Goal: Task Accomplishment & Management: Complete application form

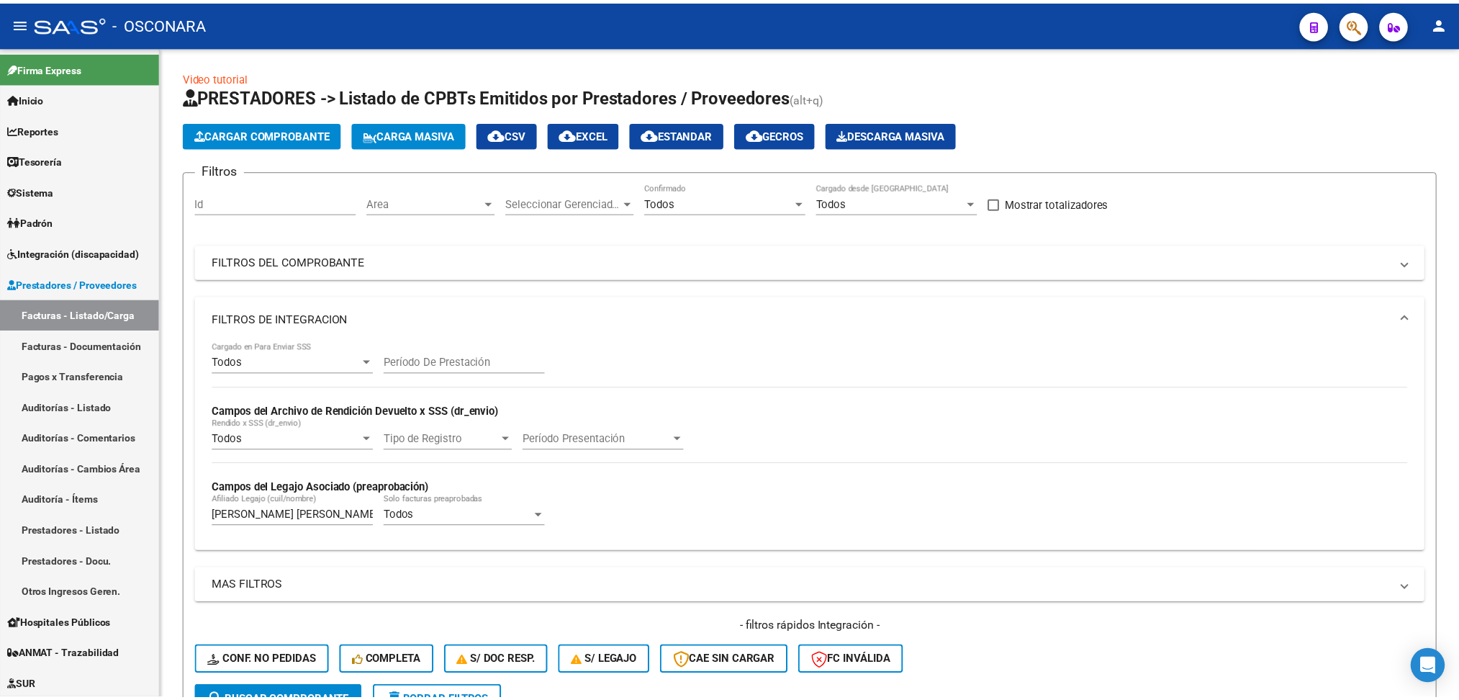
scroll to position [335, 0]
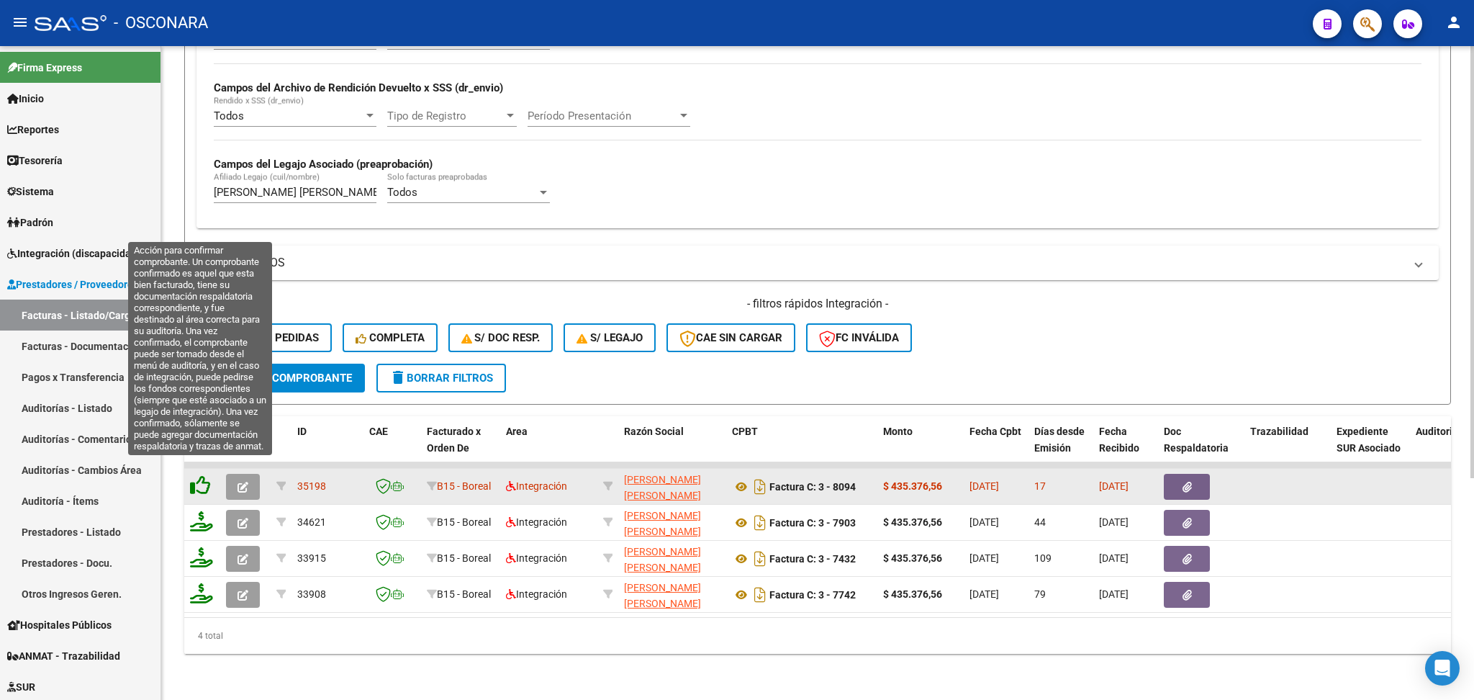
click at [197, 475] on icon at bounding box center [200, 485] width 20 height 20
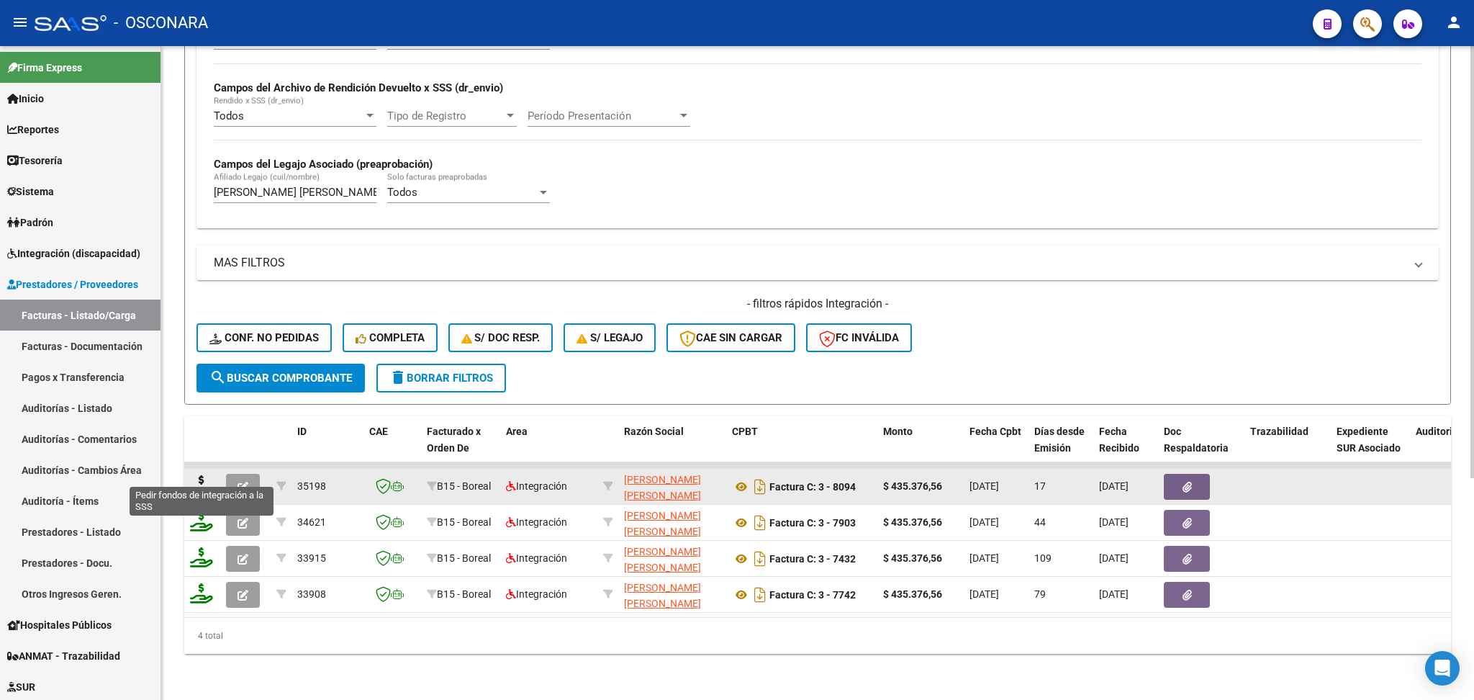
click at [196, 475] on icon at bounding box center [201, 485] width 23 height 20
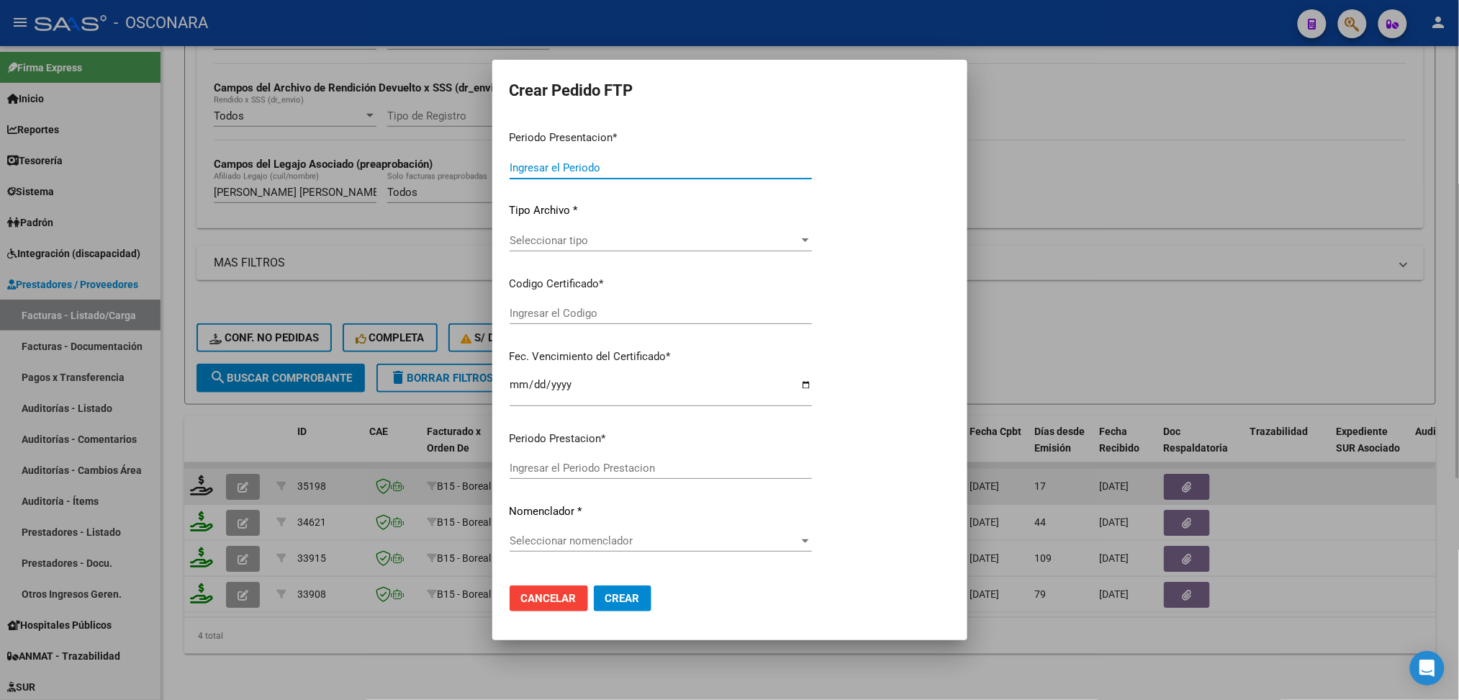
type input "202508"
type input "$ 435.376,56"
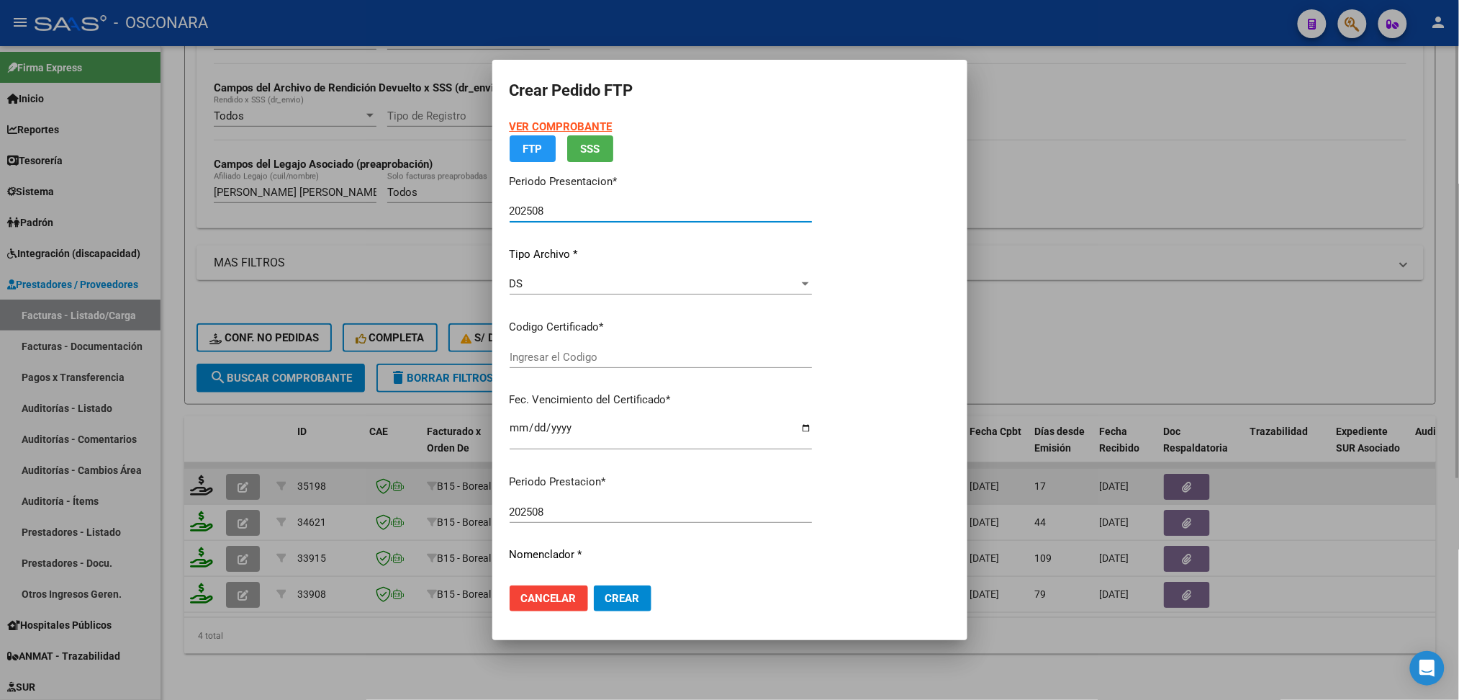
type input "ARG01-00049753380-20221220-20251220"
type input "[DATE]"
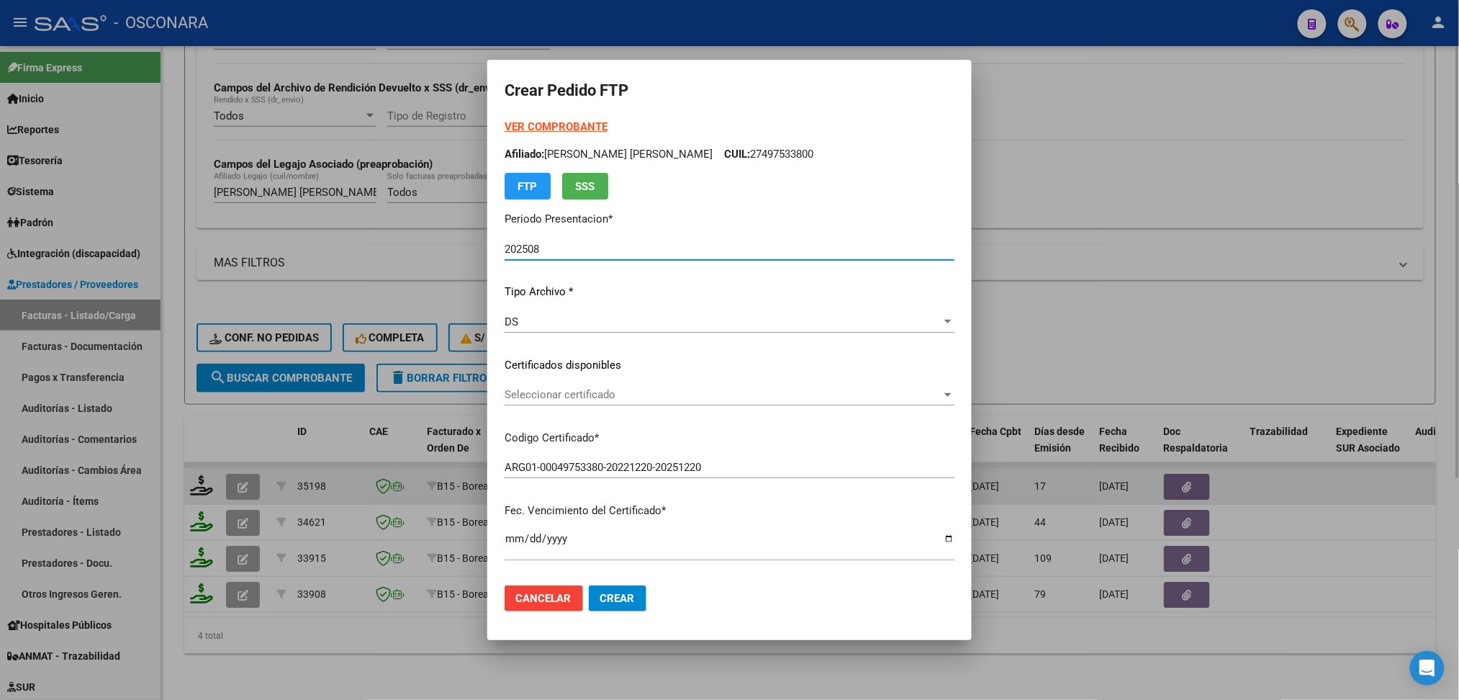
click at [543, 397] on span "Seleccionar certificado" at bounding box center [723, 394] width 437 height 13
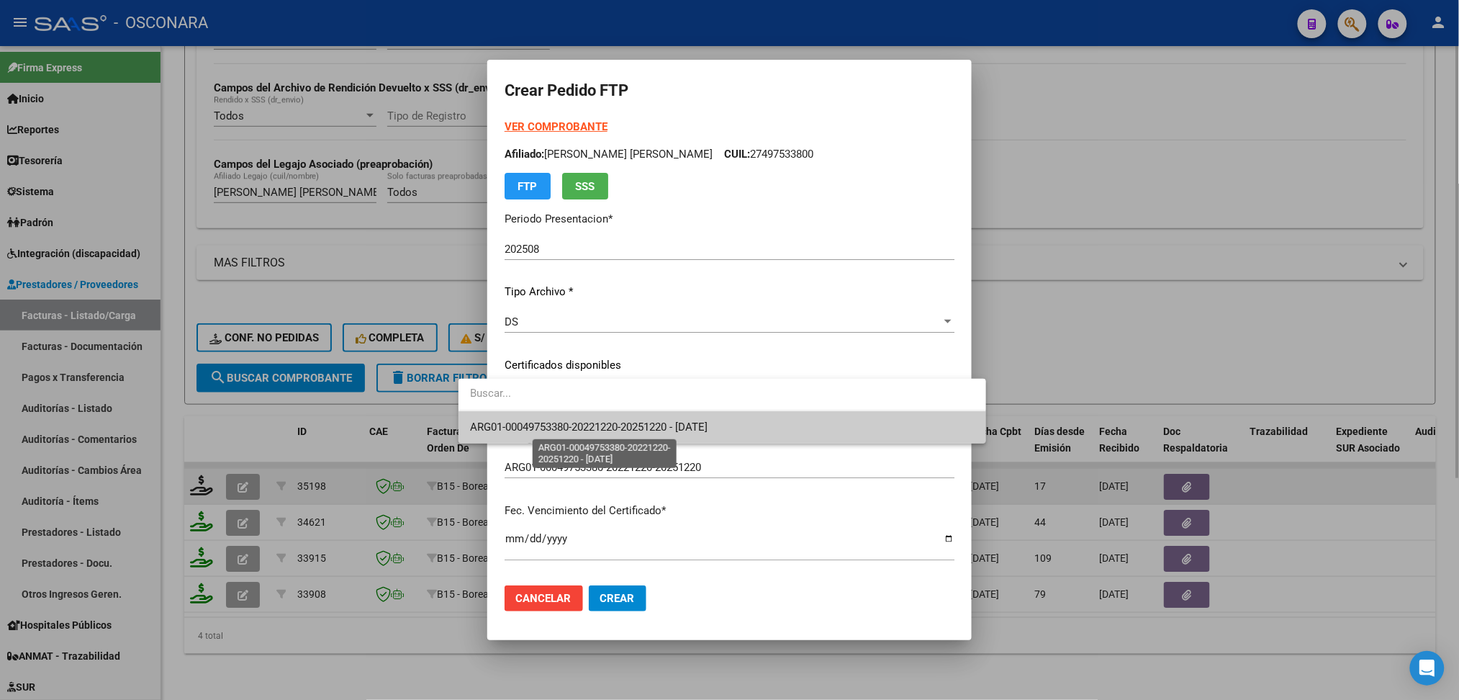
click at [541, 425] on span "ARG01-00049753380-20221220-20251220 - [DATE]" at bounding box center [589, 426] width 238 height 13
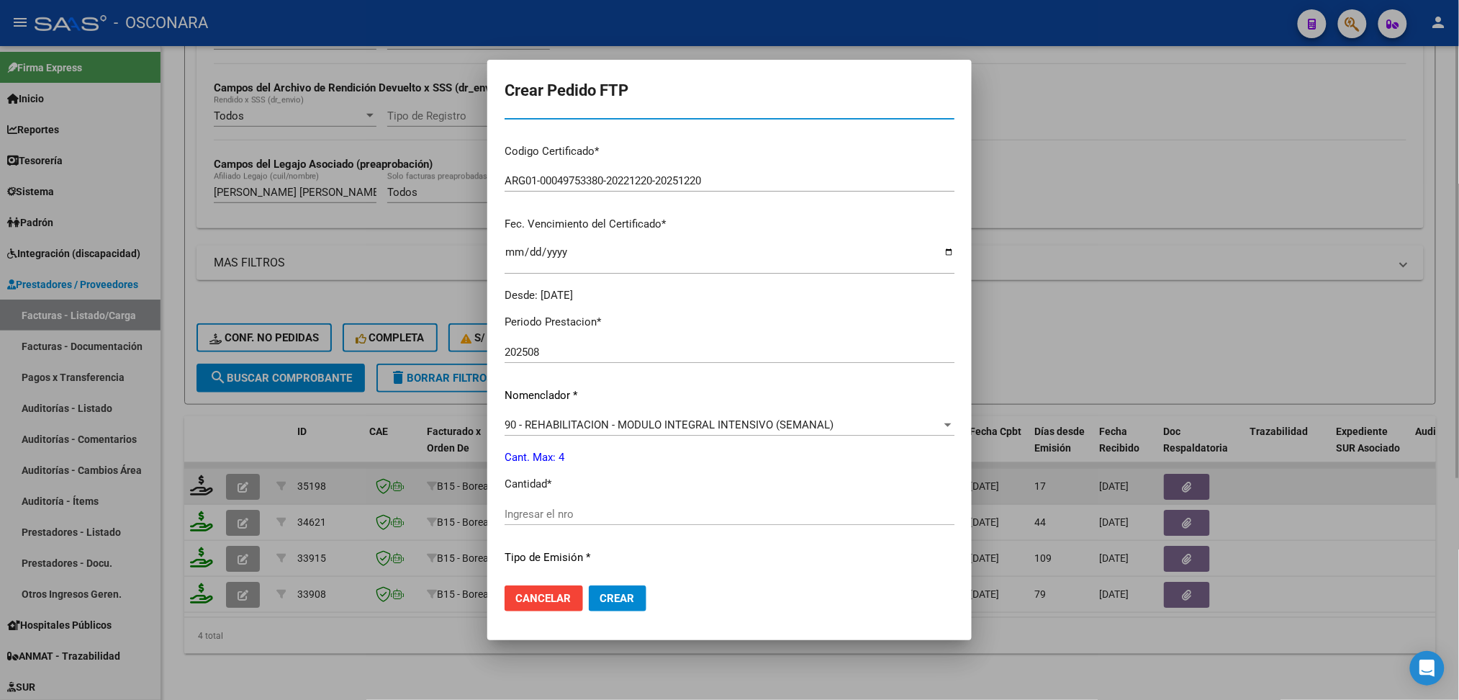
scroll to position [288, 0]
click at [528, 504] on div "Ingresar el nro" at bounding box center [730, 513] width 450 height 22
type input "4"
click at [589, 585] on button "Crear" at bounding box center [618, 598] width 58 height 26
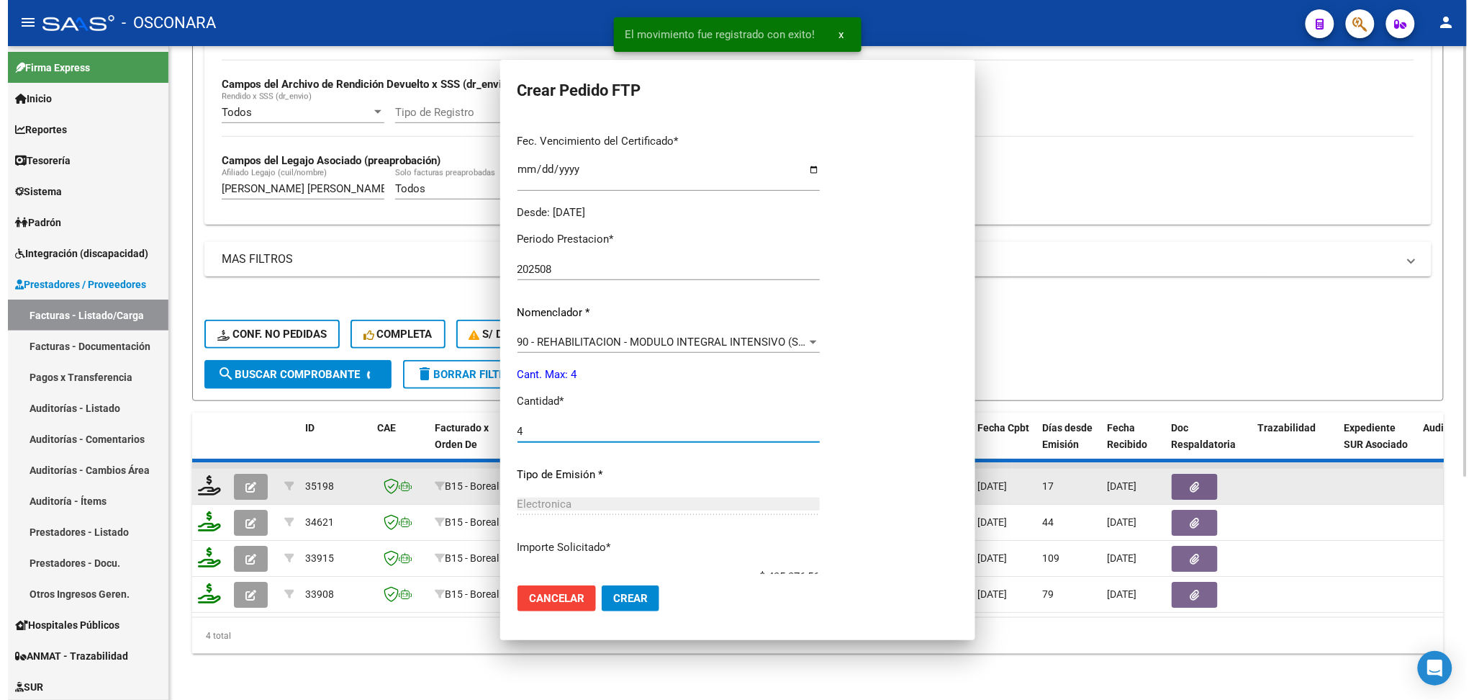
scroll to position [207, 0]
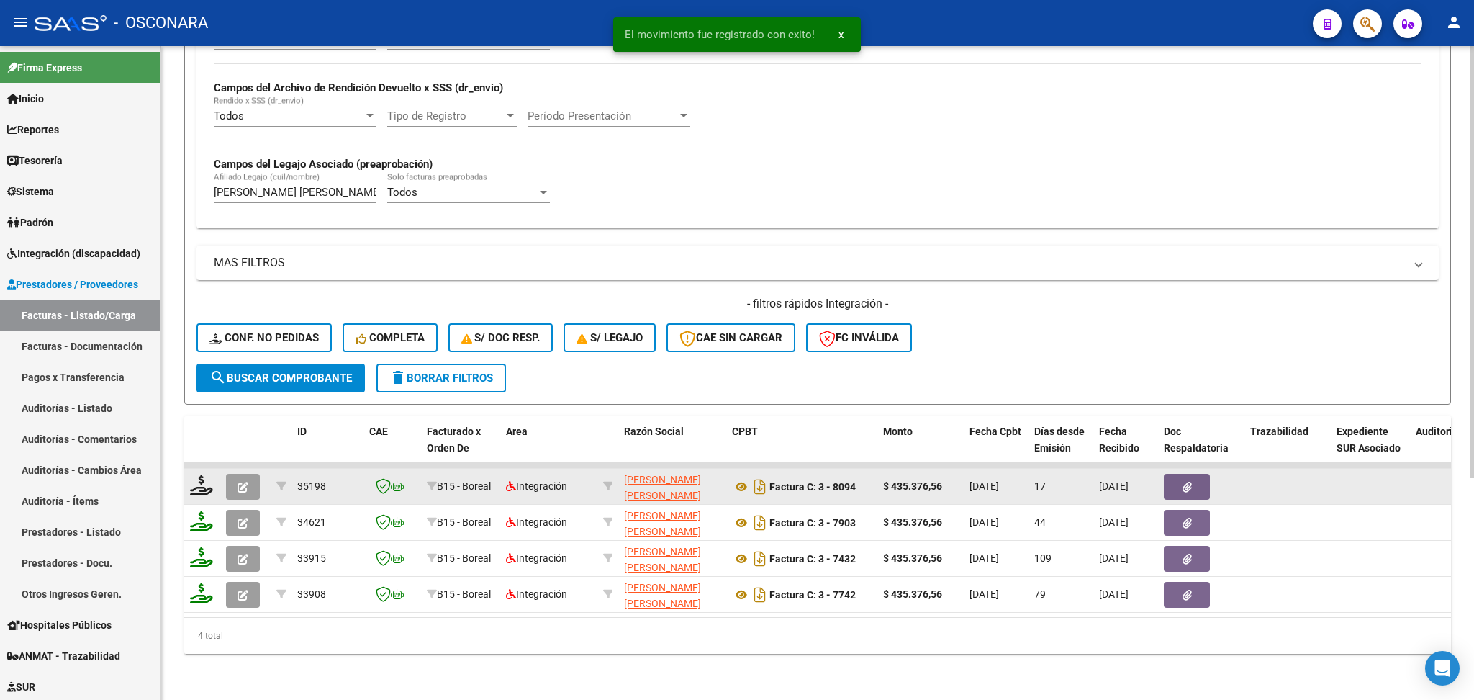
click at [248, 474] on button "button" at bounding box center [243, 487] width 34 height 26
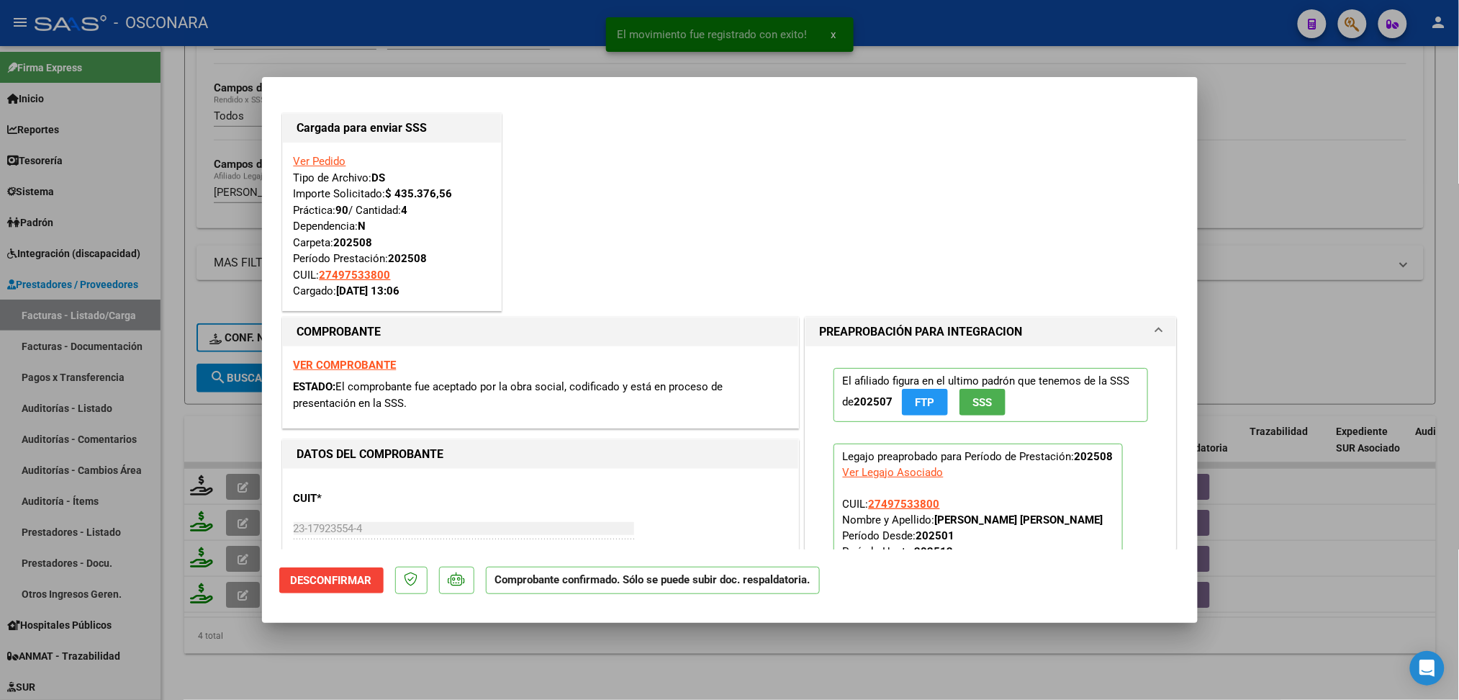
click at [371, 655] on div at bounding box center [729, 350] width 1459 height 700
type input "$ 0,00"
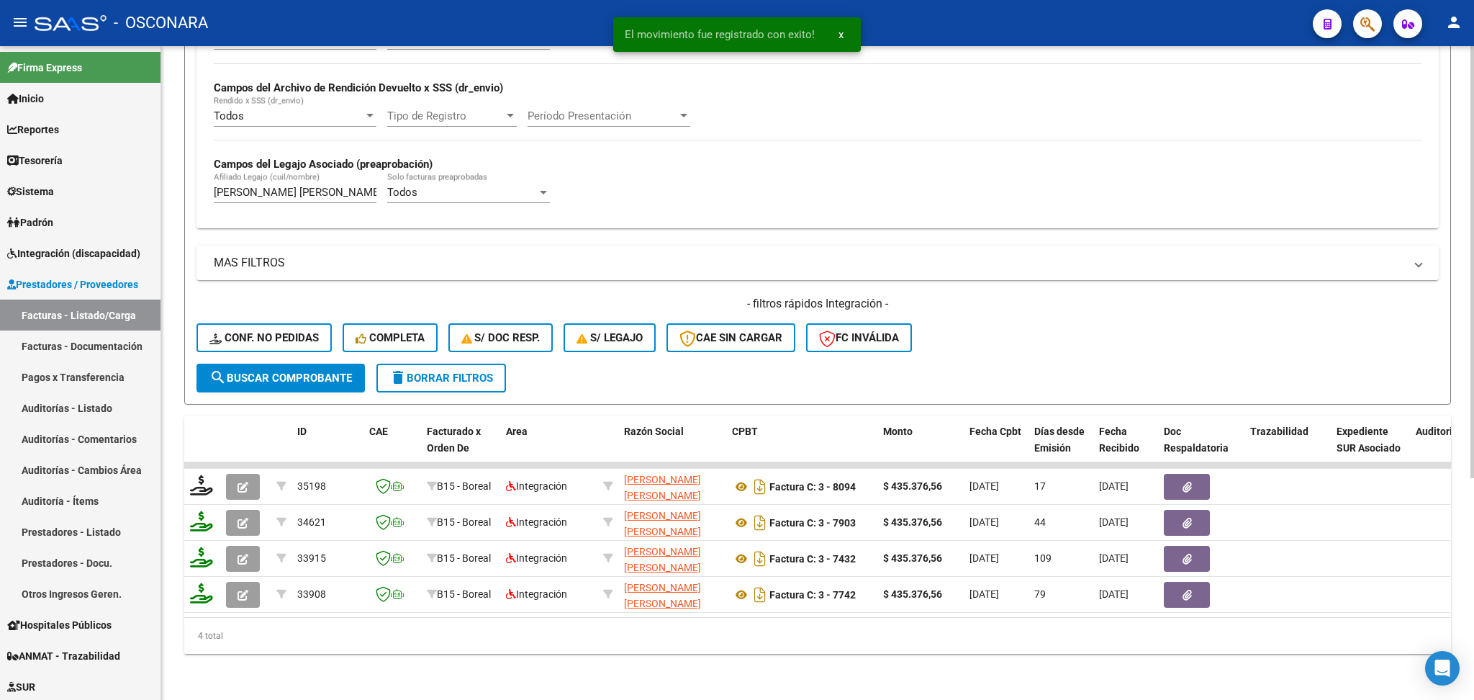
click at [963, 327] on div "- filtros rápidos Integración - Conf. no pedidas Completa S/ Doc Resp. S/ legaj…" at bounding box center [818, 330] width 1242 height 68
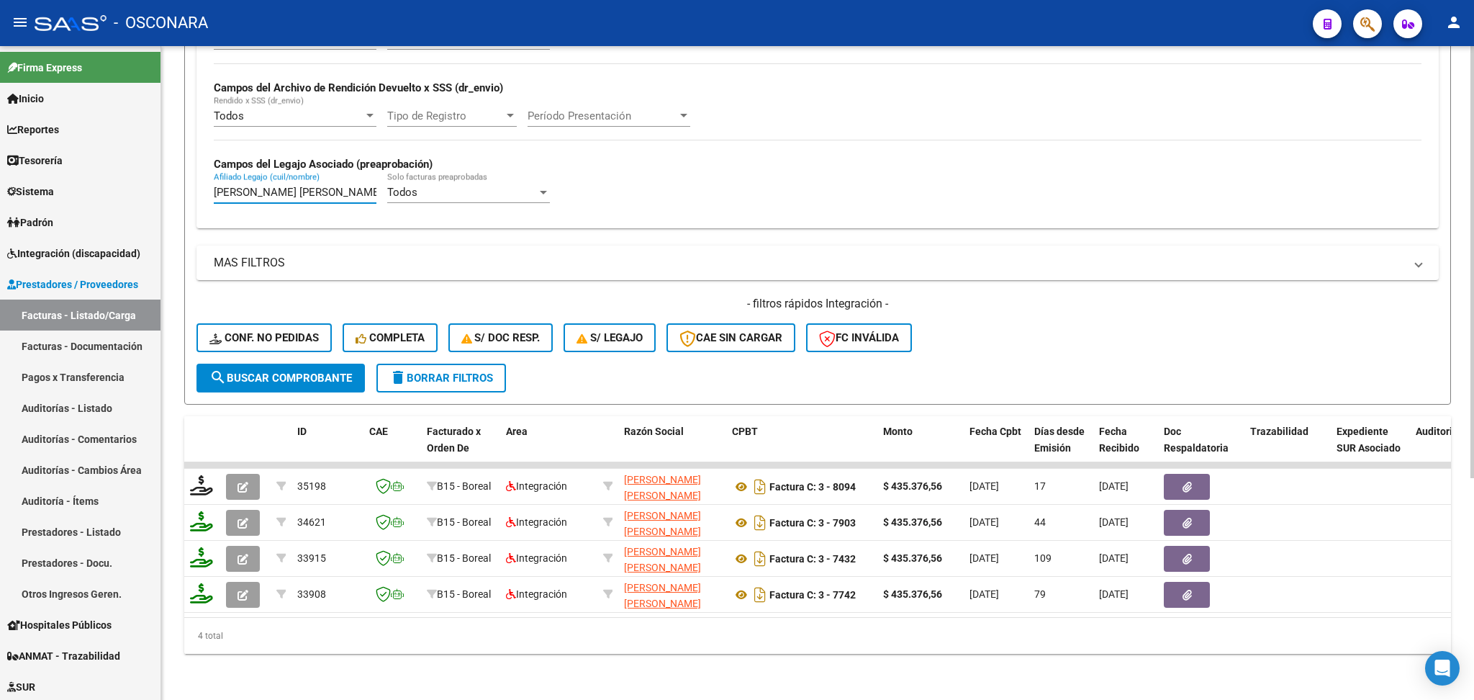
drag, startPoint x: 366, startPoint y: 177, endPoint x: 177, endPoint y: 176, distance: 188.6
click at [177, 176] on div "Video tutorial PRESTADORES -> Listado de CPBTs Emitidos por Prestadores / Prove…" at bounding box center [817, 211] width 1313 height 978
type input "E"
paste input "[PERSON_NAME] [PERSON_NAME] [PERSON_NAME]"
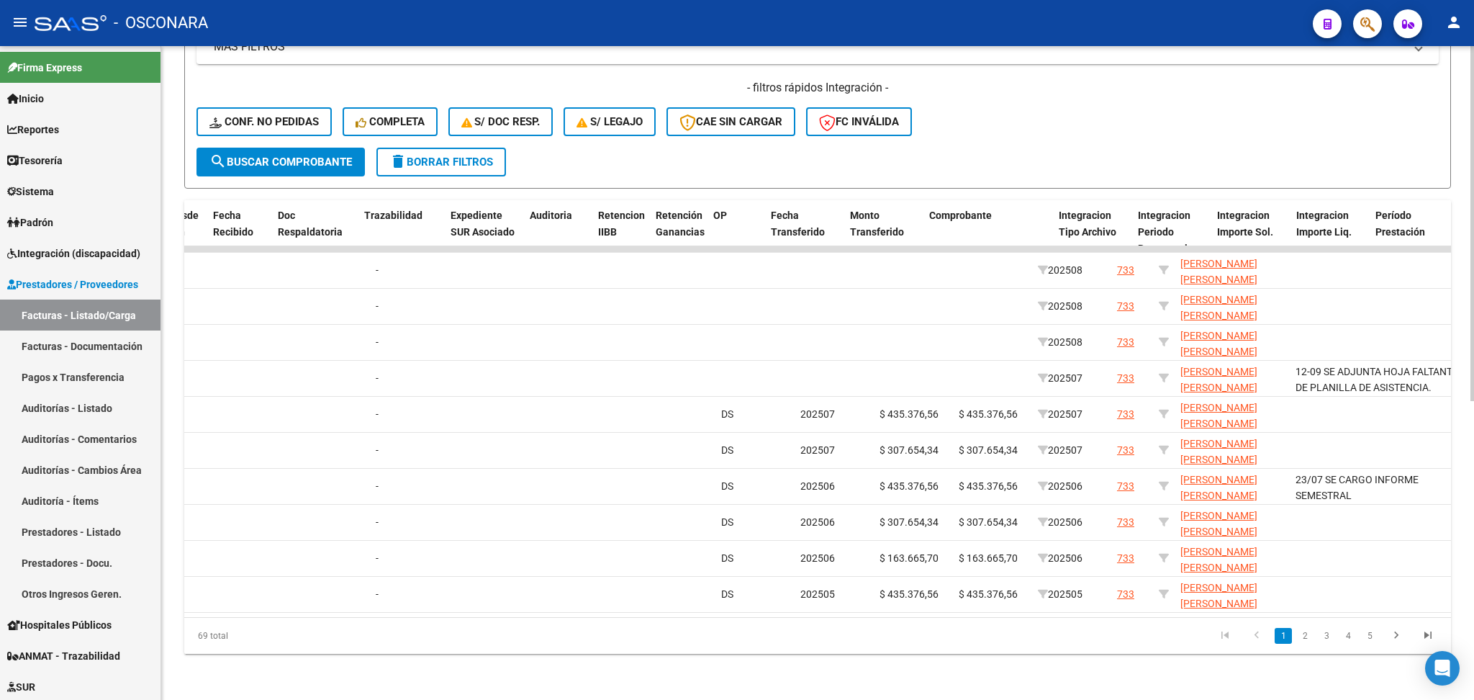
scroll to position [0, 0]
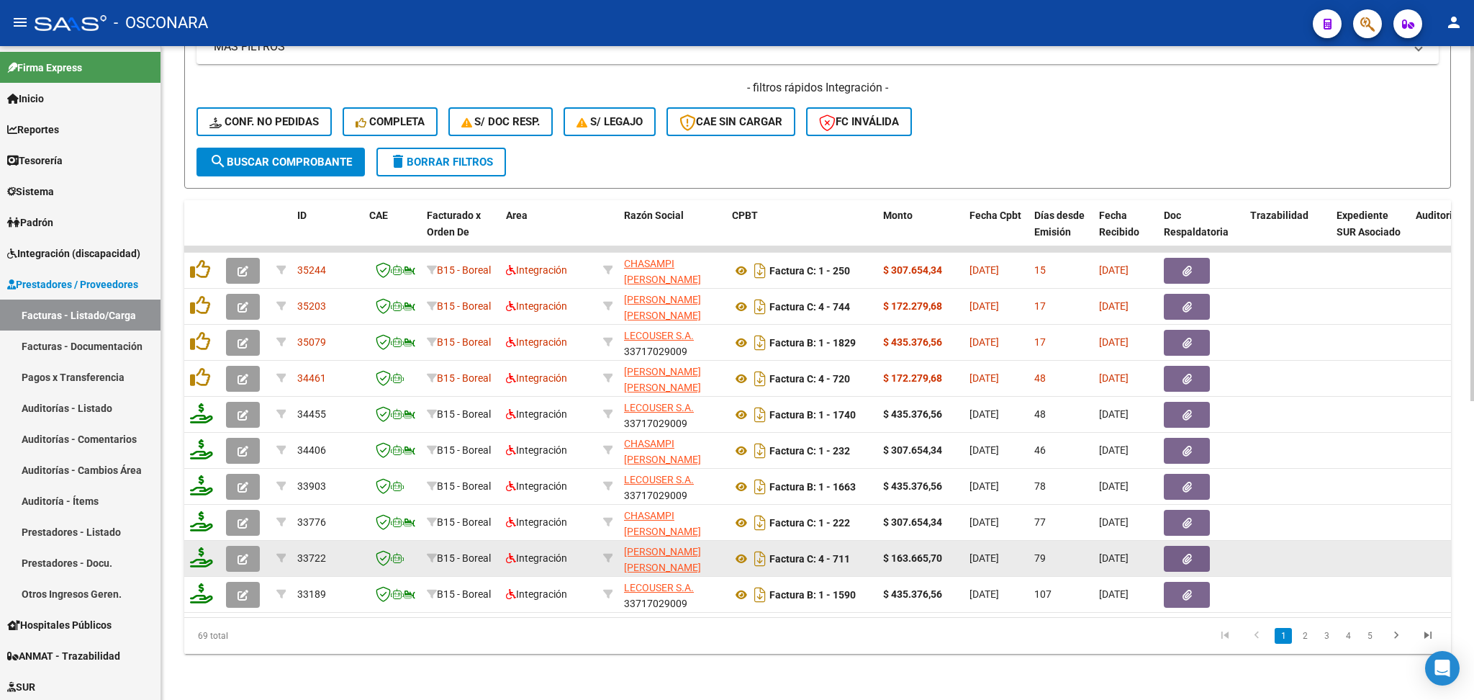
type input "[PERSON_NAME] [PERSON_NAME] [PERSON_NAME]"
click at [246, 554] on icon "button" at bounding box center [243, 559] width 11 height 11
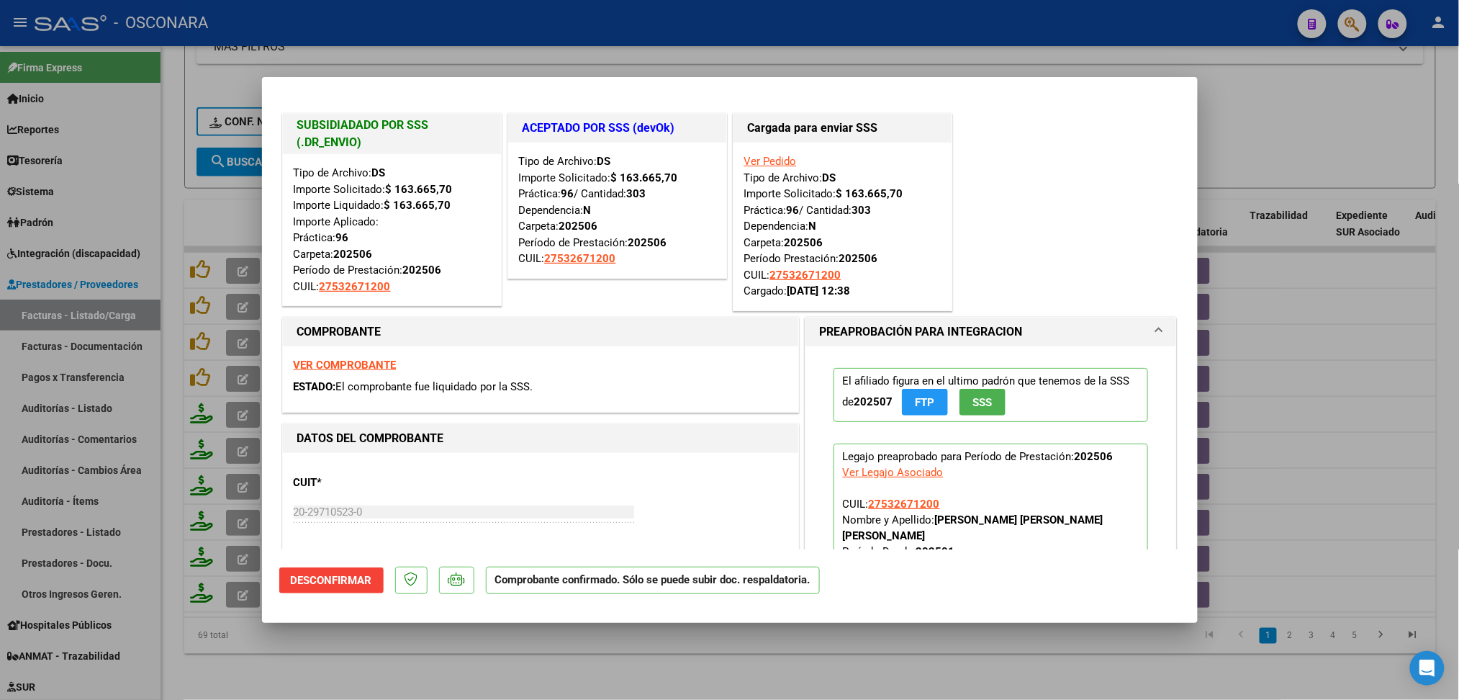
click at [644, 660] on div at bounding box center [729, 350] width 1459 height 700
type input "$ 0,00"
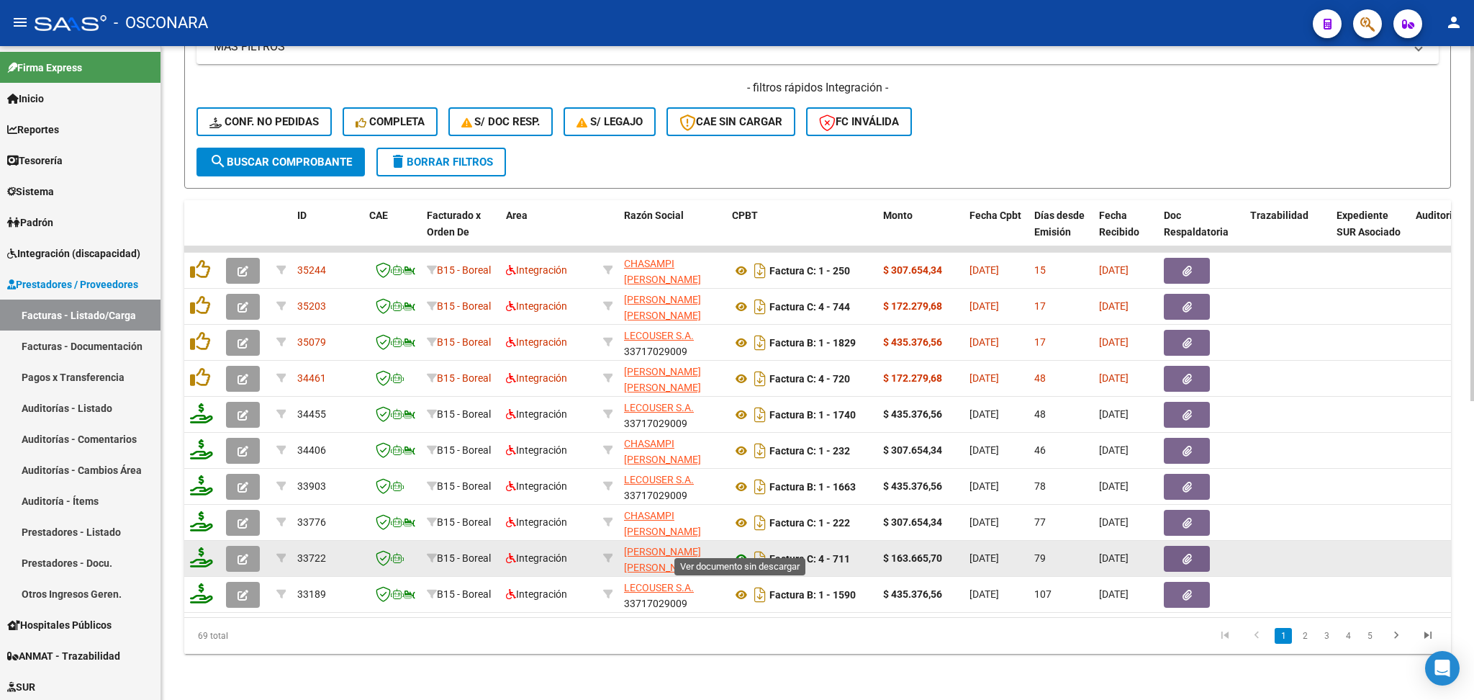
click at [749, 550] on icon at bounding box center [741, 558] width 19 height 17
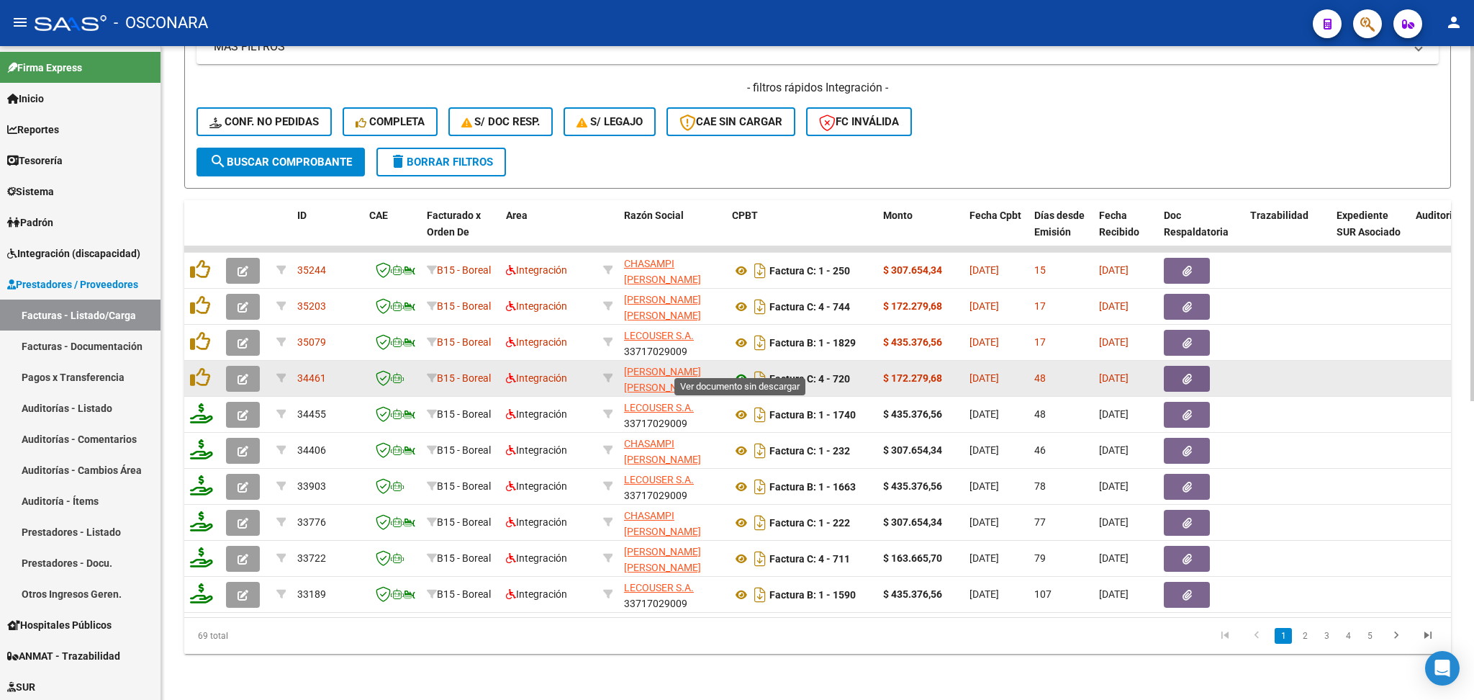
click at [741, 370] on icon at bounding box center [741, 378] width 19 height 17
click at [1181, 371] on button "button" at bounding box center [1187, 379] width 46 height 26
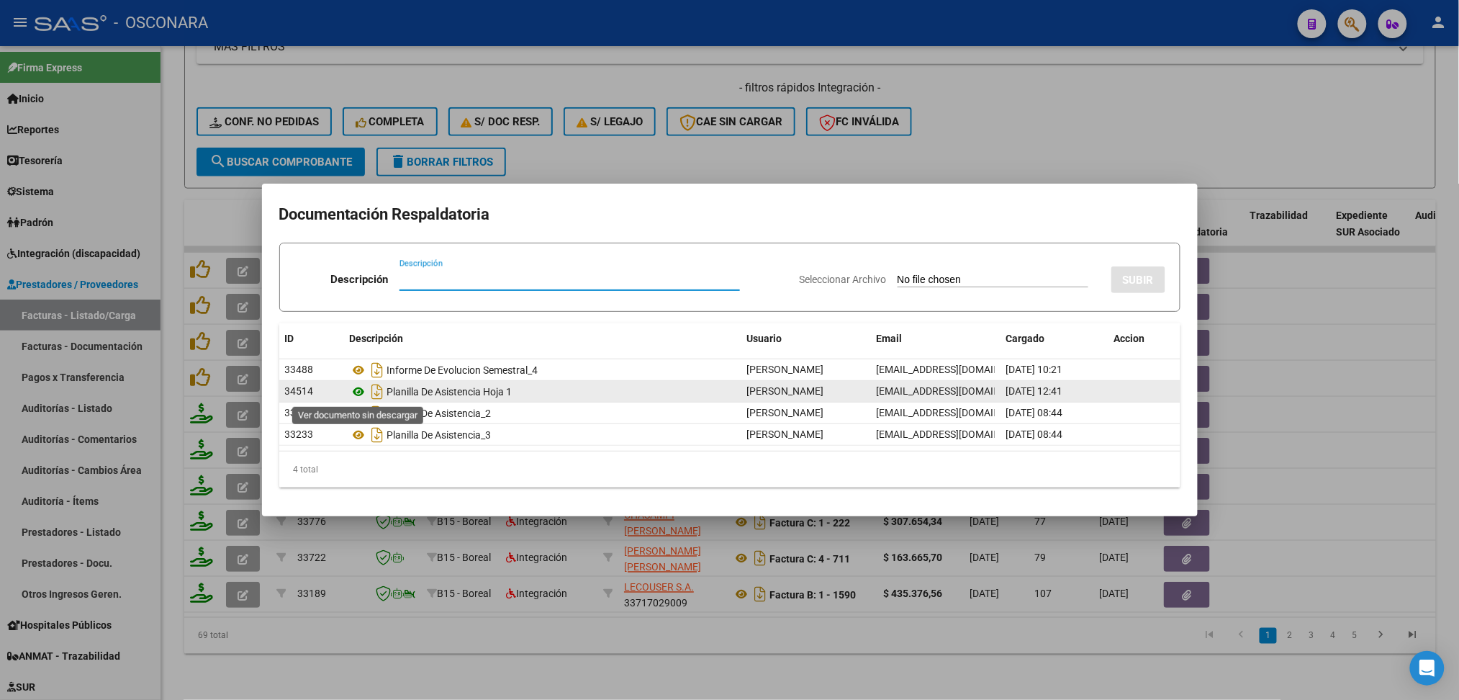
click at [358, 391] on icon at bounding box center [359, 391] width 19 height 17
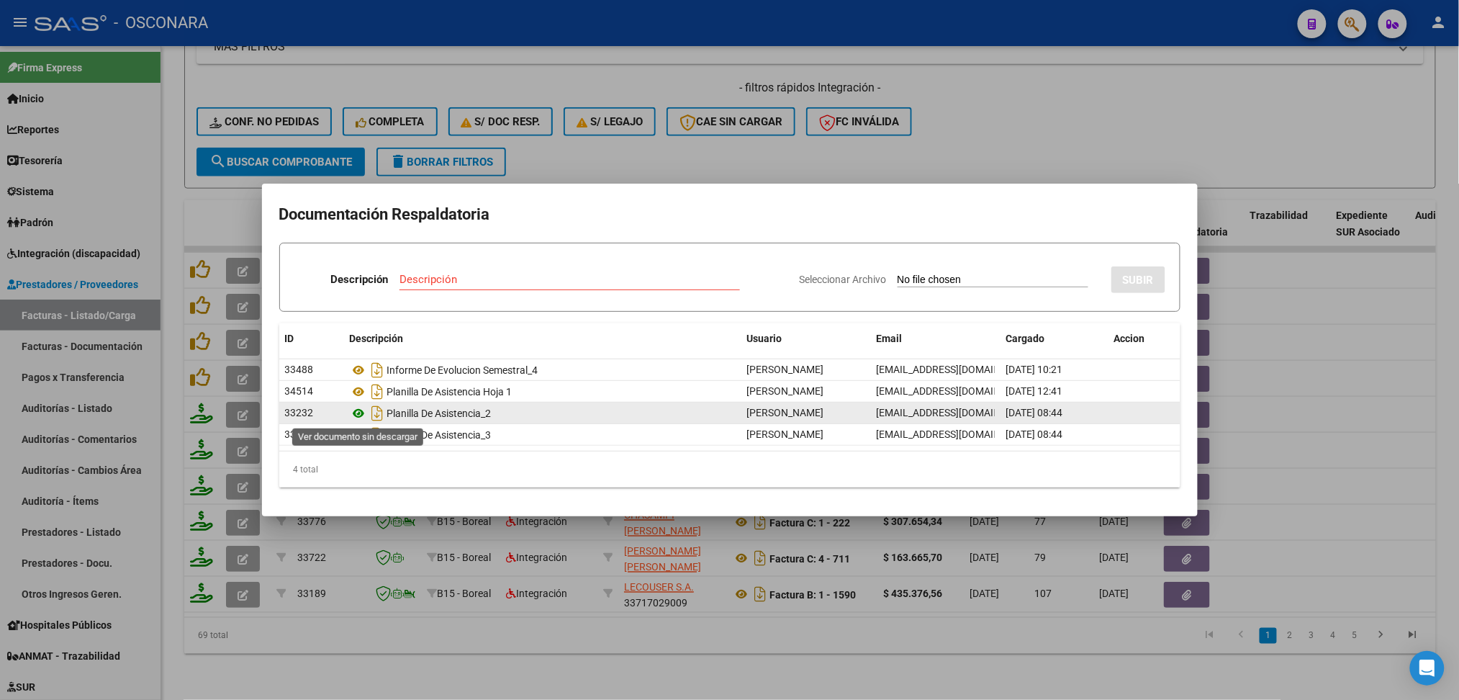
click at [361, 405] on icon at bounding box center [359, 413] width 19 height 17
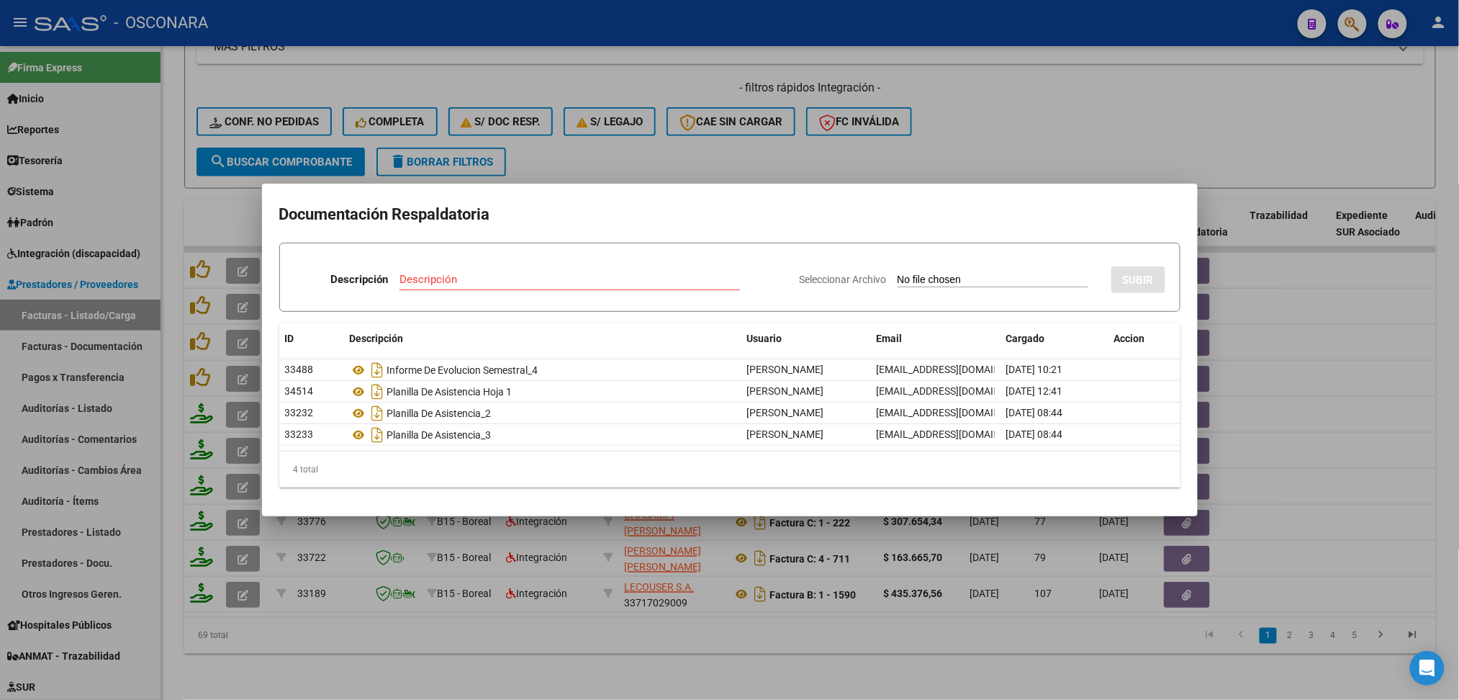
click at [790, 154] on div at bounding box center [729, 350] width 1459 height 700
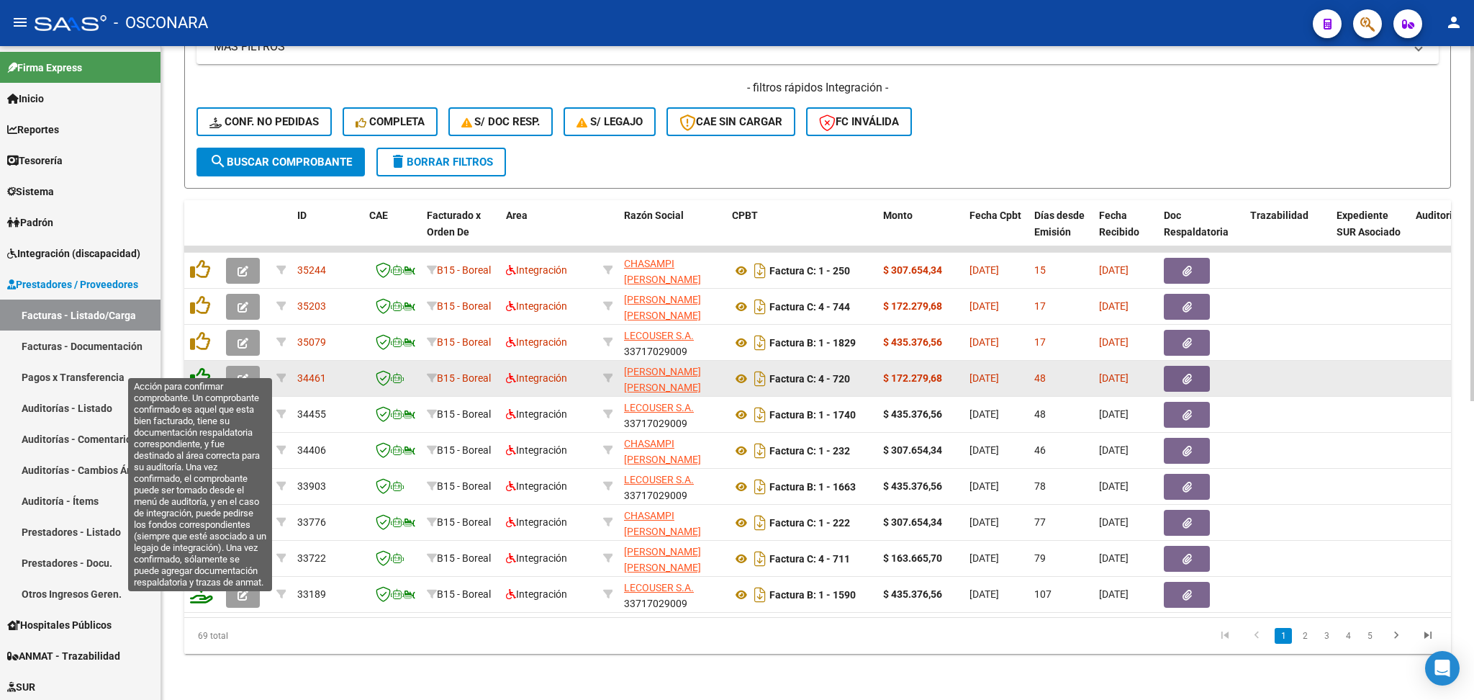
click at [194, 368] on icon at bounding box center [200, 377] width 20 height 20
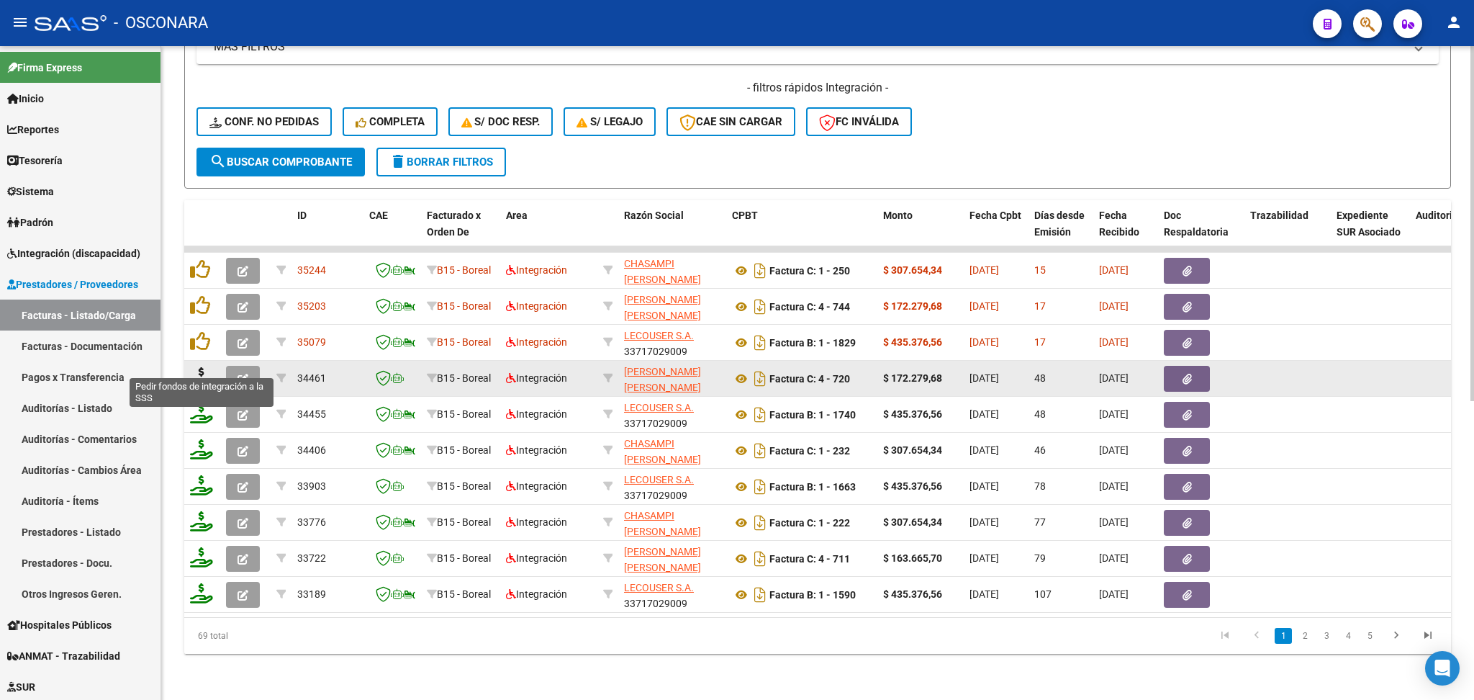
click at [200, 367] on icon at bounding box center [201, 377] width 23 height 20
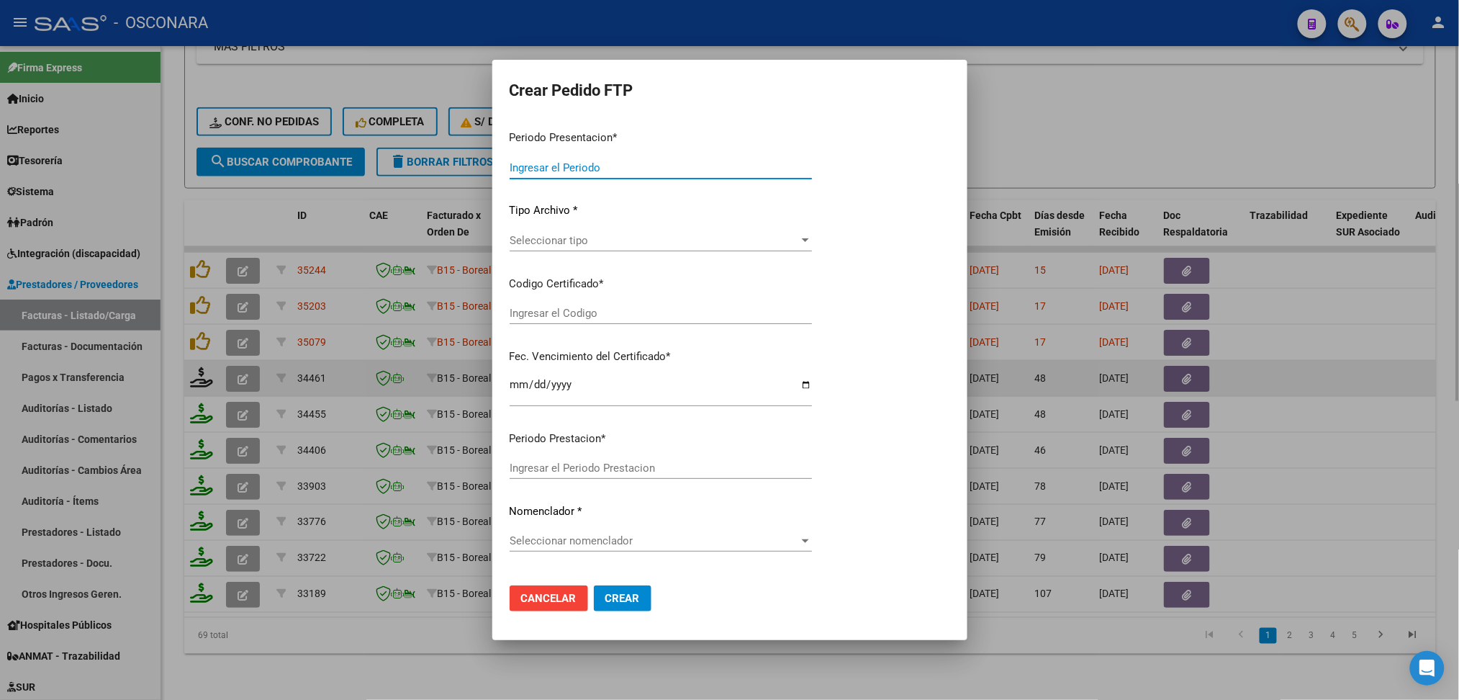
type input "202508"
type input "202507"
type input "$ 172.279,68"
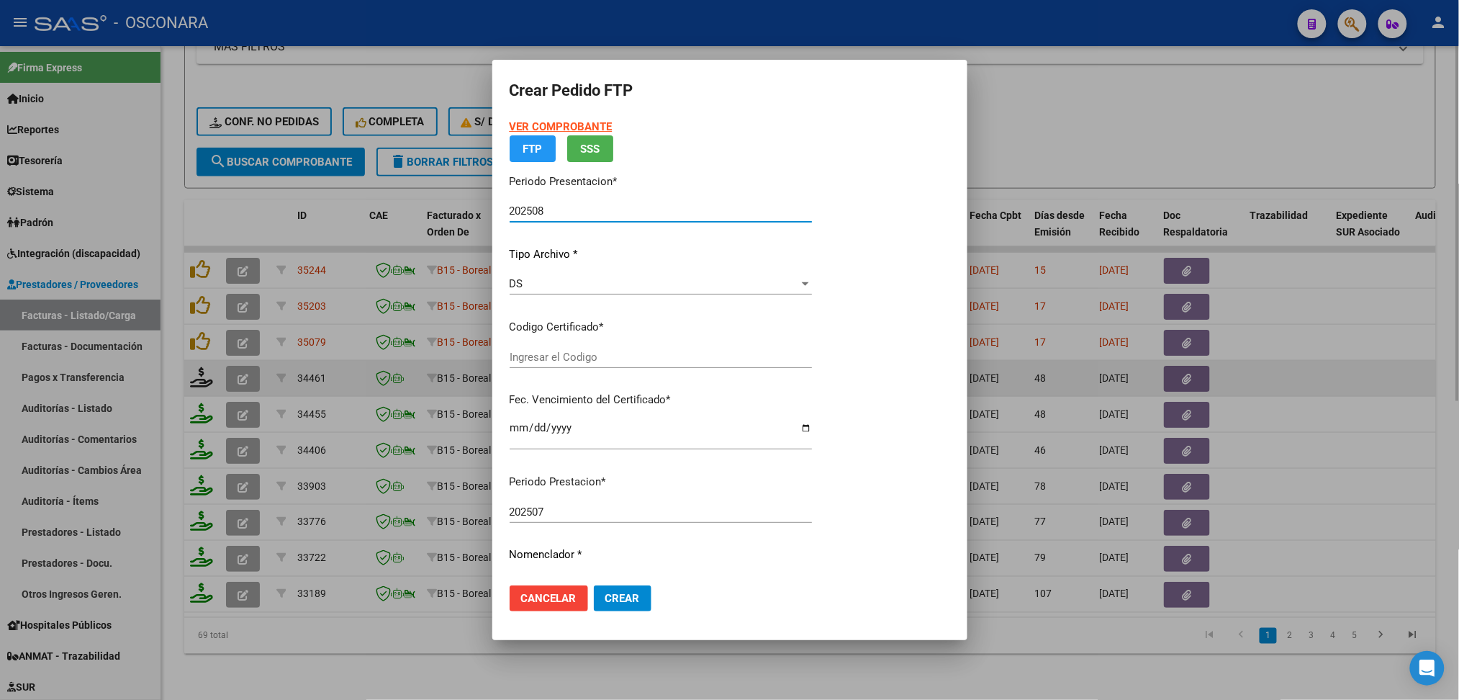
type input "arg01000532671202023030220290302cor234"
type input "[DATE]"
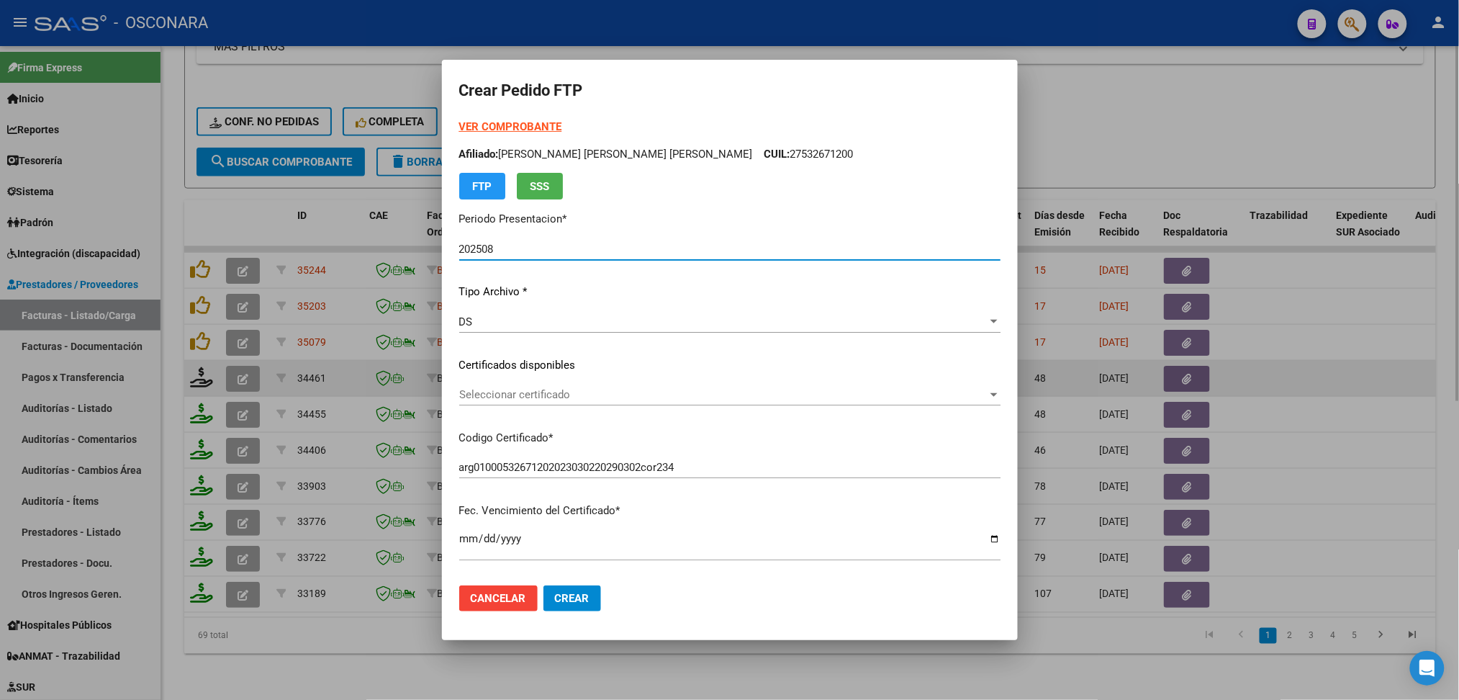
click at [567, 388] on span "Seleccionar certificado" at bounding box center [723, 394] width 528 height 13
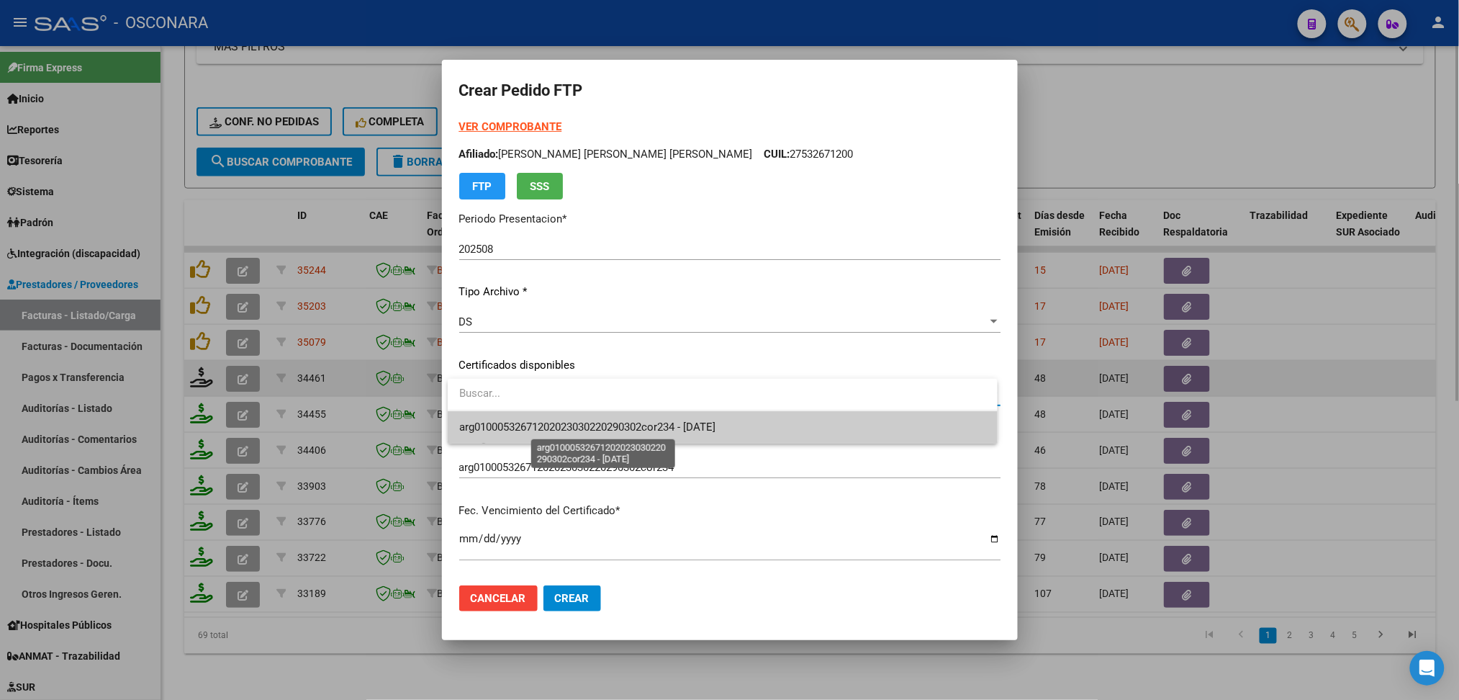
click at [569, 421] on span "arg01000532671202023030220290302cor234 - [DATE]" at bounding box center [587, 426] width 256 height 13
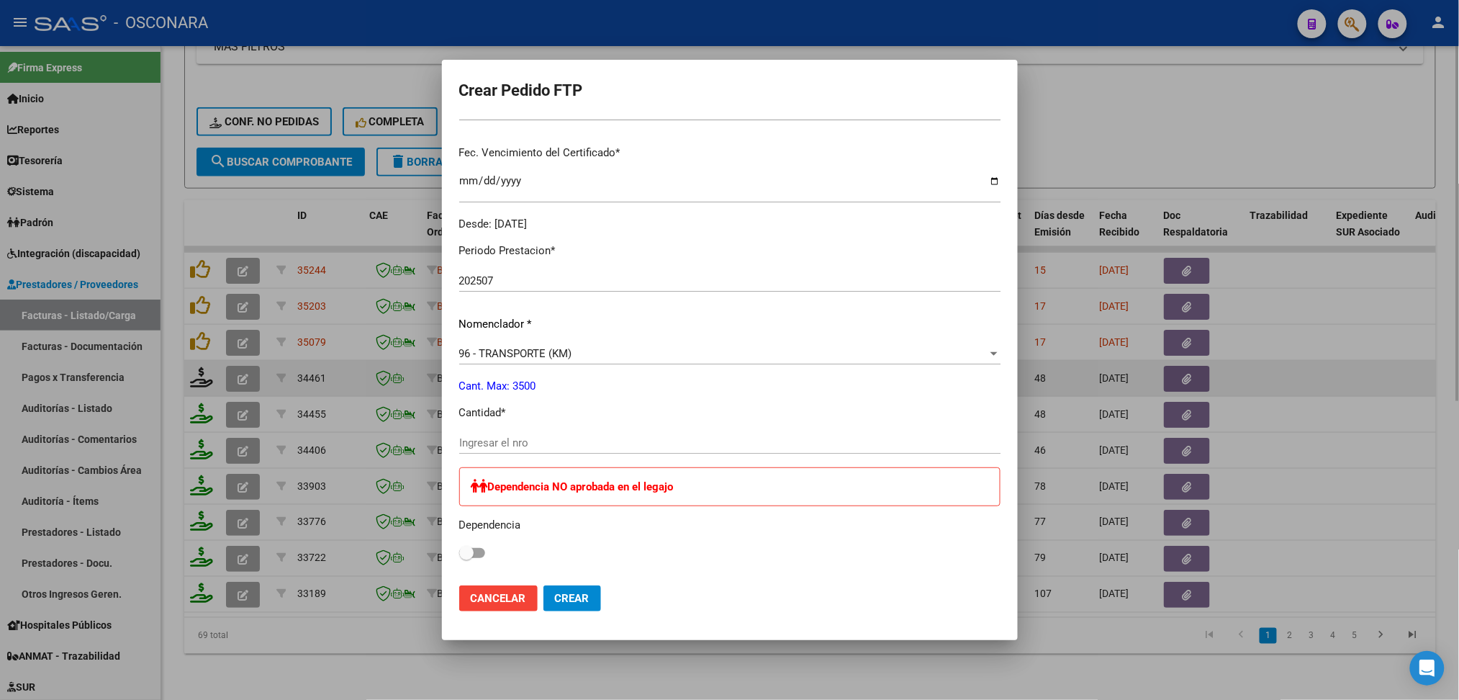
scroll to position [384, 0]
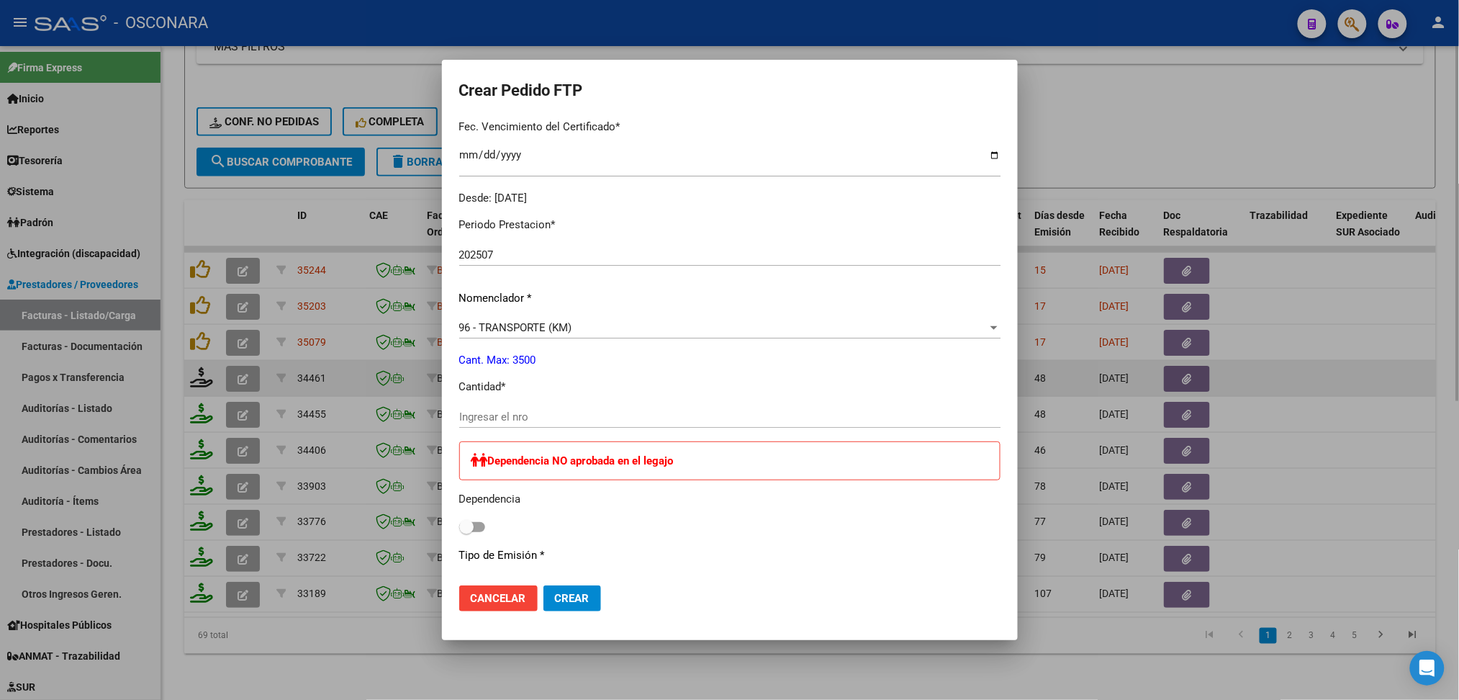
click at [502, 413] on input "Ingresar el nro" at bounding box center [729, 416] width 541 height 13
type input "318"
click at [560, 599] on span "Crear" at bounding box center [572, 598] width 35 height 13
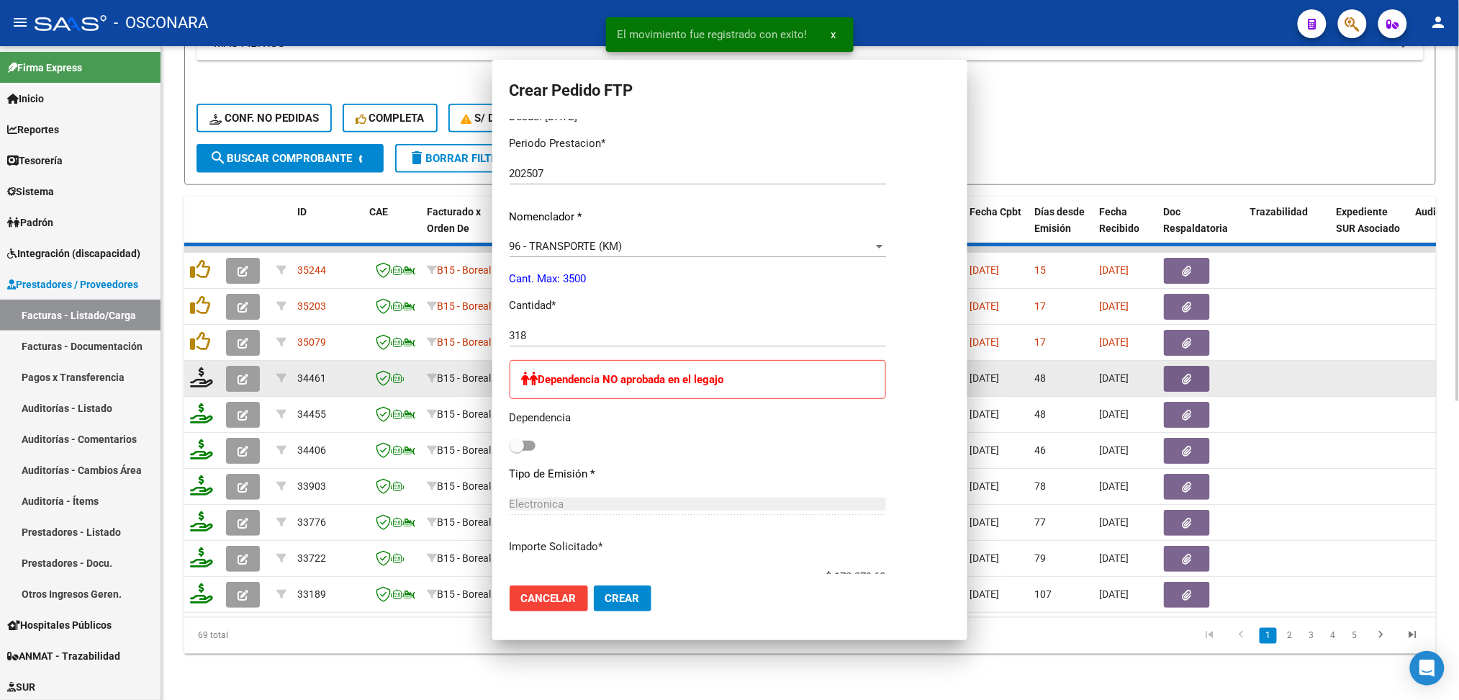
scroll to position [303, 0]
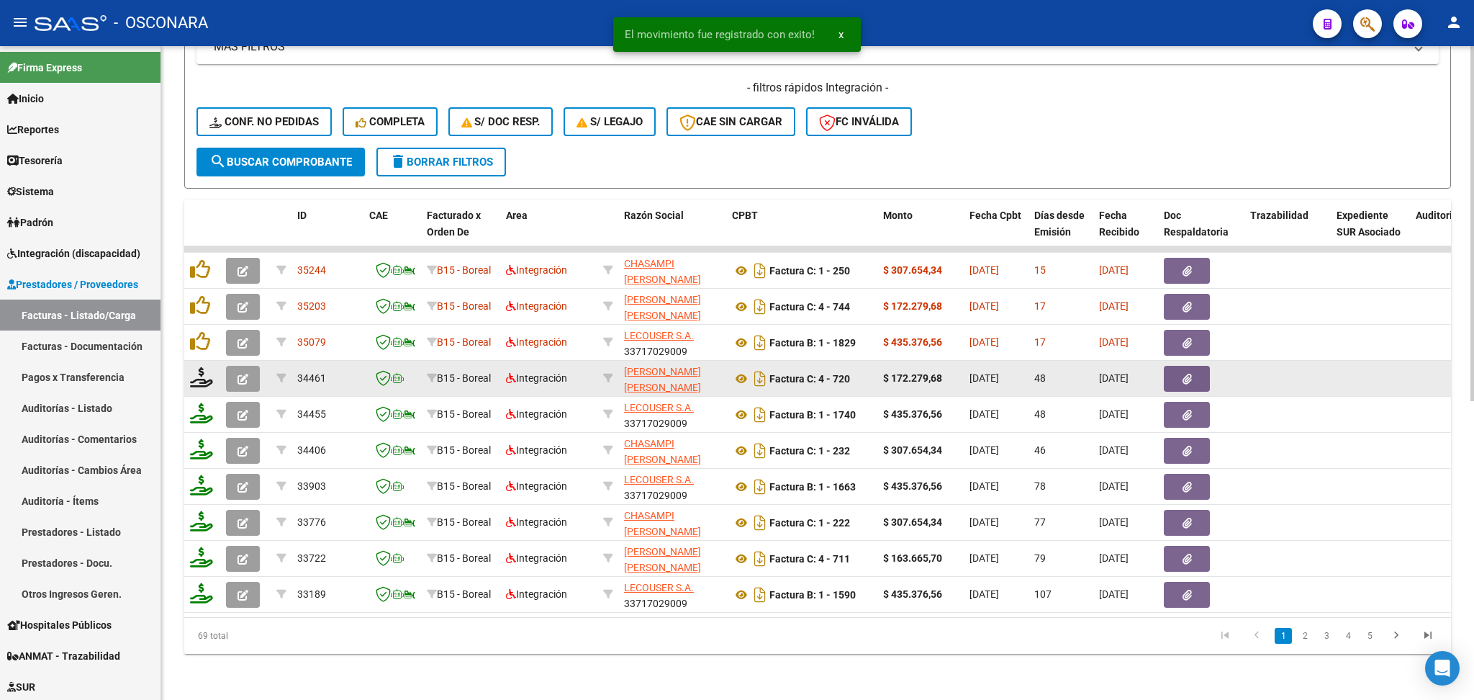
click at [248, 366] on button "button" at bounding box center [243, 379] width 34 height 26
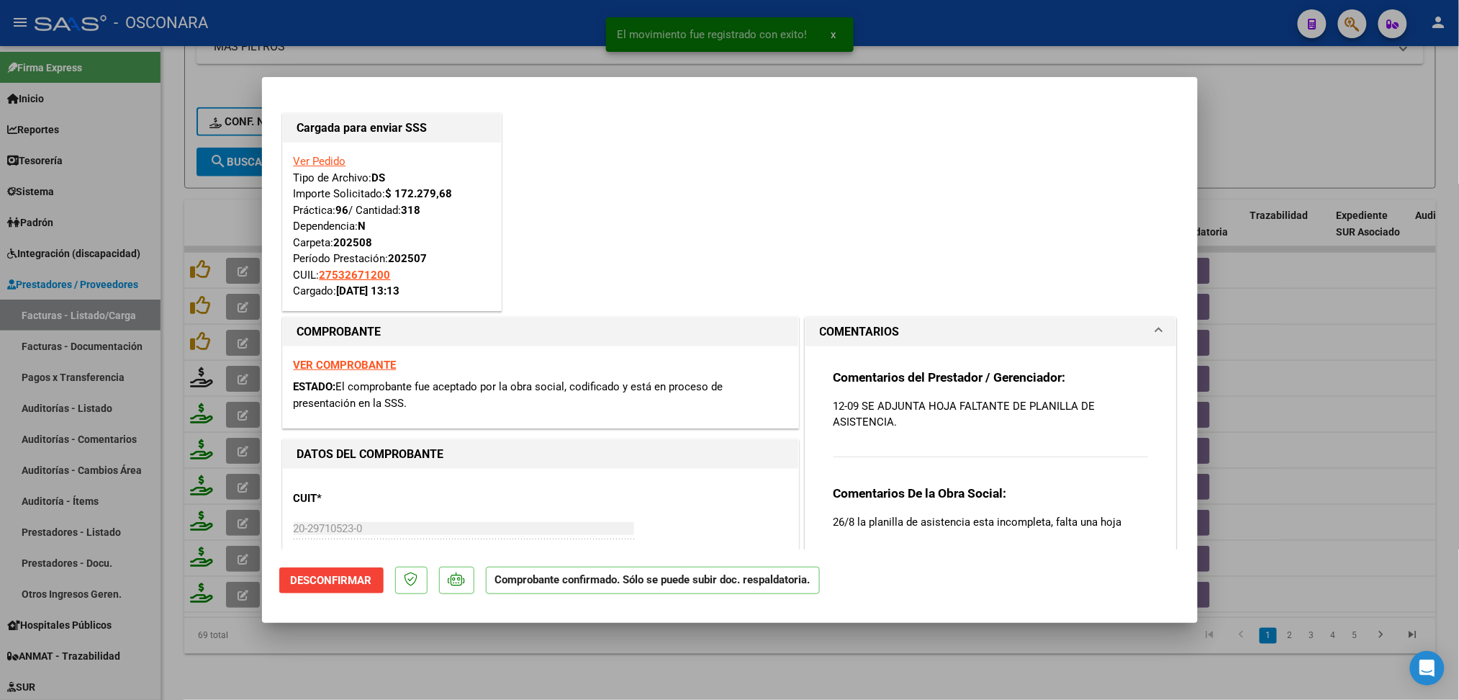
click at [461, 646] on div at bounding box center [729, 350] width 1459 height 700
type input "$ 0,00"
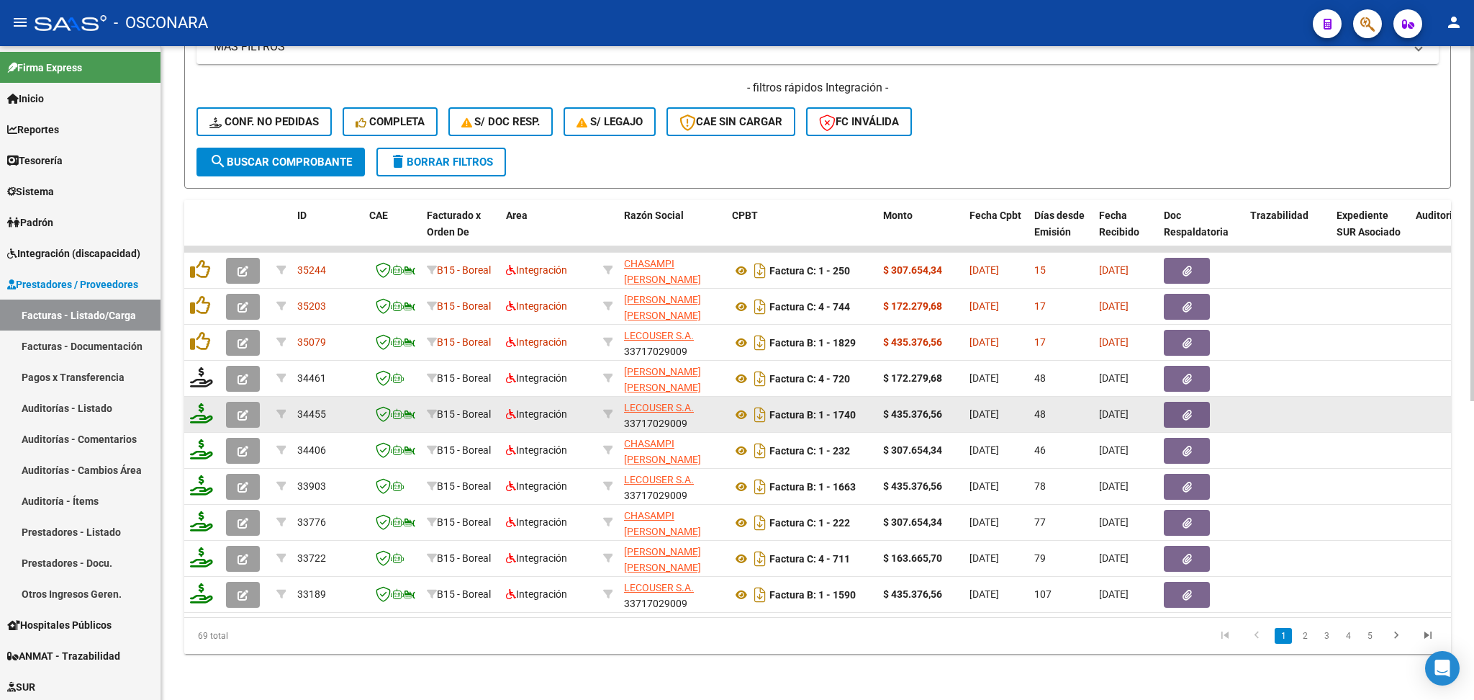
click at [249, 402] on button "button" at bounding box center [243, 415] width 34 height 26
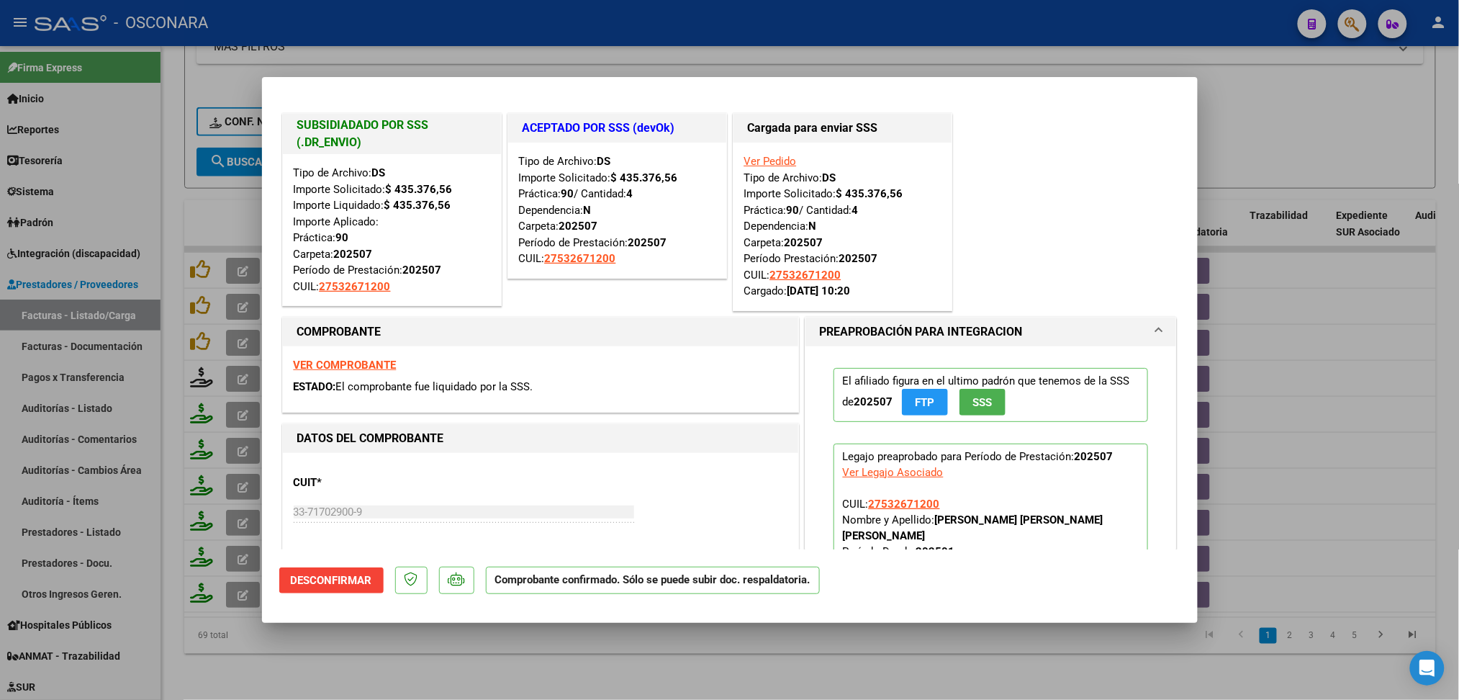
click at [481, 655] on div at bounding box center [729, 350] width 1459 height 700
type input "$ 0,00"
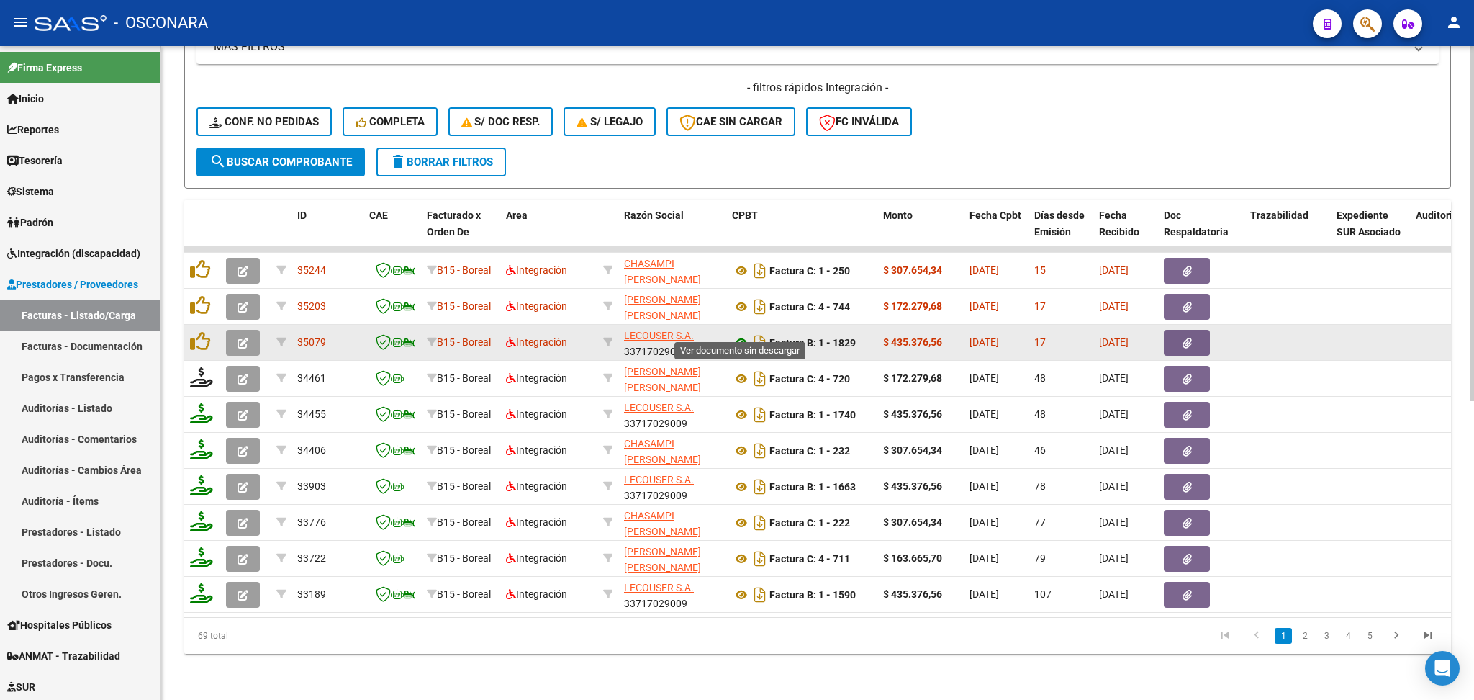
click at [737, 334] on icon at bounding box center [741, 342] width 19 height 17
click at [1191, 338] on icon "button" at bounding box center [1187, 343] width 9 height 11
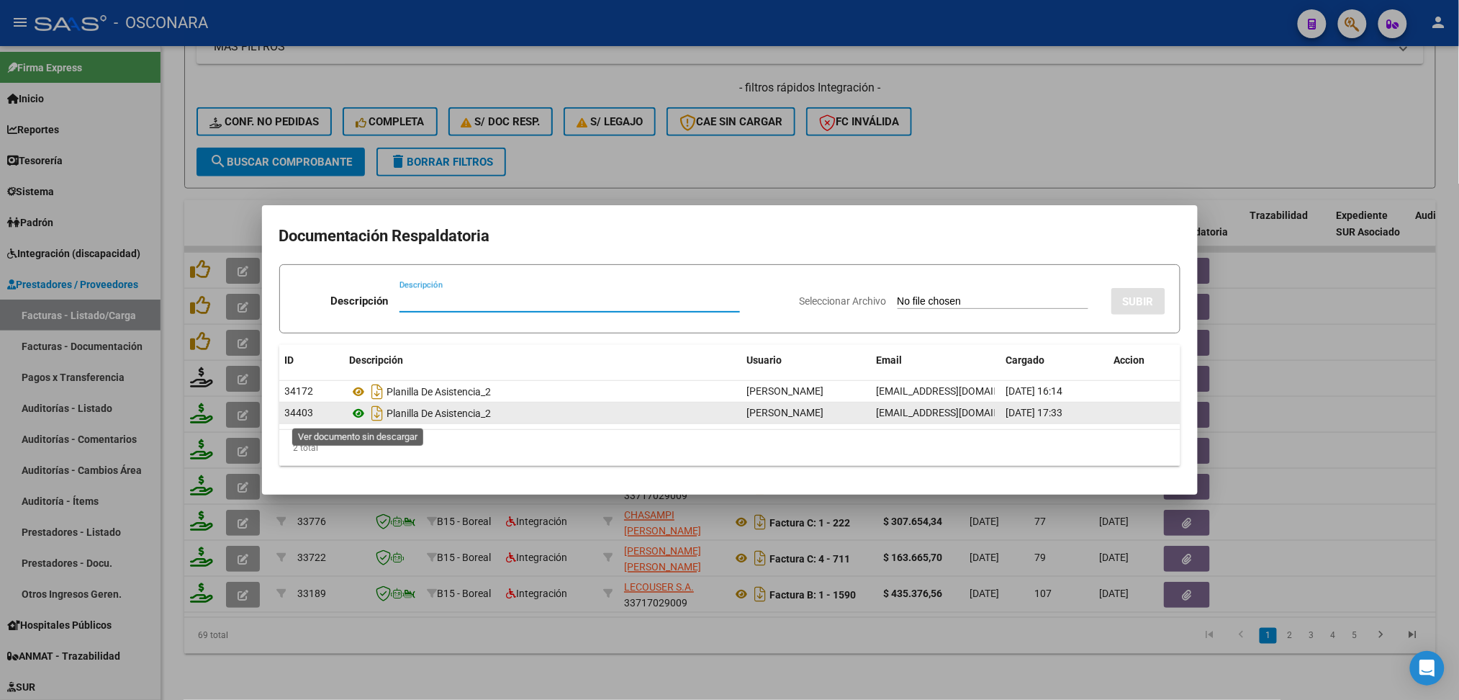
click at [357, 410] on icon at bounding box center [359, 413] width 19 height 17
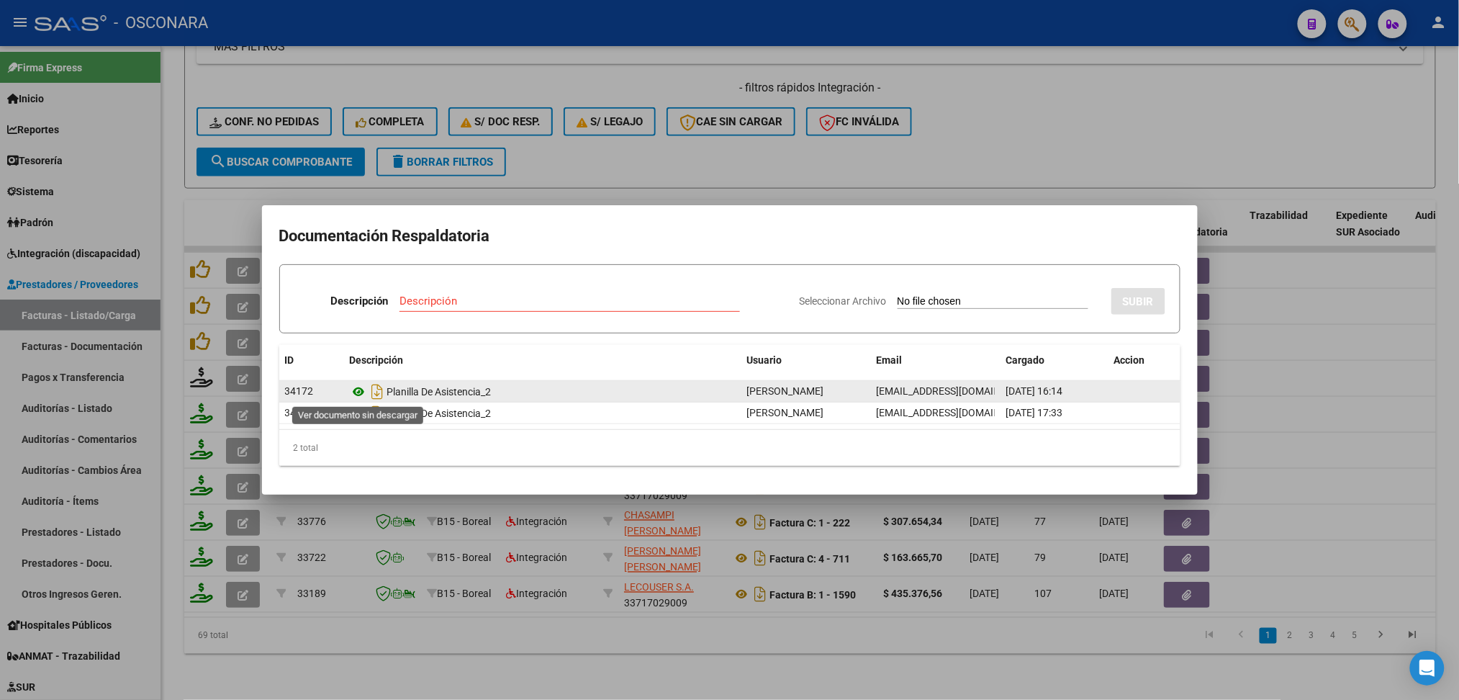
click at [364, 390] on icon at bounding box center [359, 391] width 19 height 17
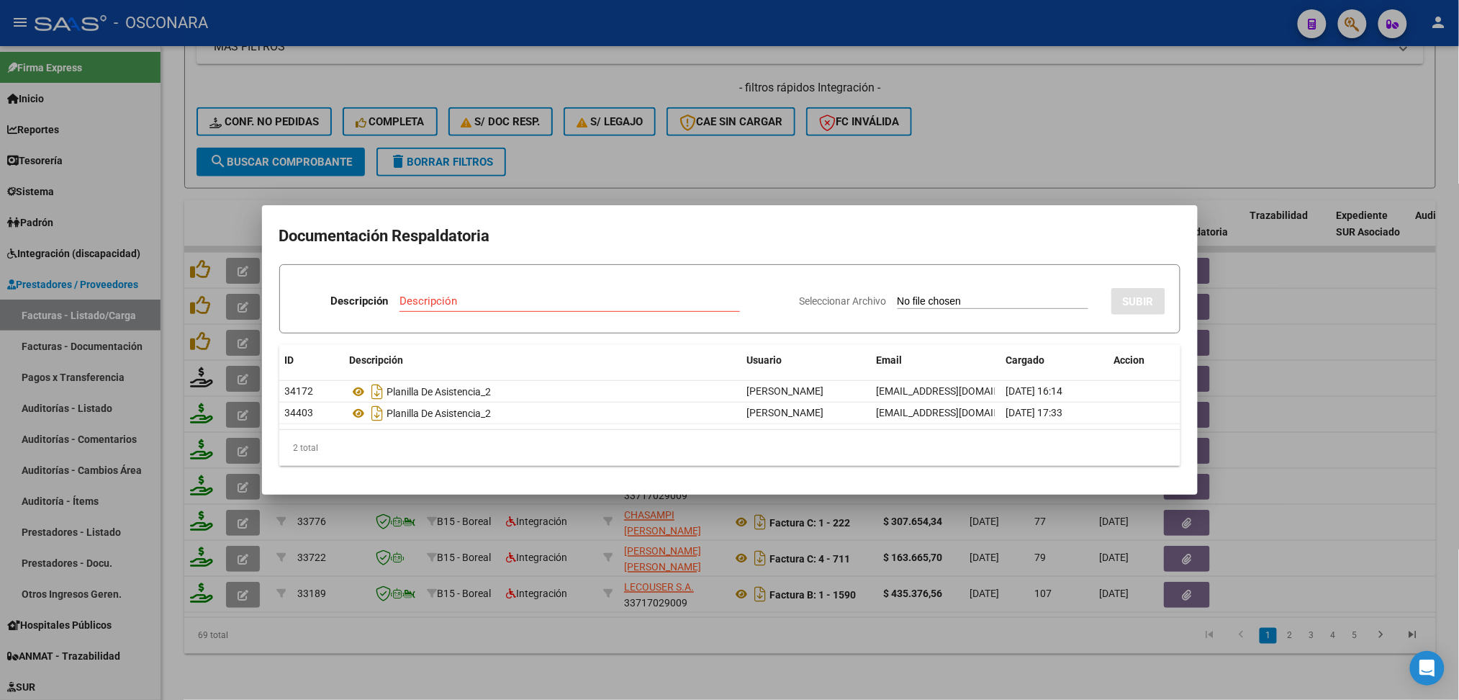
click at [698, 154] on div at bounding box center [729, 350] width 1459 height 700
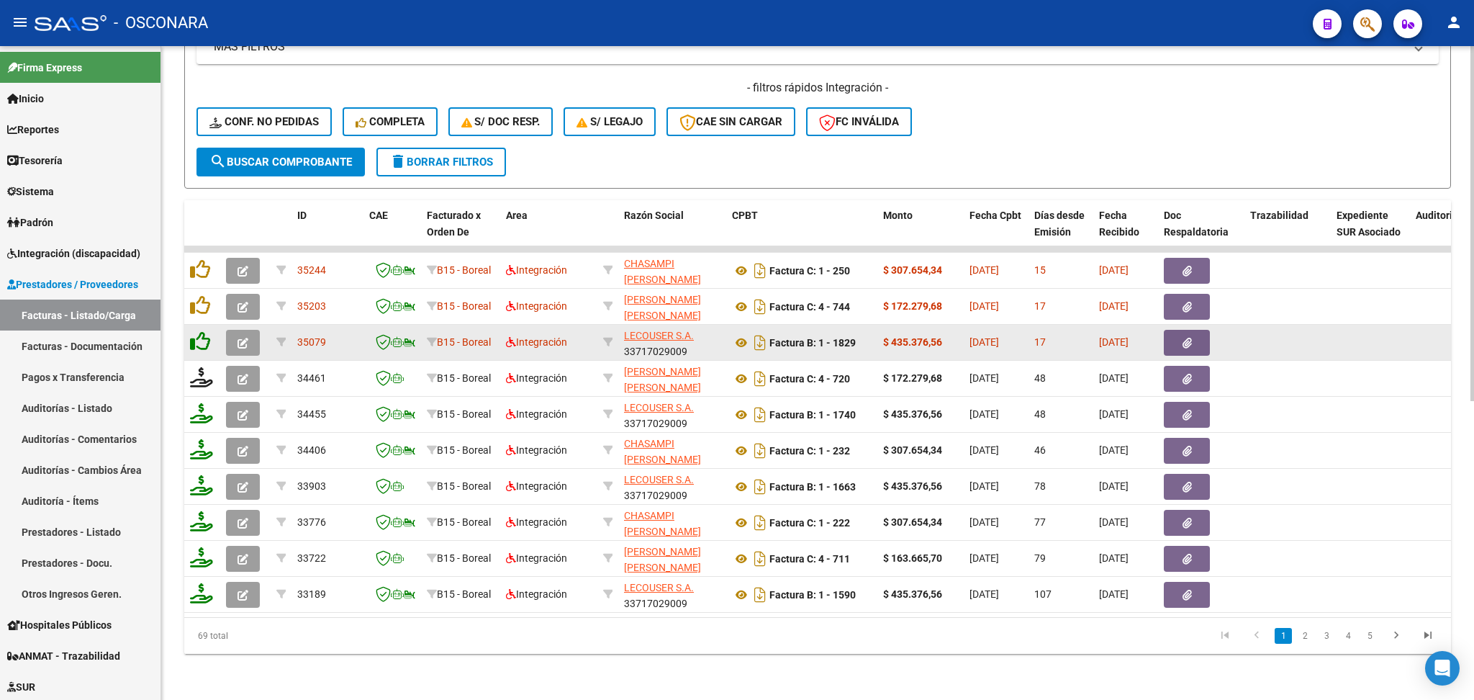
click at [202, 331] on icon at bounding box center [200, 341] width 20 height 20
click at [199, 331] on icon at bounding box center [201, 341] width 23 height 20
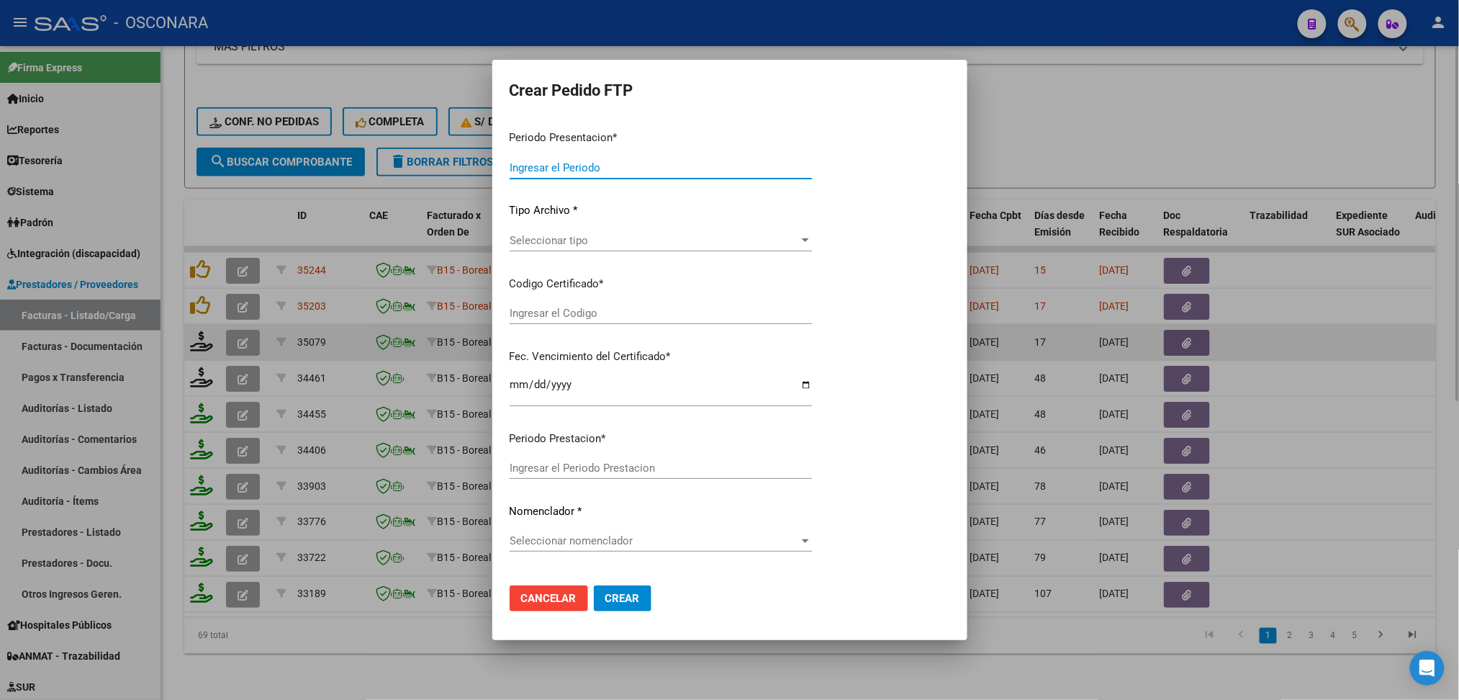
type input "202508"
type input "$ 435.376,56"
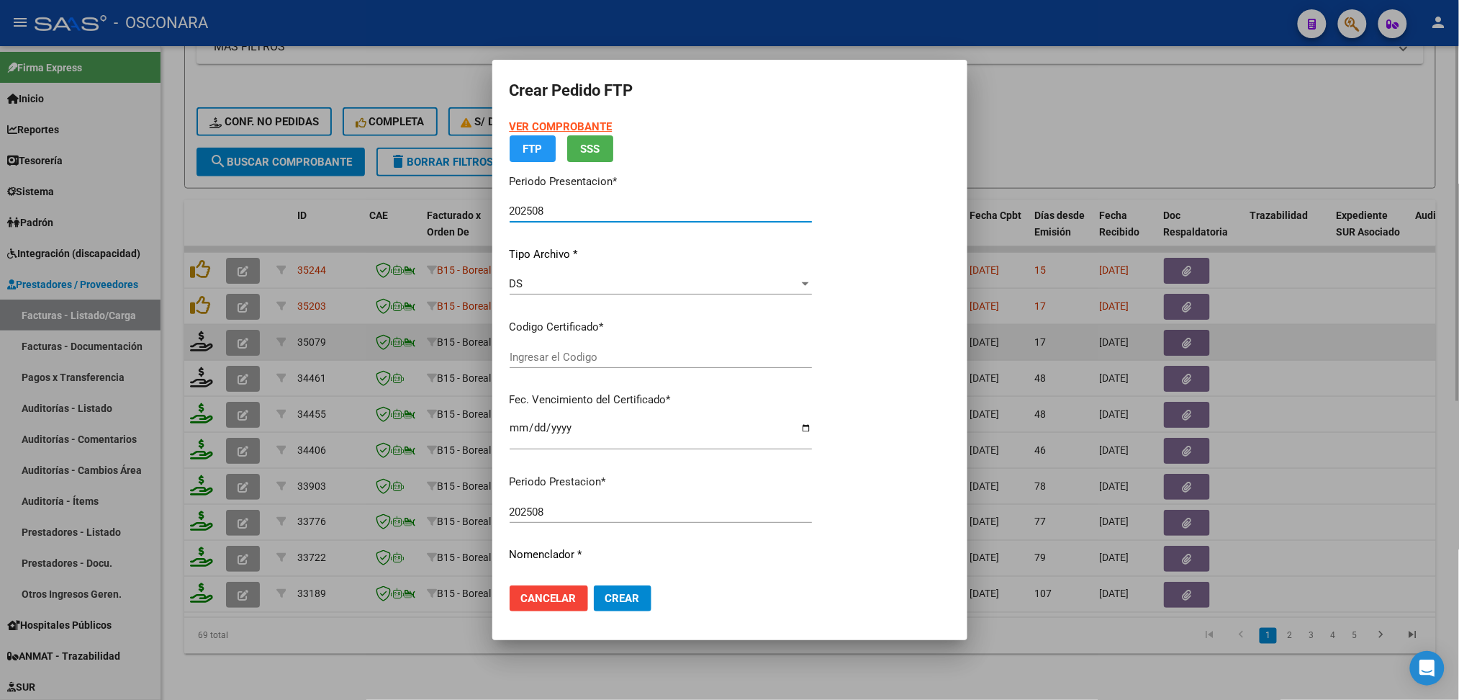
type input "arg01000532671202023030220290302cor234"
type input "[DATE]"
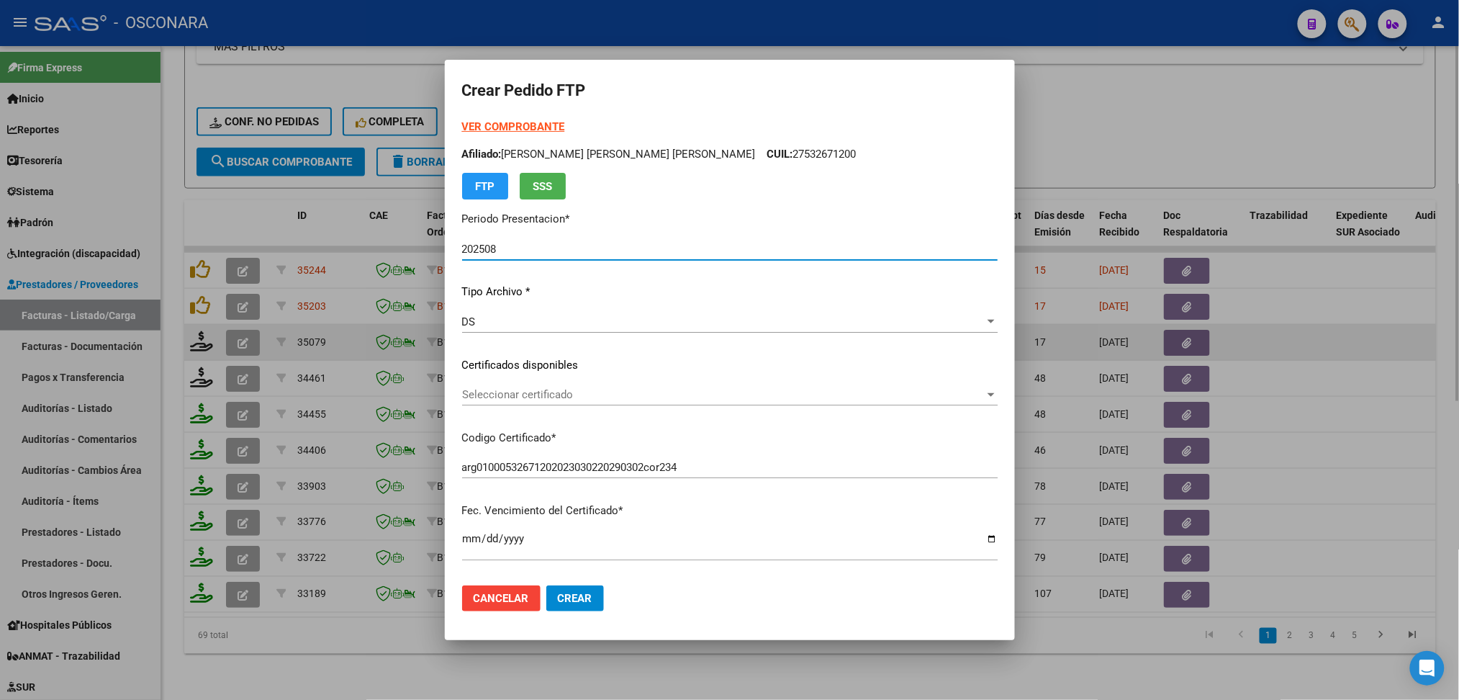
click at [539, 391] on span "Seleccionar certificado" at bounding box center [723, 394] width 523 height 13
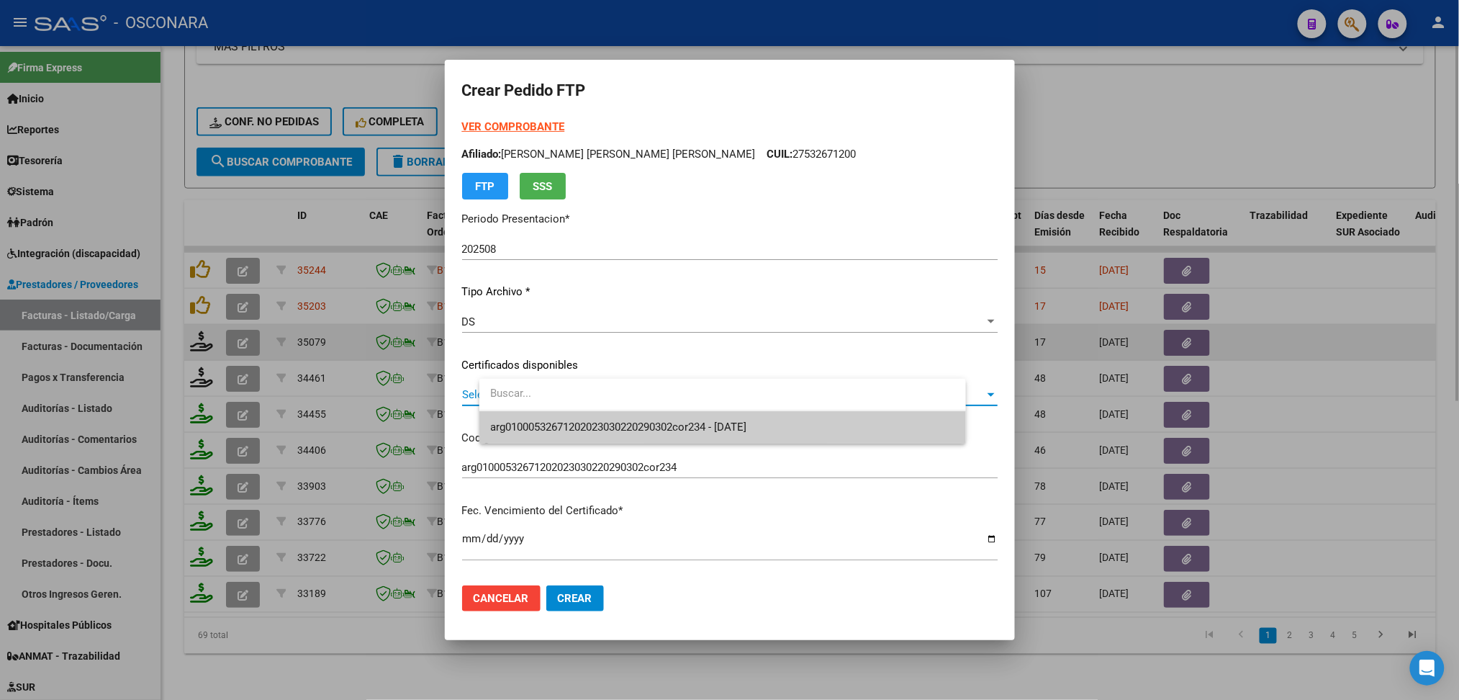
click at [547, 414] on span "arg01000532671202023030220290302cor234 - [DATE]" at bounding box center [723, 427] width 464 height 32
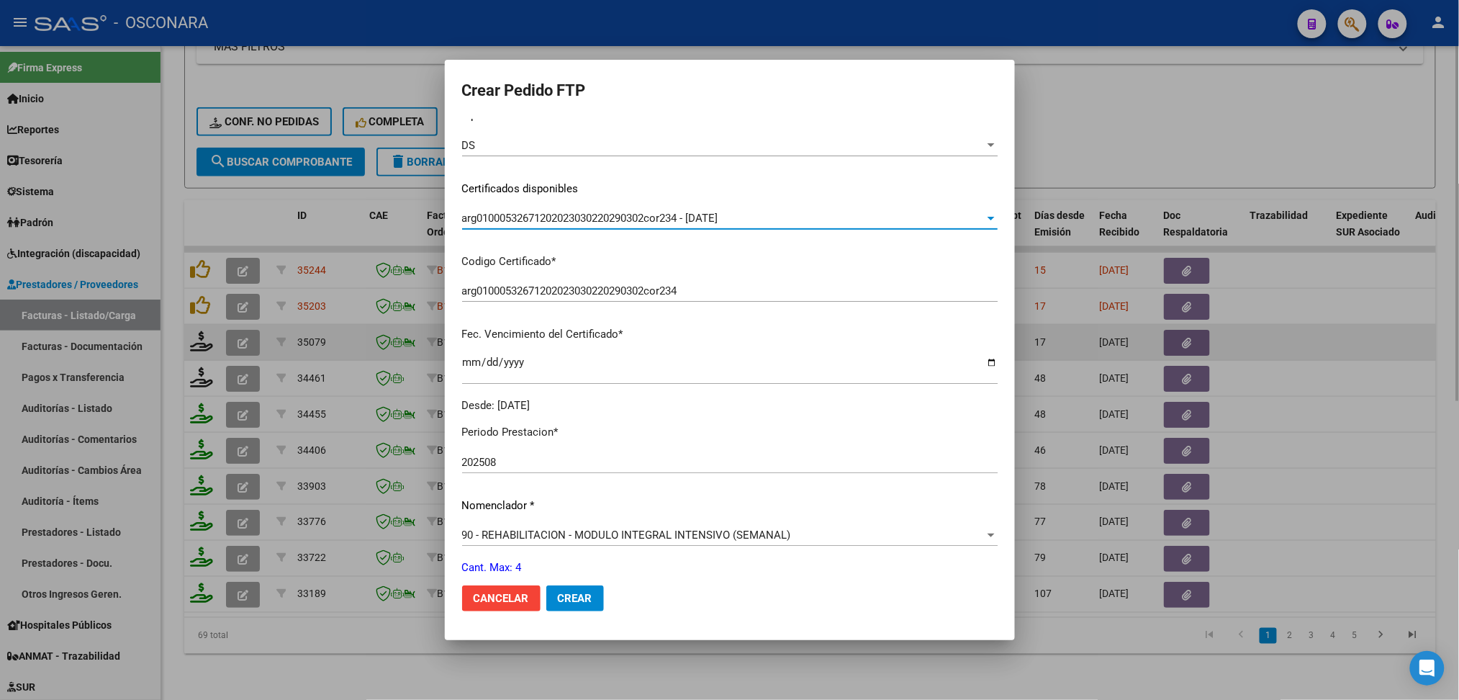
scroll to position [384, 0]
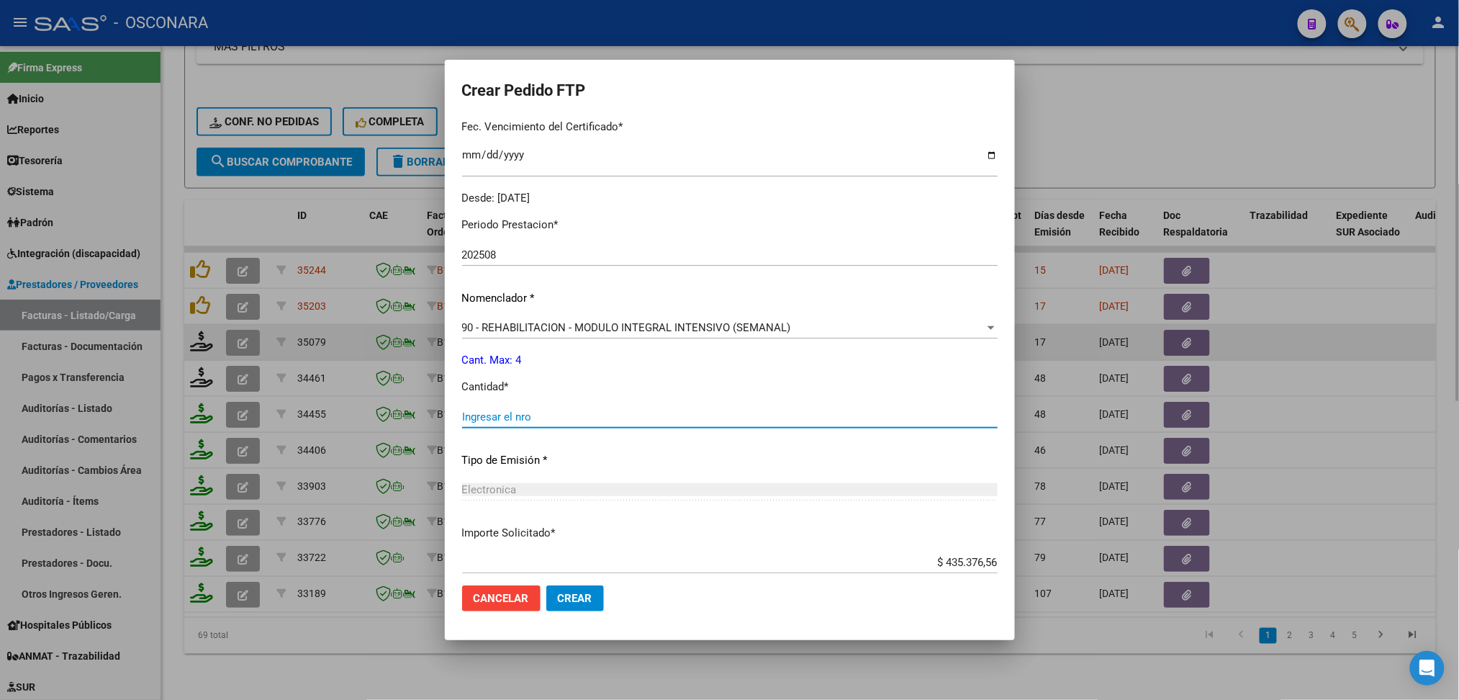
click at [544, 412] on input "Ingresar el nro" at bounding box center [730, 416] width 536 height 13
type input "4"
click at [546, 585] on button "Crear" at bounding box center [575, 598] width 58 height 26
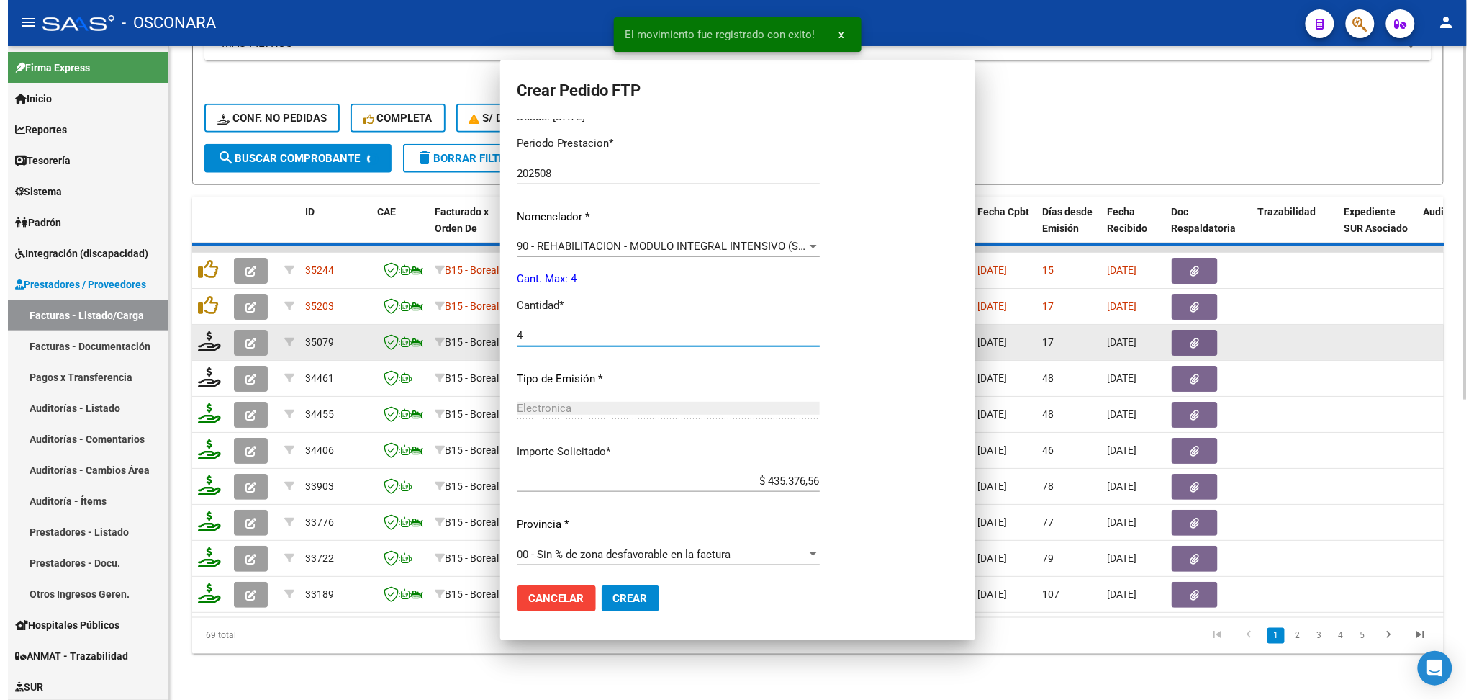
scroll to position [0, 0]
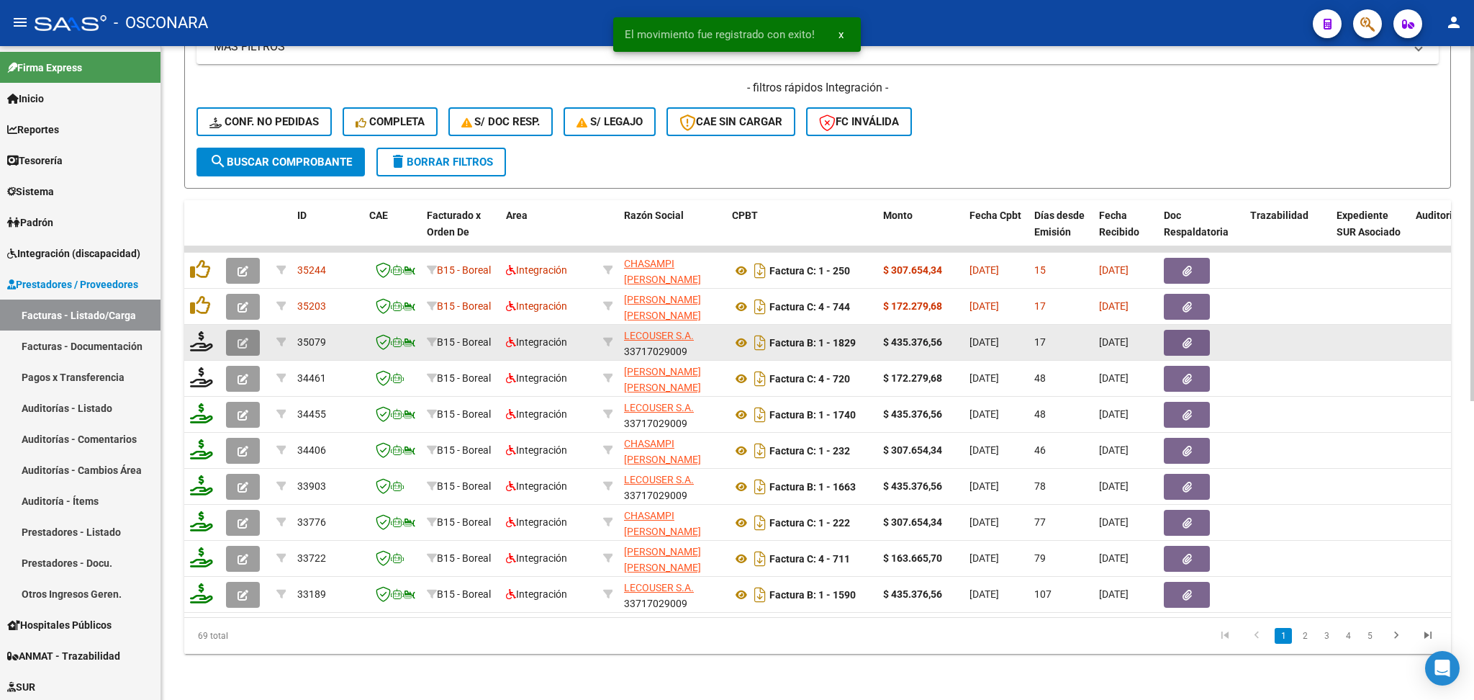
click at [238, 338] on icon "button" at bounding box center [243, 343] width 11 height 11
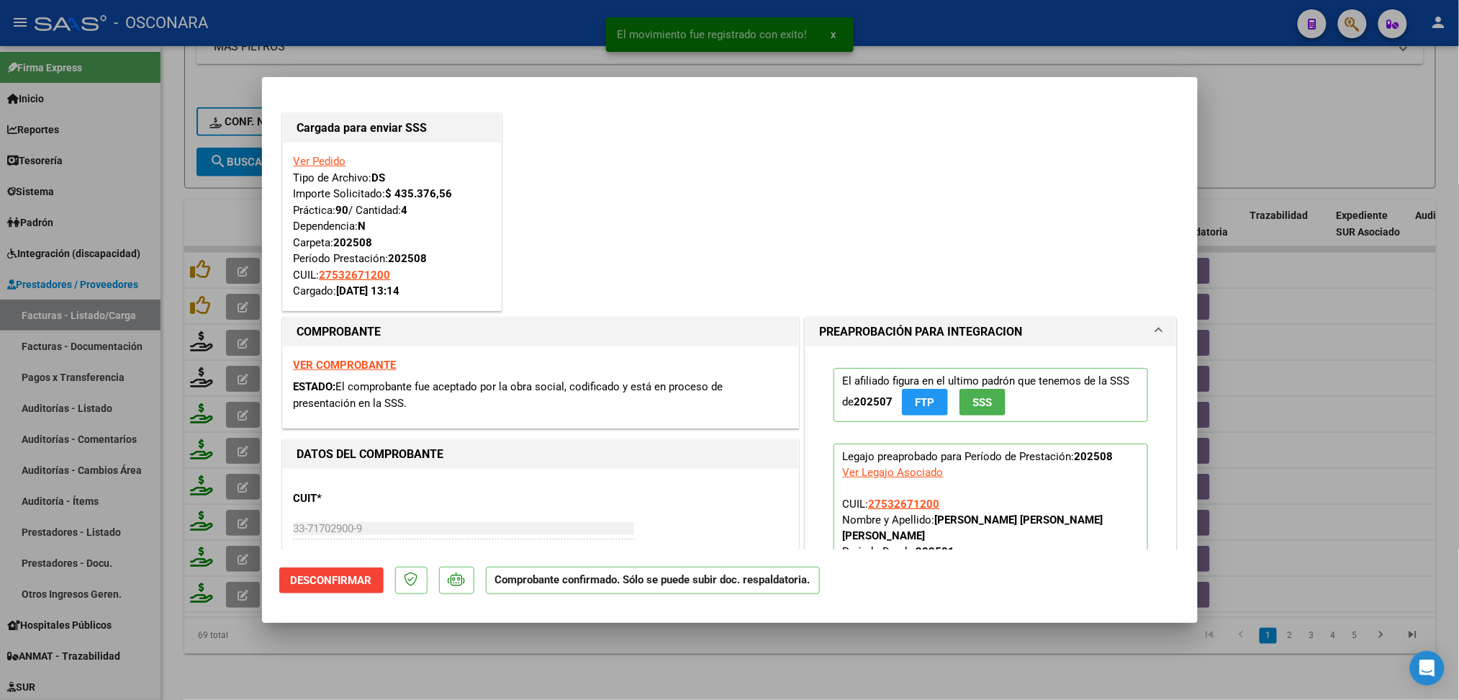
click at [514, 662] on div at bounding box center [729, 350] width 1459 height 700
type input "$ 0,00"
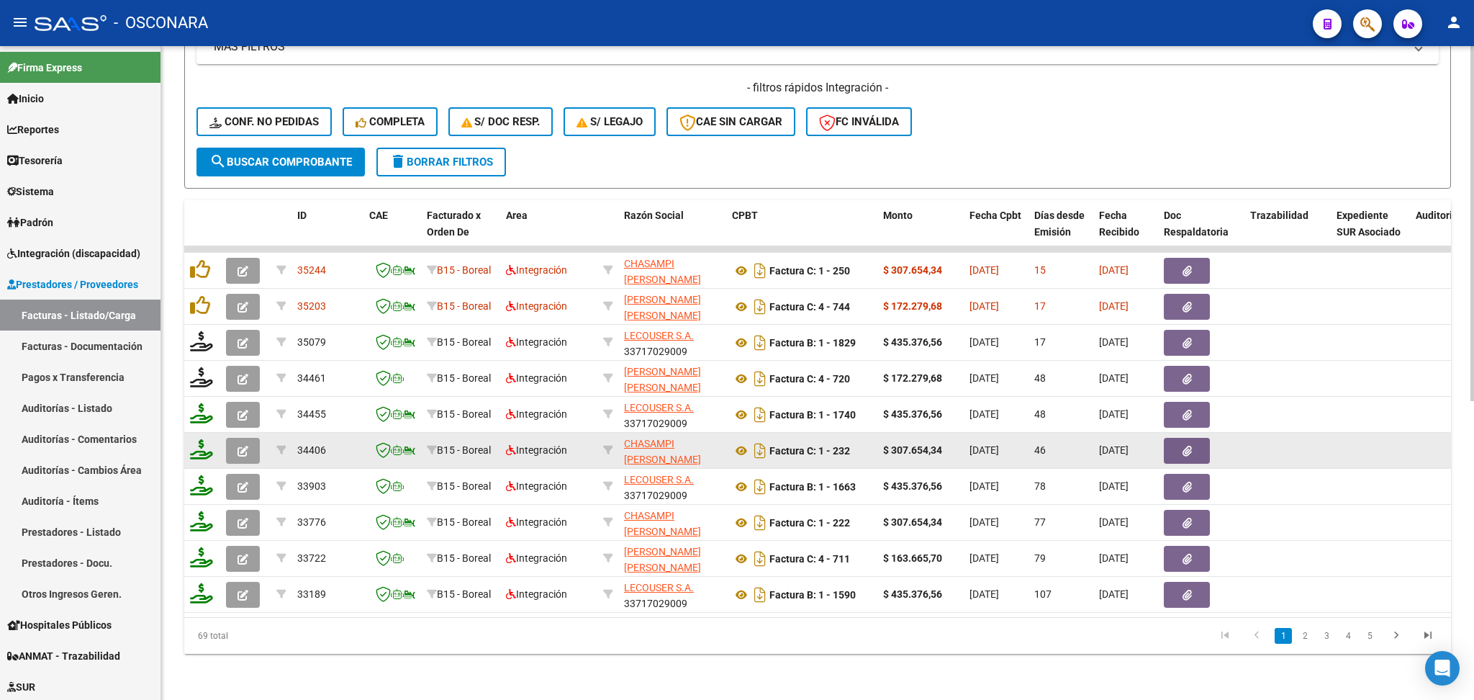
click at [238, 446] on icon "button" at bounding box center [243, 451] width 11 height 11
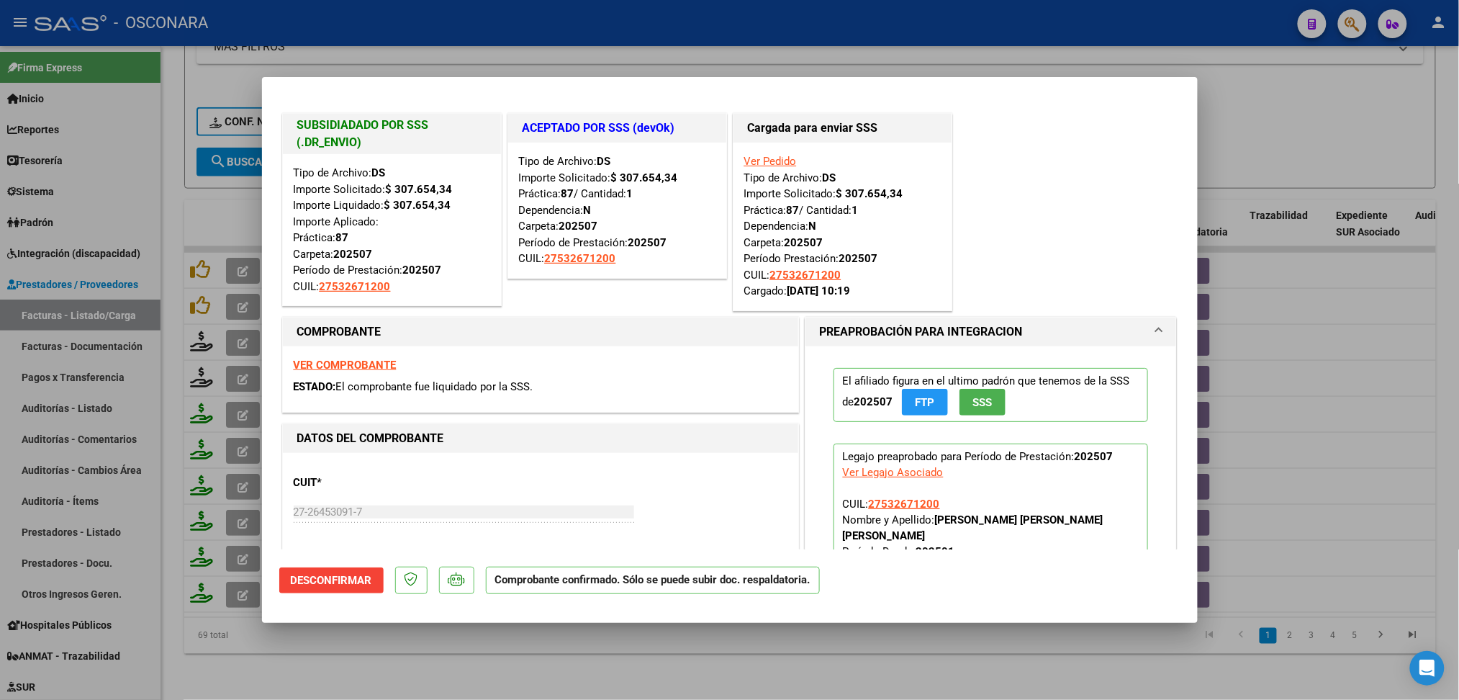
click at [439, 658] on div at bounding box center [729, 350] width 1459 height 700
type input "$ 0,00"
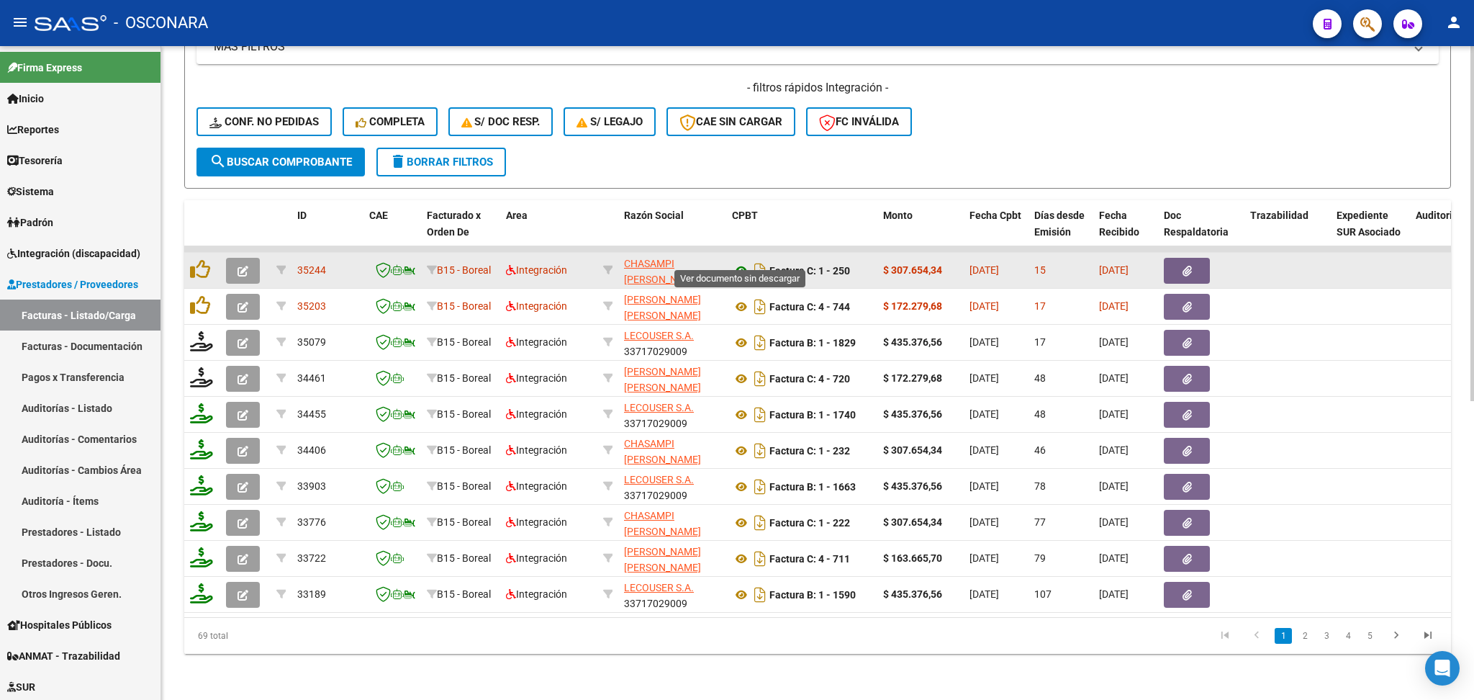
click at [744, 262] on icon at bounding box center [741, 270] width 19 height 17
click at [1191, 266] on icon "button" at bounding box center [1187, 271] width 9 height 11
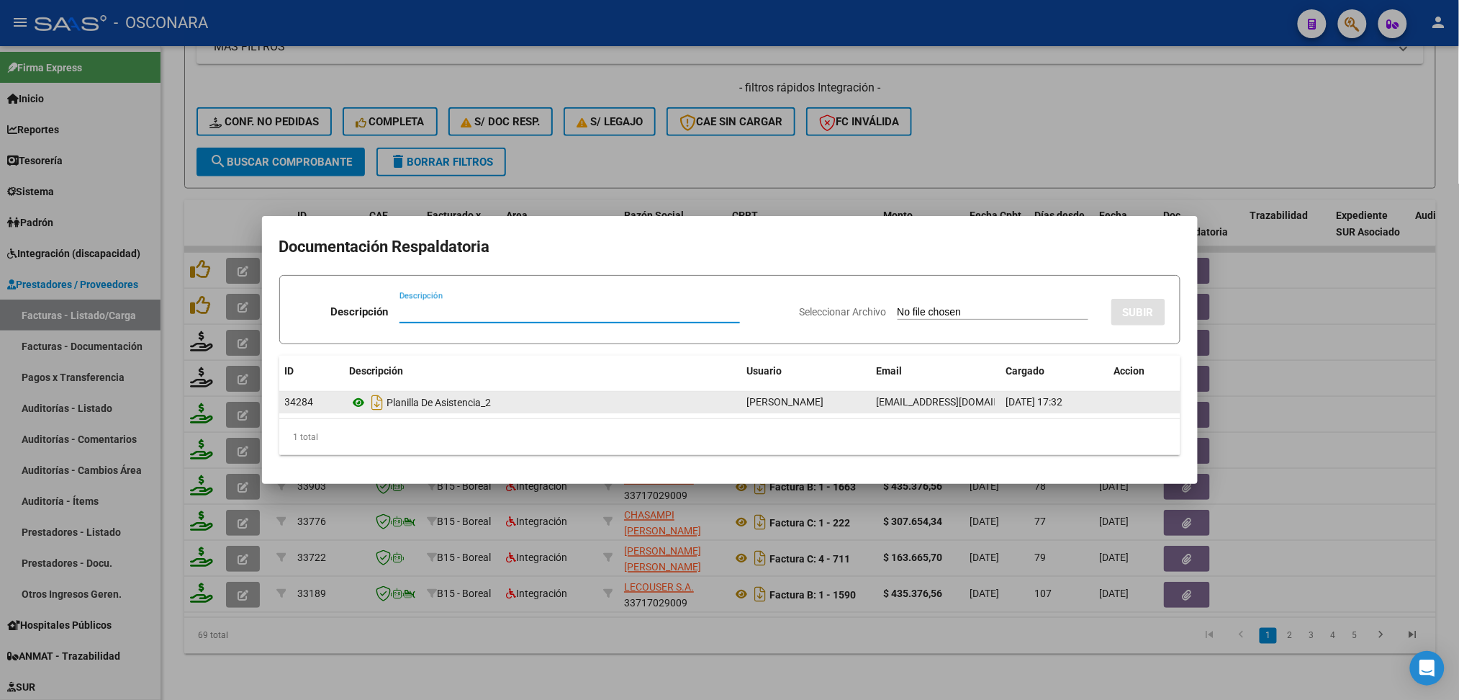
drag, startPoint x: 348, startPoint y: 410, endPoint x: 359, endPoint y: 402, distance: 13.4
click at [348, 410] on datatable-body-cell "Planilla De Asistencia_2" at bounding box center [542, 402] width 397 height 21
click at [362, 398] on icon at bounding box center [359, 402] width 19 height 17
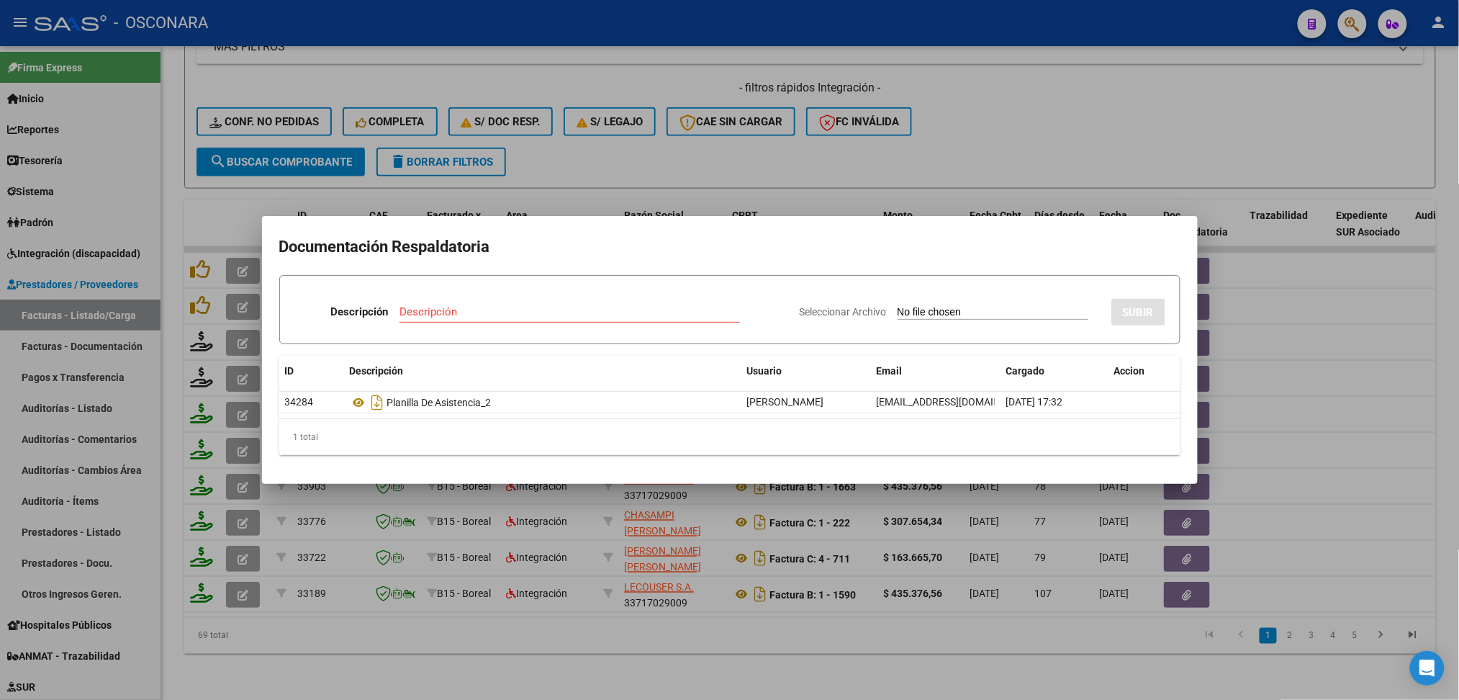
click at [628, 147] on div at bounding box center [729, 350] width 1459 height 700
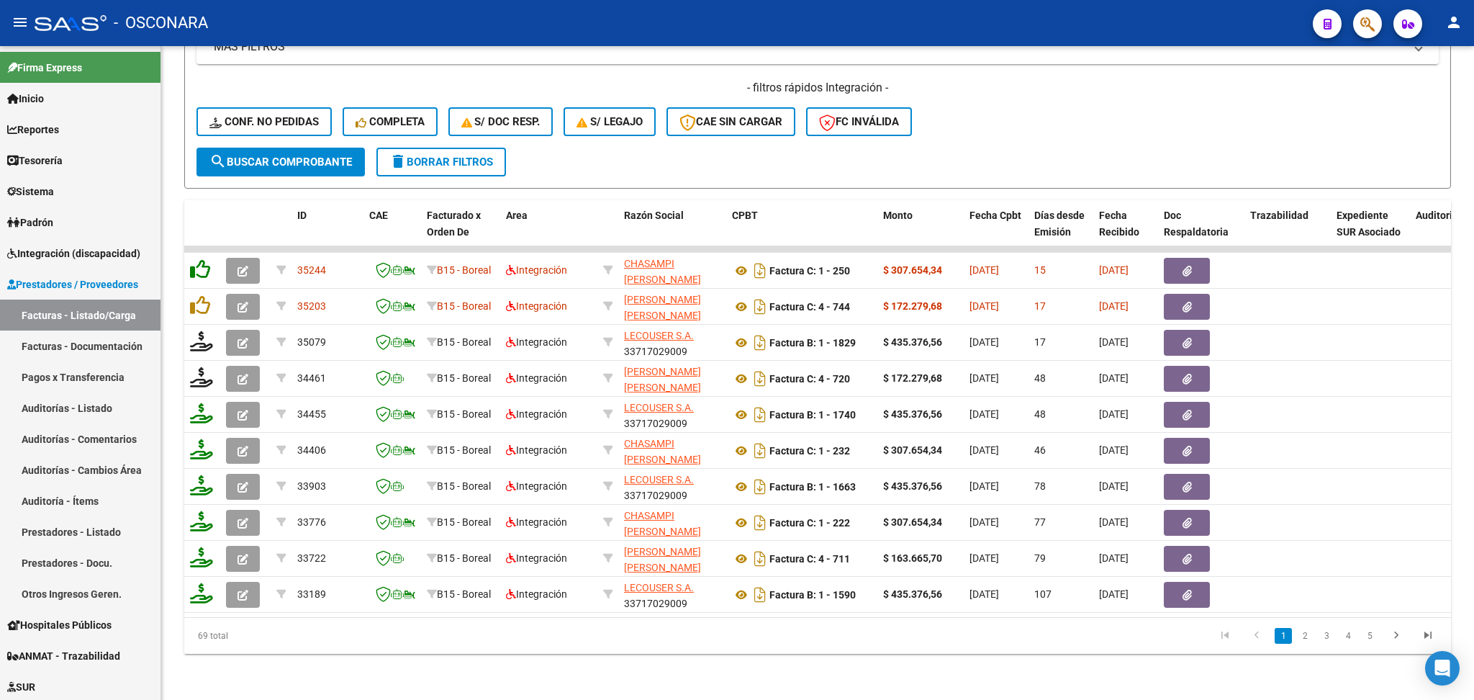
click at [199, 259] on icon at bounding box center [200, 269] width 20 height 20
click at [199, 259] on icon at bounding box center [201, 269] width 23 height 20
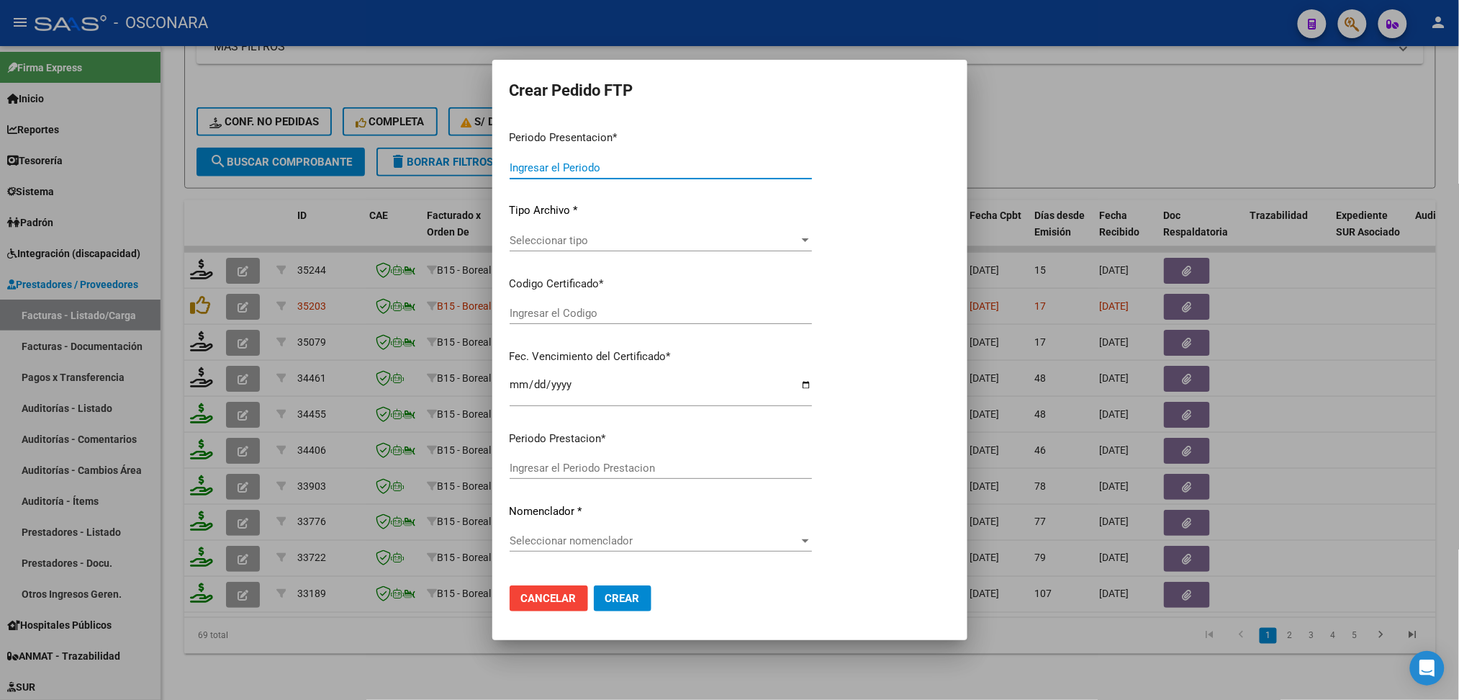
type input "202508"
type input "$ 307.654,34"
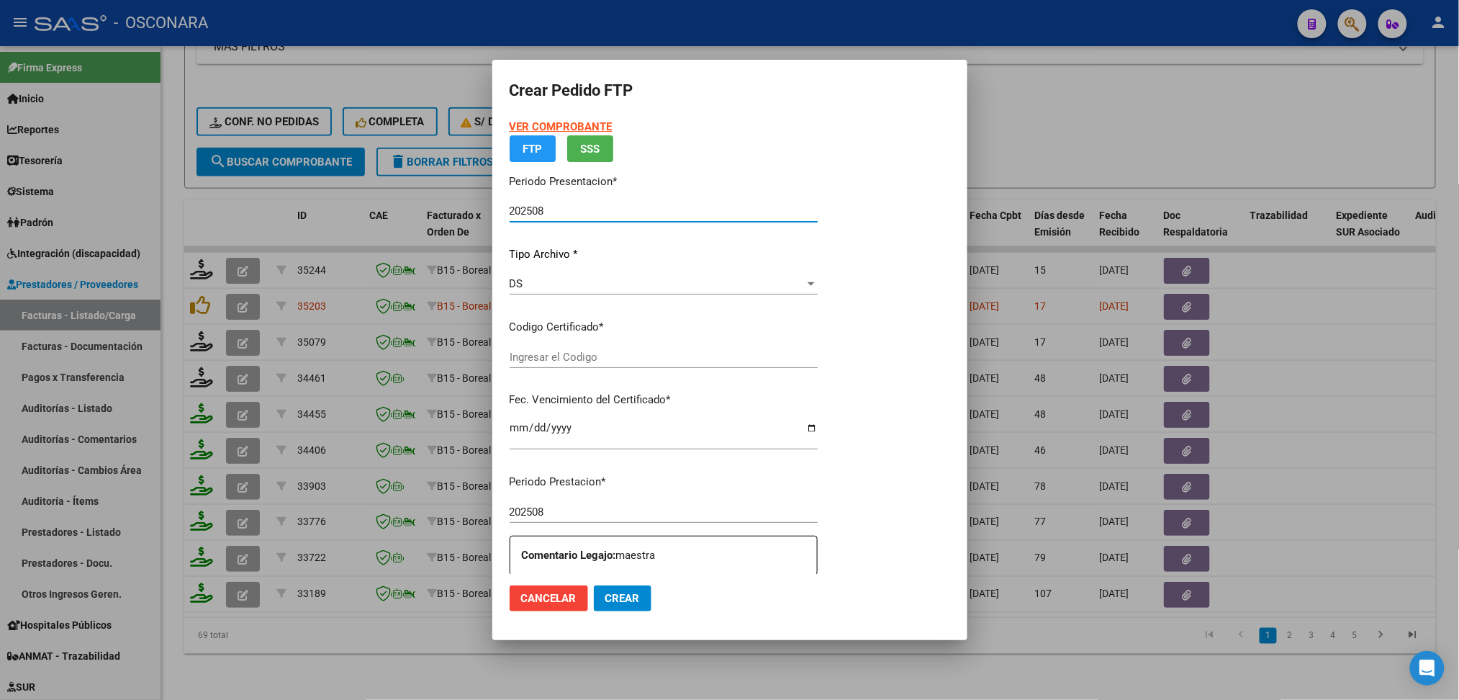
type input "arg01000532671202023030220290302cor234"
type input "[DATE]"
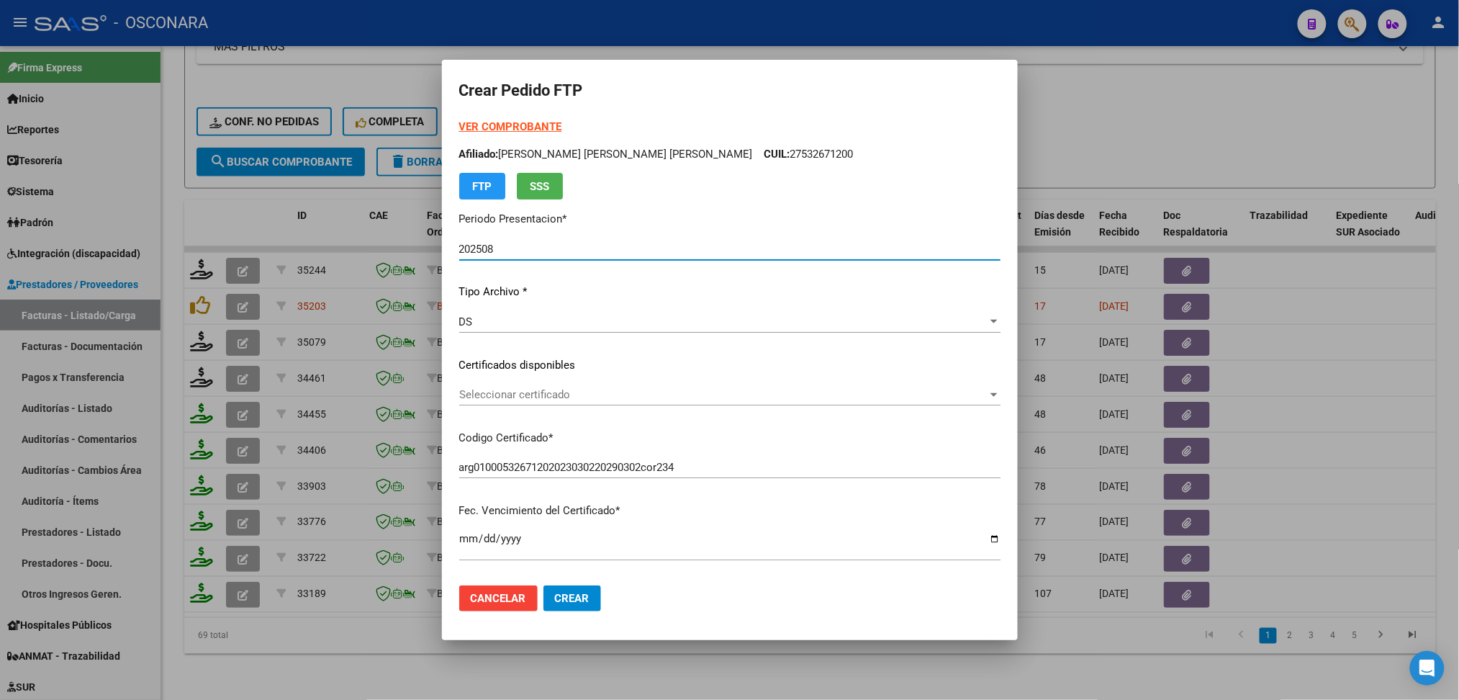
click at [562, 395] on span "Seleccionar certificado" at bounding box center [723, 394] width 528 height 13
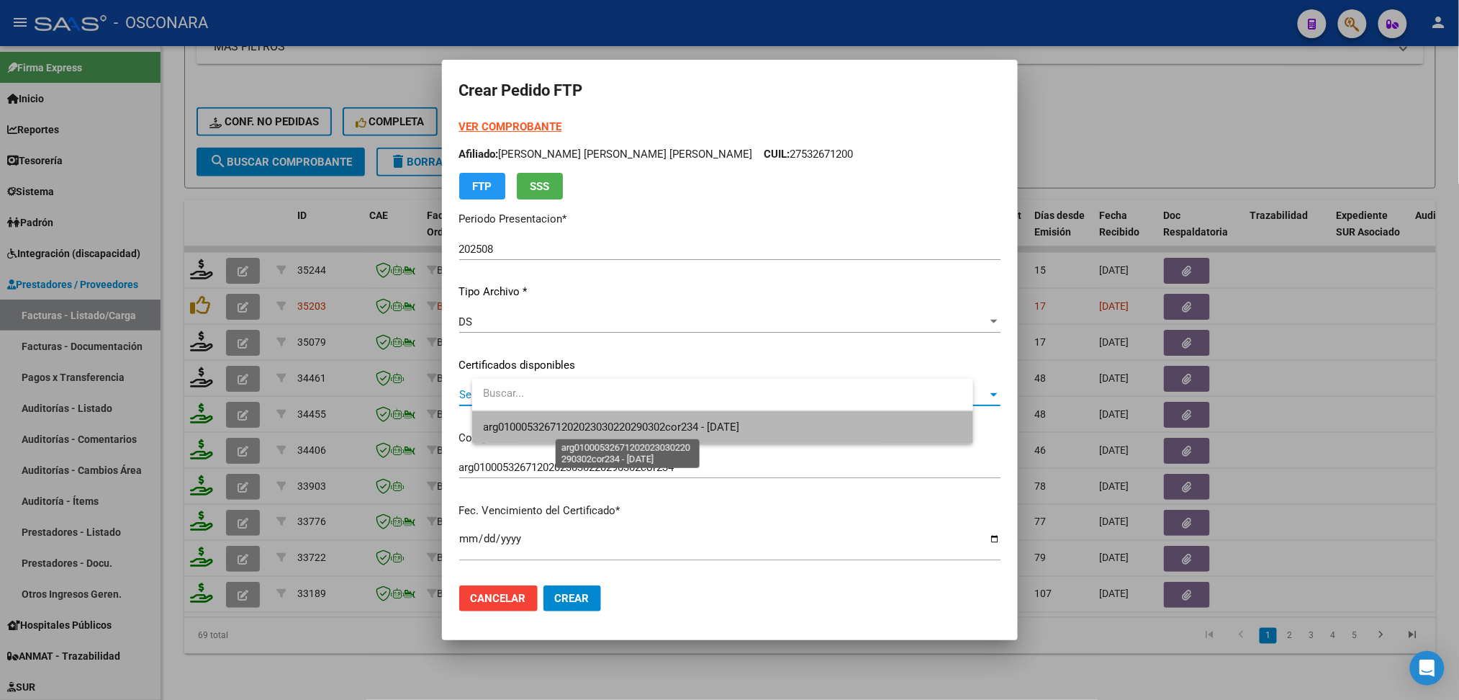
click at [562, 423] on span "arg01000532671202023030220290302cor234 - [DATE]" at bounding box center [612, 426] width 256 height 13
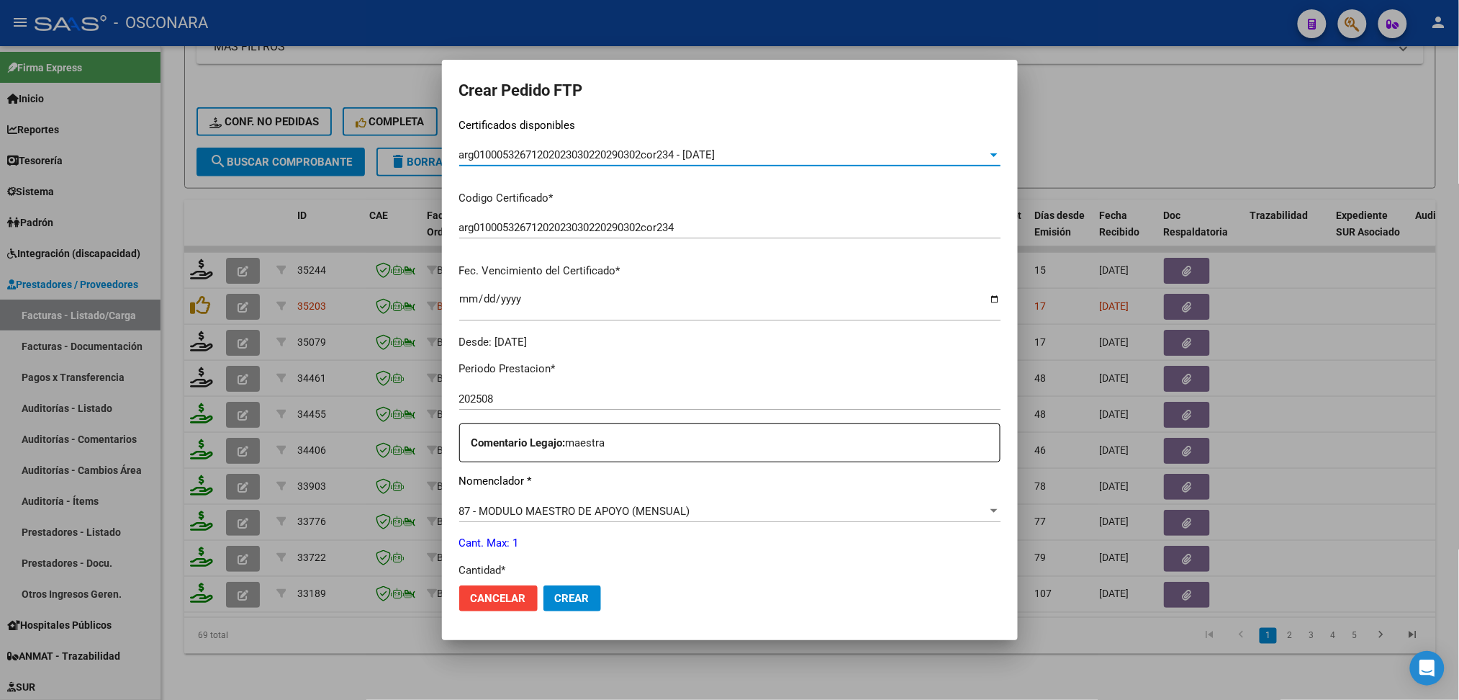
scroll to position [479, 0]
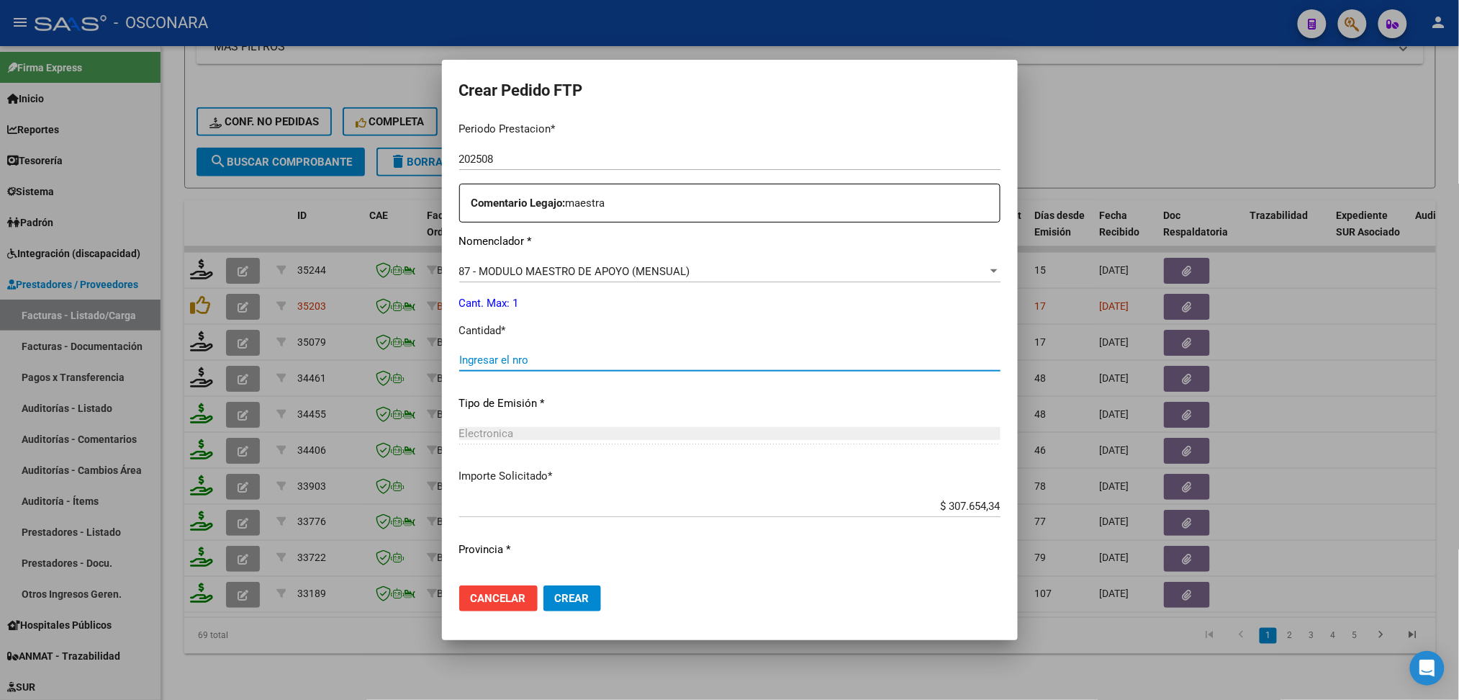
click at [536, 358] on input "Ingresar el nro" at bounding box center [729, 359] width 541 height 13
type input "1"
click at [543, 585] on button "Crear" at bounding box center [572, 598] width 58 height 26
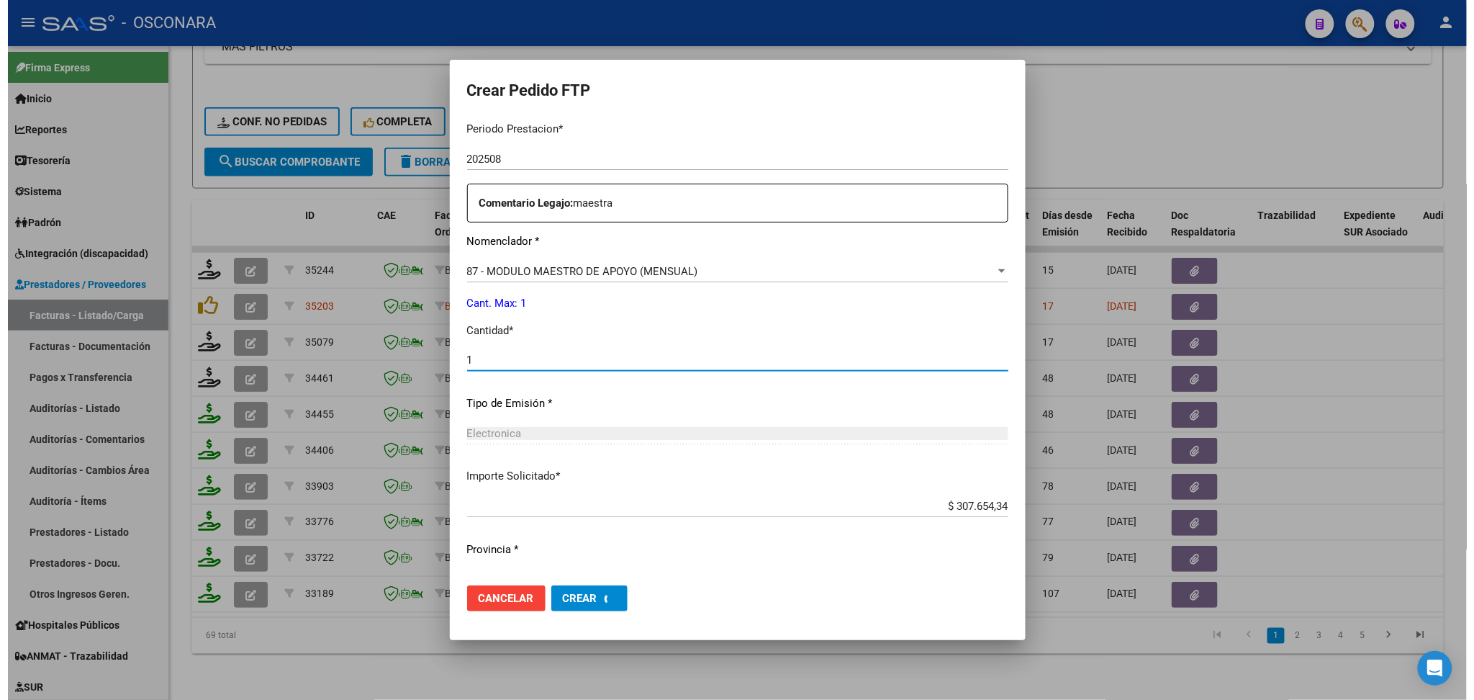
scroll to position [398, 0]
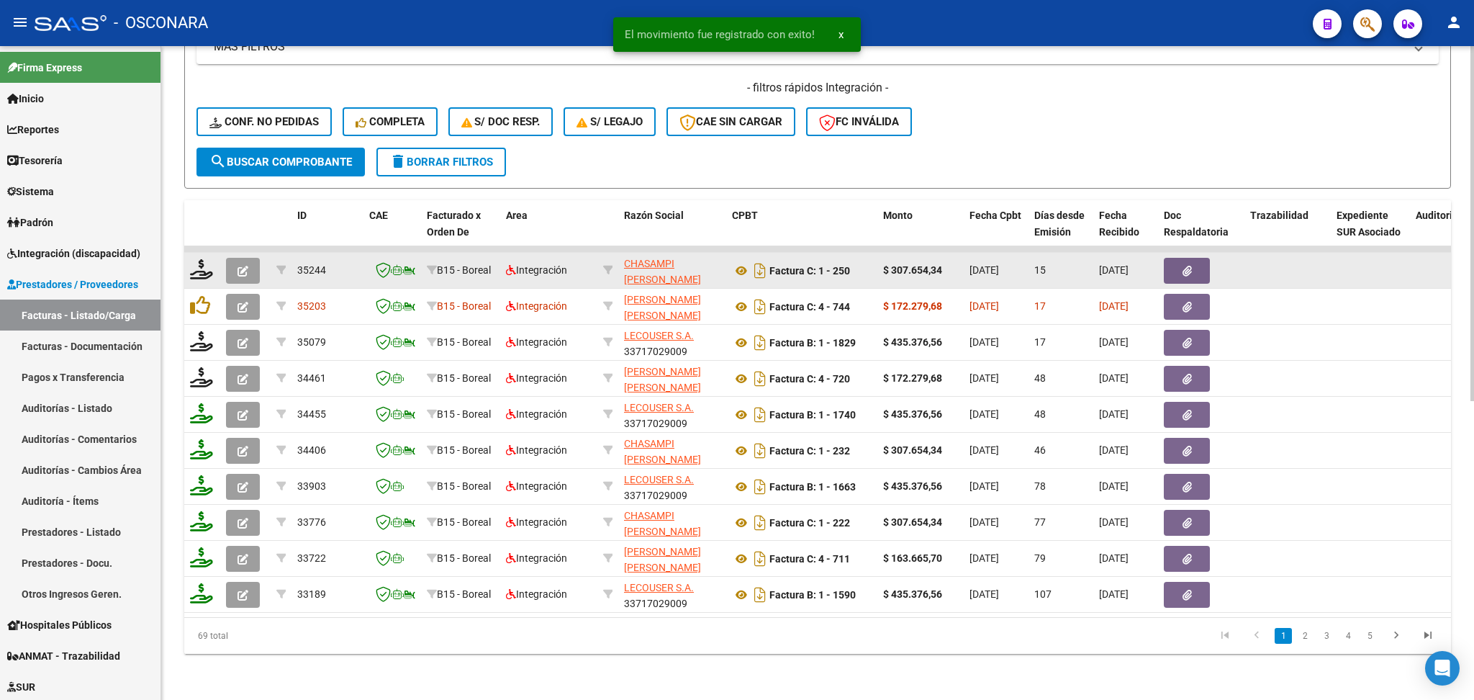
click at [236, 258] on button "button" at bounding box center [243, 271] width 34 height 26
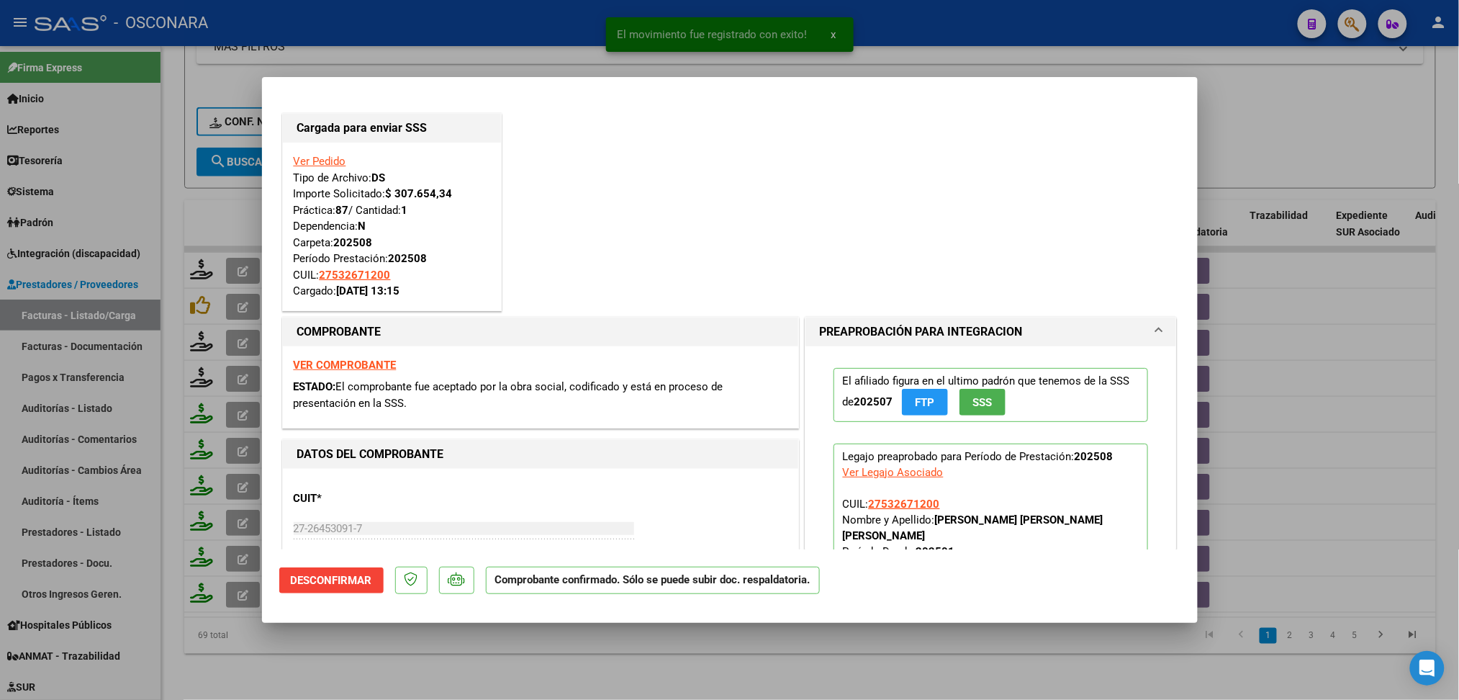
click at [428, 657] on div at bounding box center [729, 350] width 1459 height 700
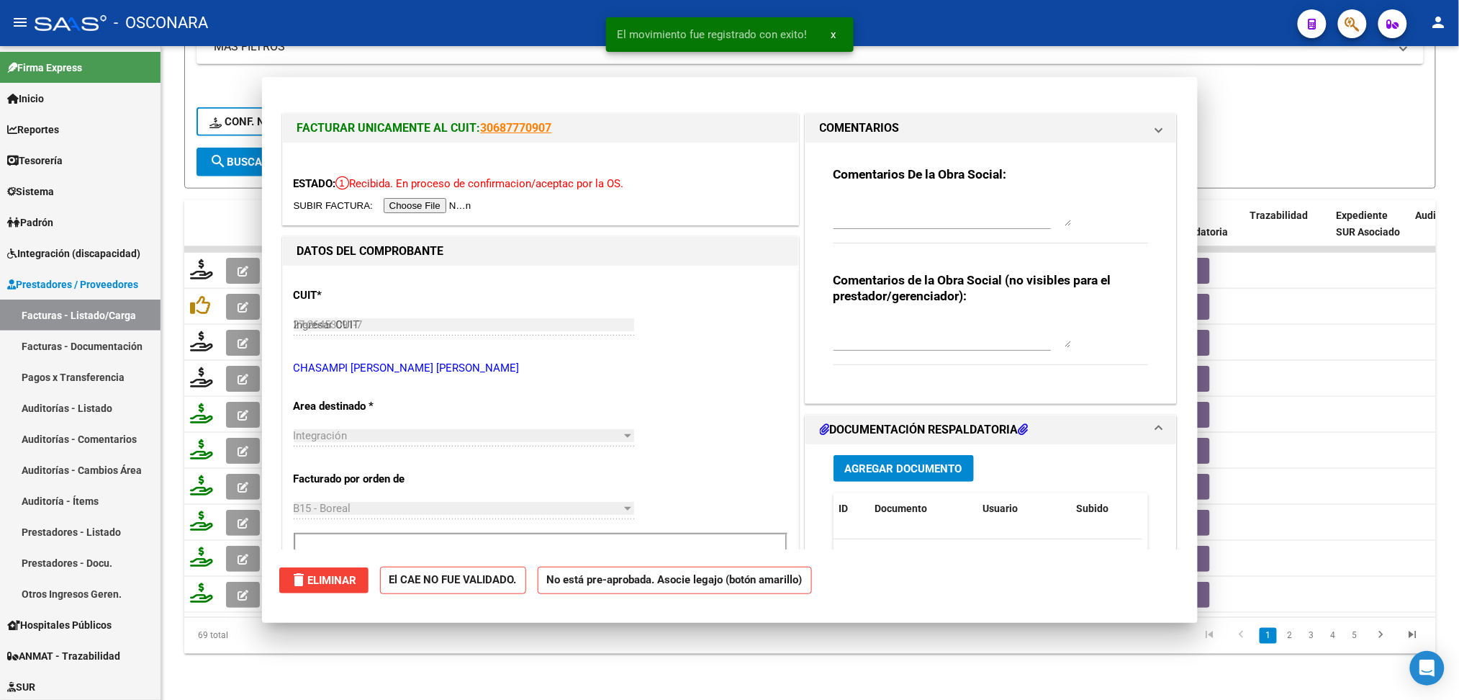
type input "$ 0,00"
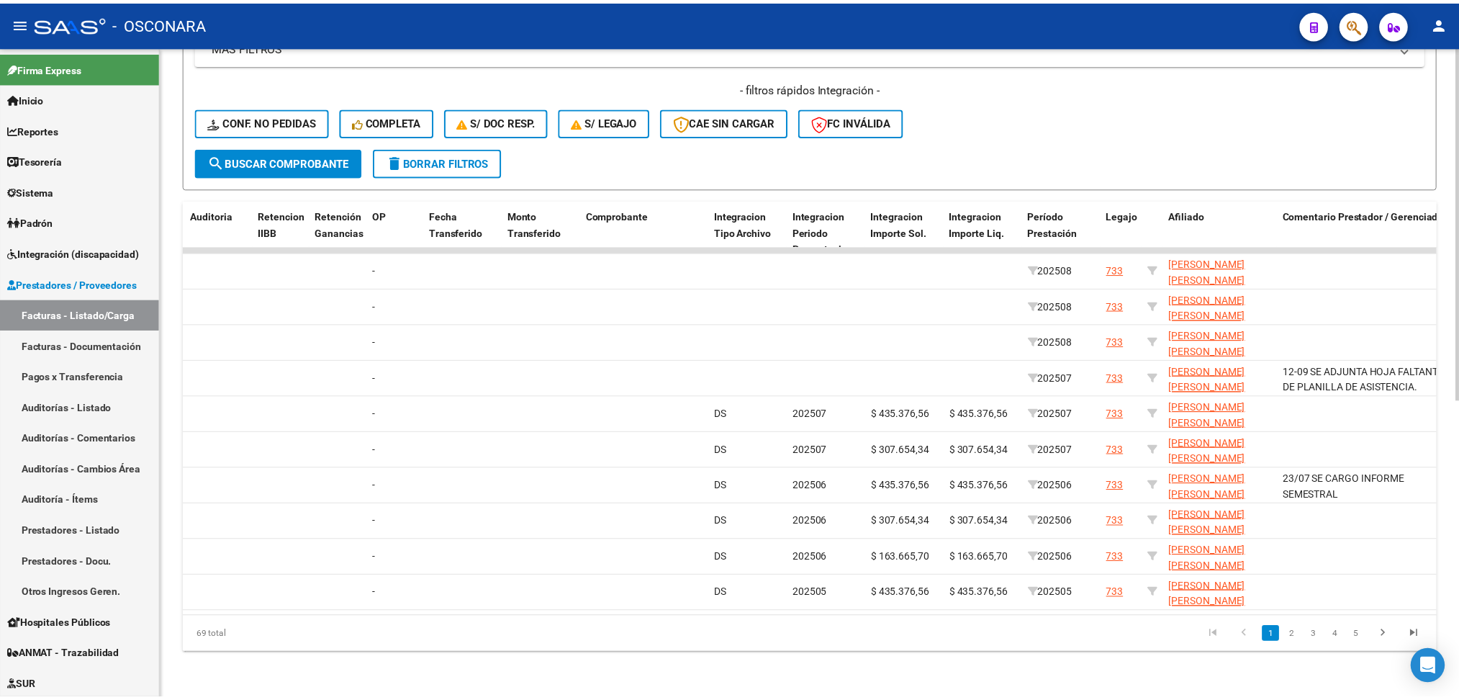
scroll to position [0, 0]
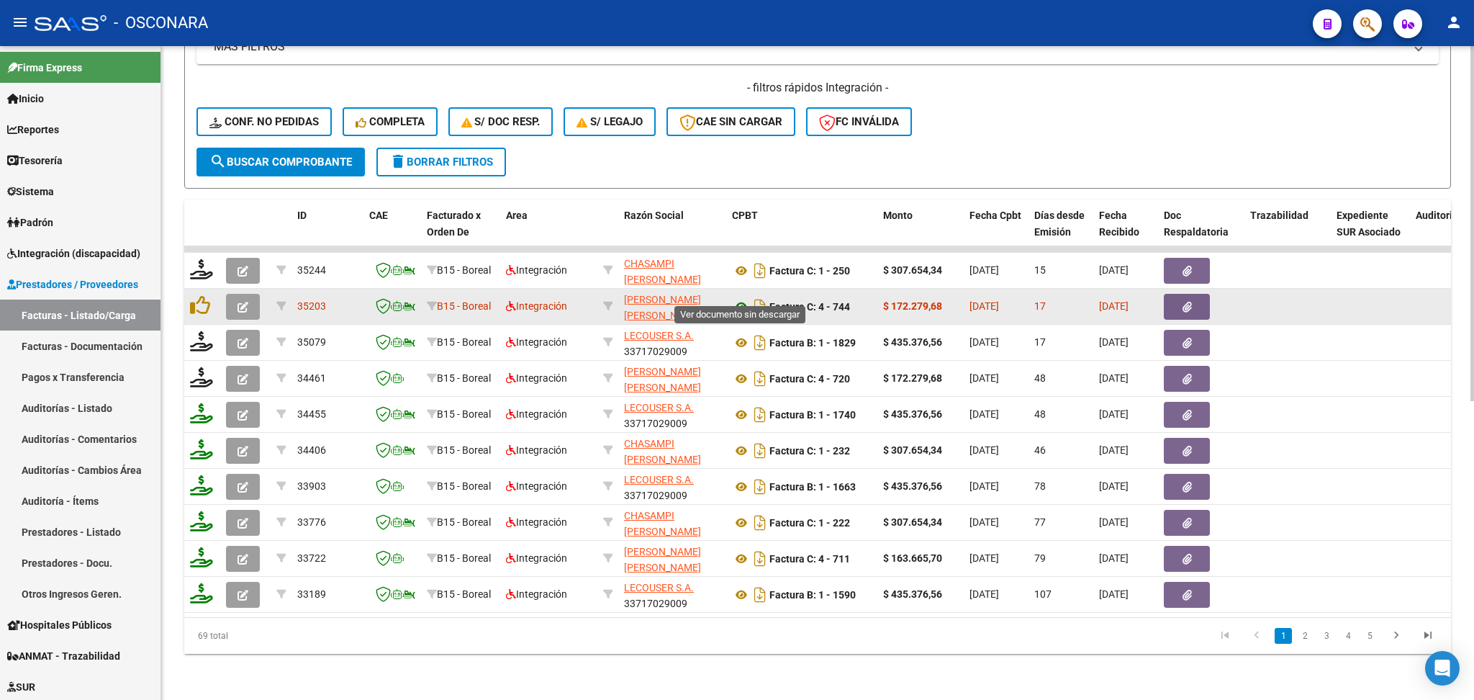
click at [743, 298] on icon at bounding box center [741, 306] width 19 height 17
click at [1190, 302] on icon "button" at bounding box center [1187, 307] width 9 height 11
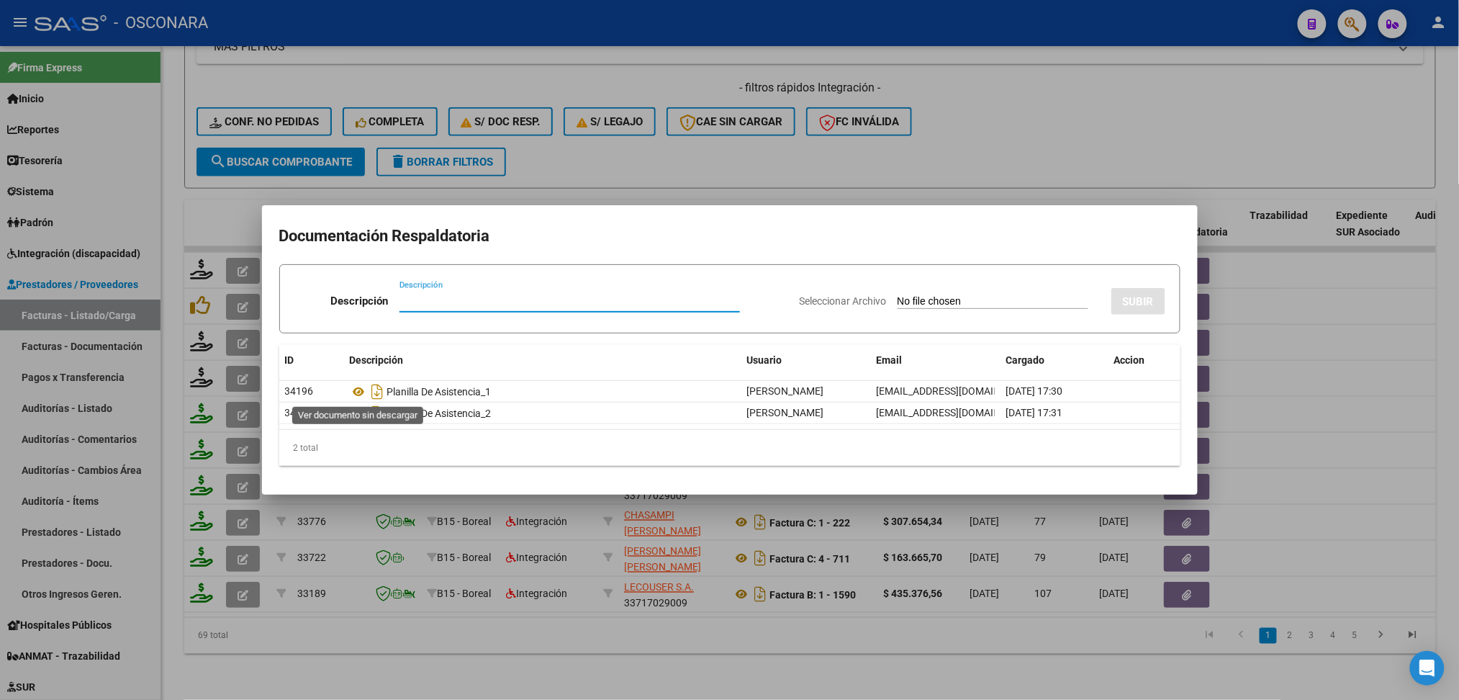
click at [354, 379] on datatable-header "ID Descripción Usuario Email Cargado Accion" at bounding box center [729, 363] width 901 height 36
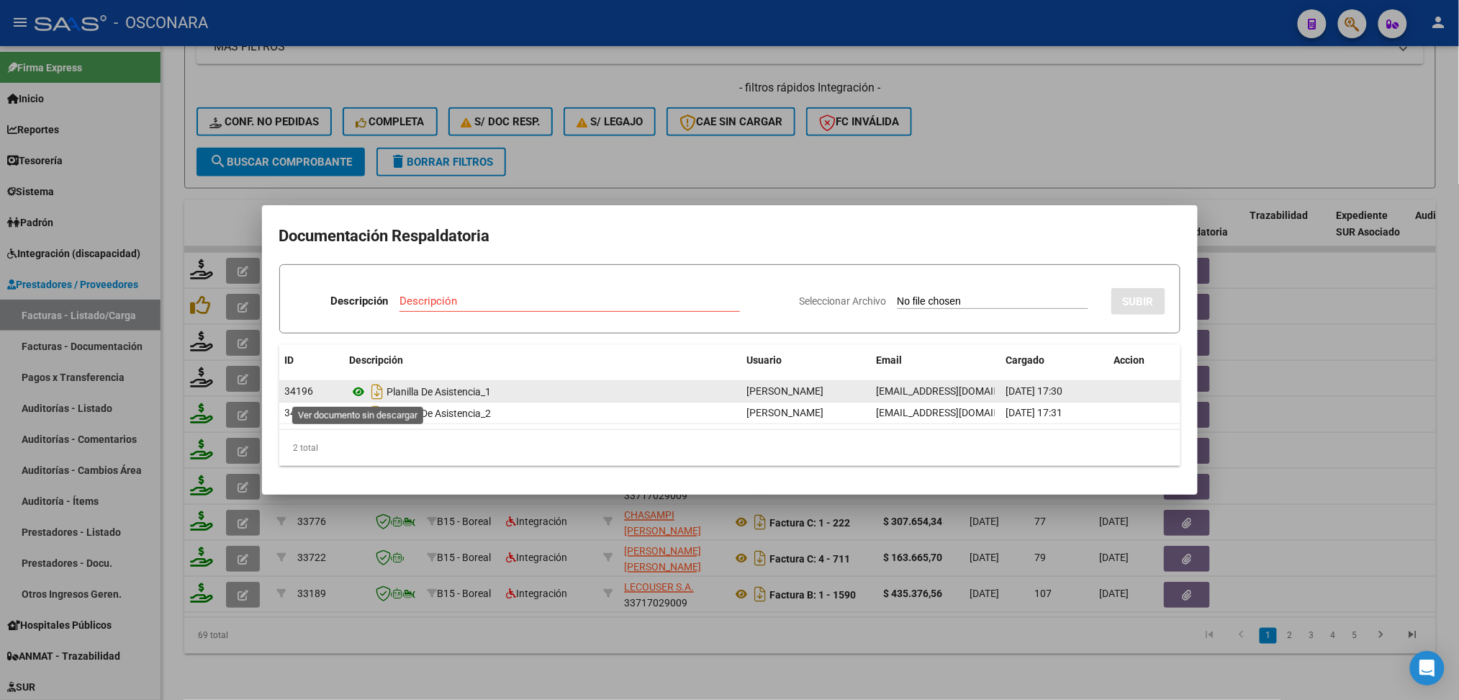
click at [365, 394] on icon at bounding box center [359, 391] width 19 height 17
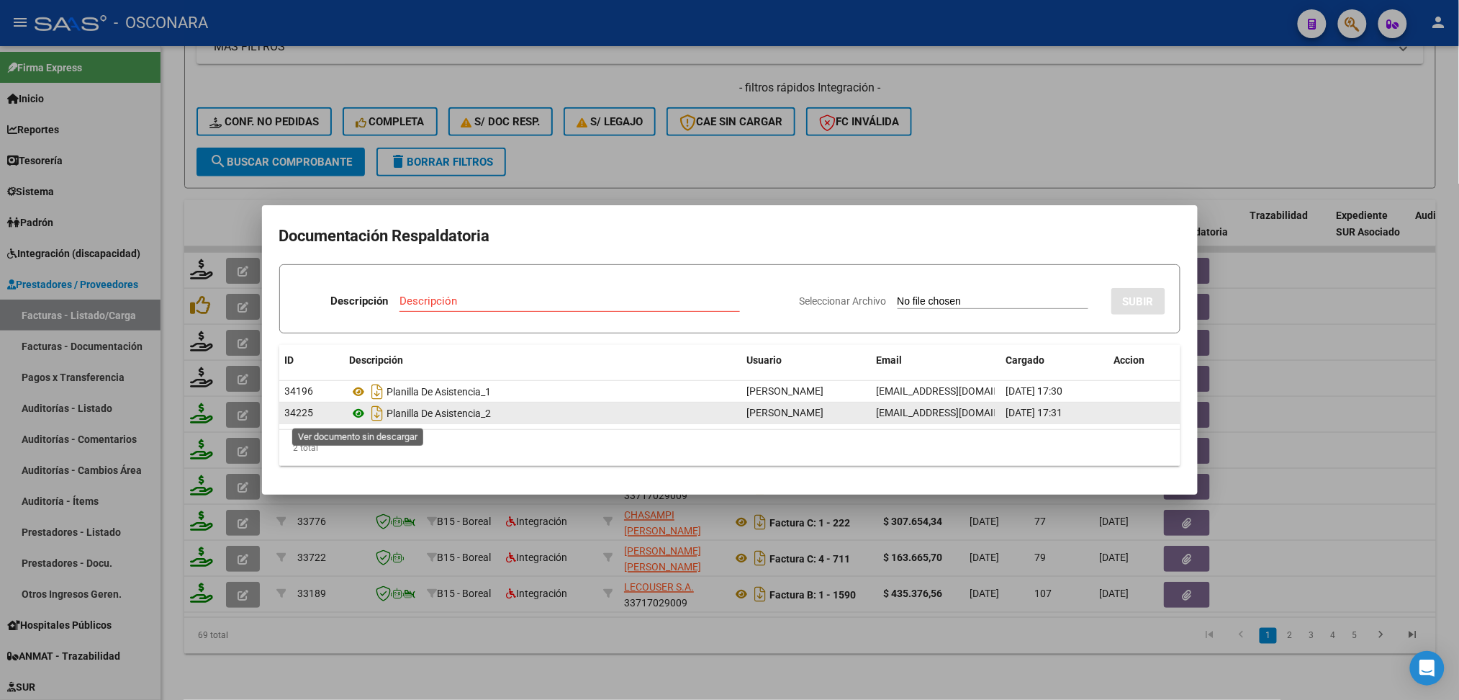
click at [360, 417] on icon at bounding box center [359, 413] width 19 height 17
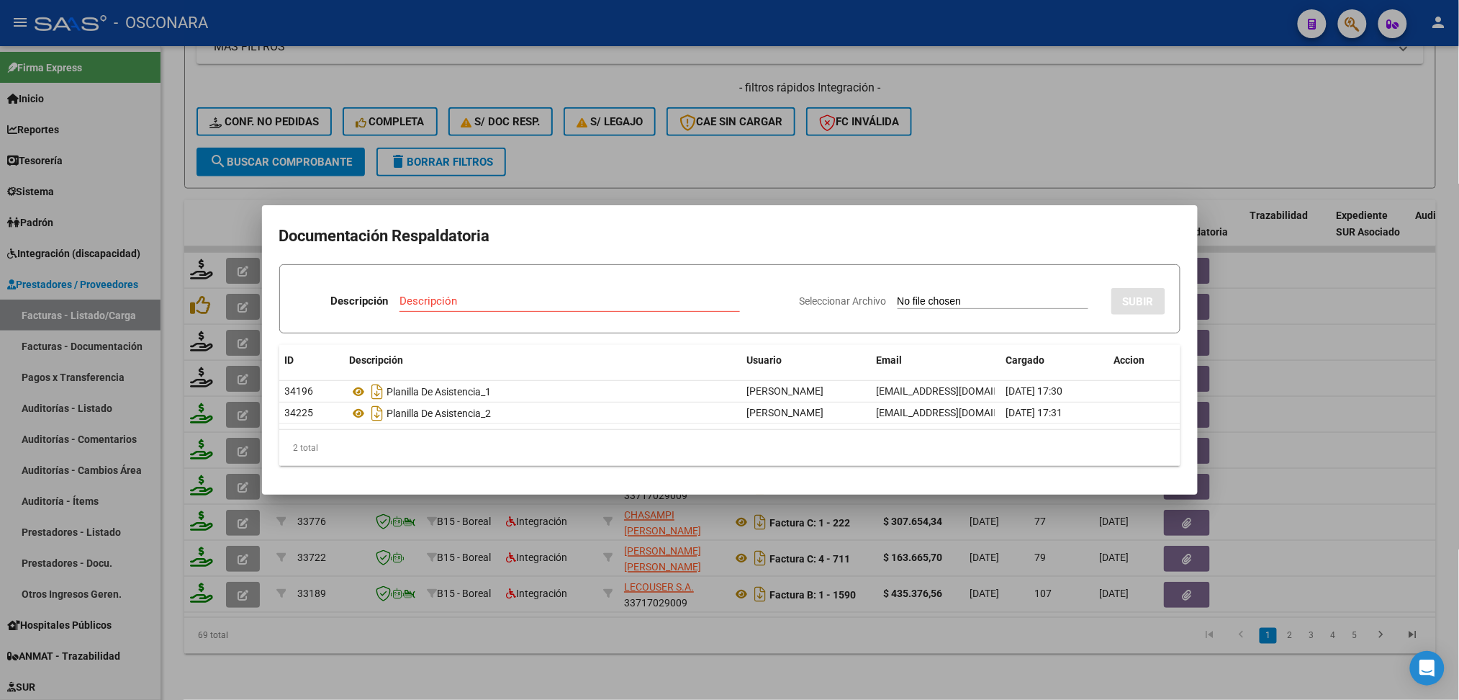
click at [590, 162] on div at bounding box center [729, 350] width 1459 height 700
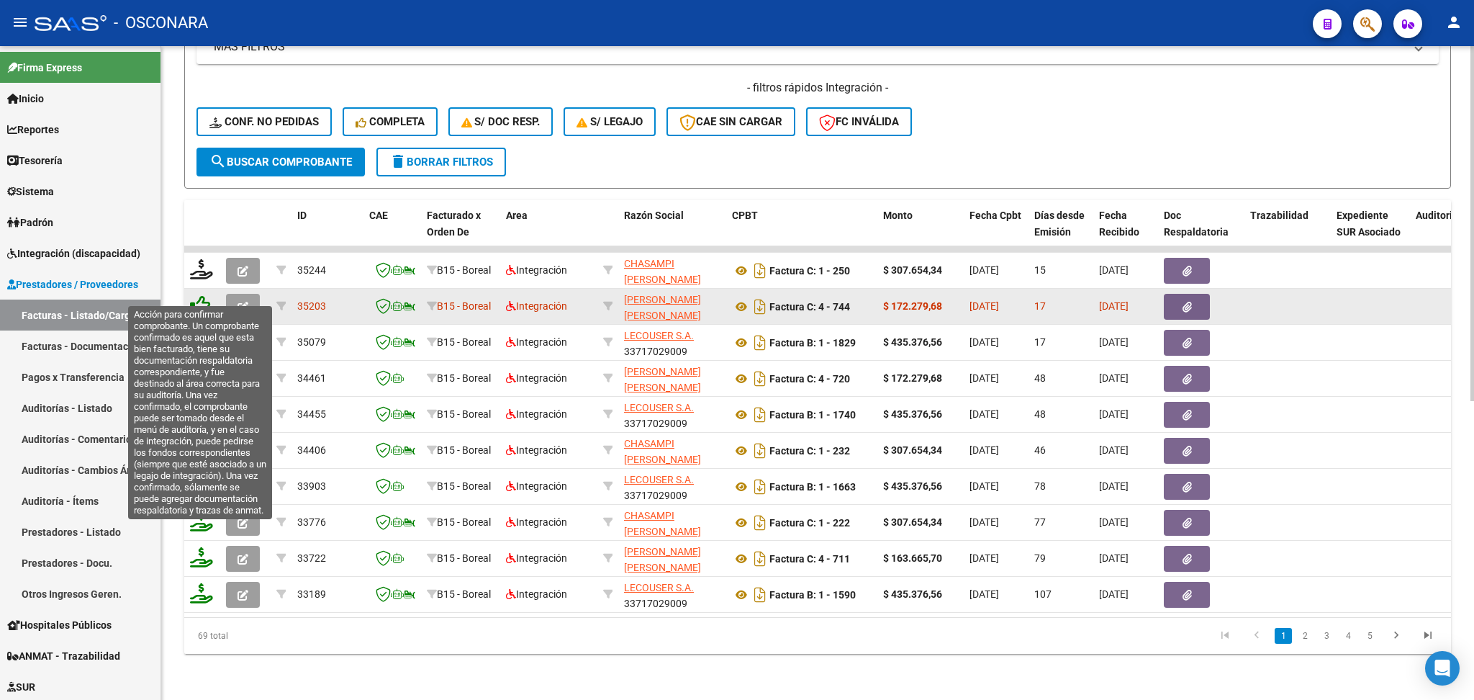
click at [192, 295] on icon at bounding box center [200, 305] width 20 height 20
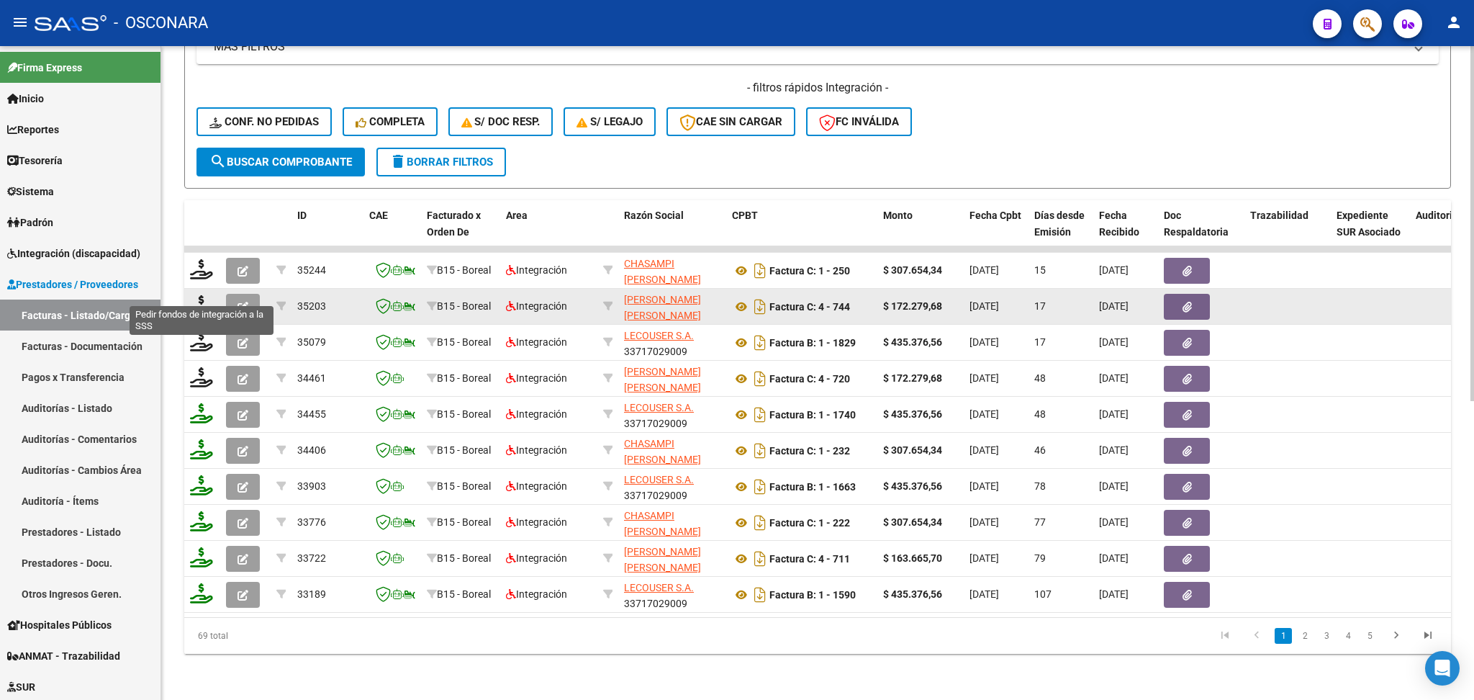
click at [200, 295] on icon at bounding box center [201, 305] width 23 height 20
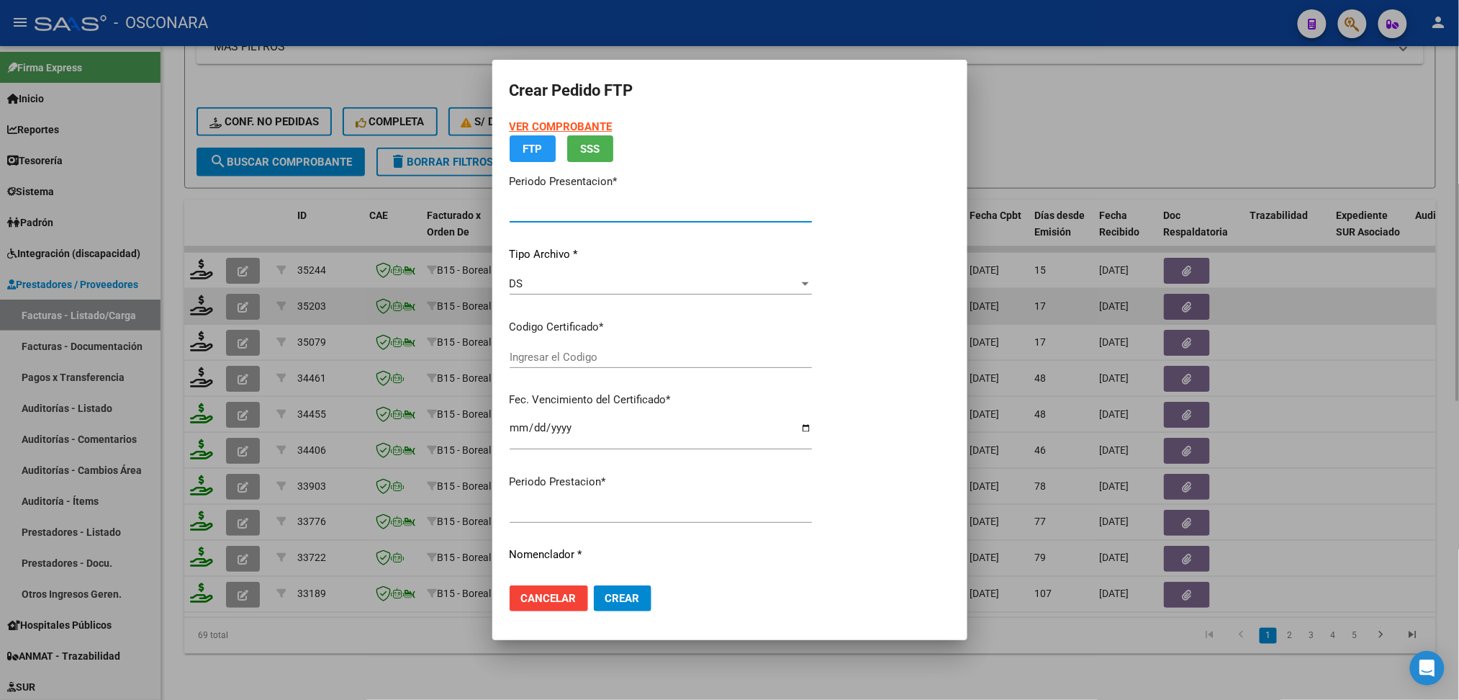
type input "202508"
type input "$ 172.279,68"
type input "arg01000532671202023030220290302cor234"
type input "[DATE]"
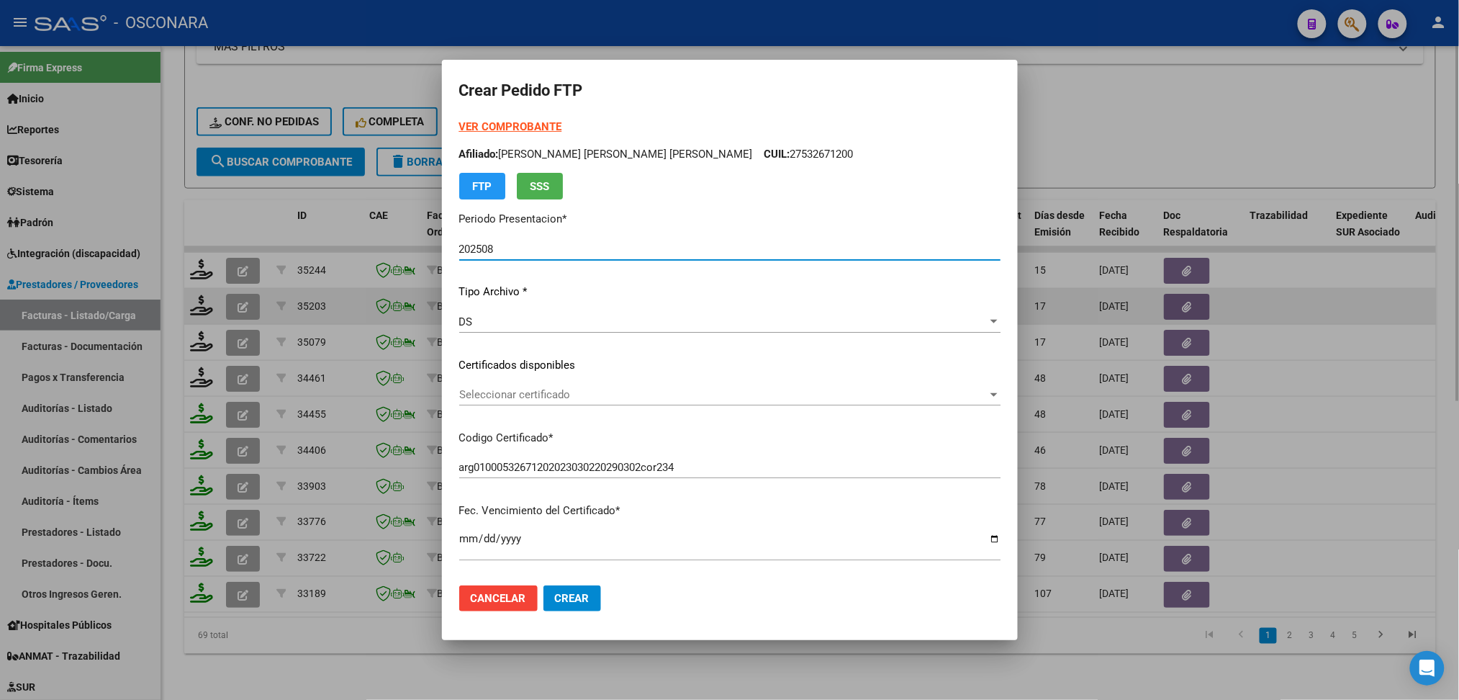
click at [568, 397] on span "Seleccionar certificado" at bounding box center [723, 394] width 528 height 13
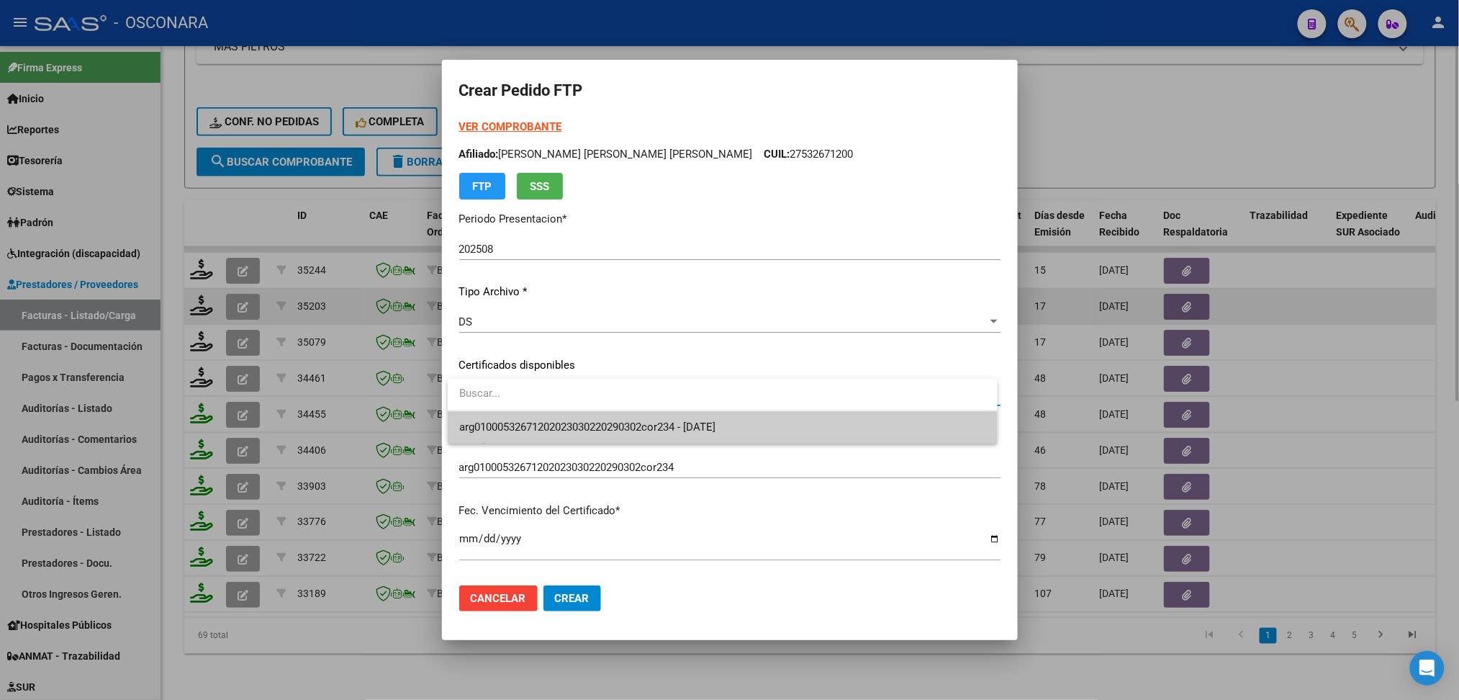
click at [574, 439] on span "arg01000532671202023030220290302cor234 - [DATE]" at bounding box center [722, 427] width 527 height 32
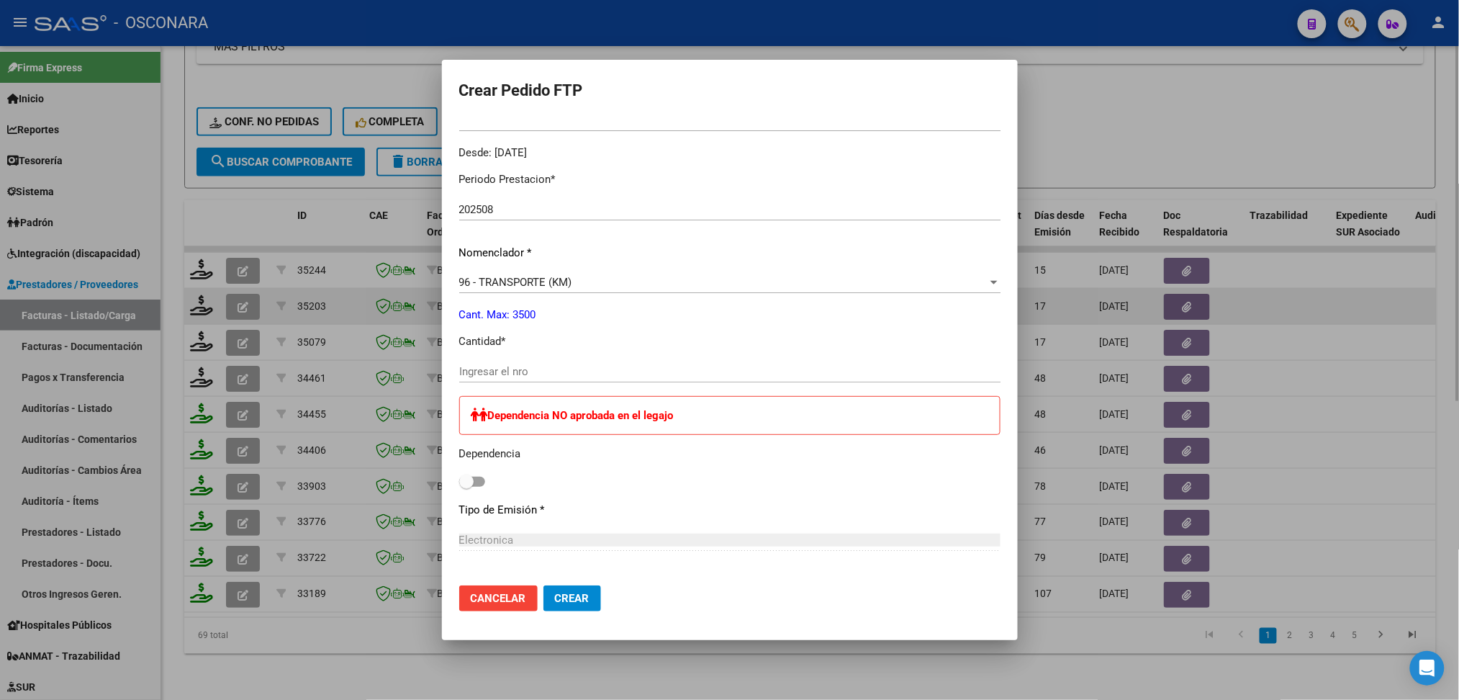
scroll to position [479, 0]
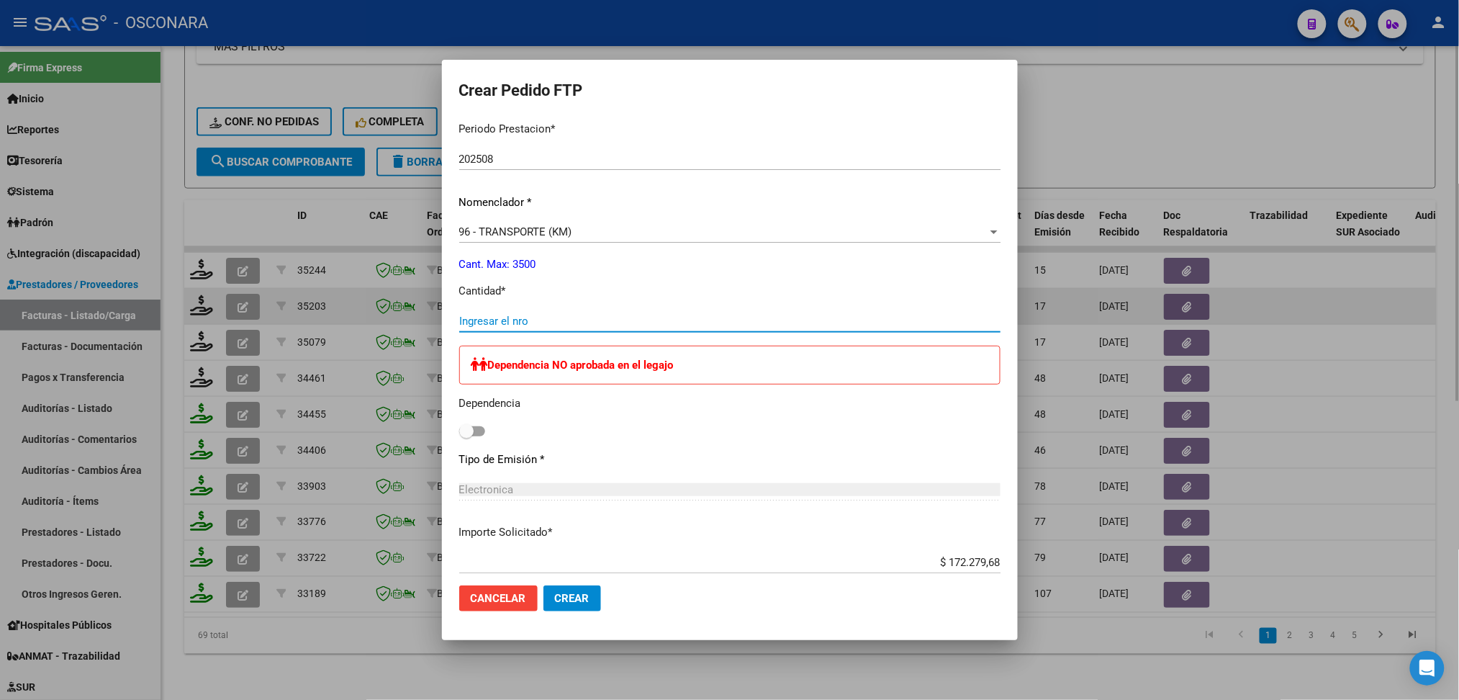
click at [520, 321] on input "Ingresar el nro" at bounding box center [729, 321] width 541 height 13
type input "318"
click at [559, 600] on span "Crear" at bounding box center [572, 598] width 35 height 13
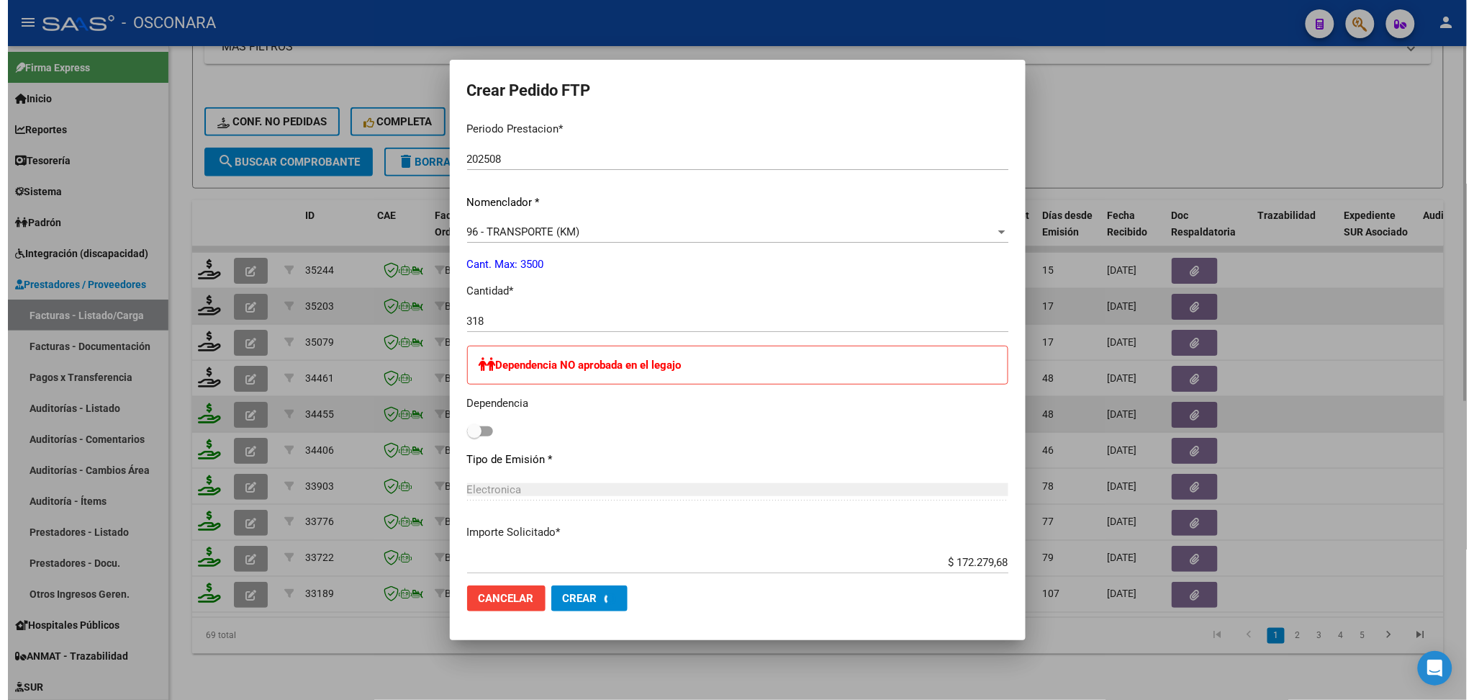
scroll to position [398, 0]
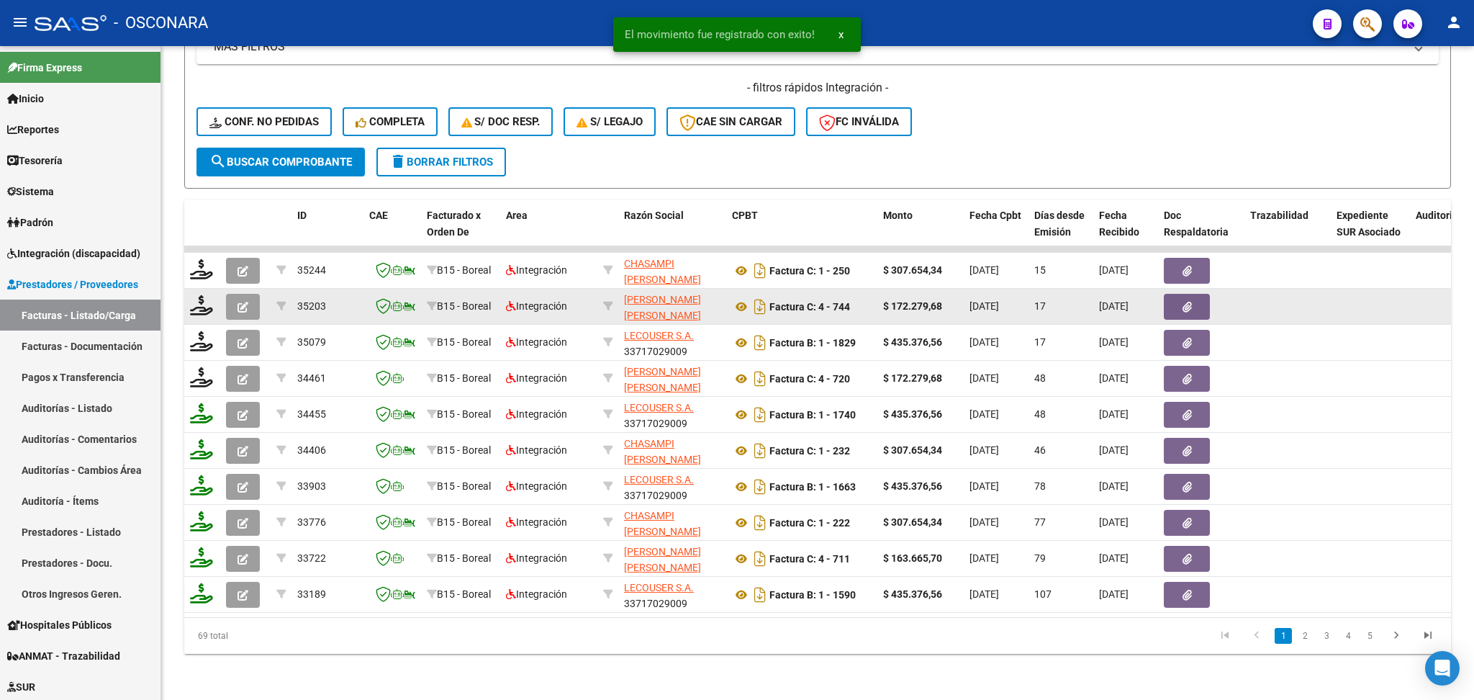
click at [238, 302] on icon "button" at bounding box center [243, 307] width 11 height 11
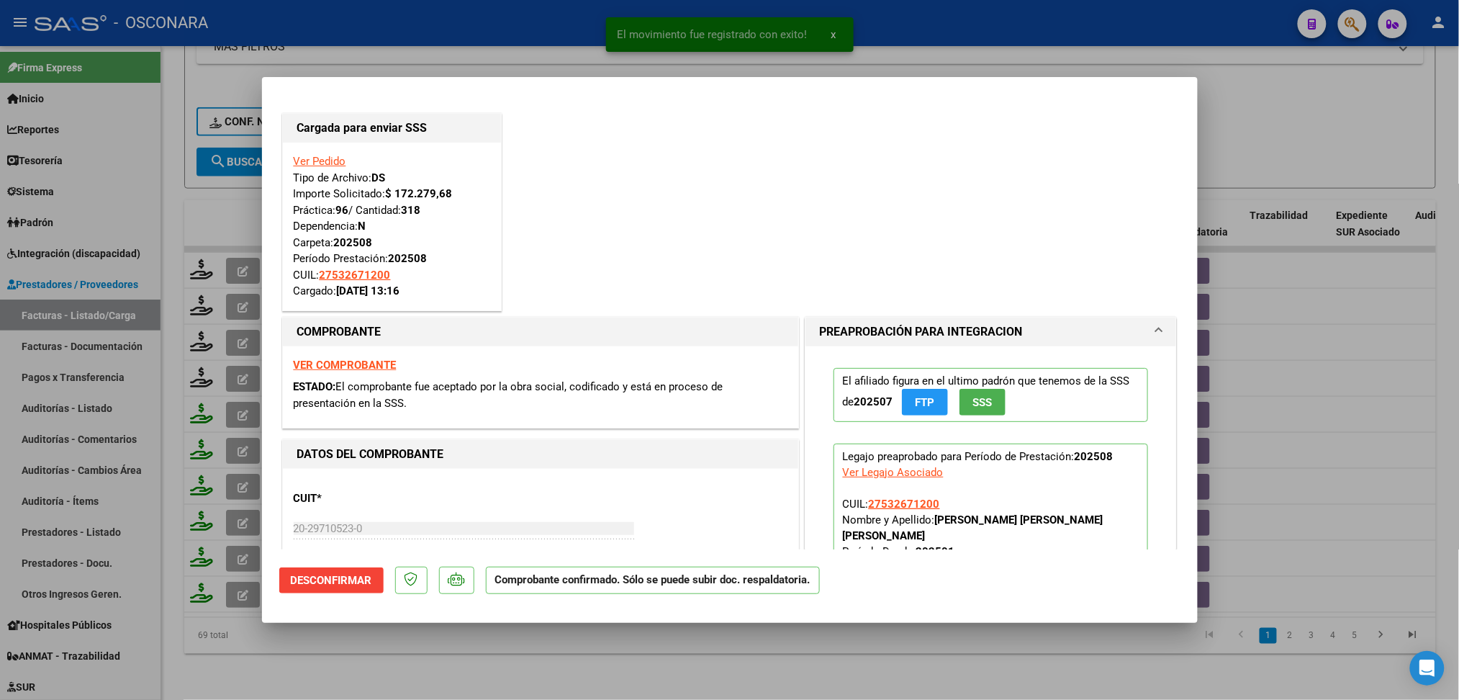
click at [492, 661] on div at bounding box center [729, 350] width 1459 height 700
type input "$ 0,00"
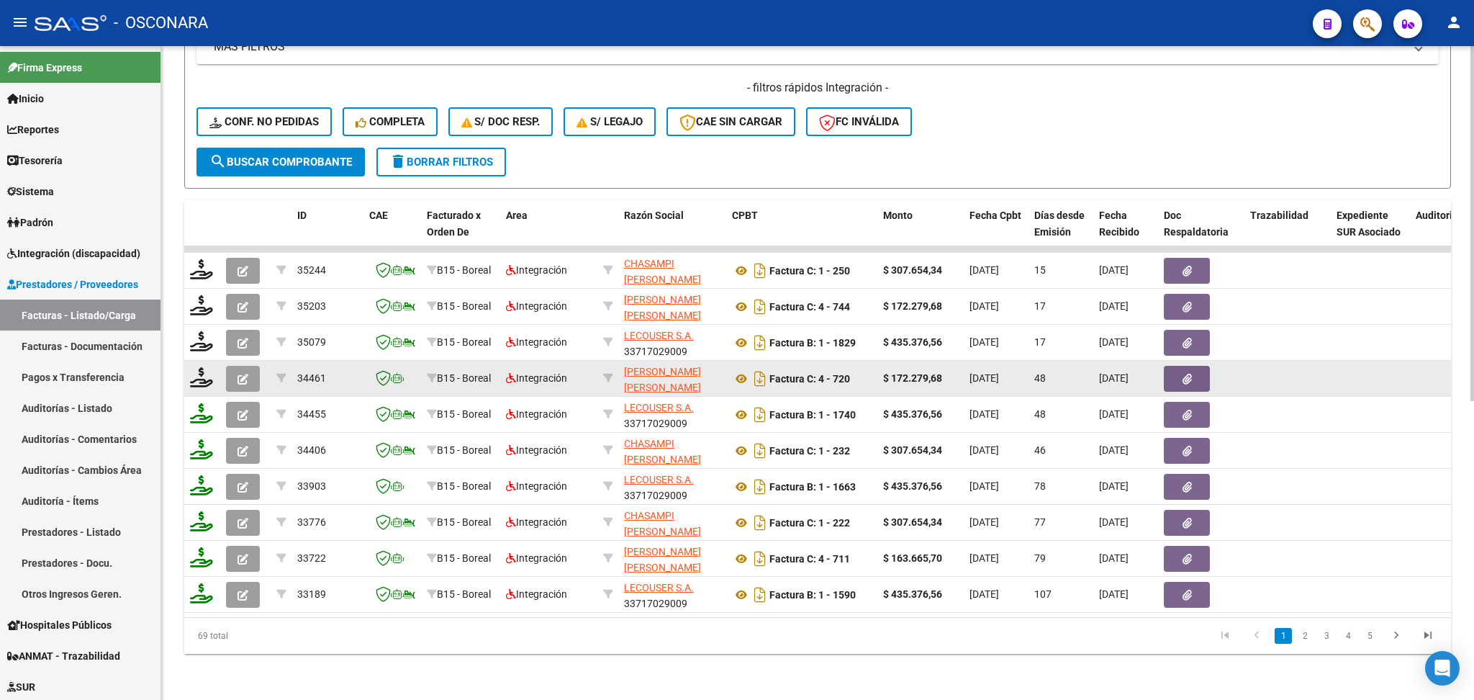
click at [243, 374] on icon "button" at bounding box center [243, 379] width 11 height 11
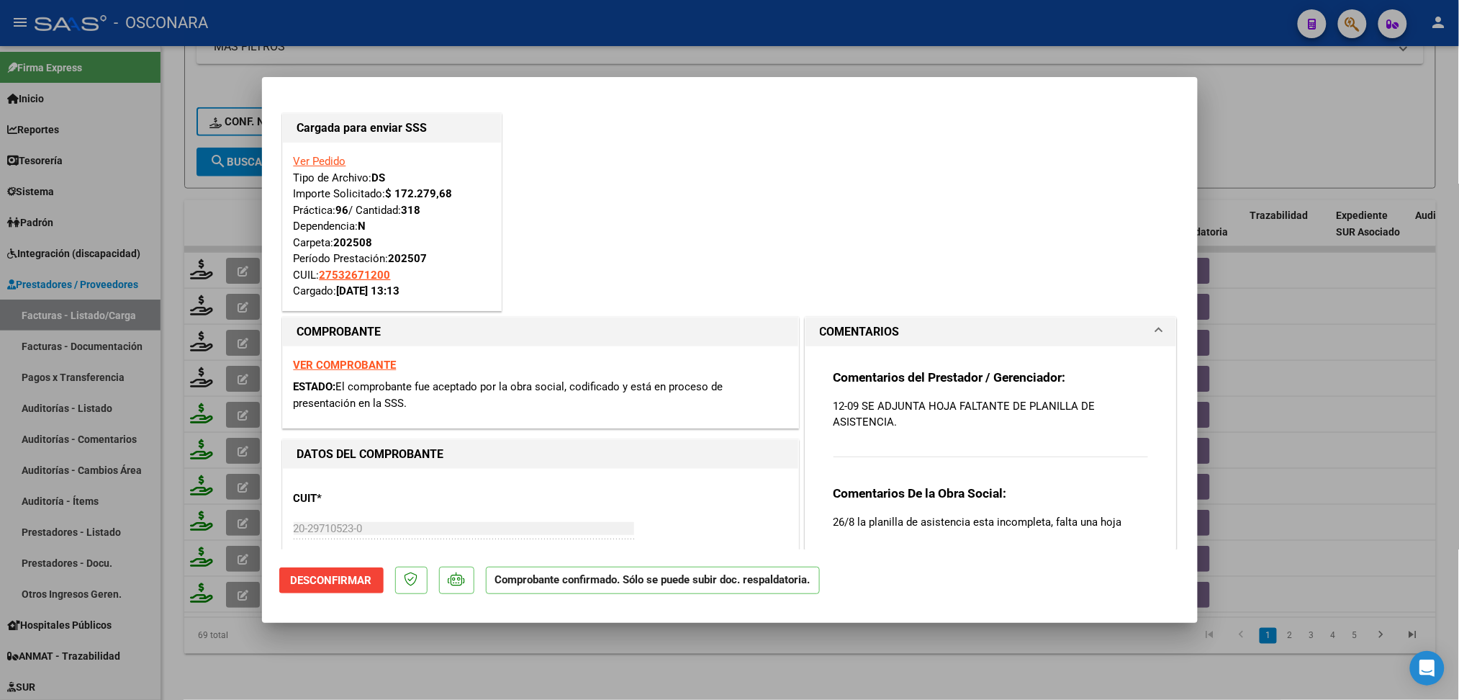
click at [347, 645] on div at bounding box center [729, 350] width 1459 height 700
type input "$ 0,00"
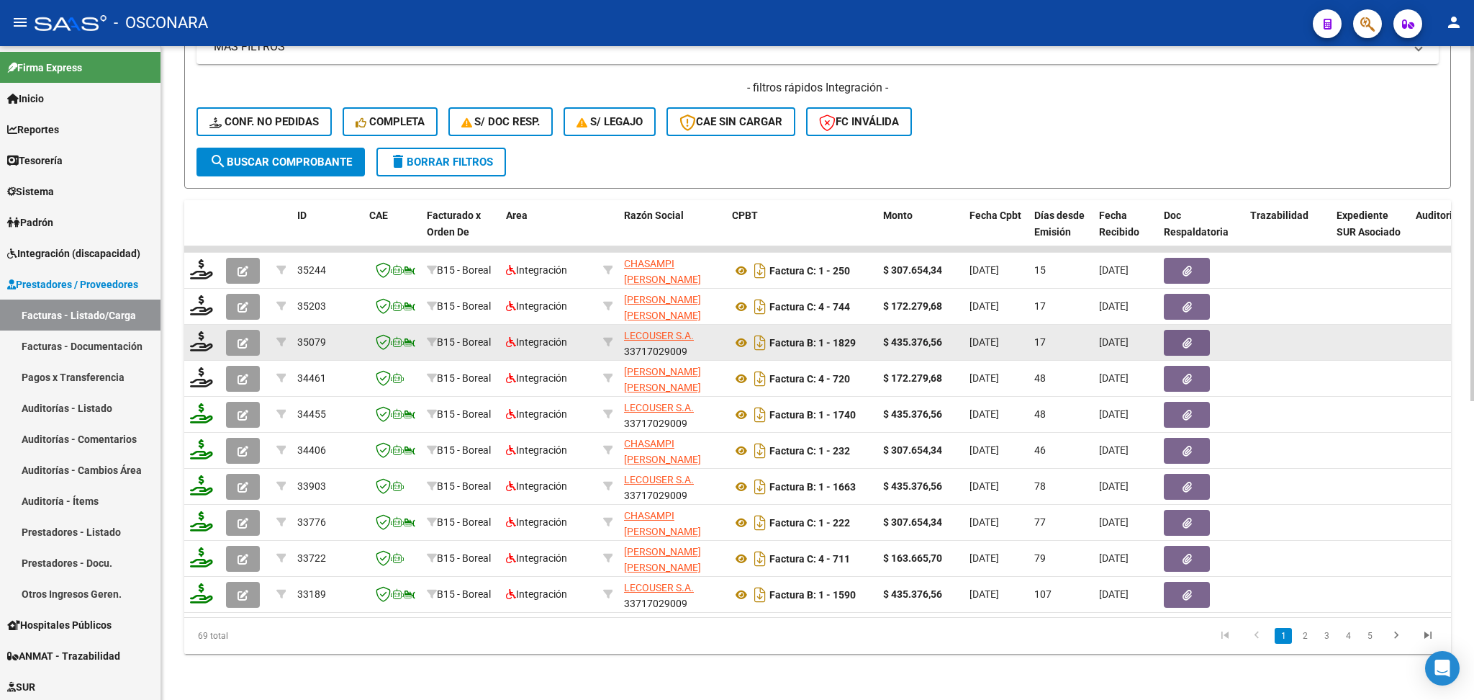
click at [233, 330] on button "button" at bounding box center [243, 343] width 34 height 26
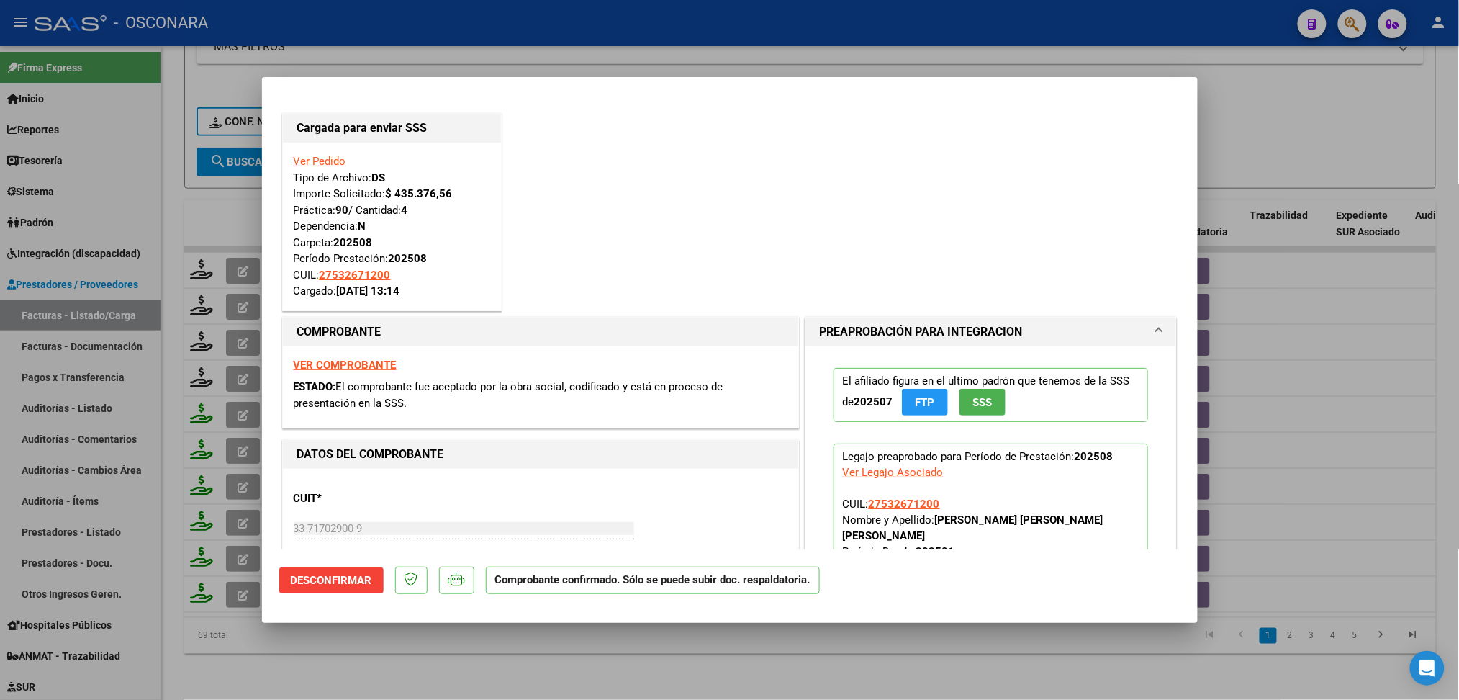
click at [305, 657] on div at bounding box center [729, 350] width 1459 height 700
type input "$ 0,00"
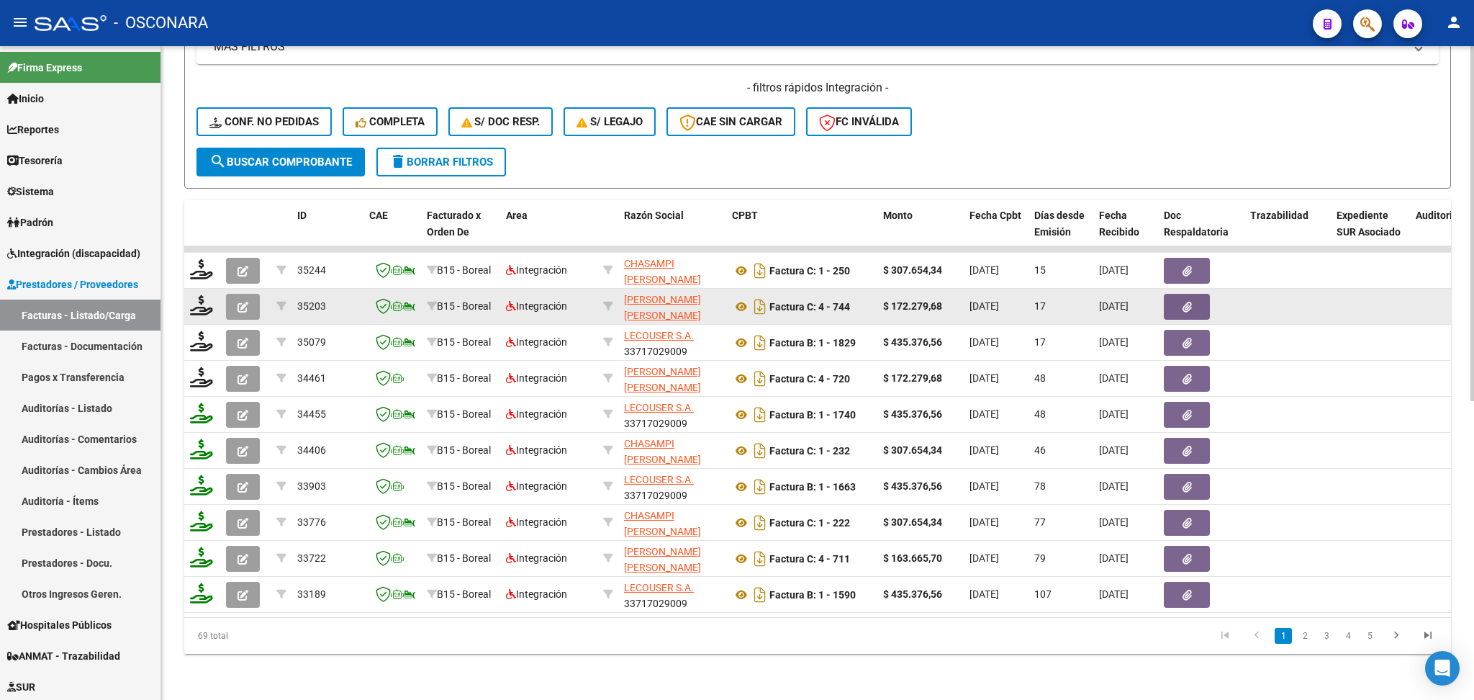
click at [242, 302] on icon "button" at bounding box center [243, 307] width 11 height 11
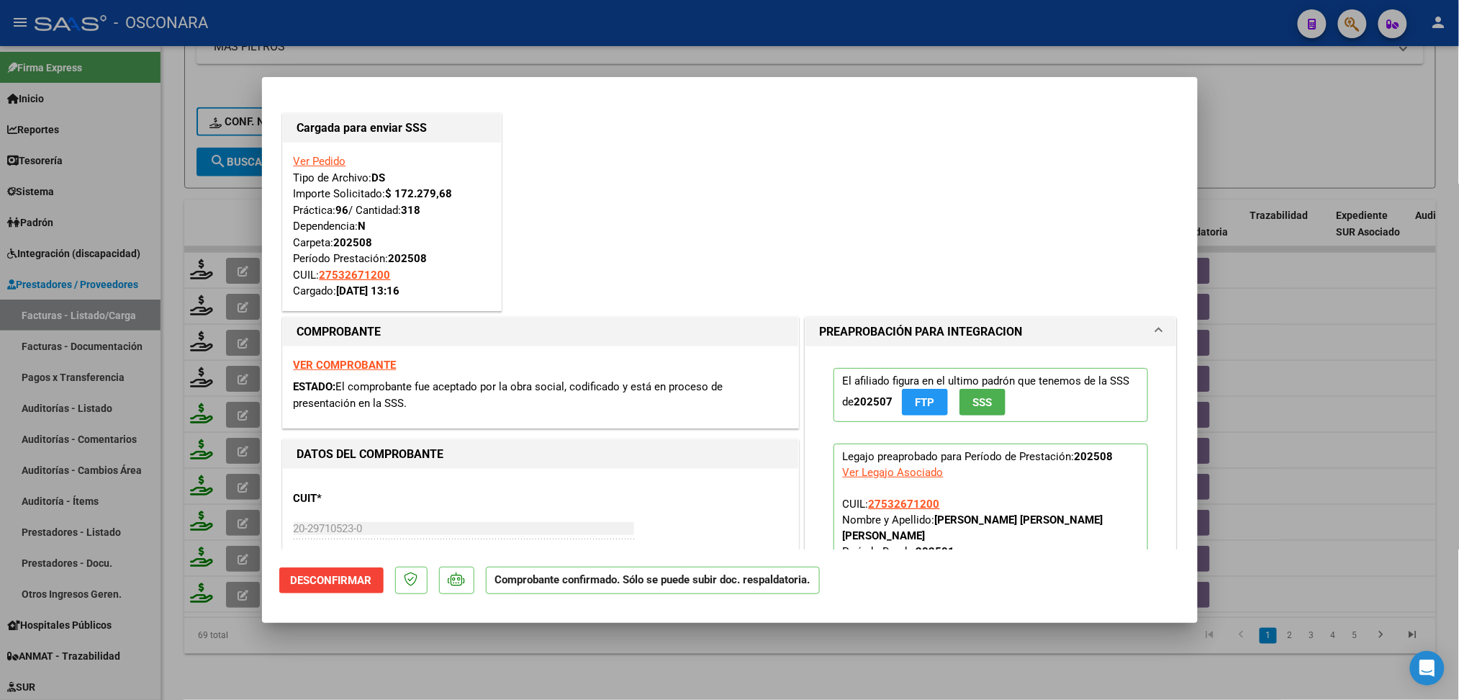
click at [317, 636] on div at bounding box center [729, 350] width 1459 height 700
type input "$ 0,00"
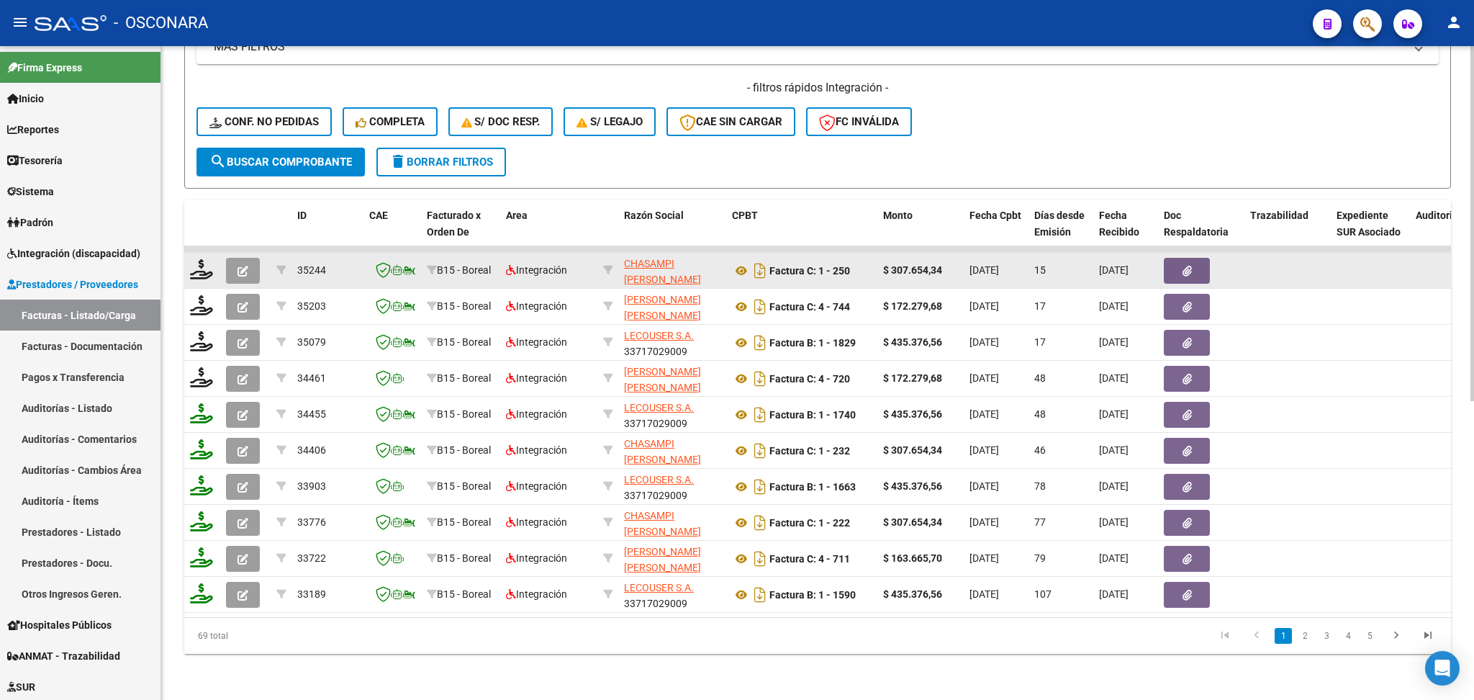
click at [236, 258] on button "button" at bounding box center [243, 271] width 34 height 26
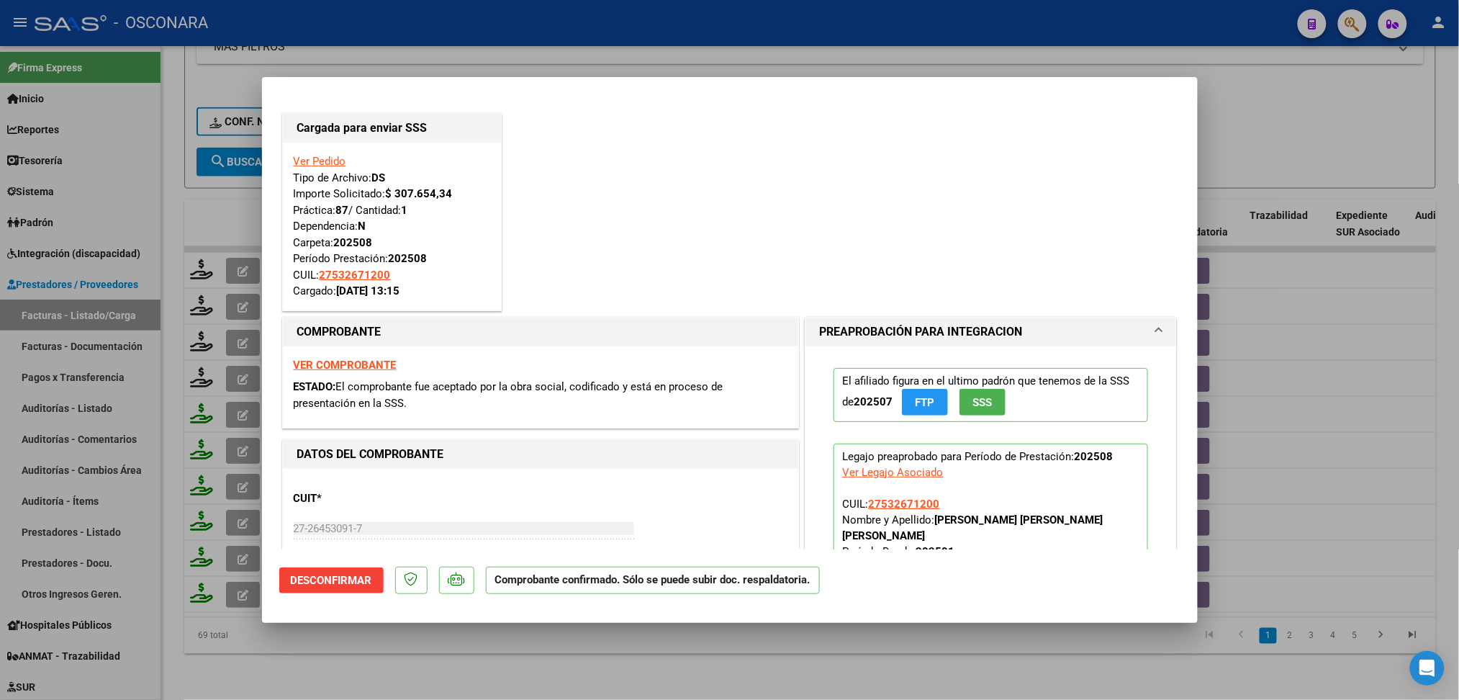
click at [343, 655] on div at bounding box center [729, 350] width 1459 height 700
type input "$ 0,00"
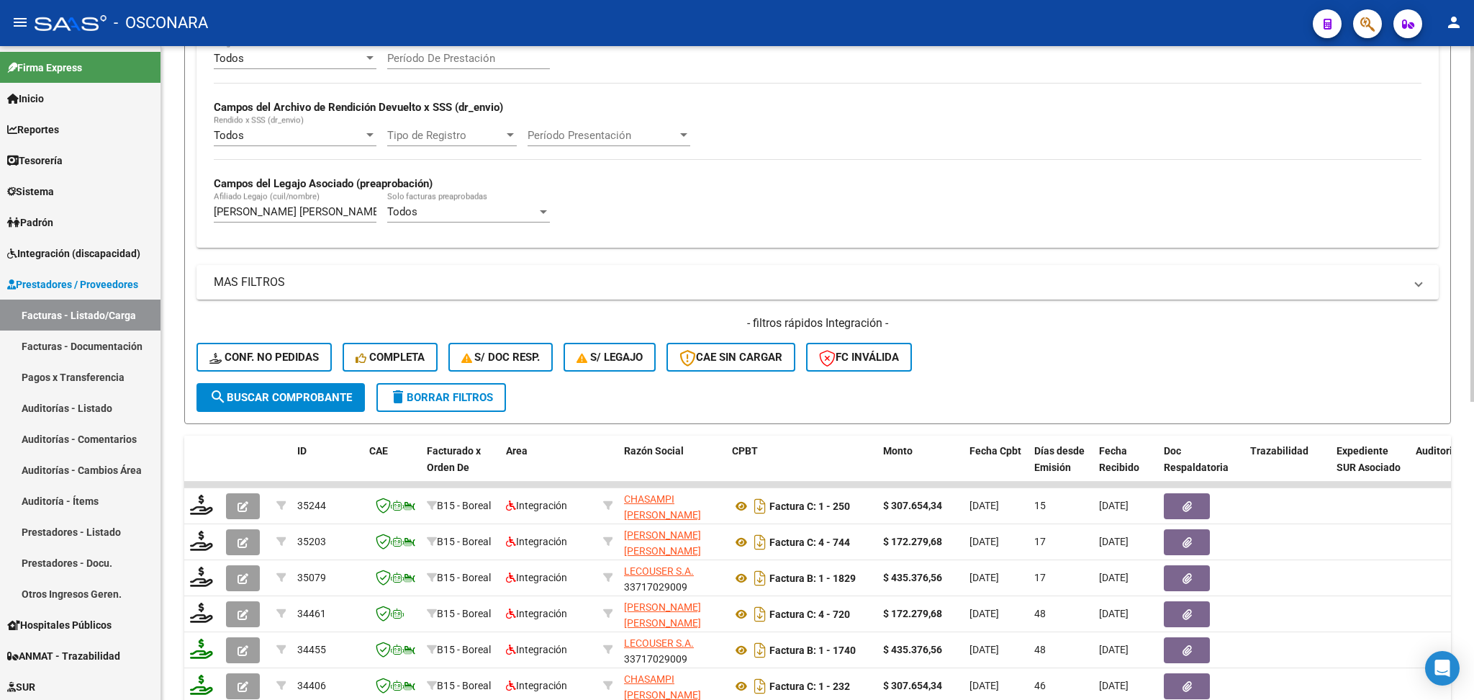
scroll to position [263, 0]
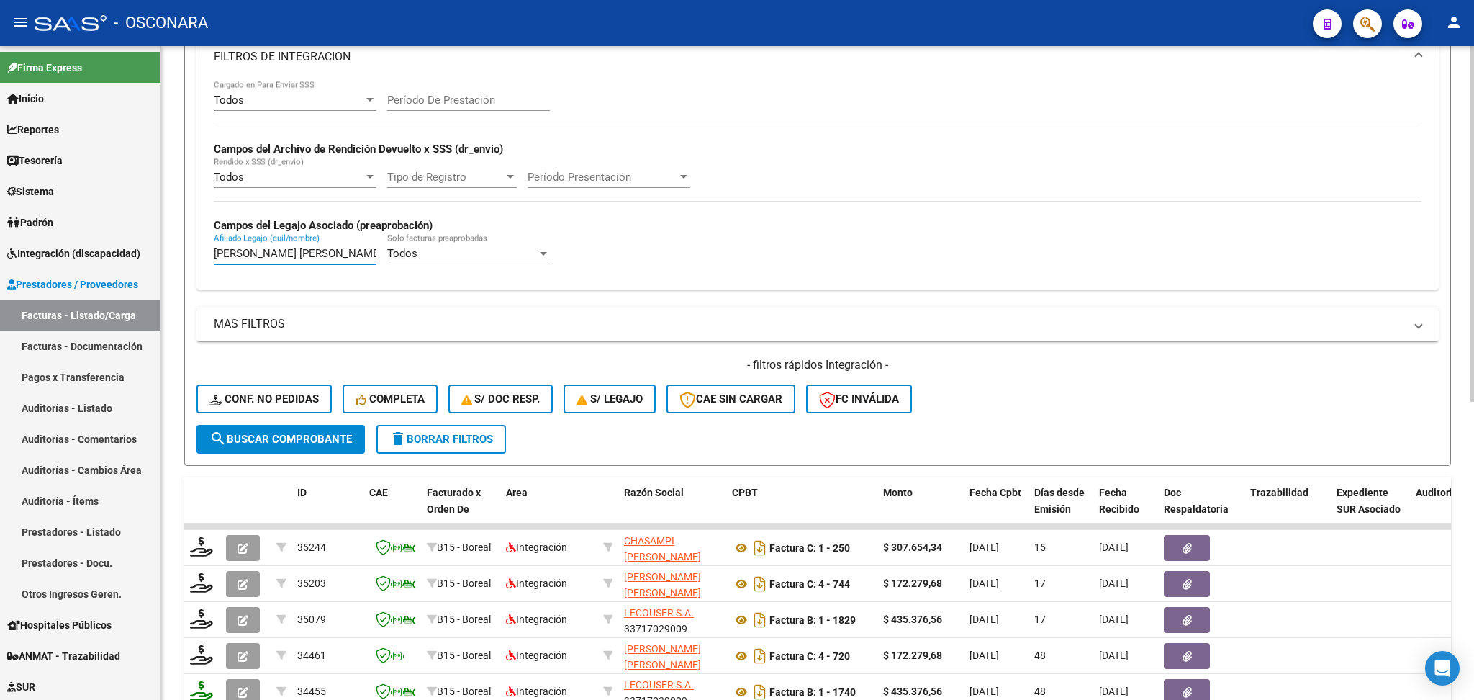
drag, startPoint x: 343, startPoint y: 249, endPoint x: 186, endPoint y: 238, distance: 158.1
click at [186, 238] on form "Filtros Id Area Area Seleccionar Gerenciador Seleccionar Gerenciador Todos Conf…" at bounding box center [817, 187] width 1267 height 558
drag, startPoint x: 245, startPoint y: 251, endPoint x: 198, endPoint y: 245, distance: 47.2
click at [198, 245] on div "Todos Cargado en Para Enviar SSS Período De Prestación [PERSON_NAME] del Archiv…" at bounding box center [818, 184] width 1242 height 209
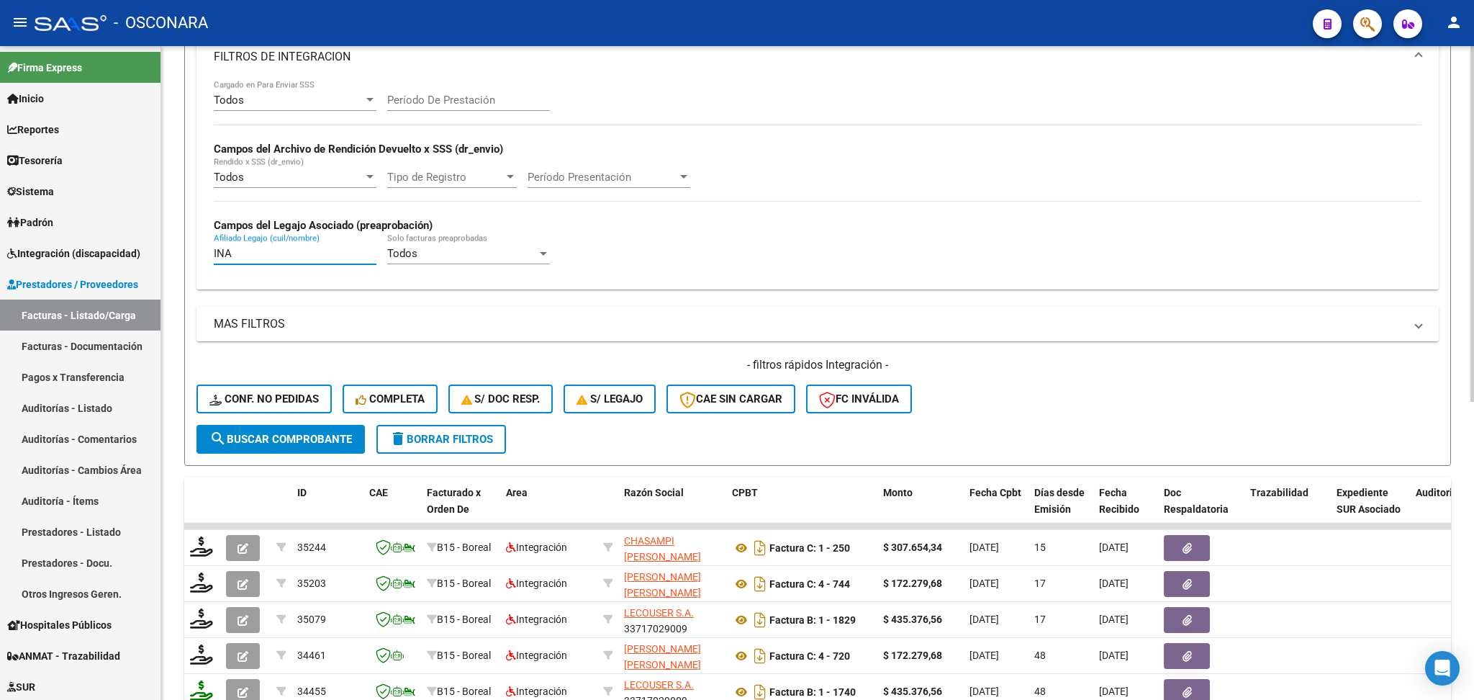
paste input "[PERSON_NAME] [PERSON_NAME]"
click at [1008, 394] on div "- filtros rápidos Integración - Conf. no pedidas Completa S/ Doc Resp. S/ legaj…" at bounding box center [818, 391] width 1242 height 68
click at [1019, 370] on h4 "- filtros rápidos Integración -" at bounding box center [818, 365] width 1242 height 16
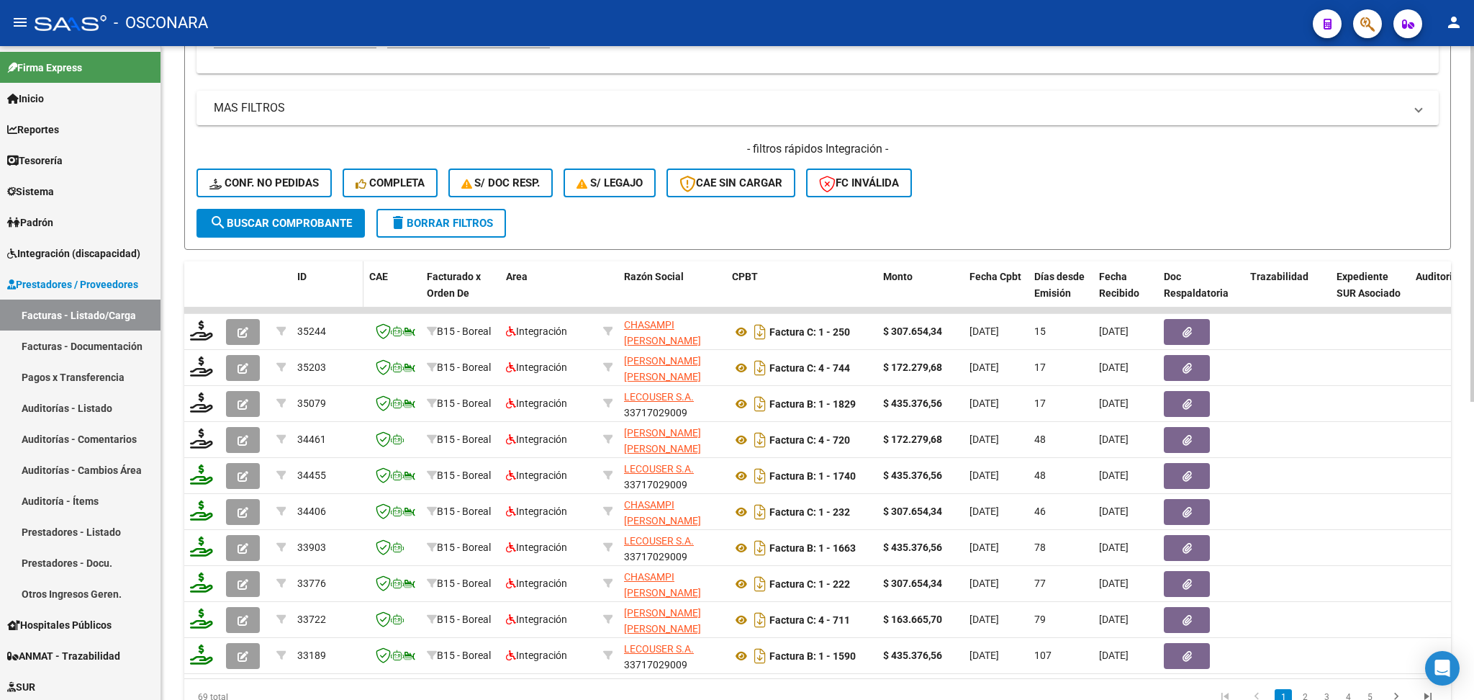
scroll to position [359, 0]
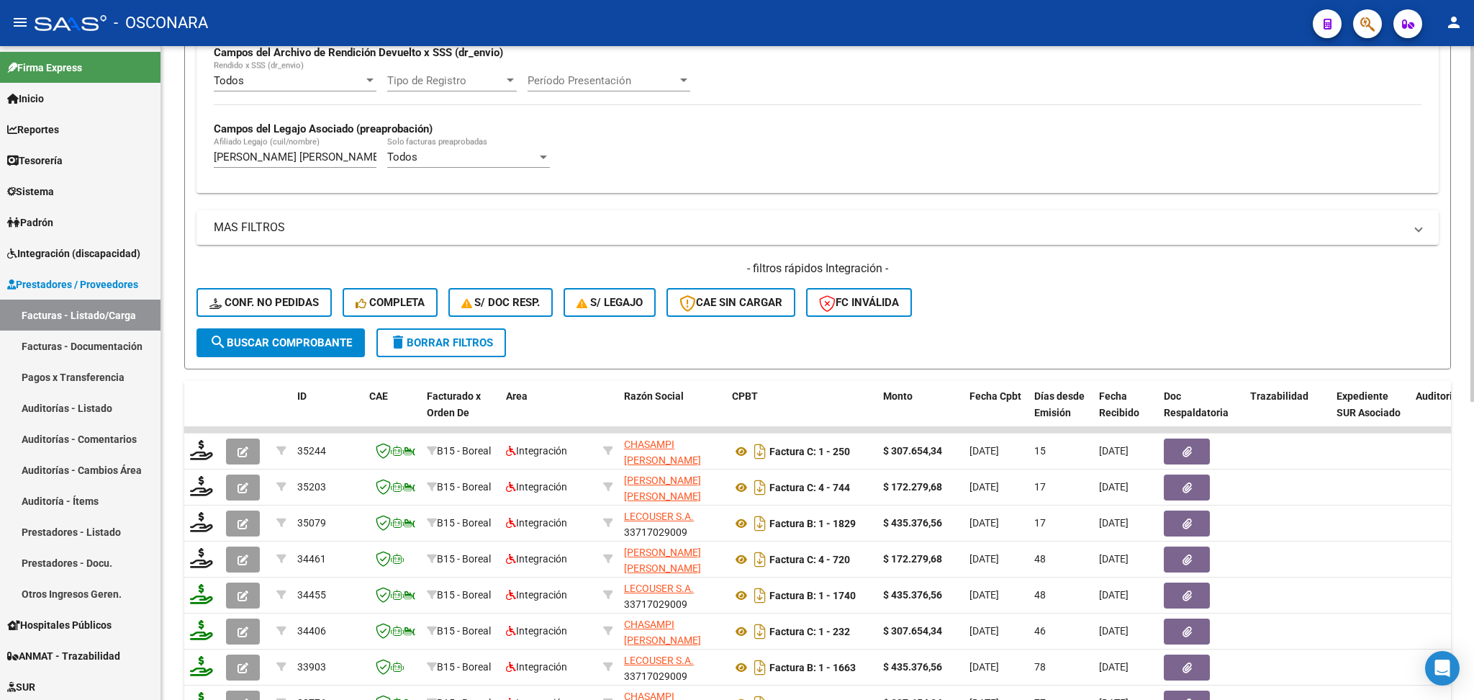
click at [320, 336] on span "search Buscar Comprobante" at bounding box center [280, 342] width 143 height 13
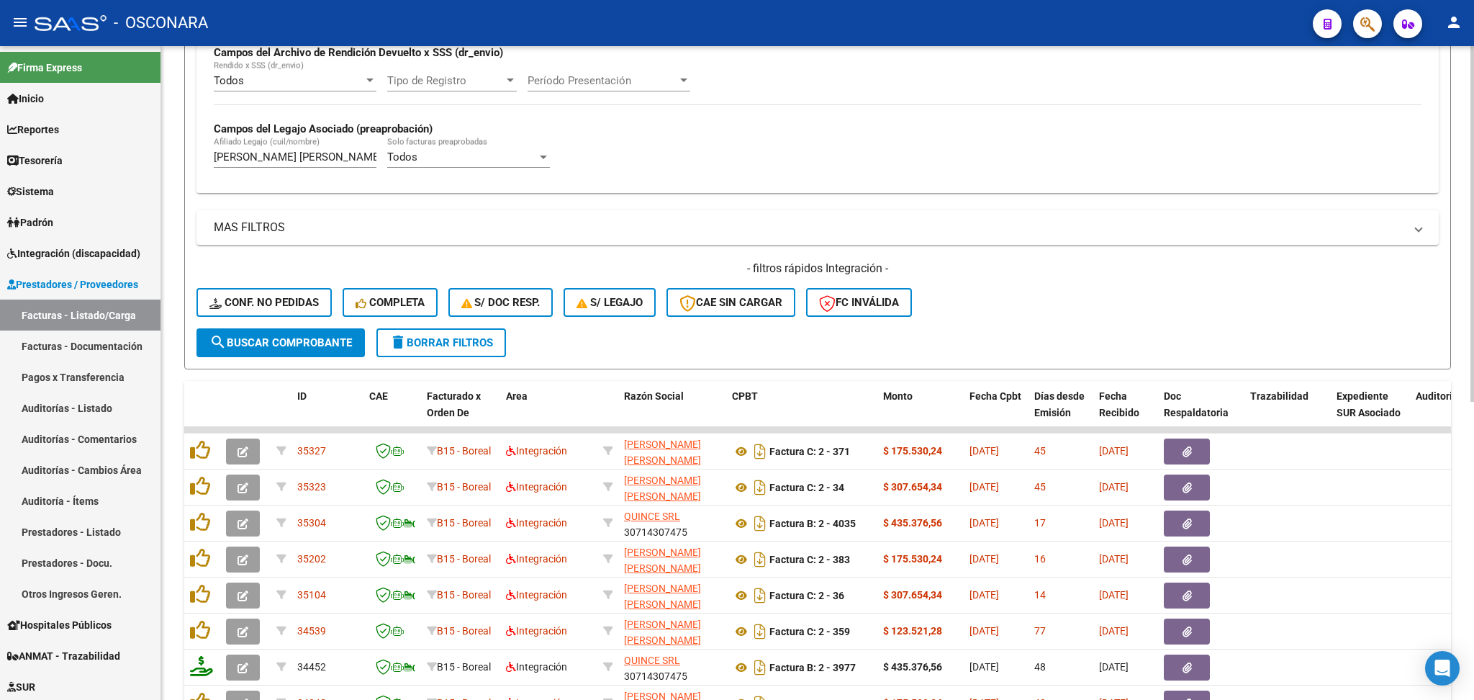
click at [1141, 313] on div "- filtros rápidos Integración - Conf. no pedidas Completa S/ Doc Resp. S/ legaj…" at bounding box center [818, 295] width 1242 height 68
click at [1193, 311] on div "- filtros rápidos Integración - Conf. no pedidas Completa S/ Doc Resp. S/ legaj…" at bounding box center [818, 295] width 1242 height 68
click at [1194, 311] on div "- filtros rápidos Integración - Conf. no pedidas Completa S/ Doc Resp. S/ legaj…" at bounding box center [818, 295] width 1242 height 68
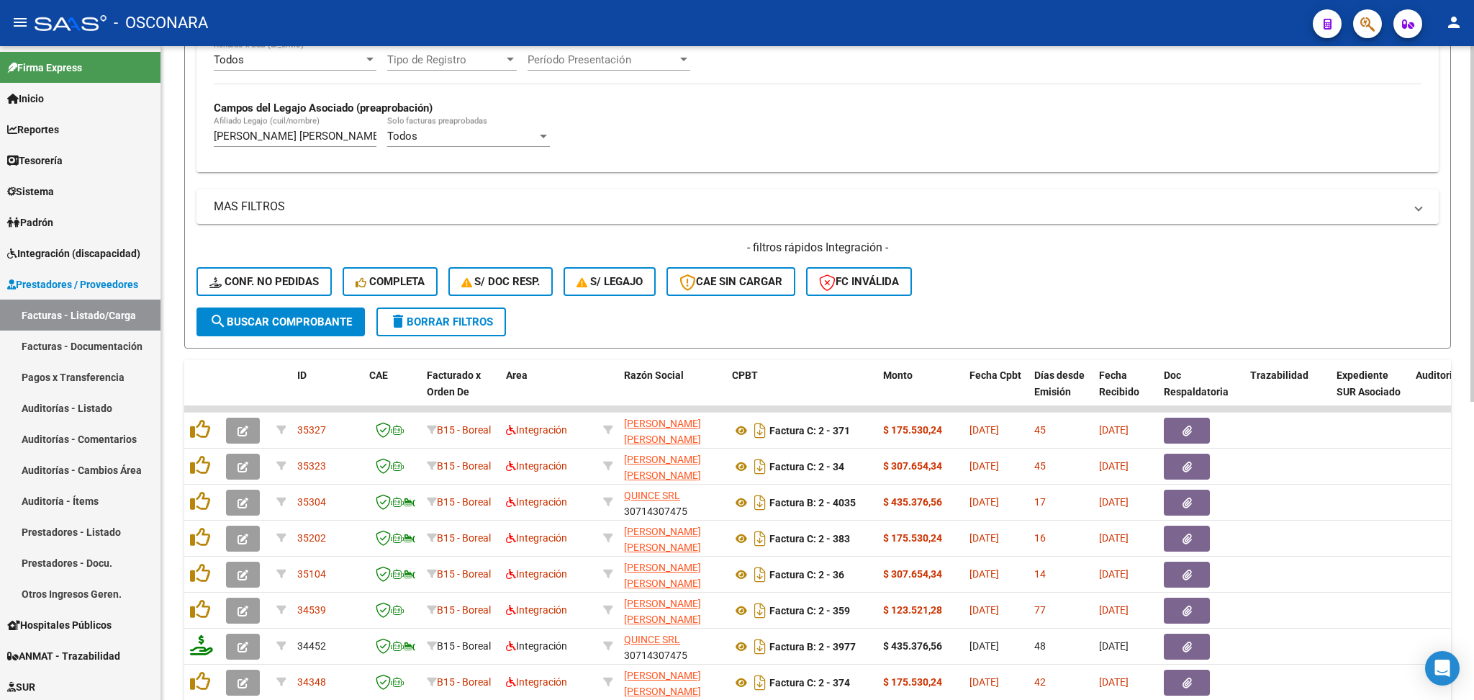
scroll to position [167, 0]
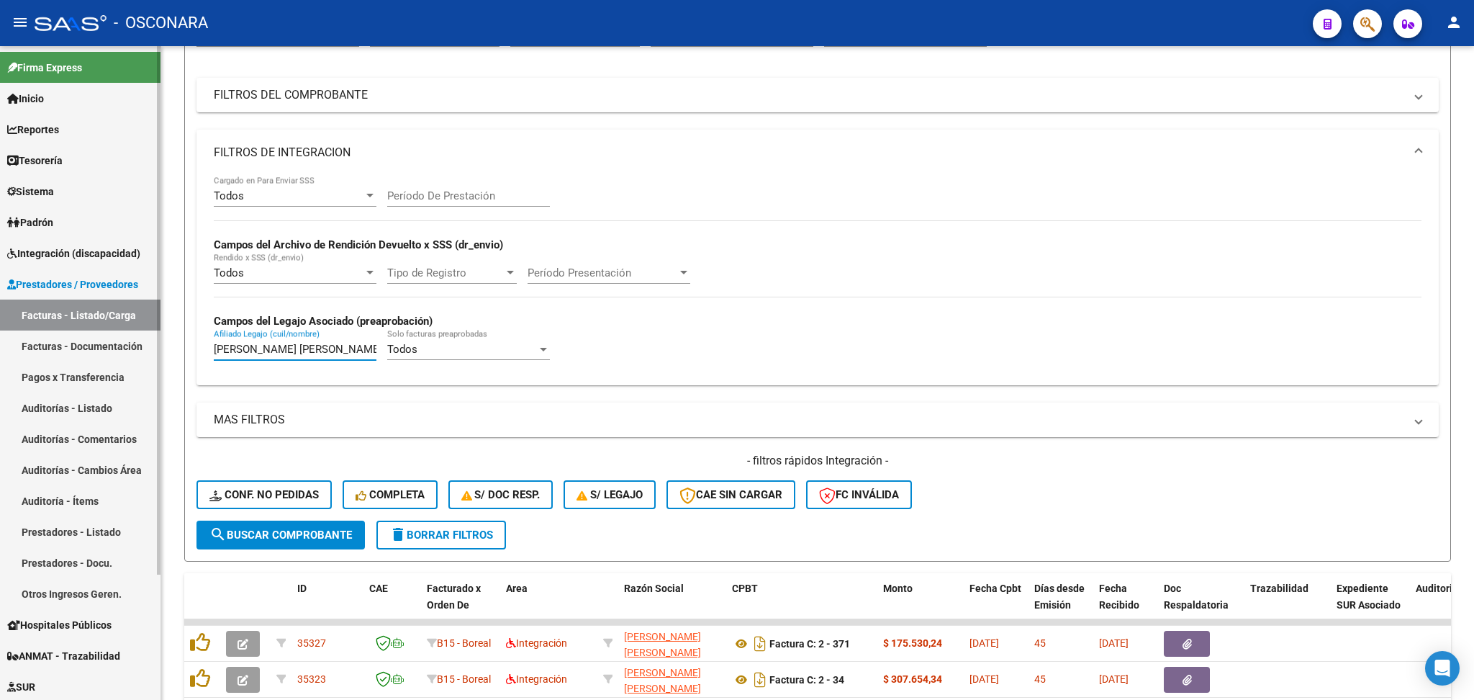
drag, startPoint x: 361, startPoint y: 350, endPoint x: 146, endPoint y: 341, distance: 215.4
click at [146, 341] on mat-sidenav-container "Firma Express Inicio Calendario SSS Instructivos Contacto OS Reportes Ingresos …" at bounding box center [737, 373] width 1474 height 654
paste input "IVERO [PERSON_NAME] [PERSON_NAME]"
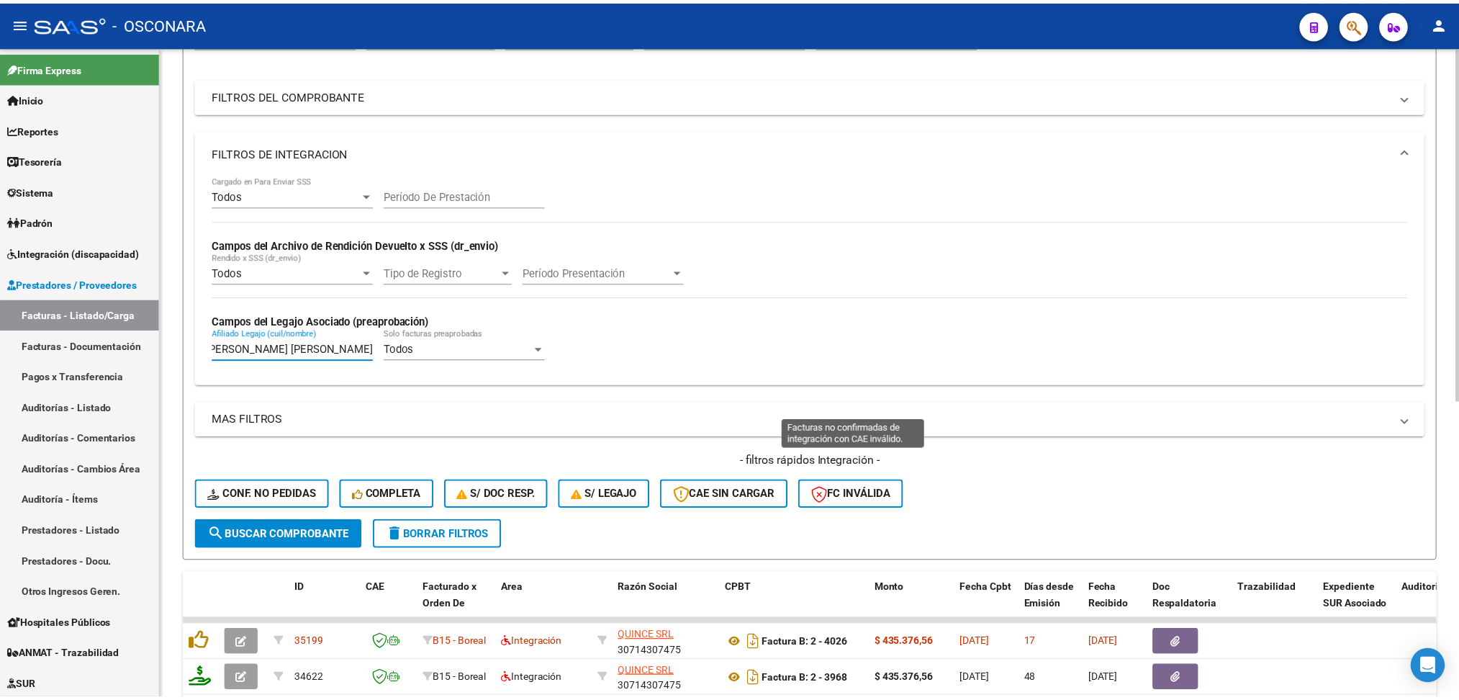
scroll to position [551, 0]
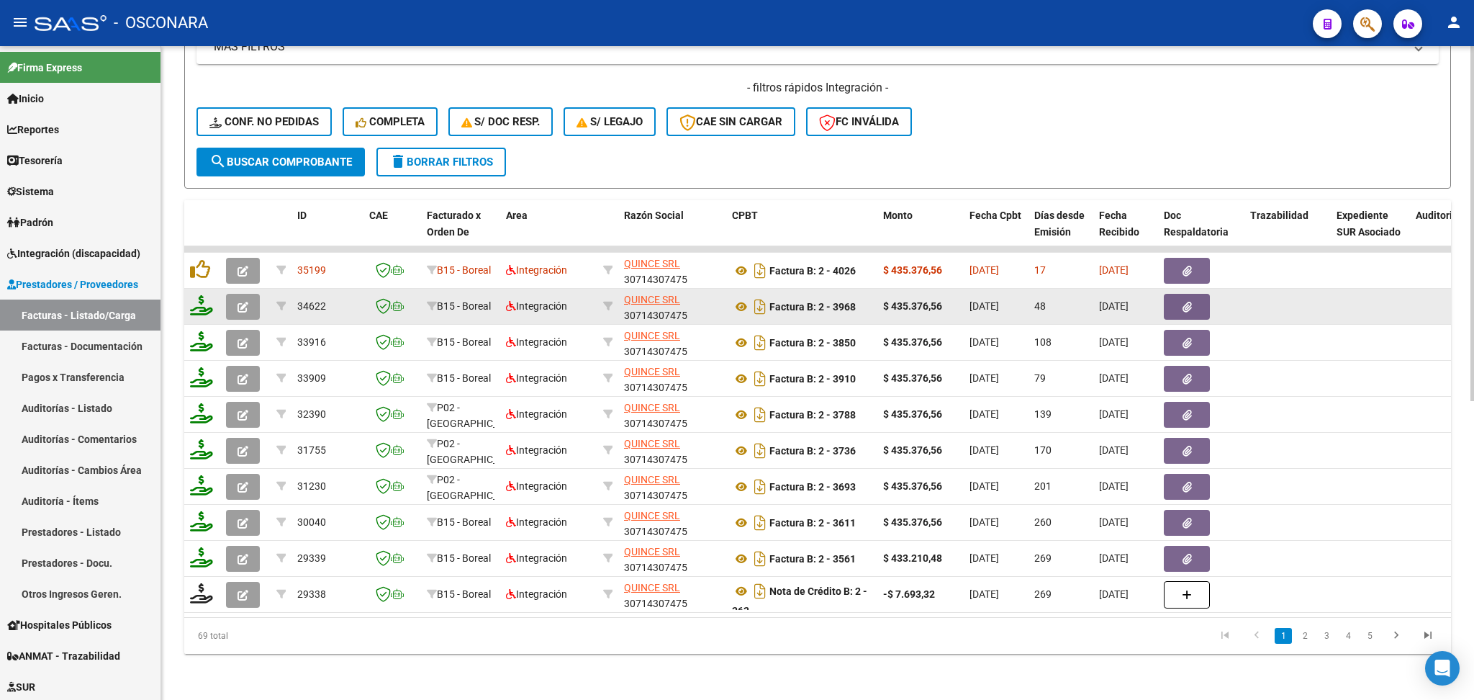
type input "[PERSON_NAME] [PERSON_NAME]"
click at [240, 300] on span "button" at bounding box center [243, 306] width 11 height 13
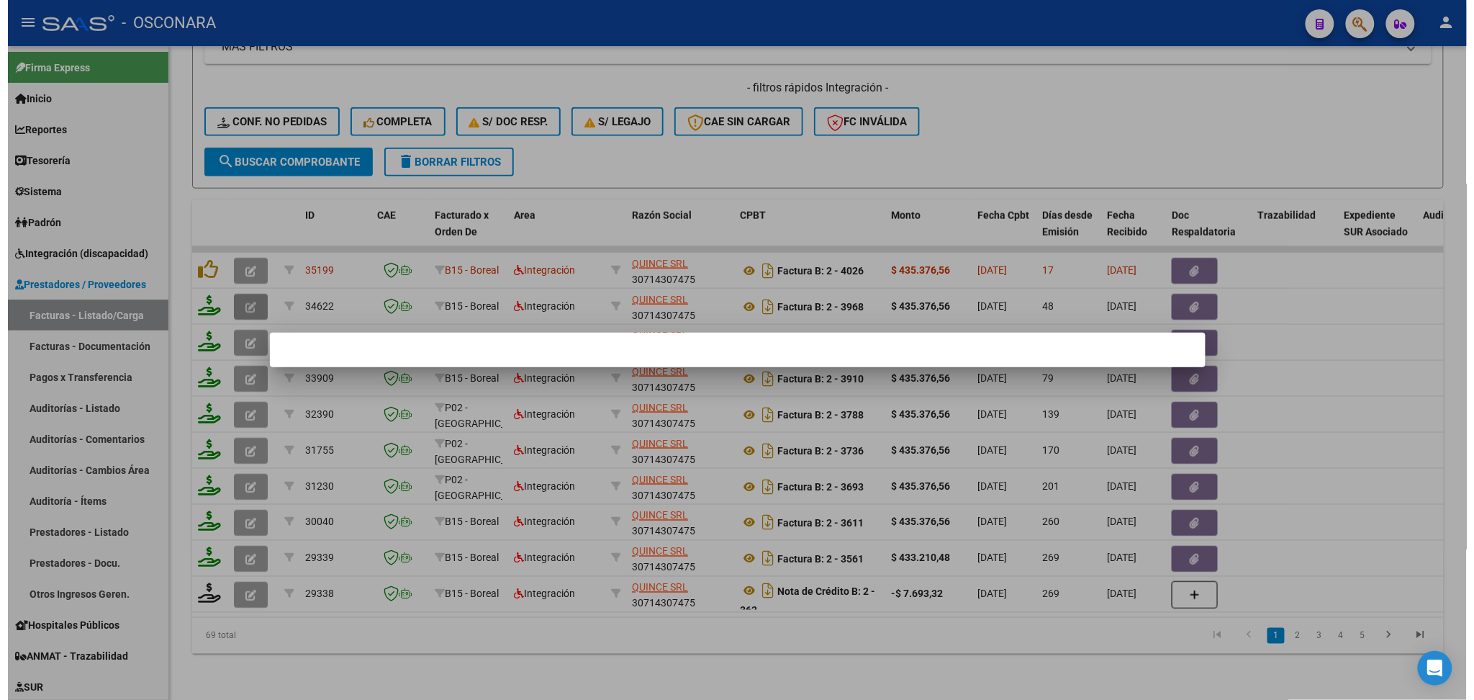
scroll to position [0, 0]
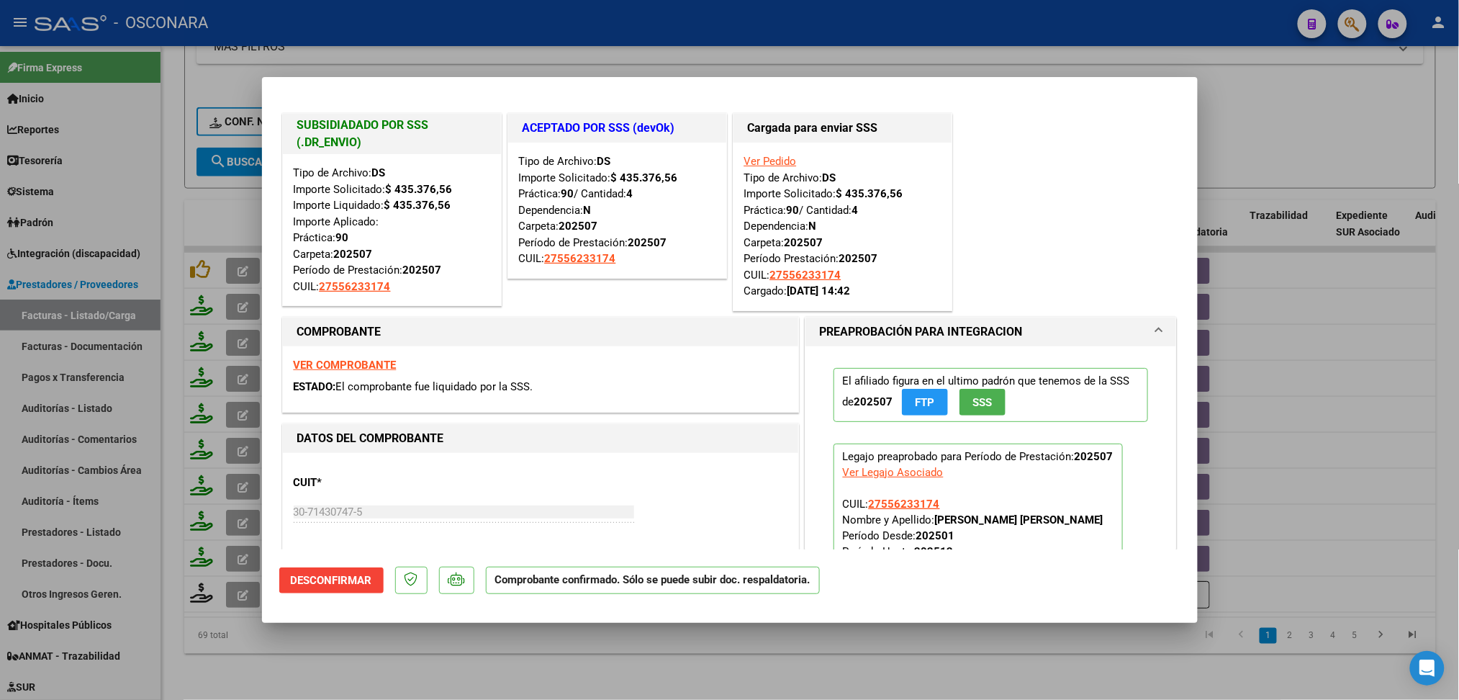
click at [453, 672] on div at bounding box center [729, 350] width 1459 height 700
type input "$ 0,00"
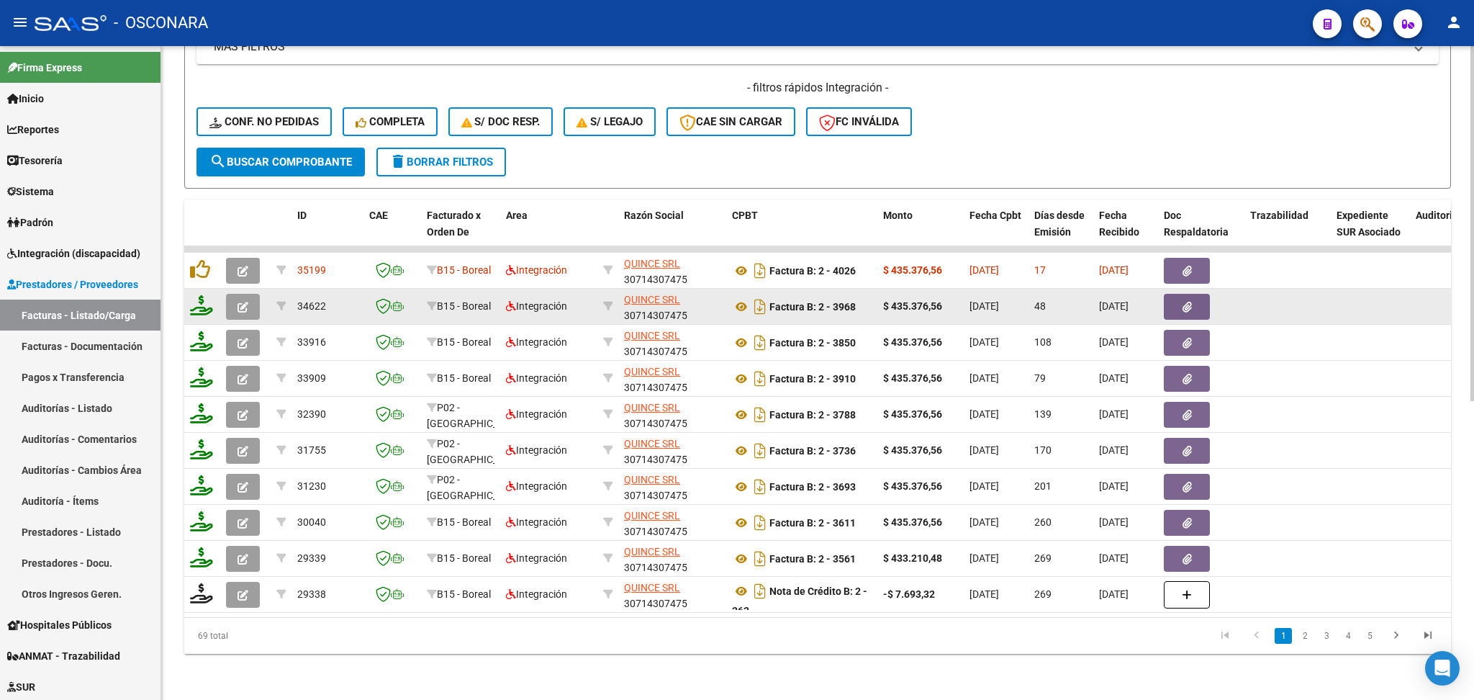
click at [247, 302] on icon "button" at bounding box center [243, 307] width 11 height 11
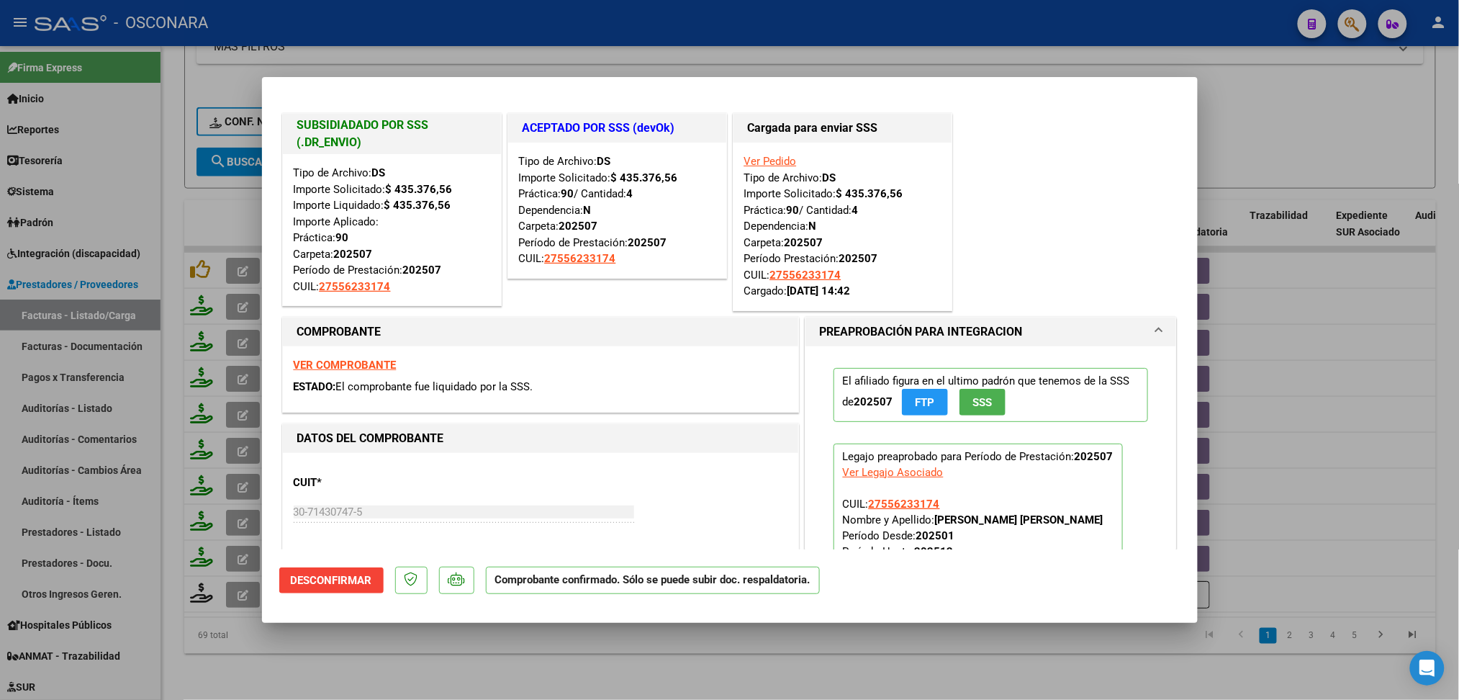
click at [465, 651] on div at bounding box center [729, 350] width 1459 height 700
type input "$ 0,00"
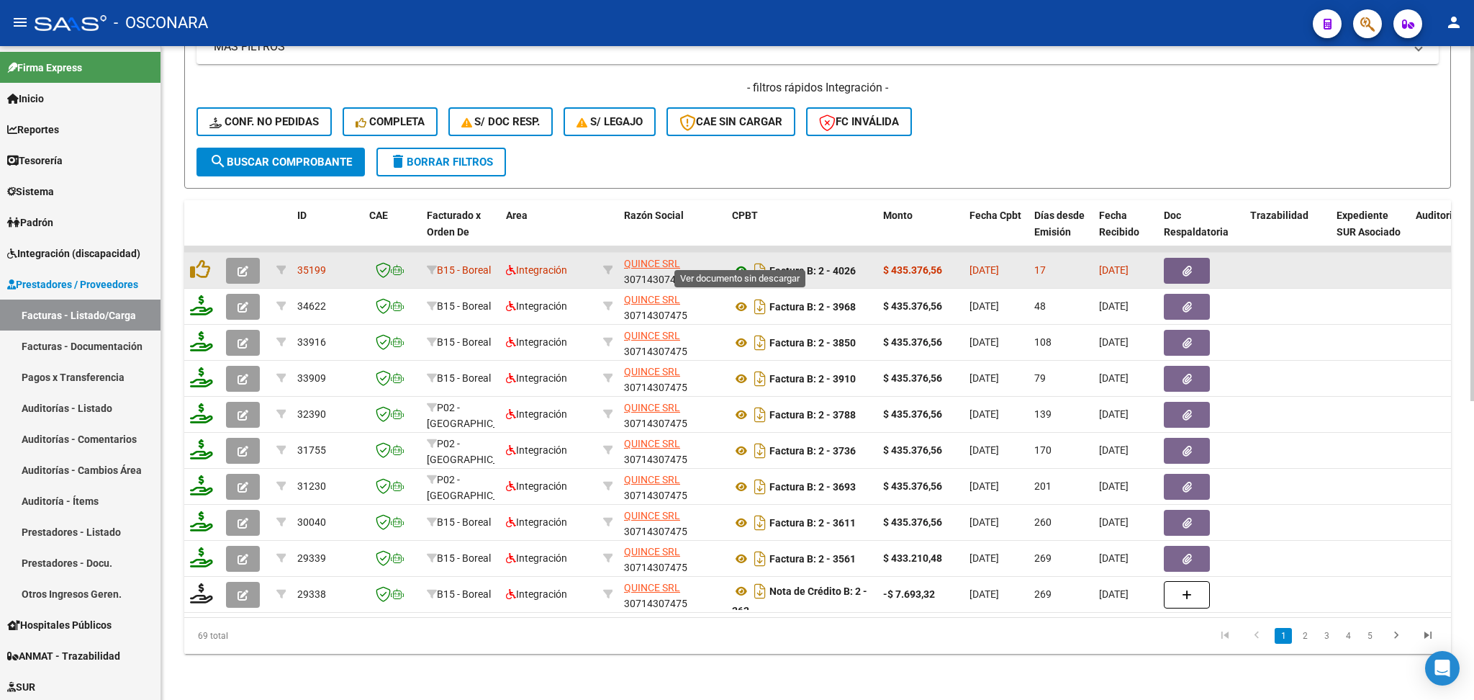
click at [744, 262] on icon at bounding box center [741, 270] width 19 height 17
click at [1171, 258] on button "button" at bounding box center [1187, 271] width 46 height 26
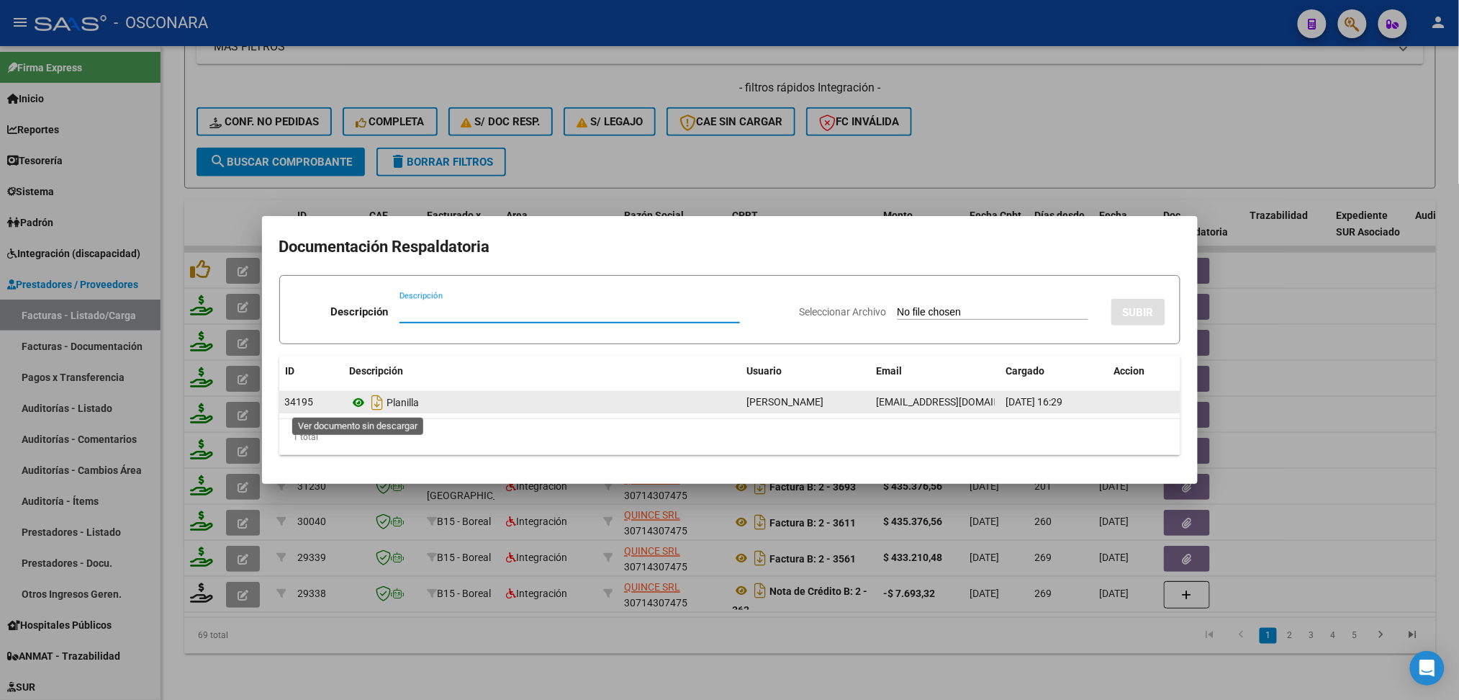
click at [355, 398] on icon at bounding box center [359, 402] width 19 height 17
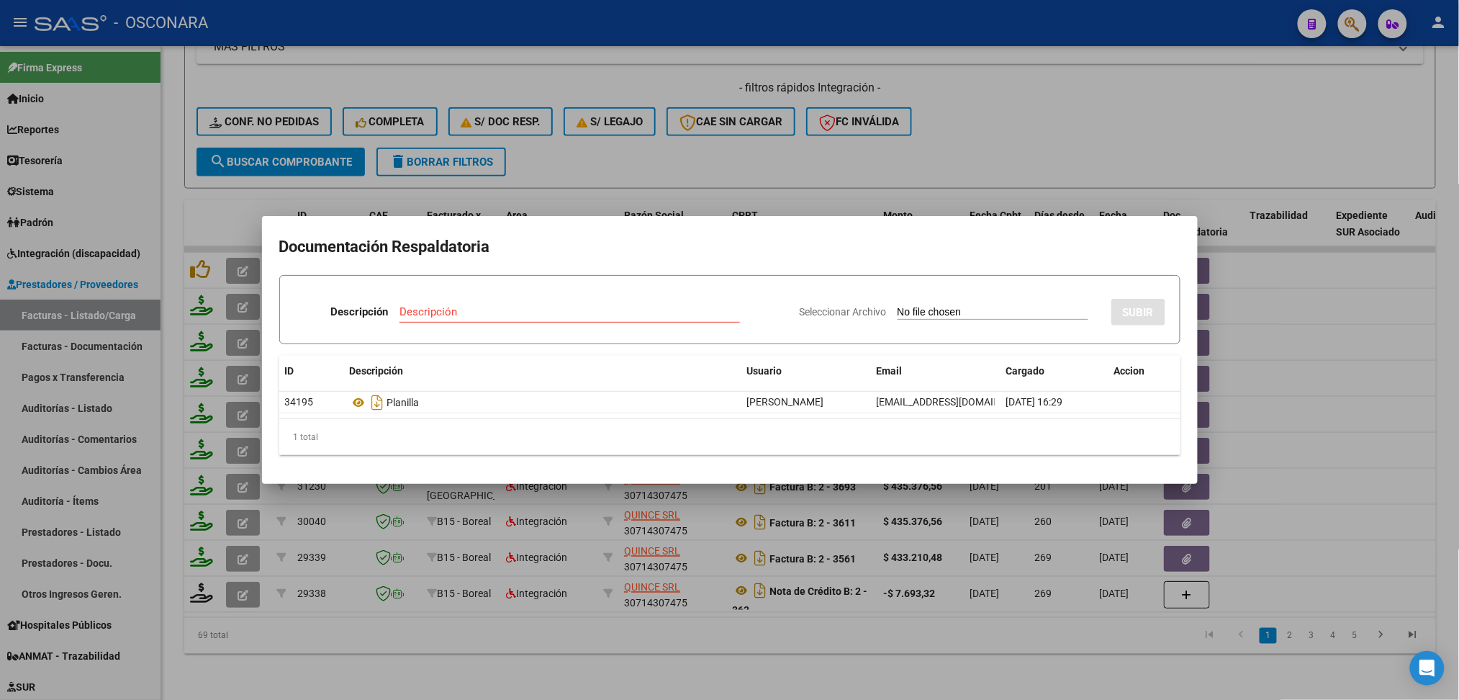
click at [743, 150] on div at bounding box center [729, 350] width 1459 height 700
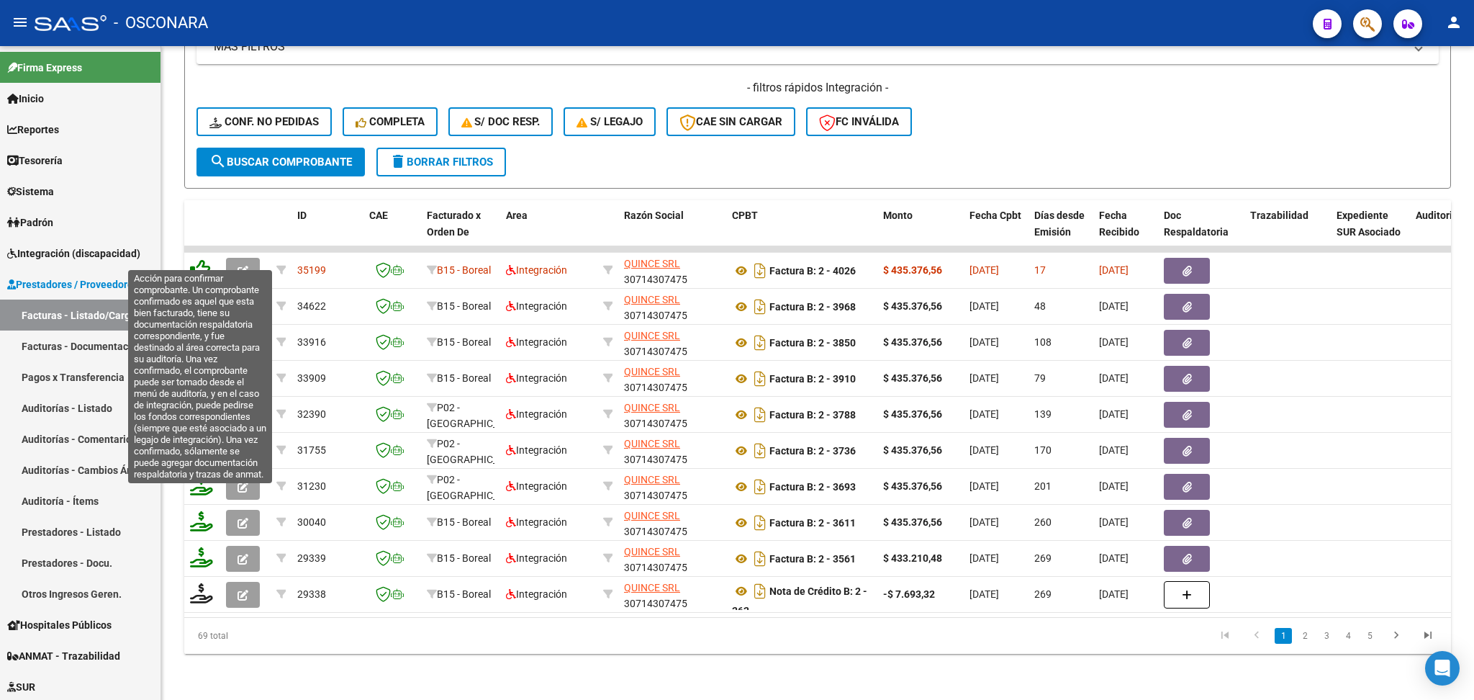
click at [197, 259] on icon at bounding box center [200, 269] width 20 height 20
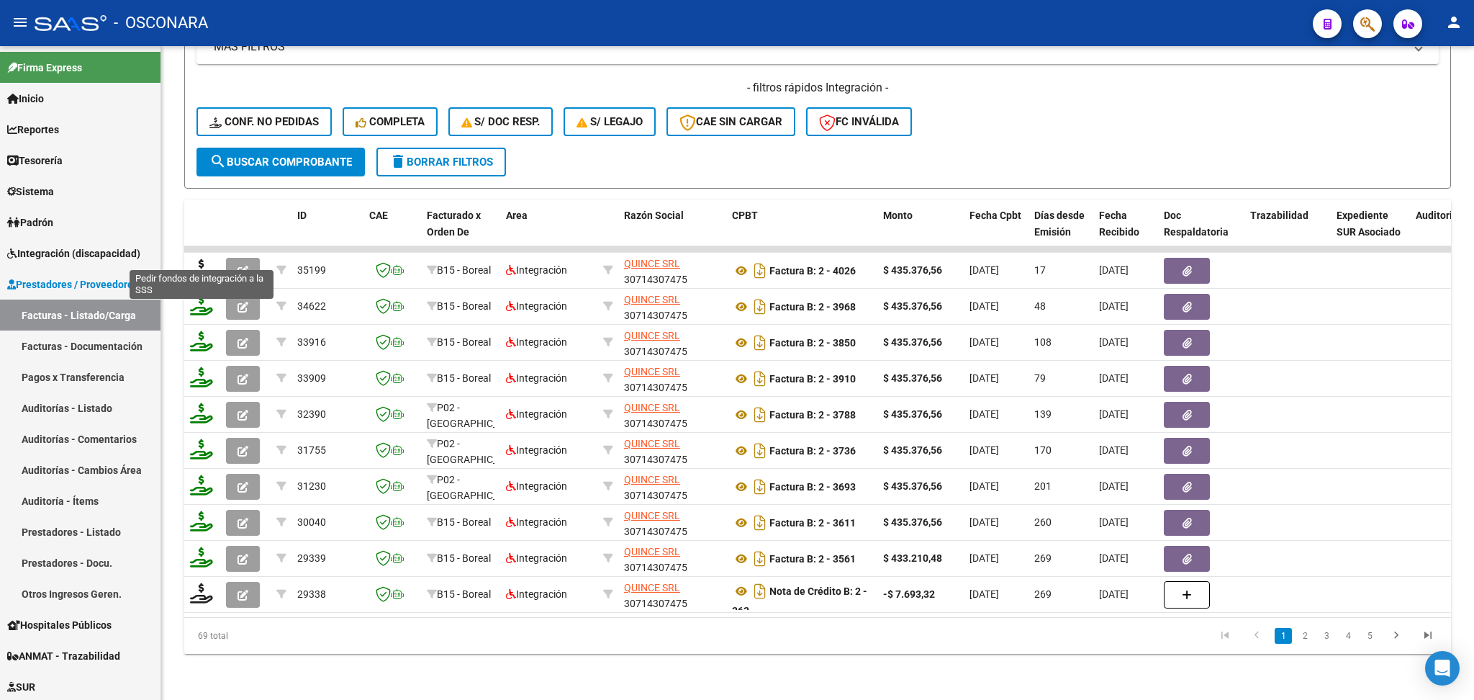
click at [197, 259] on icon at bounding box center [201, 269] width 23 height 20
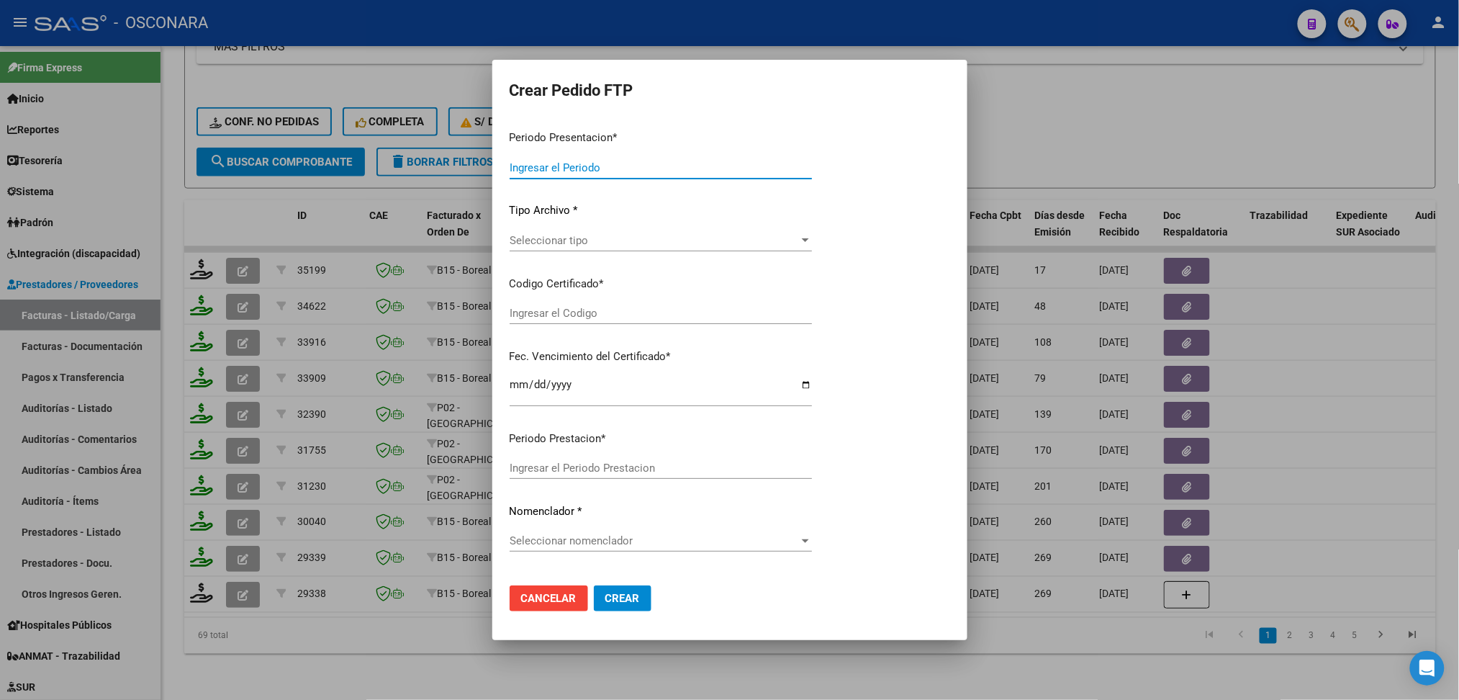
type input "202508"
type input "$ 435.376,56"
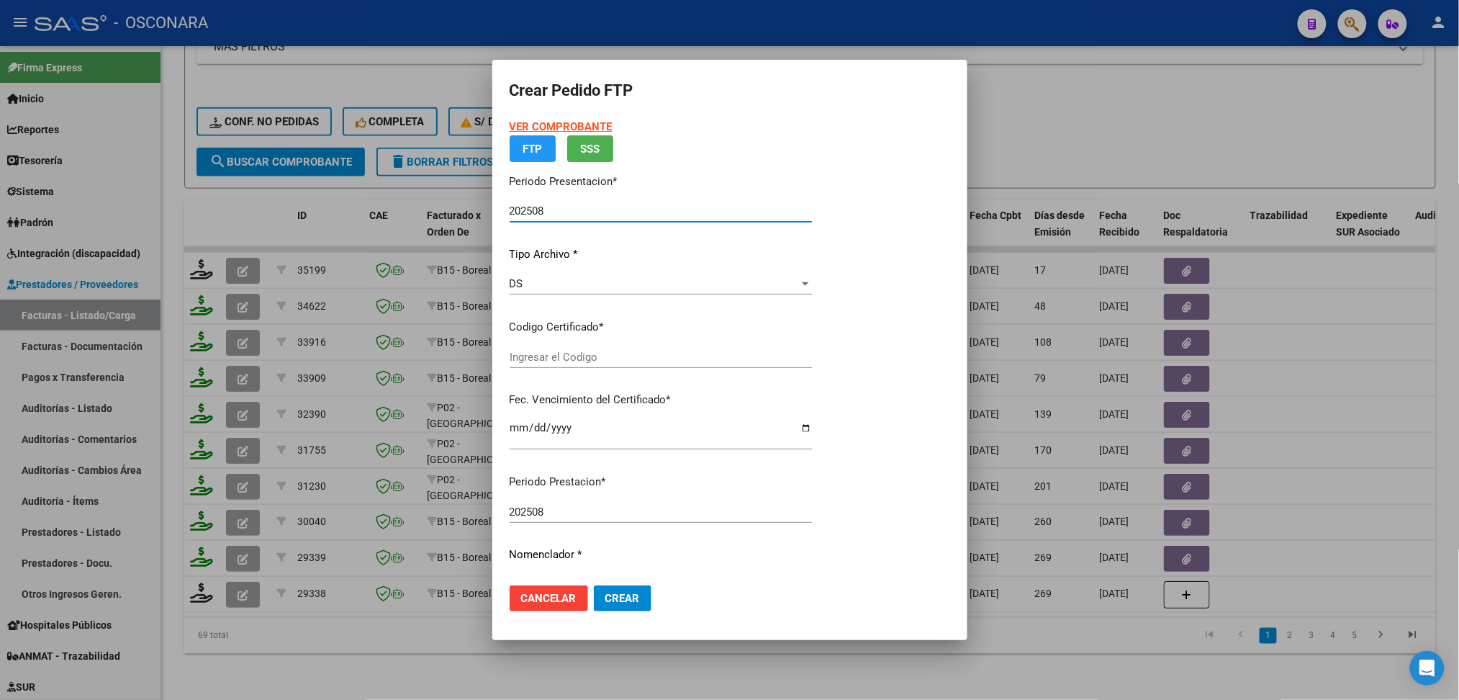
type input "ARG01000556233172021111520261115SJN261"
type input "[DATE]"
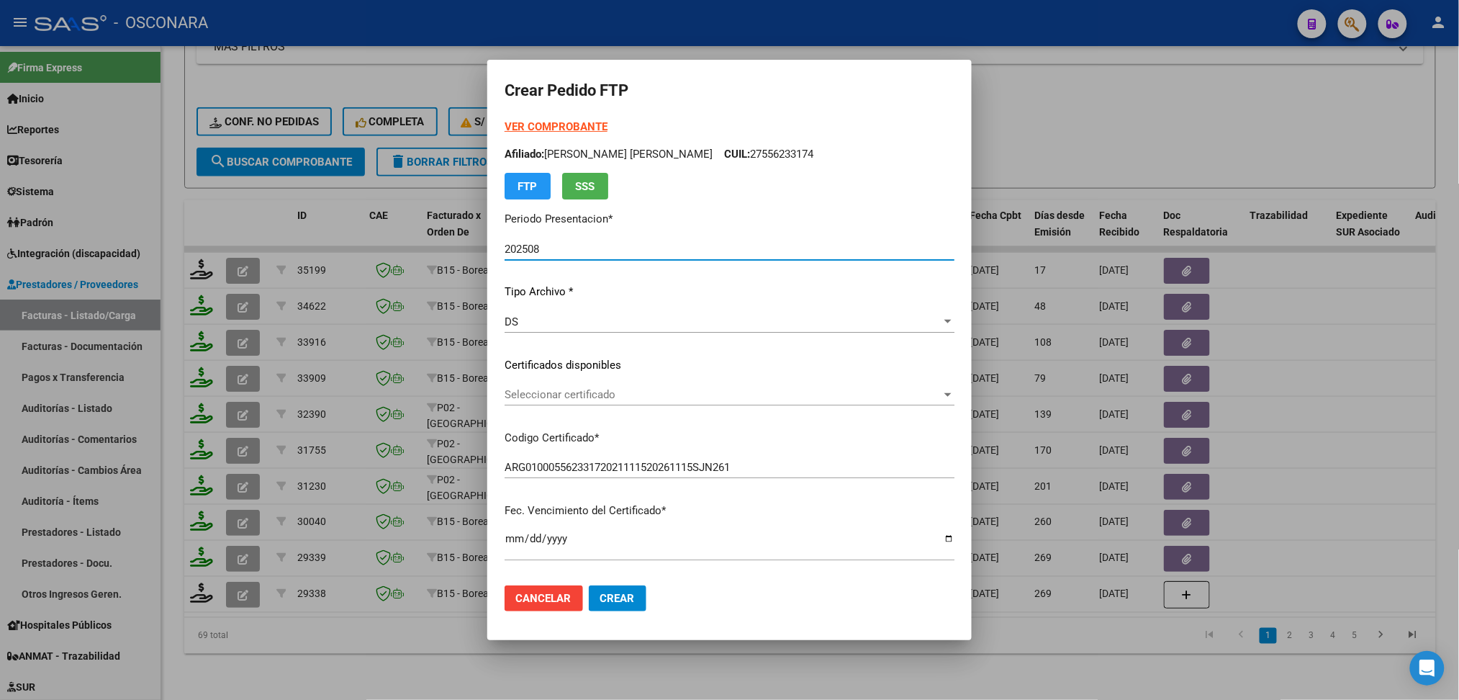
click at [583, 394] on span "Seleccionar certificado" at bounding box center [723, 394] width 437 height 13
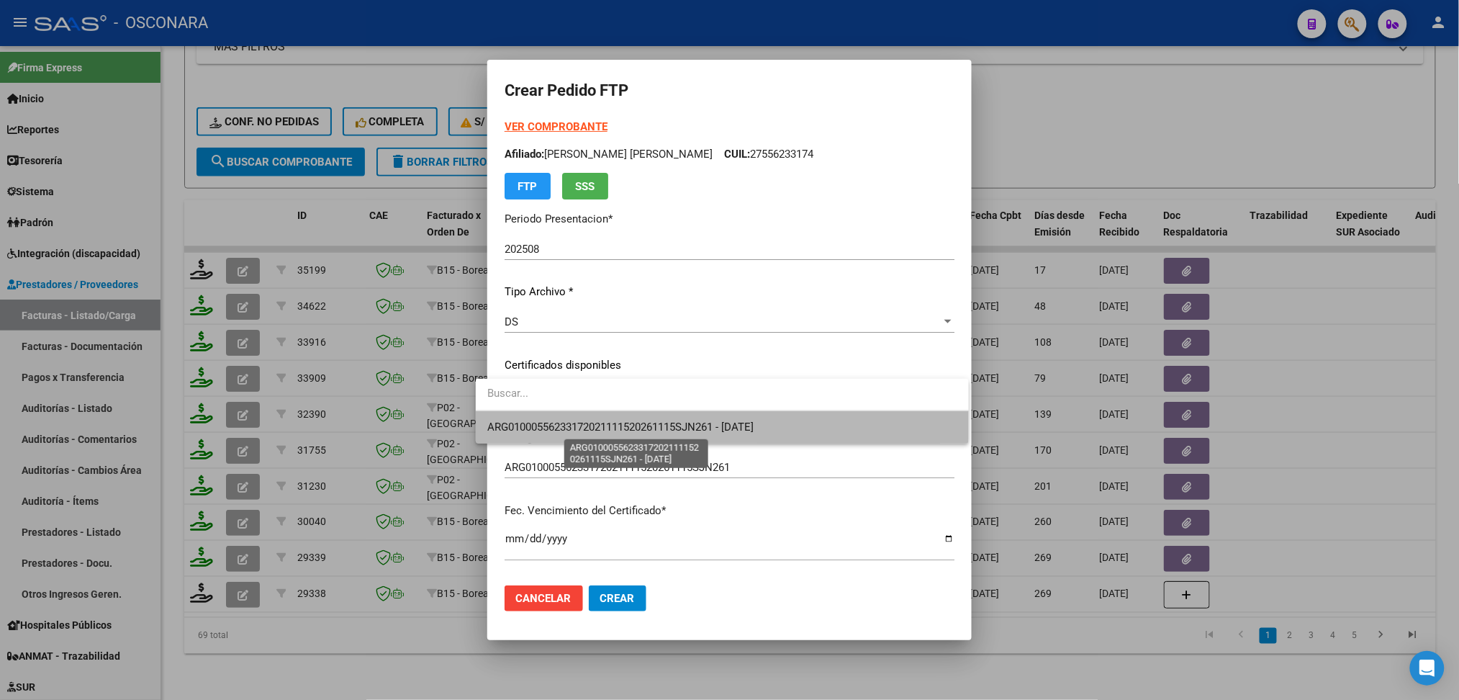
click at [589, 420] on span "ARG01000556233172021111520261115SJN261 - [DATE]" at bounding box center [620, 426] width 266 height 13
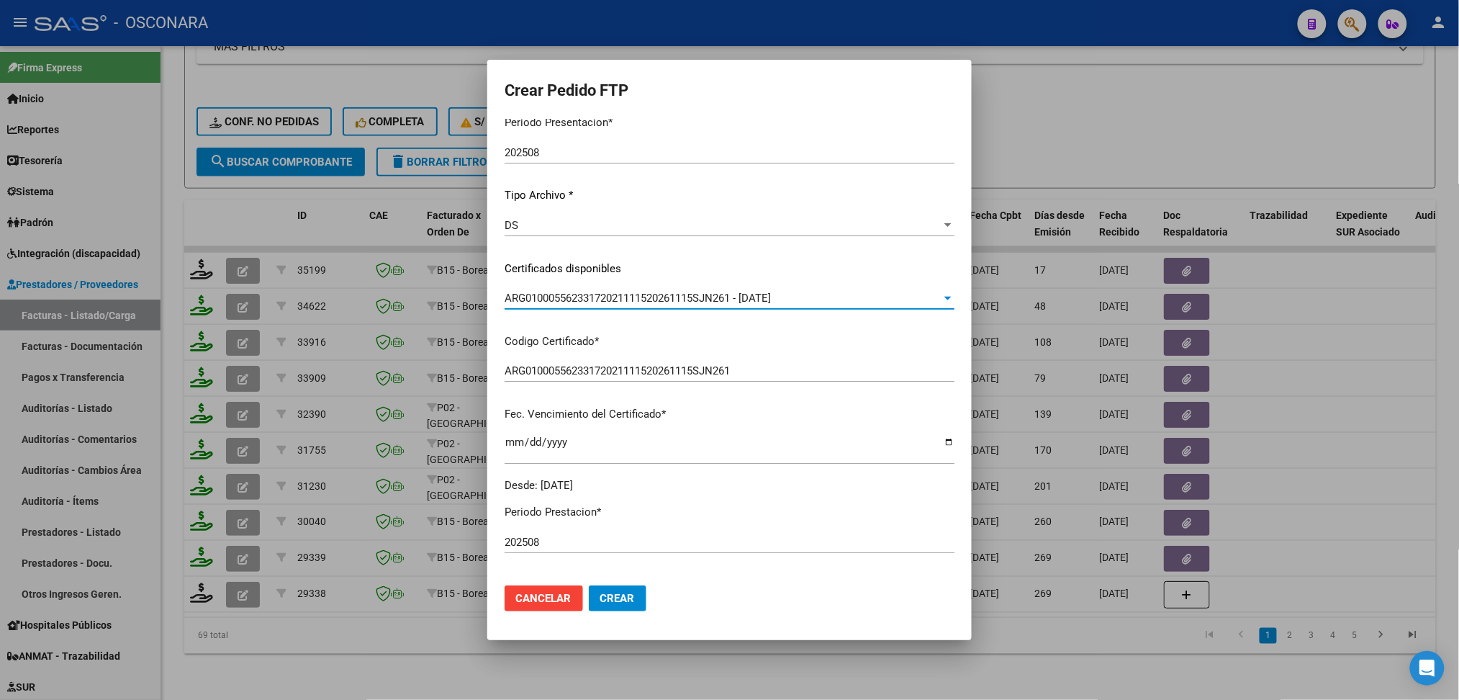
scroll to position [384, 0]
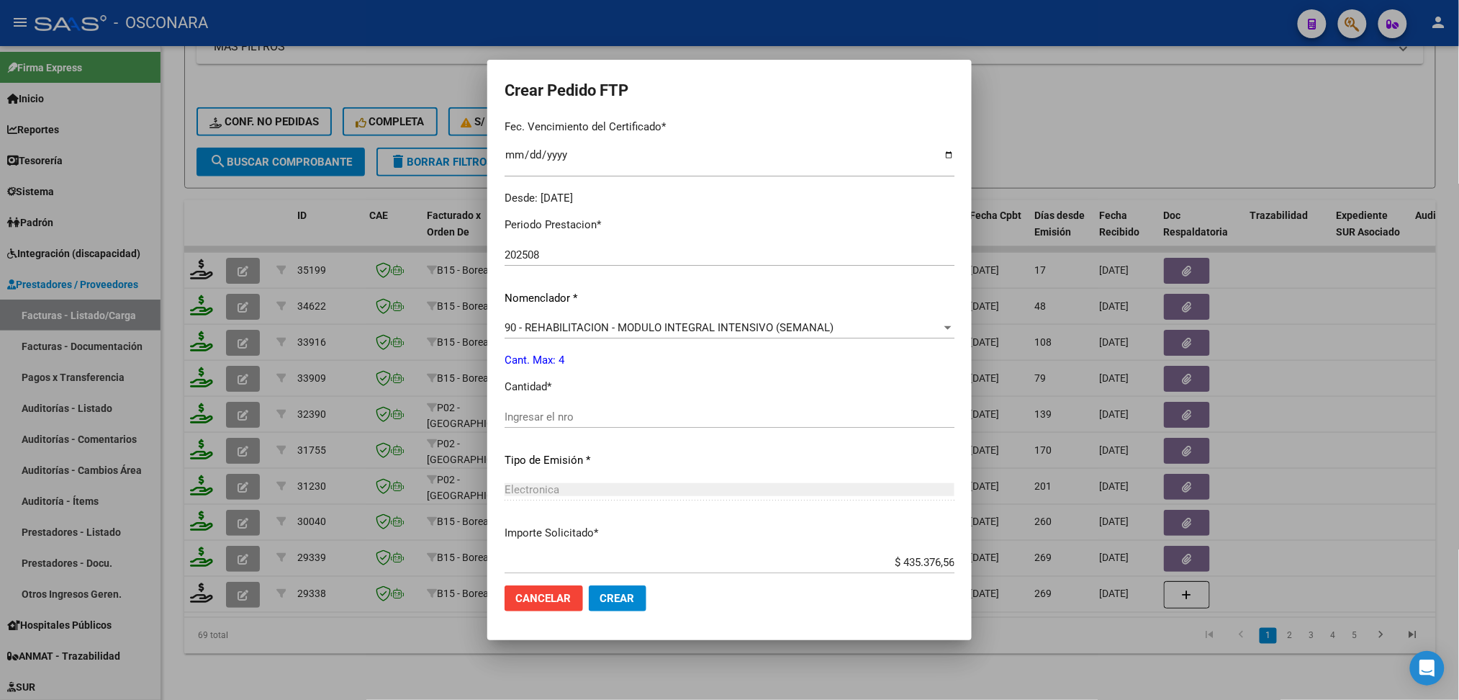
click at [572, 416] on input "Ingresar el nro" at bounding box center [730, 416] width 450 height 13
type input "4"
click at [589, 585] on button "Crear" at bounding box center [618, 598] width 58 height 26
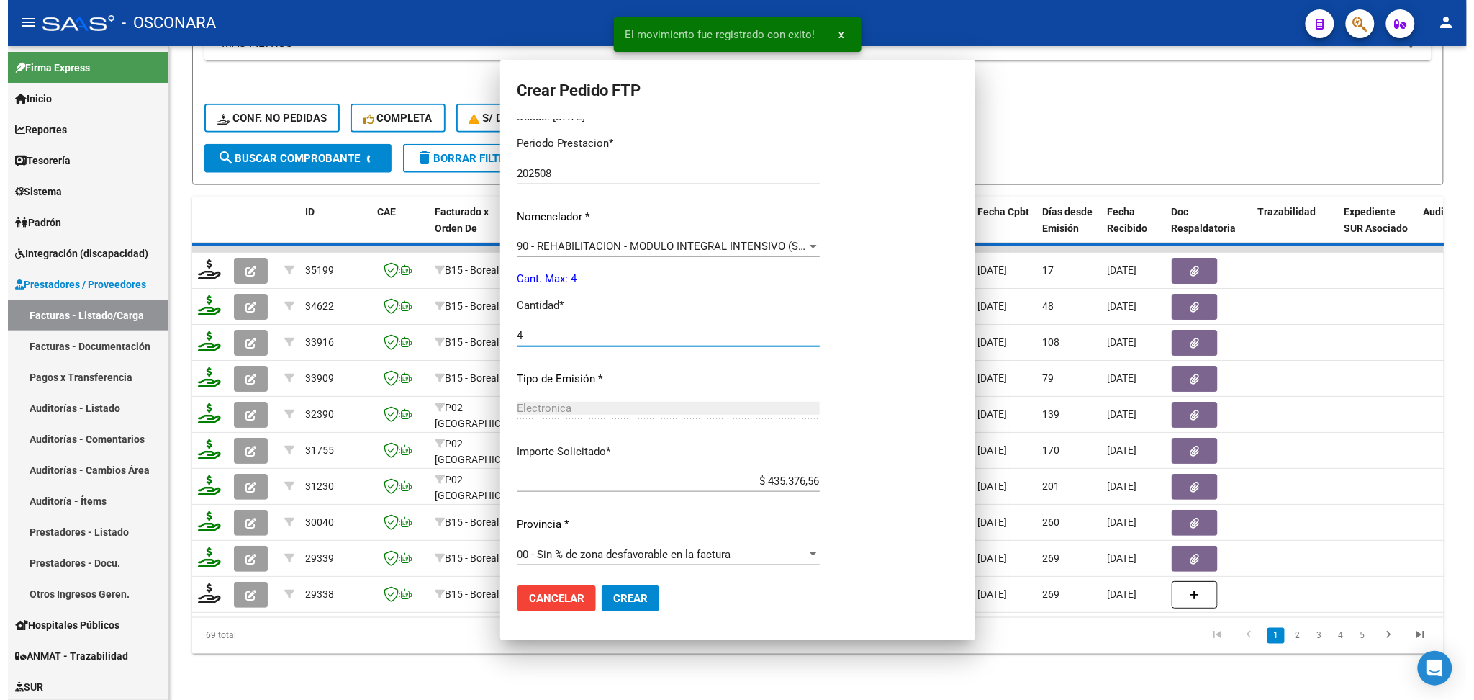
scroll to position [303, 0]
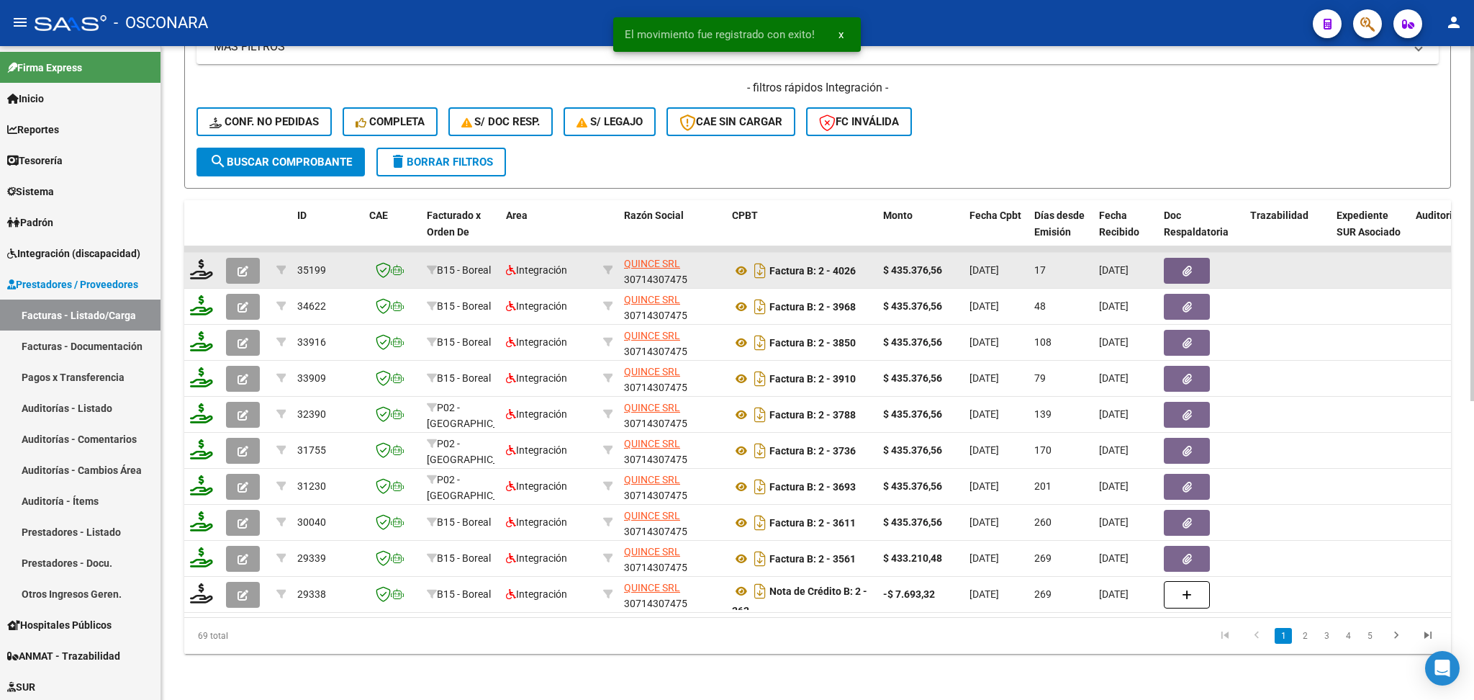
click at [253, 258] on button "button" at bounding box center [243, 271] width 34 height 26
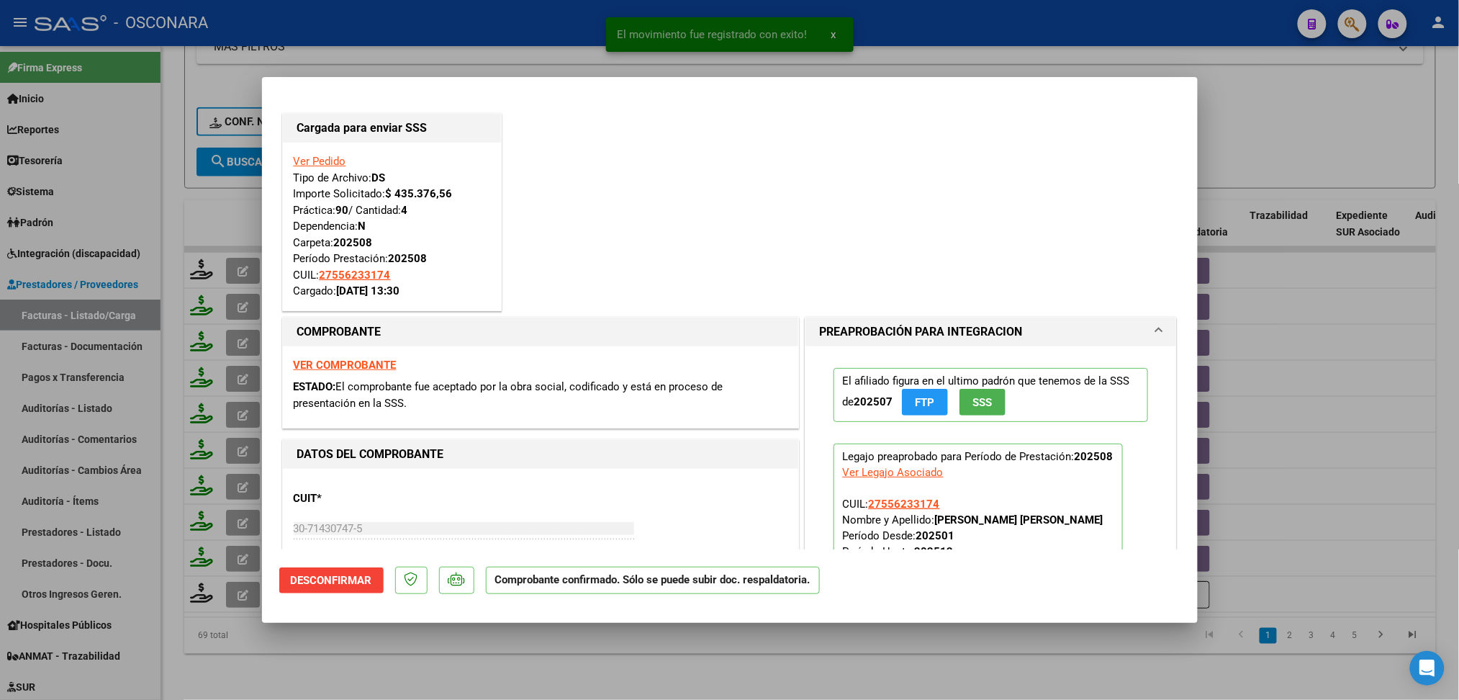
click at [447, 668] on div at bounding box center [729, 350] width 1459 height 700
type input "$ 0,00"
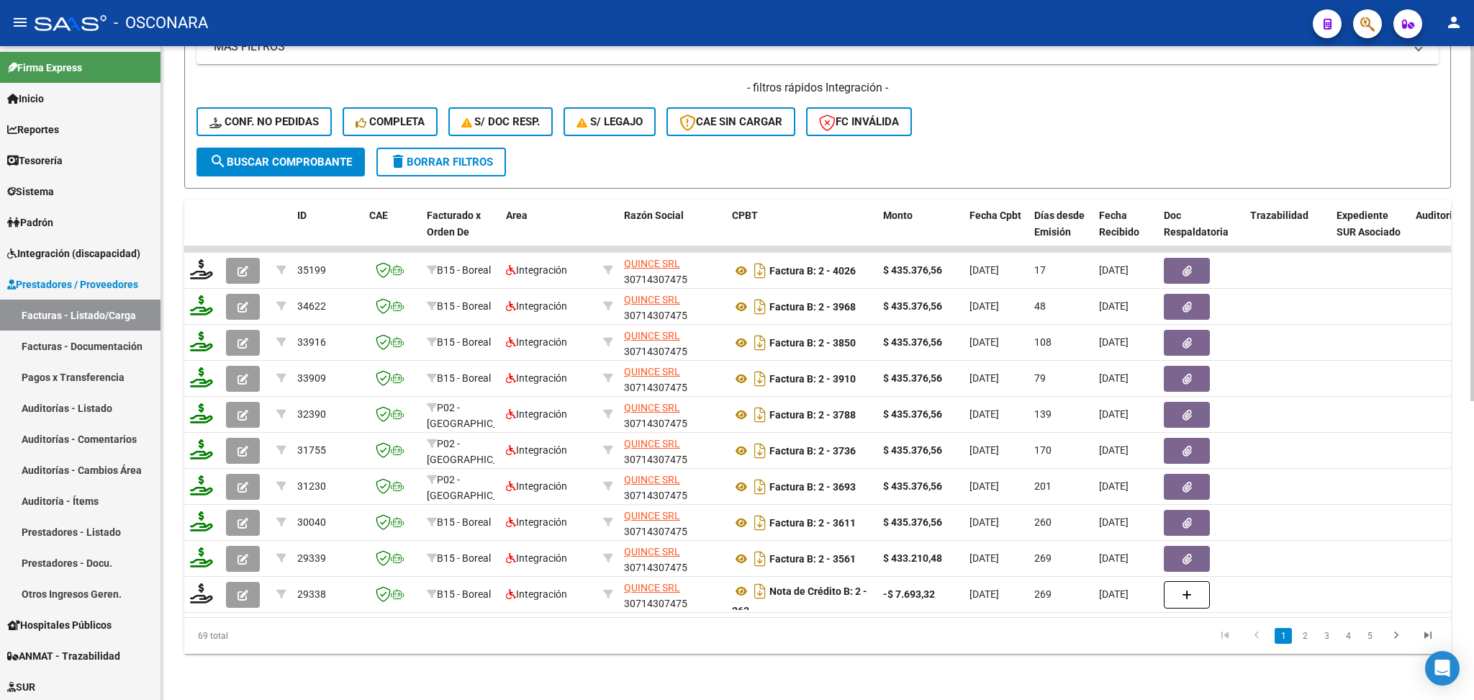
click at [1000, 88] on div "- filtros rápidos Integración - Conf. no pedidas Completa S/ Doc Resp. S/ legaj…" at bounding box center [818, 114] width 1242 height 68
click at [979, 131] on div "- filtros rápidos Integración - Conf. no pedidas Completa S/ Doc Resp. S/ legaj…" at bounding box center [818, 114] width 1242 height 68
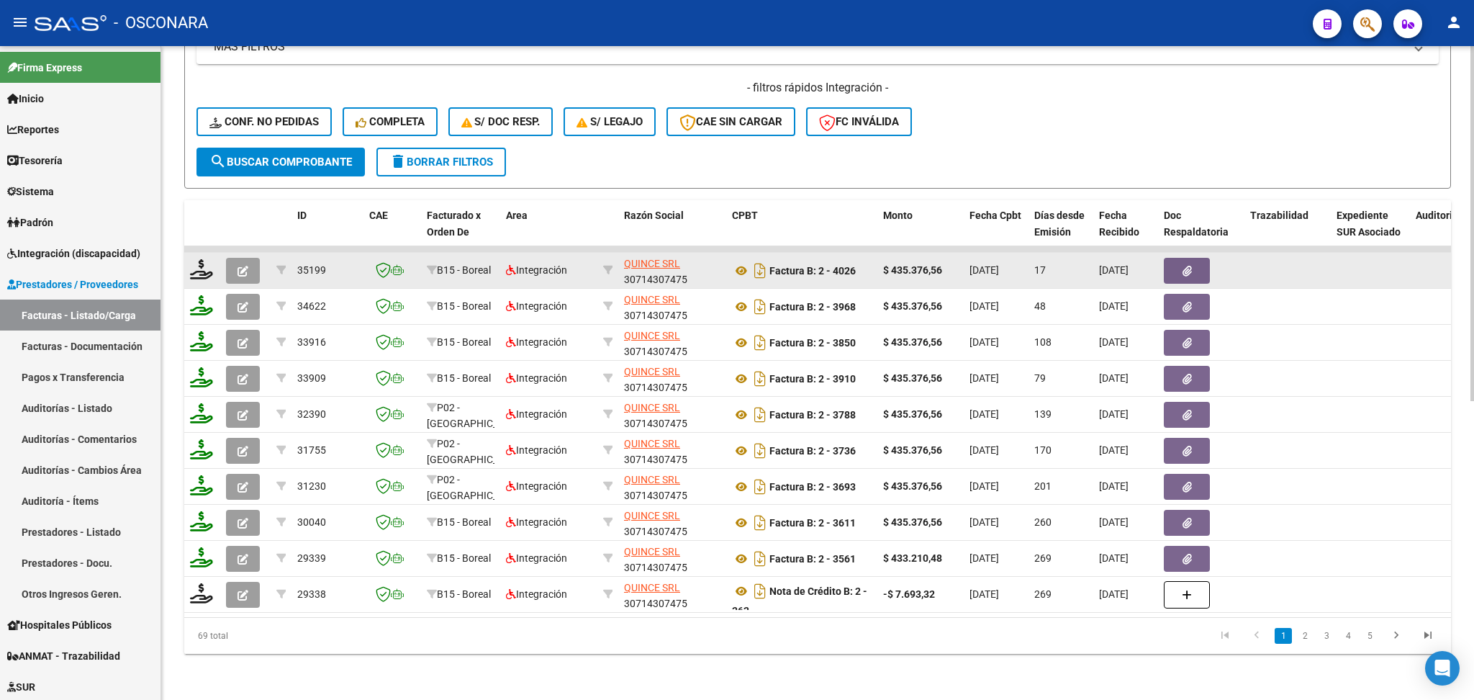
click at [254, 258] on button "button" at bounding box center [243, 271] width 34 height 26
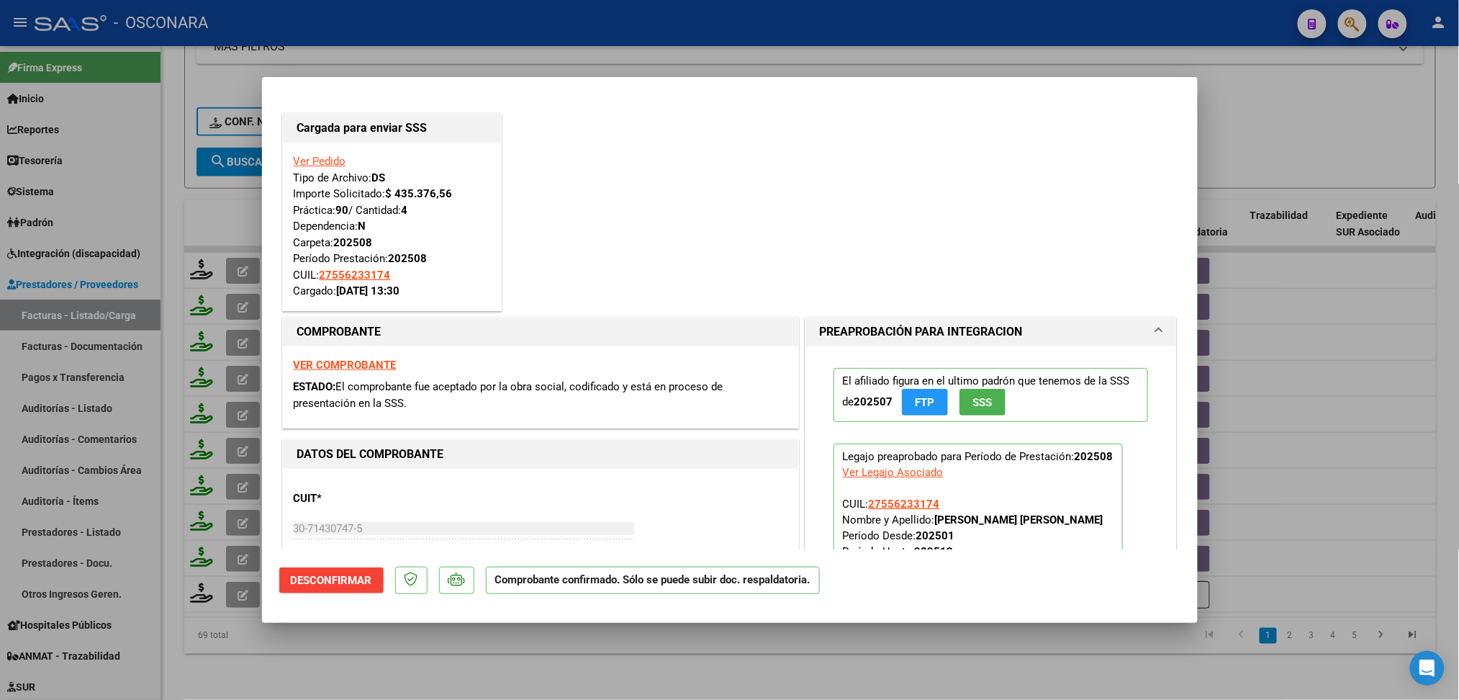
click at [498, 667] on div at bounding box center [729, 350] width 1459 height 700
type input "$ 0,00"
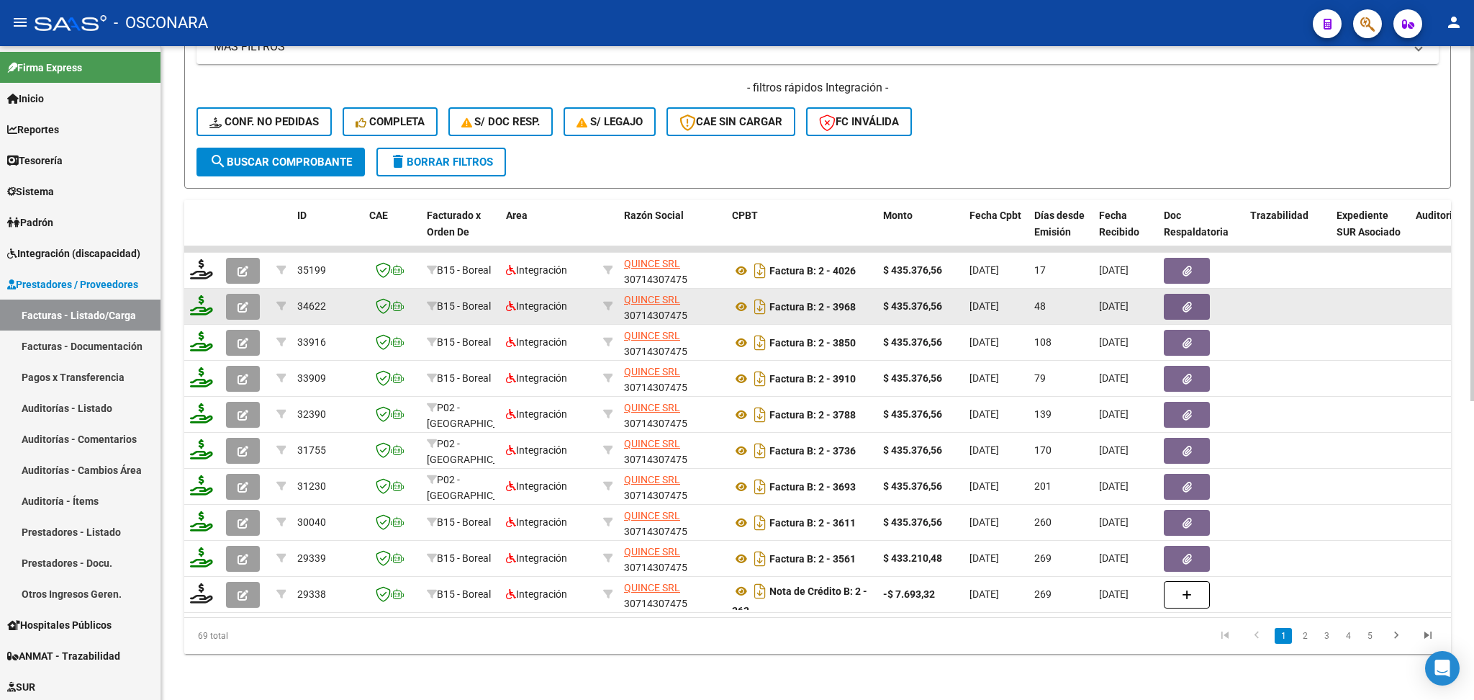
scroll to position [167, 0]
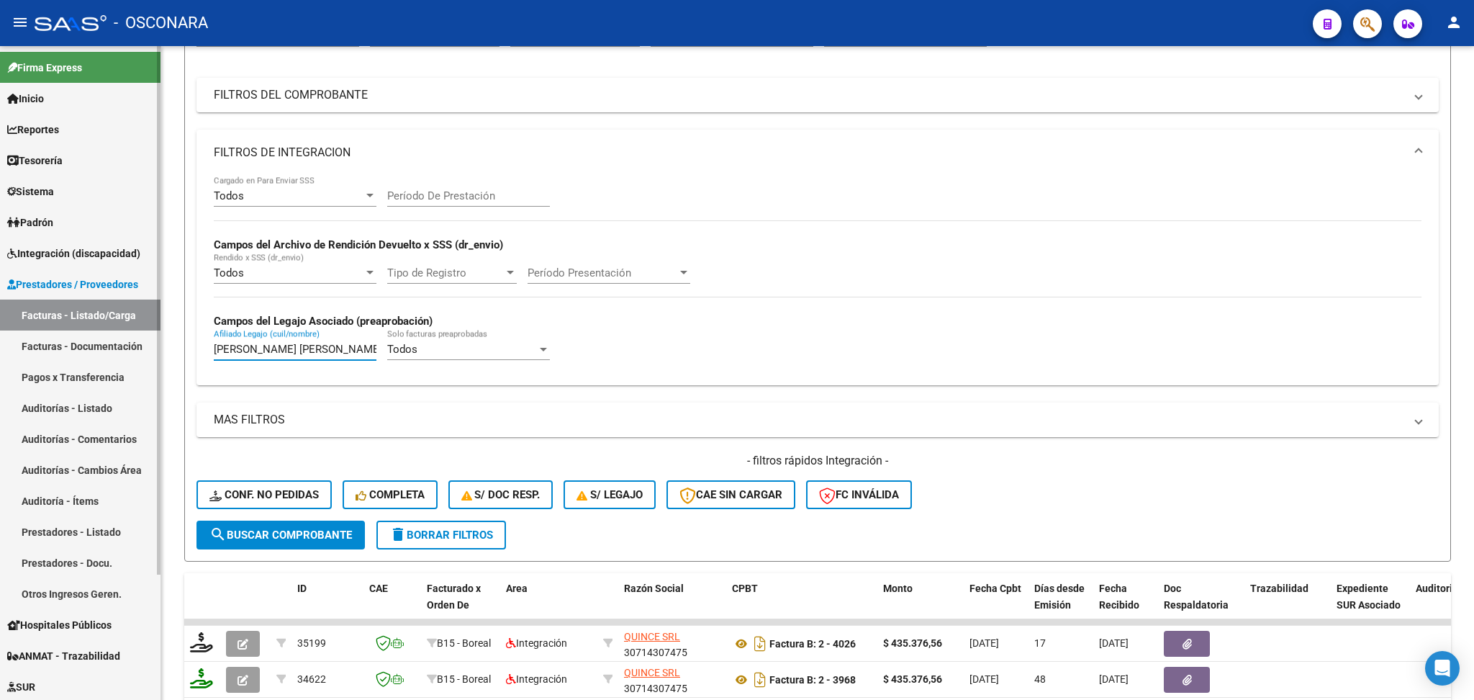
drag, startPoint x: 360, startPoint y: 348, endPoint x: 143, endPoint y: 348, distance: 216.7
click at [143, 348] on mat-sidenav-container "Firma Express Inicio Calendario SSS Instructivos Contacto OS Reportes Ingresos …" at bounding box center [737, 373] width 1474 height 654
type input "E"
paste input "[PERSON_NAME]"
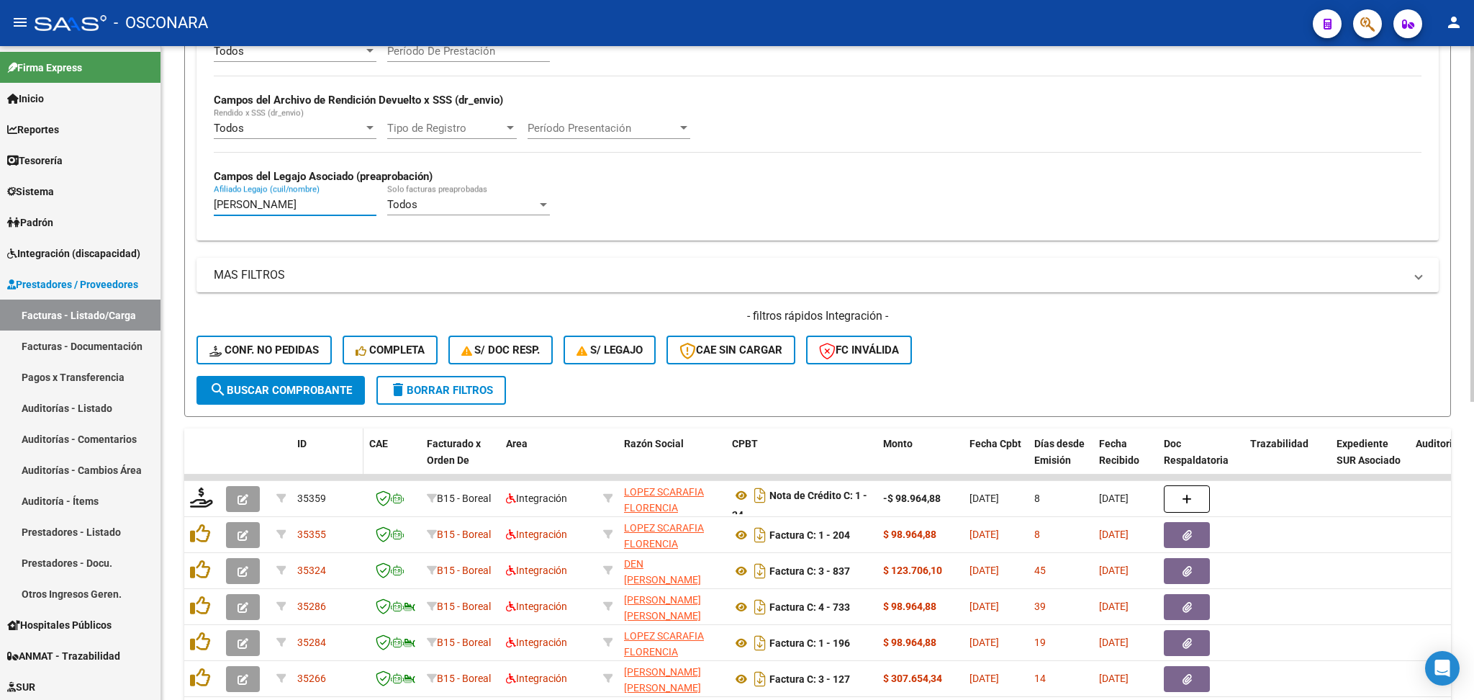
scroll to position [263, 0]
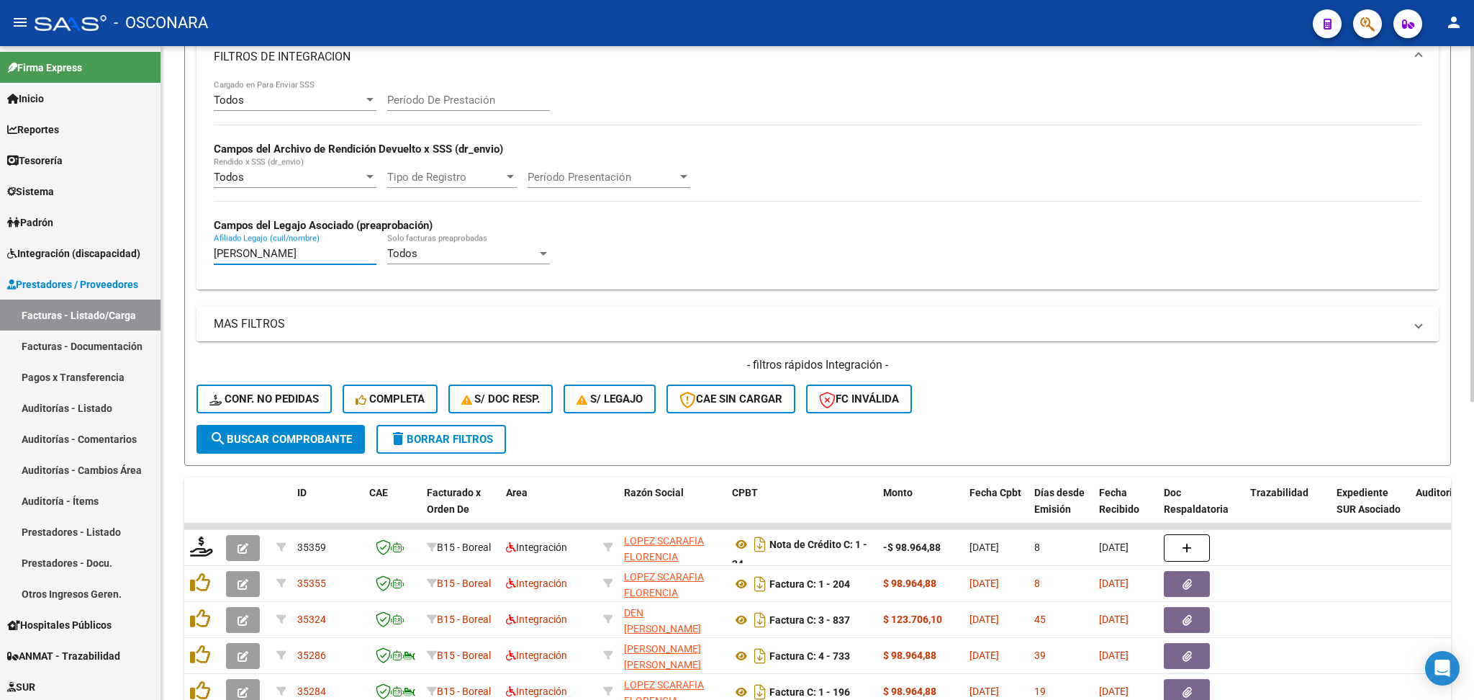
drag, startPoint x: 338, startPoint y: 246, endPoint x: 204, endPoint y: 247, distance: 133.2
click at [204, 247] on div "Todos Cargado en Para Enviar SSS Período De Prestación [PERSON_NAME] del Archiv…" at bounding box center [818, 184] width 1242 height 209
paste input "[PERSON_NAME]"
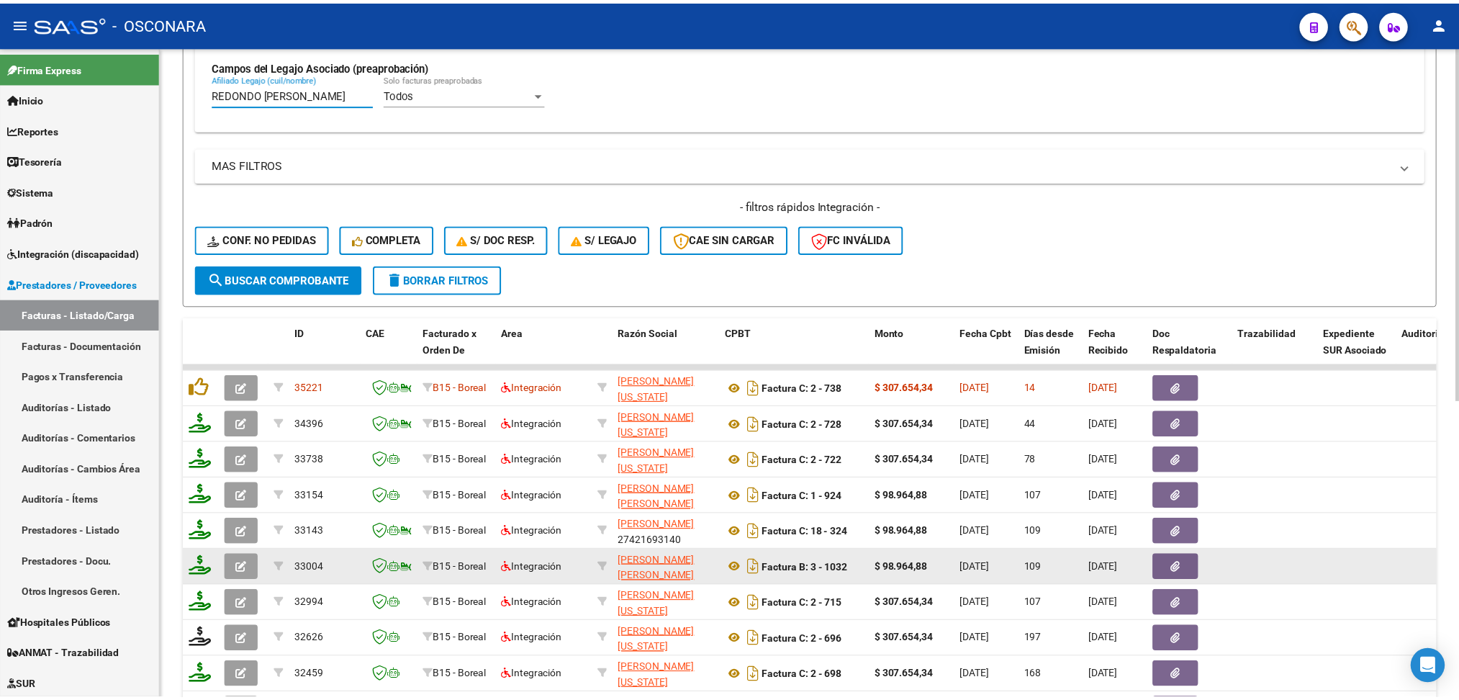
scroll to position [551, 0]
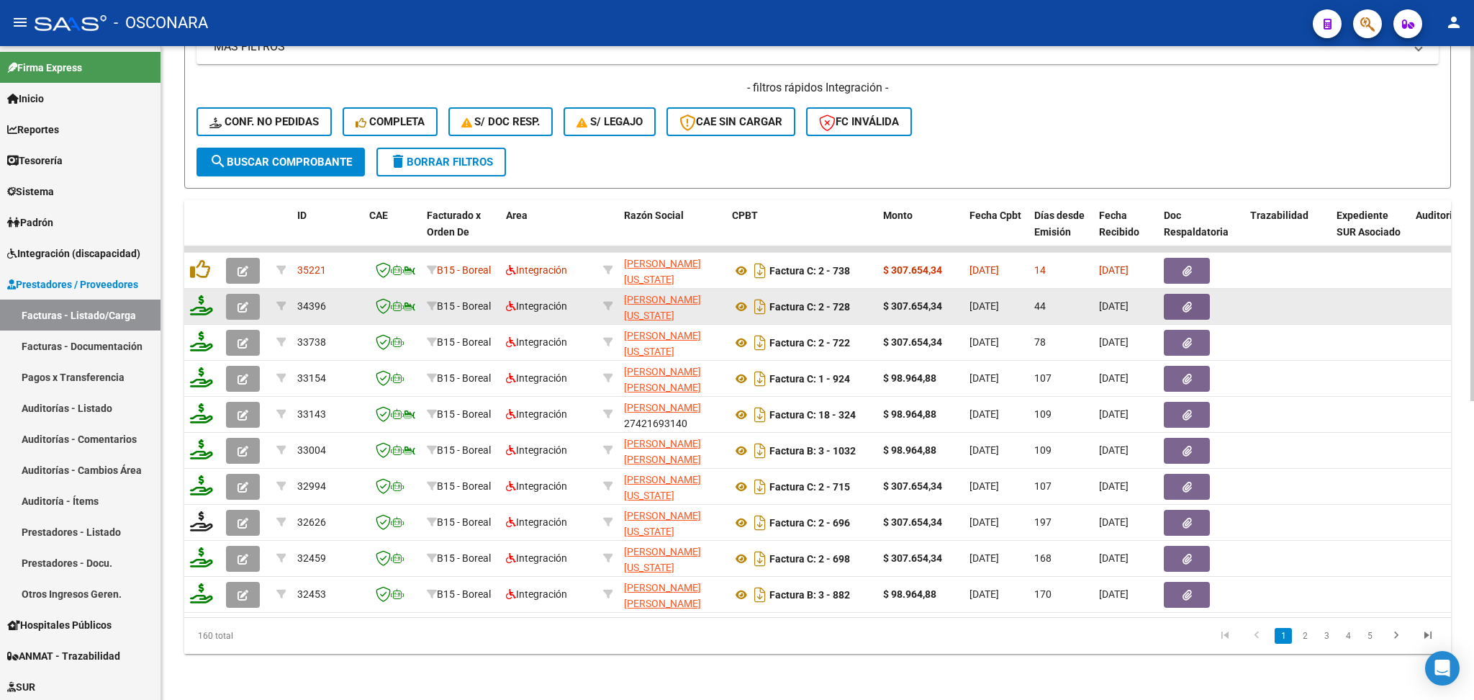
type input "REDONDO [PERSON_NAME]"
click at [227, 294] on button "button" at bounding box center [243, 307] width 34 height 26
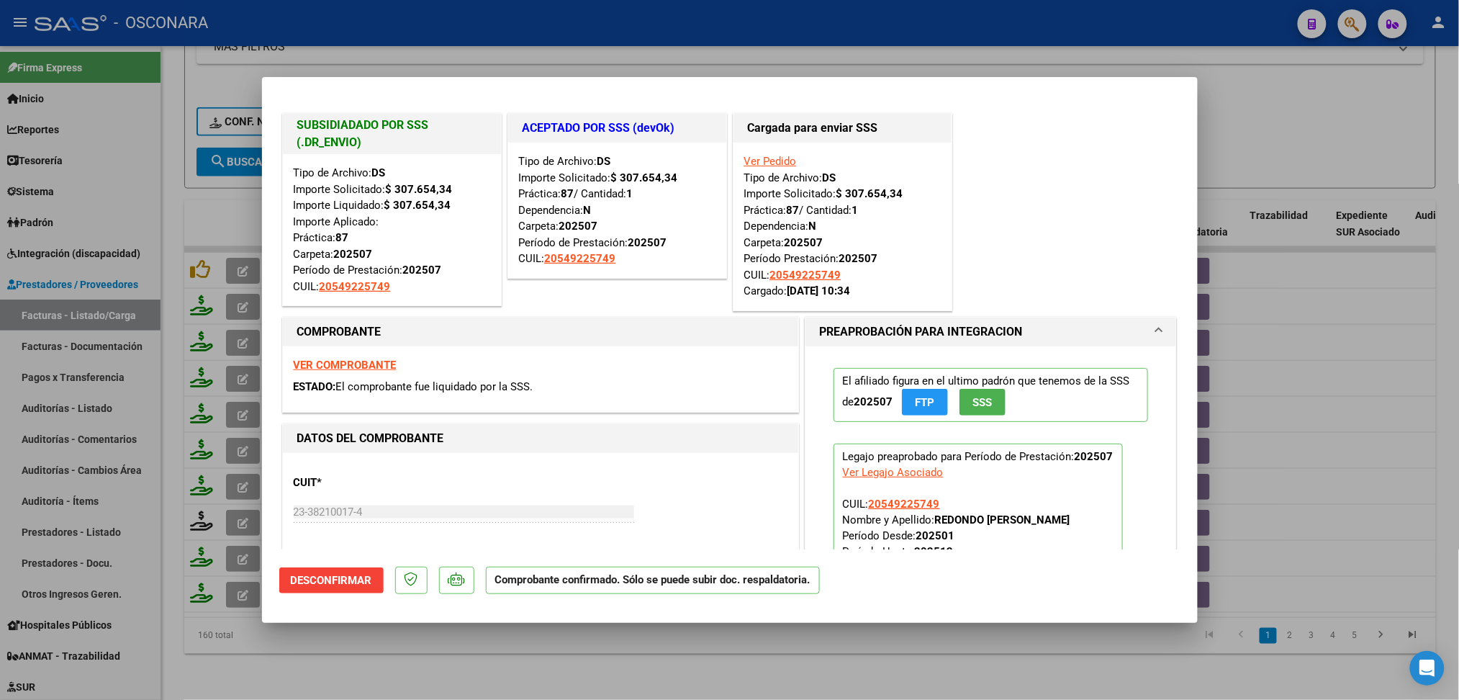
click at [458, 647] on div at bounding box center [729, 350] width 1459 height 700
type input "$ 0,00"
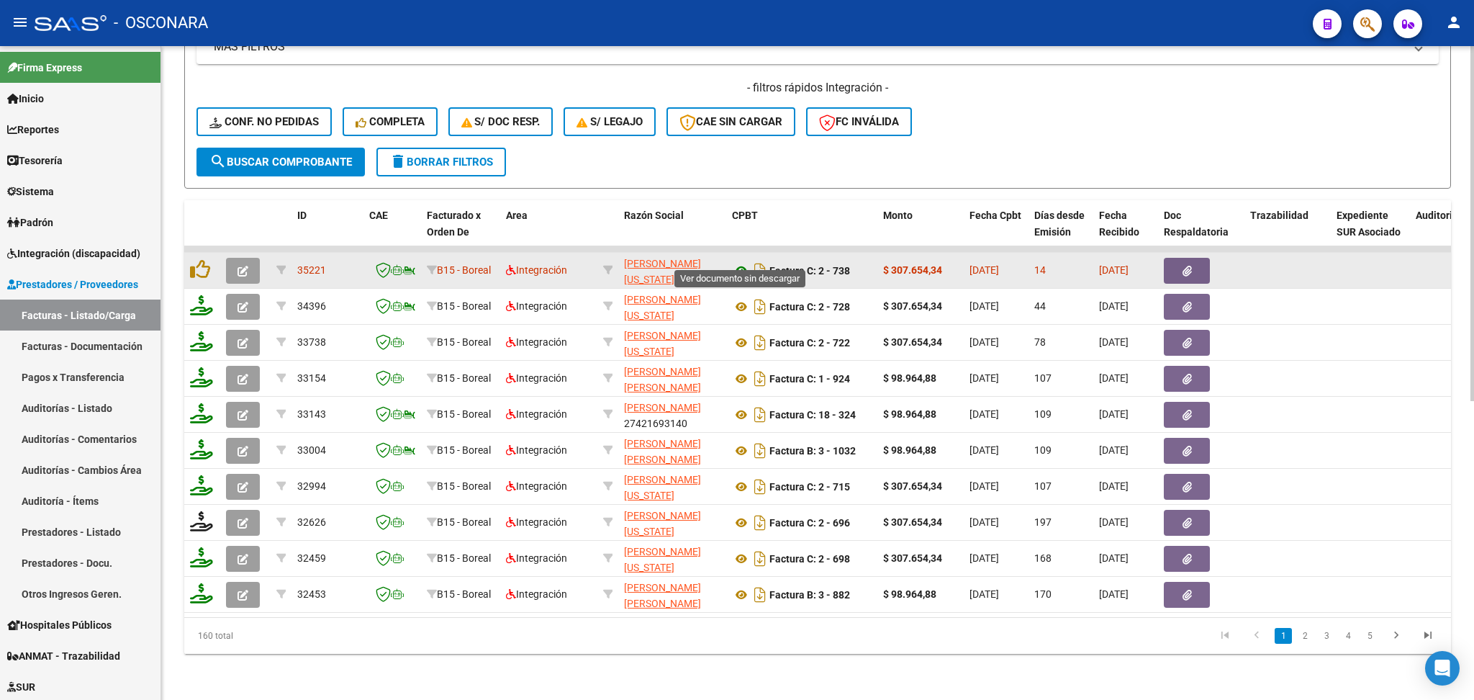
click at [741, 262] on icon at bounding box center [741, 270] width 19 height 17
click at [1188, 266] on icon "button" at bounding box center [1187, 271] width 9 height 11
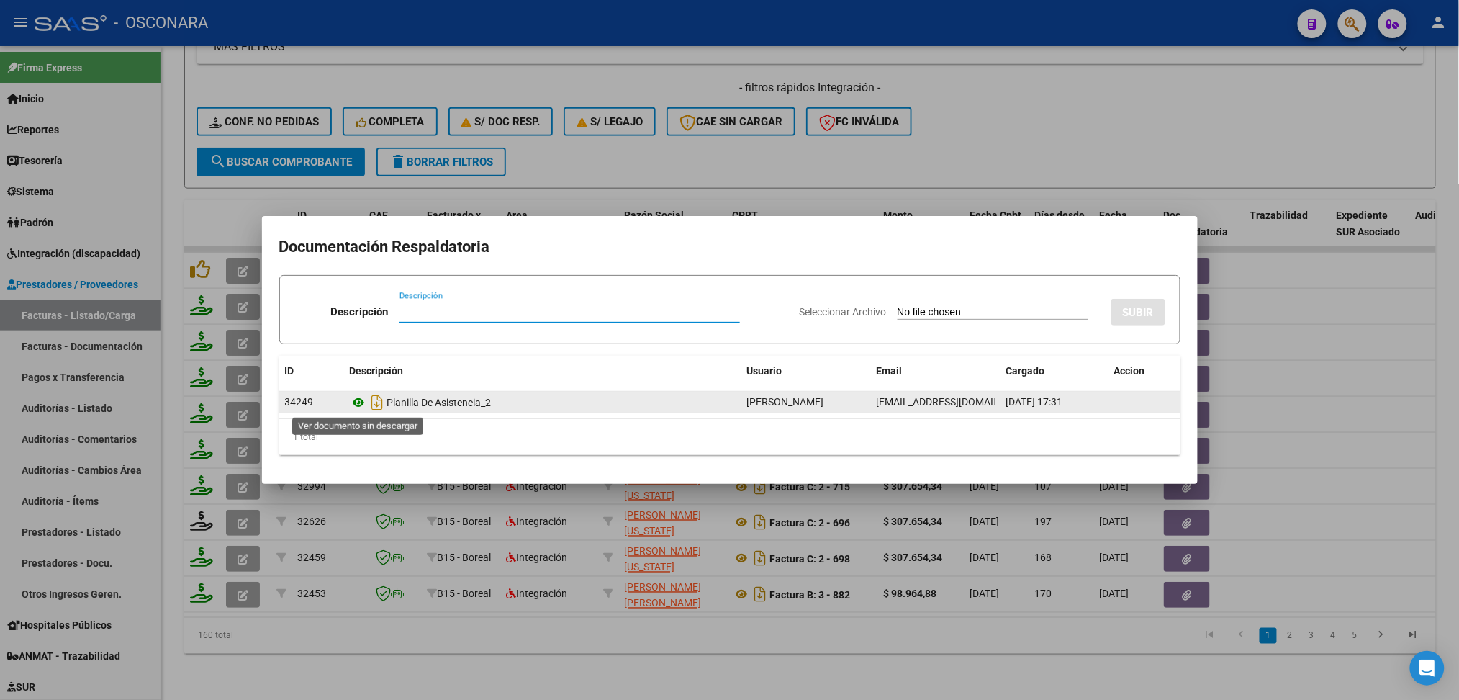
click at [361, 394] on icon at bounding box center [359, 402] width 19 height 17
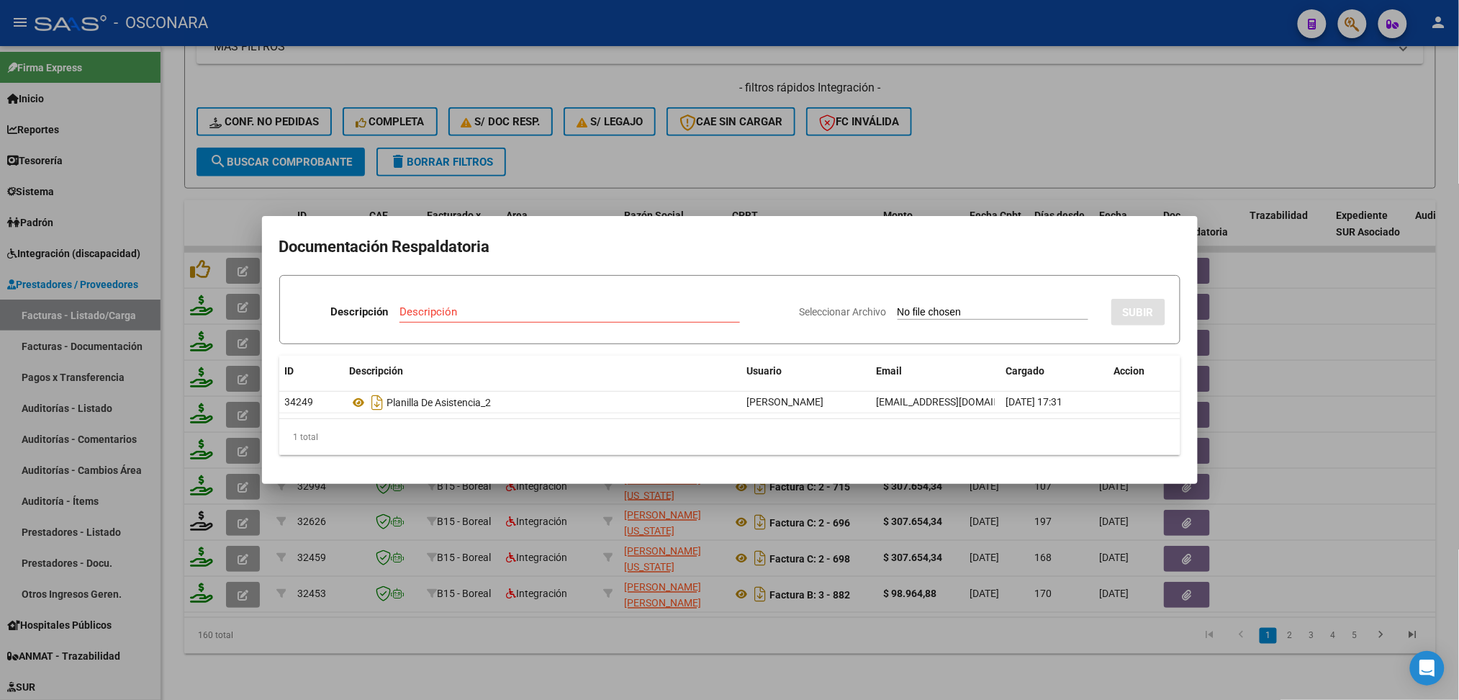
click at [678, 154] on div at bounding box center [729, 350] width 1459 height 700
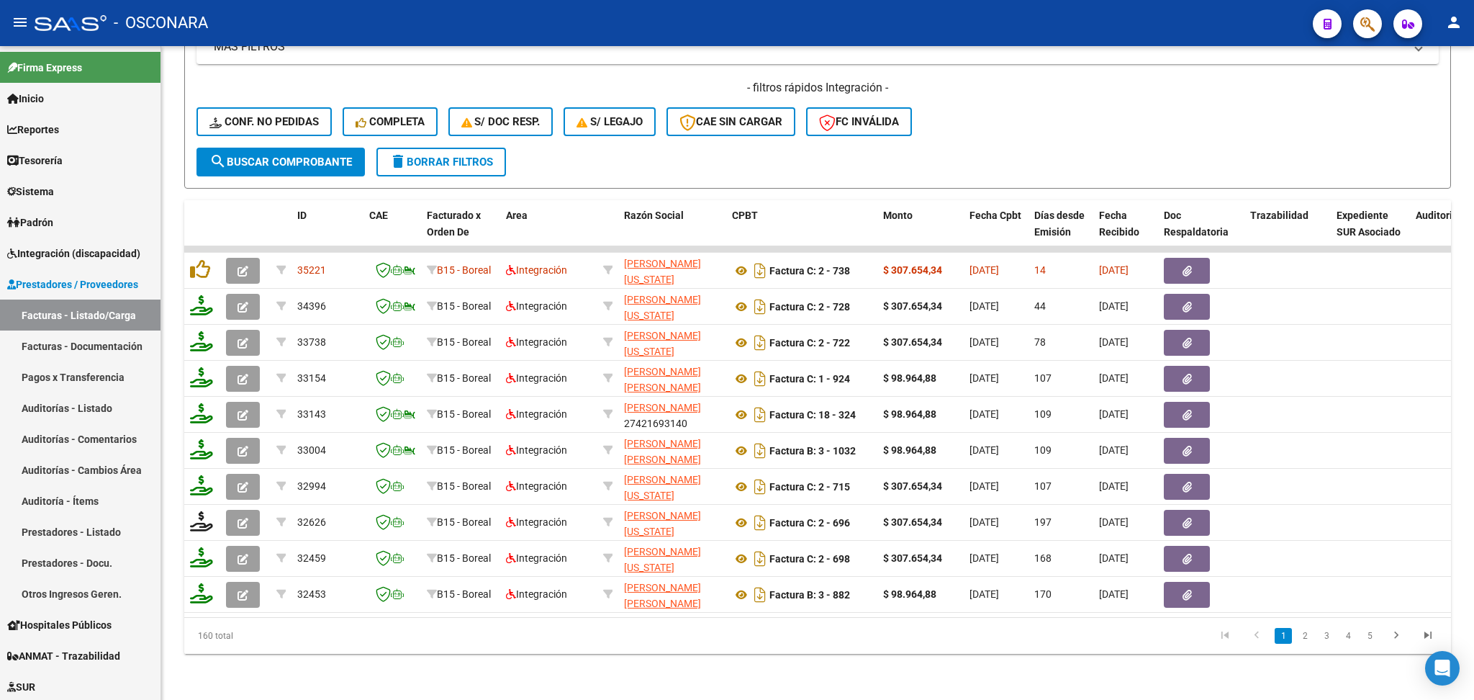
click at [196, 253] on datatable-body-cell at bounding box center [202, 270] width 36 height 35
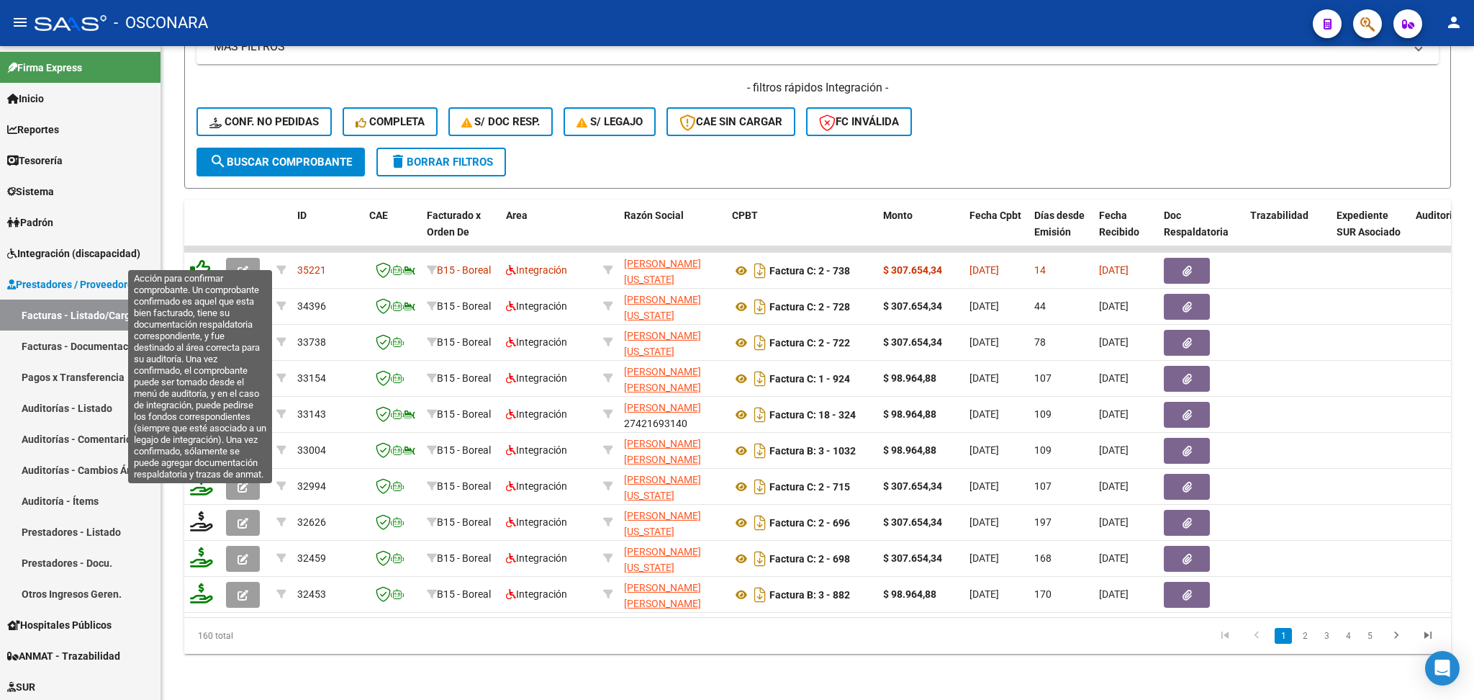
click at [200, 259] on icon at bounding box center [200, 269] width 20 height 20
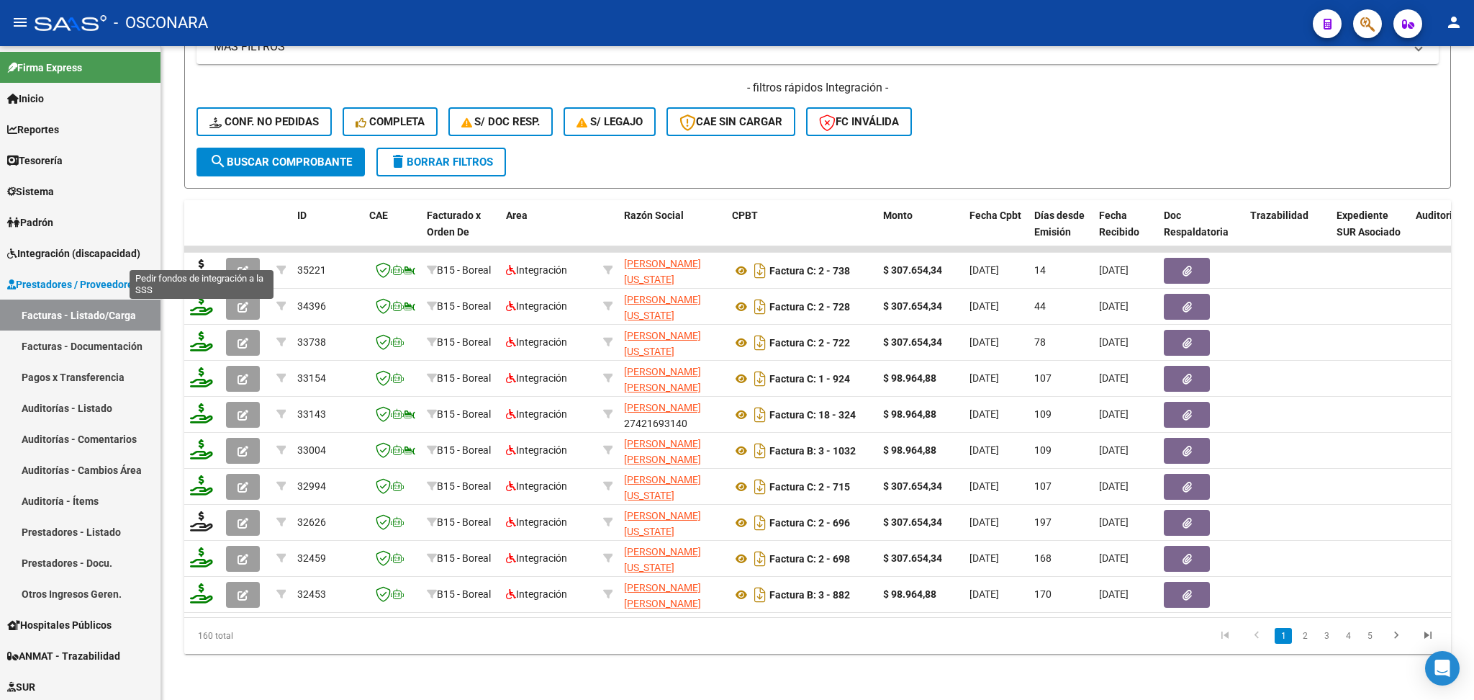
click at [199, 259] on icon at bounding box center [201, 269] width 23 height 20
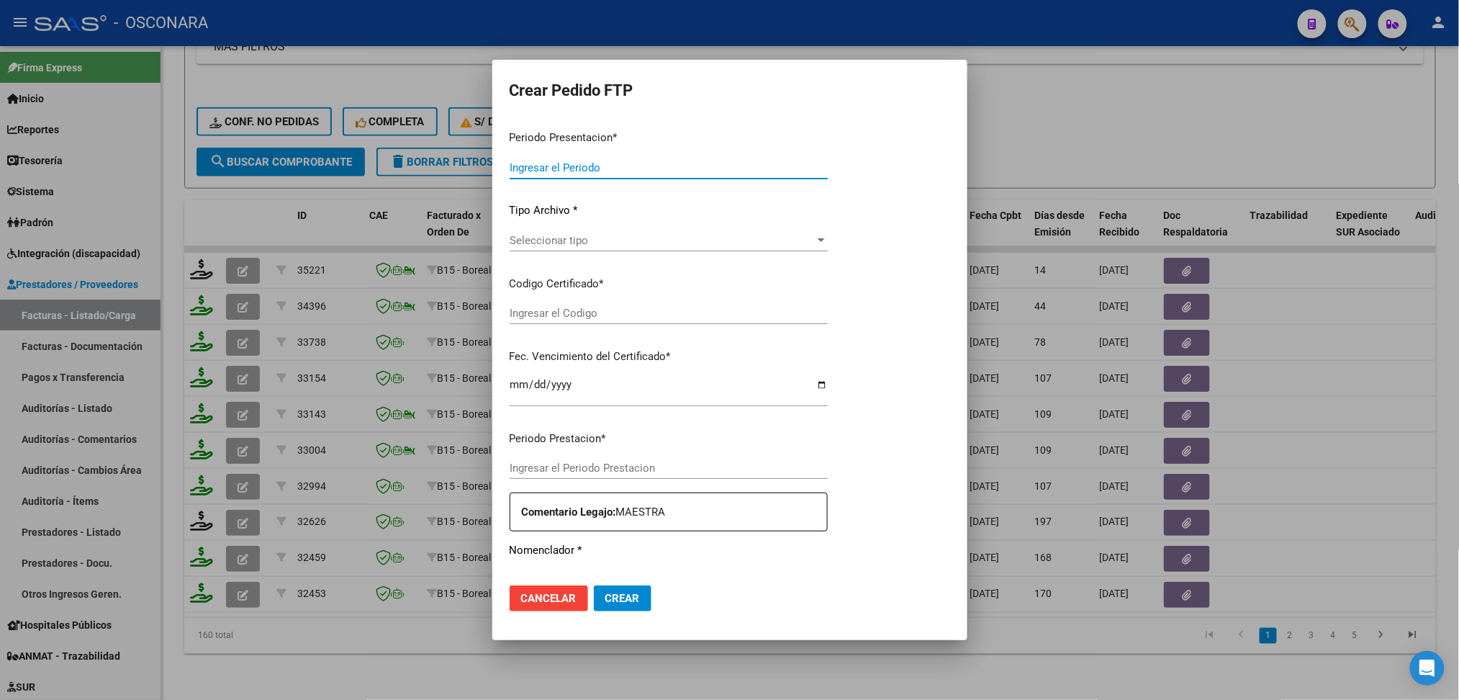
type input "202508"
type input "$ 307.654,34"
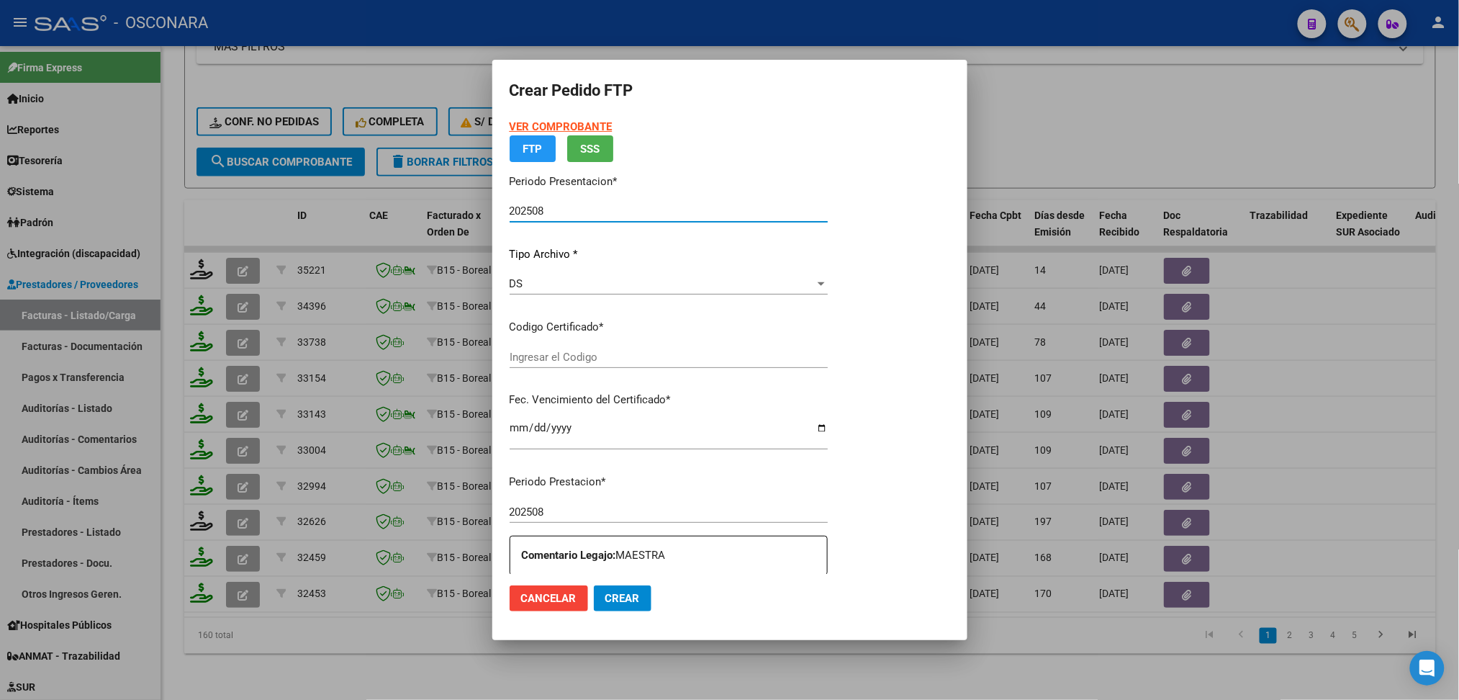
type input "ARG02000549225742022092020250920MZA232"
type input "[DATE]"
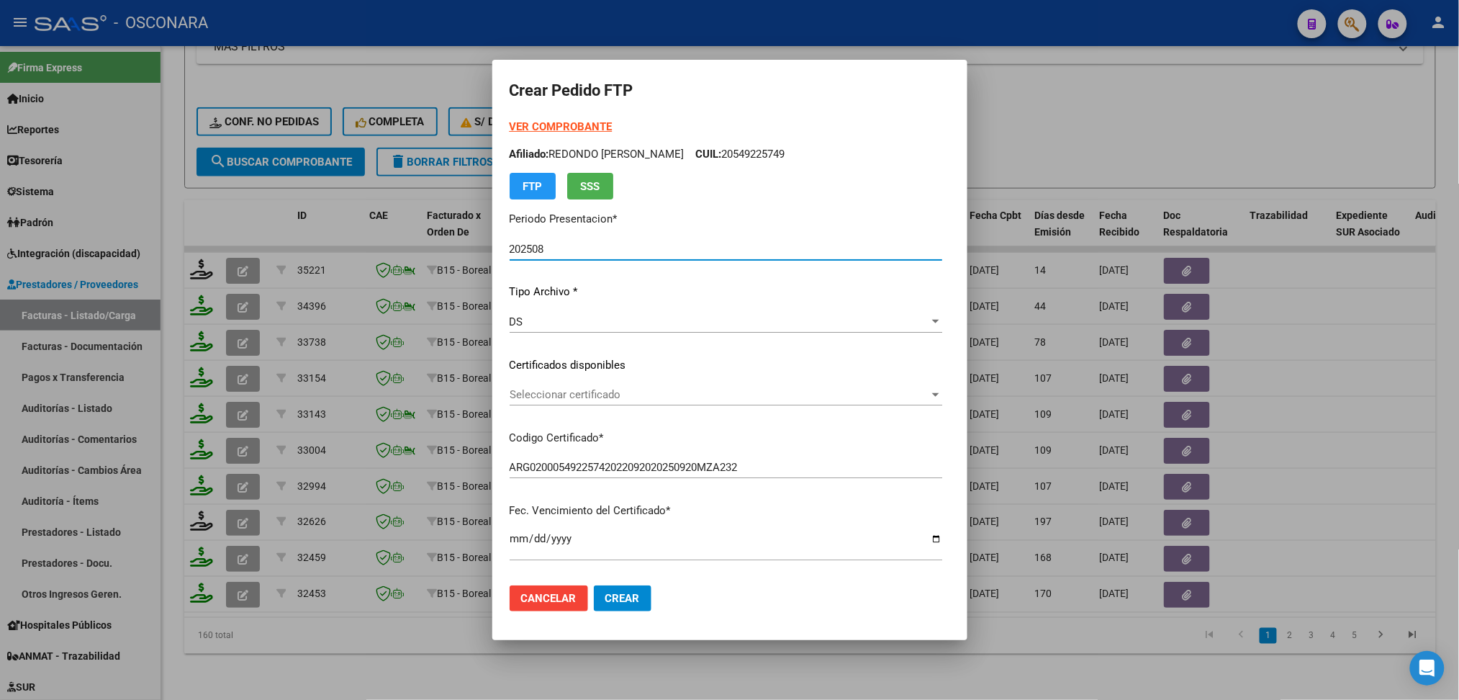
click at [565, 393] on span "Seleccionar certificado" at bounding box center [720, 394] width 420 height 13
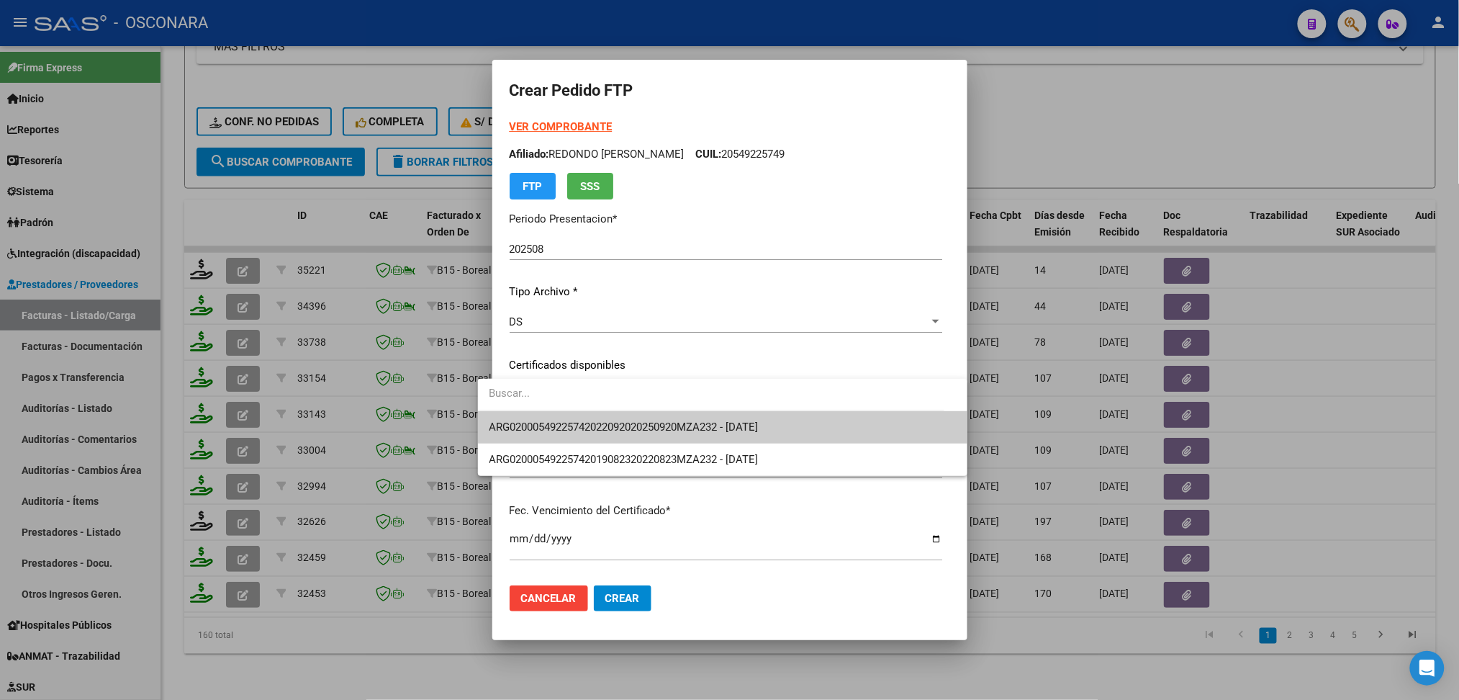
click at [569, 417] on span "ARG02000549225742022092020250920MZA232 - [DATE]" at bounding box center [722, 427] width 466 height 32
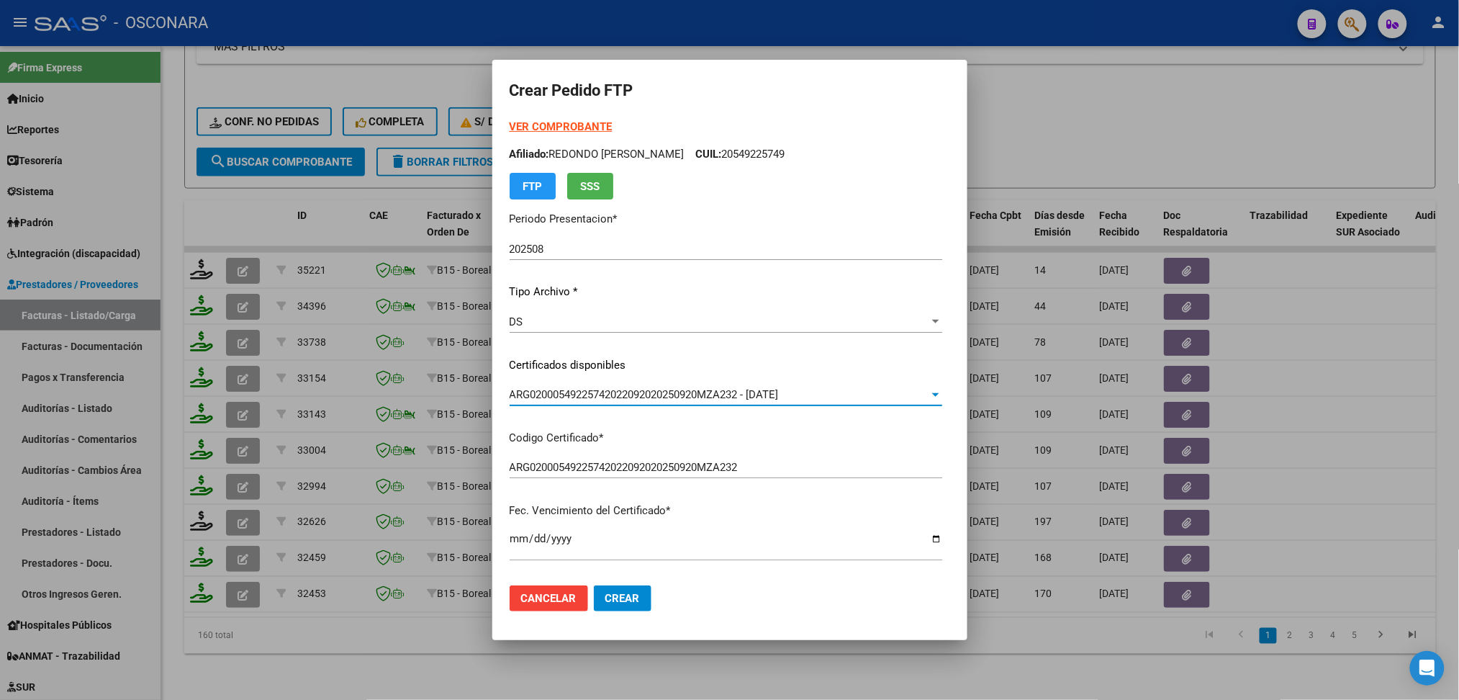
scroll to position [479, 0]
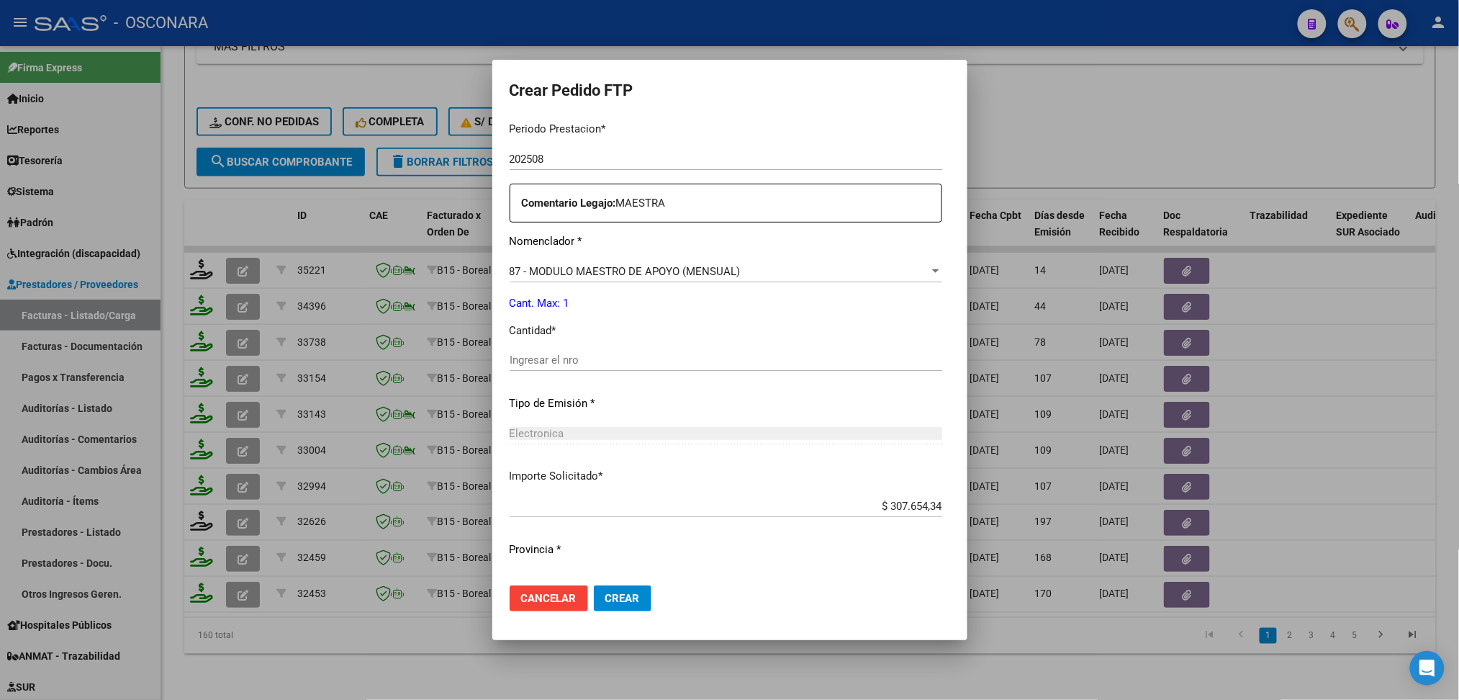
click at [559, 364] on input "Ingresar el nro" at bounding box center [726, 359] width 433 height 13
type input "1"
click at [594, 585] on button "Crear" at bounding box center [623, 598] width 58 height 26
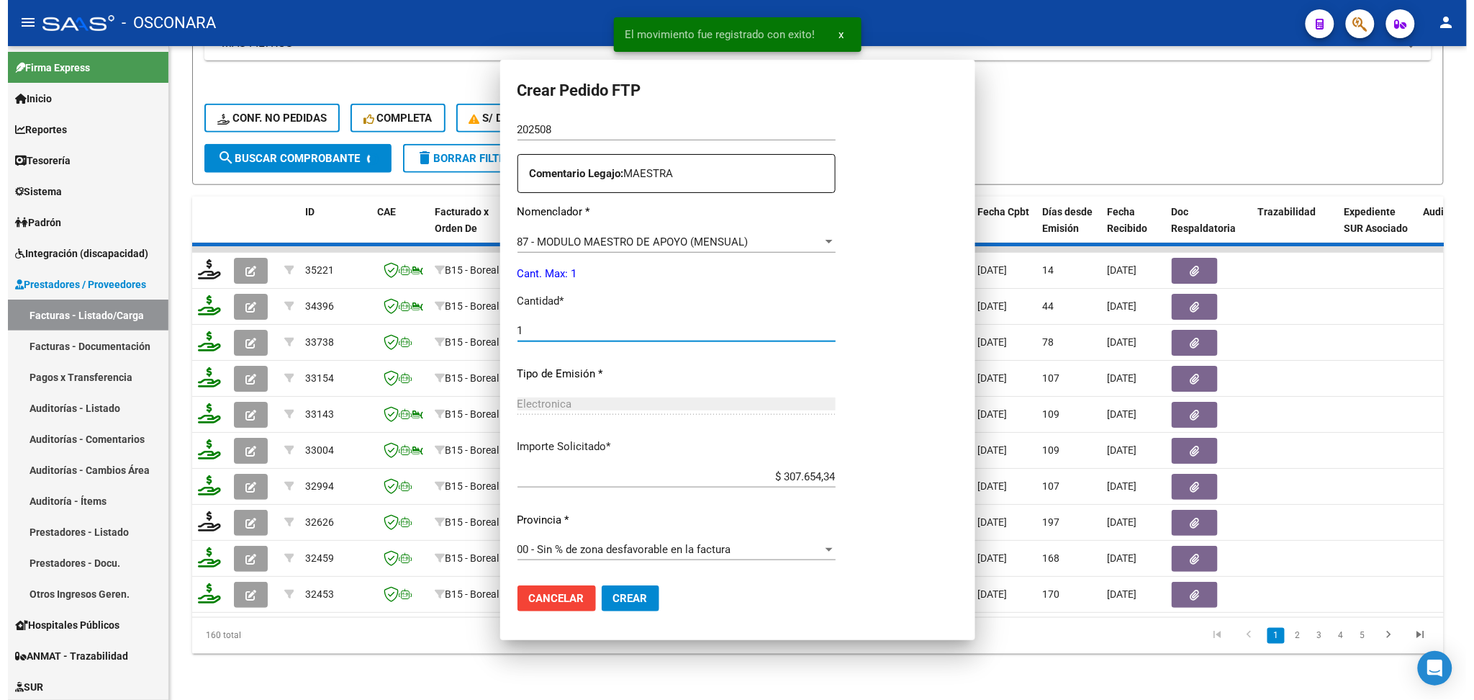
scroll to position [398, 0]
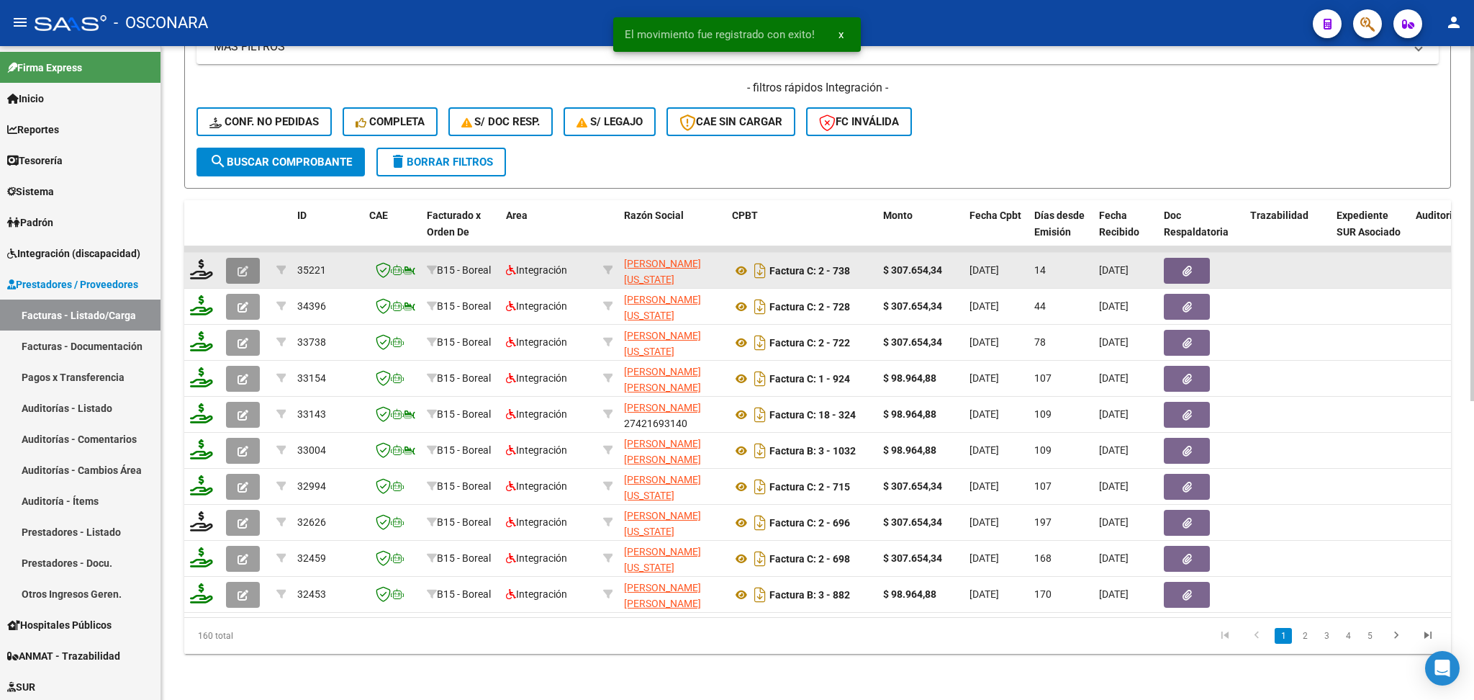
click at [244, 266] on icon "button" at bounding box center [243, 271] width 11 height 11
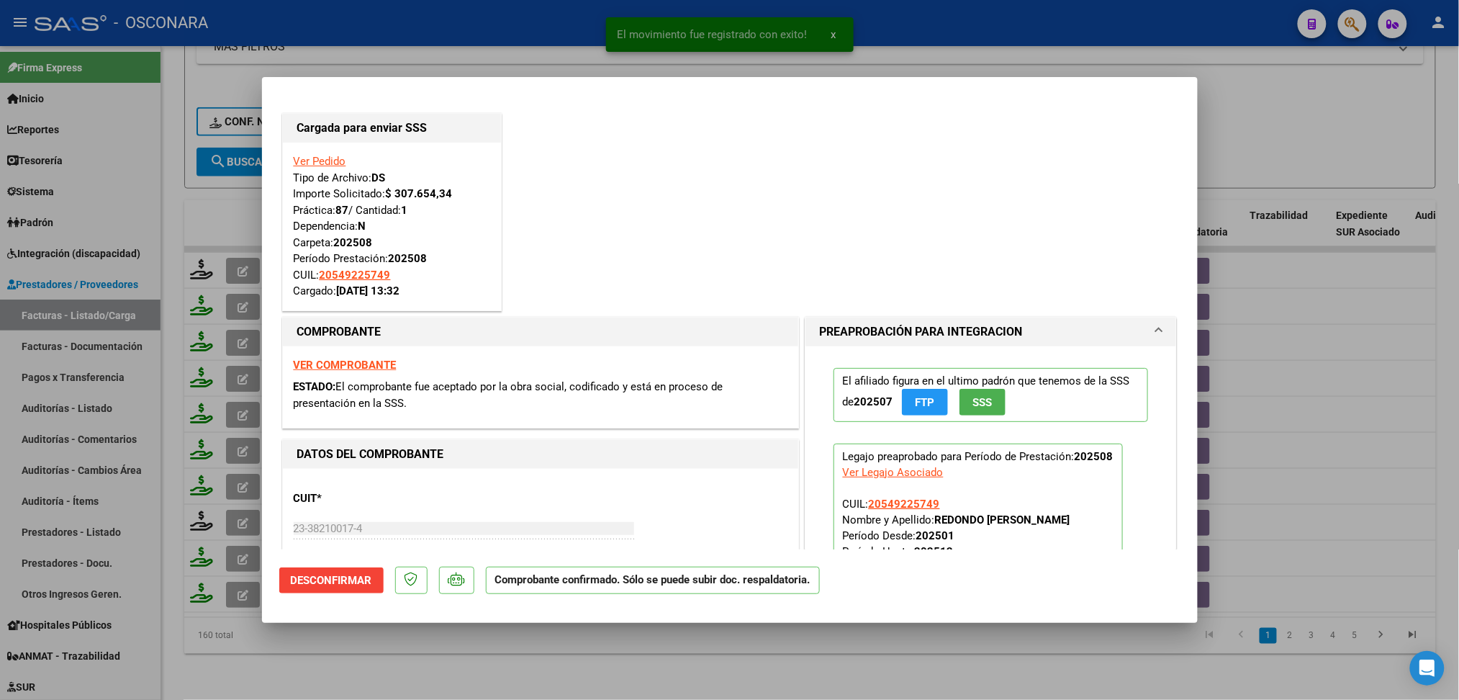
click at [566, 655] on div at bounding box center [729, 350] width 1459 height 700
type input "$ 0,00"
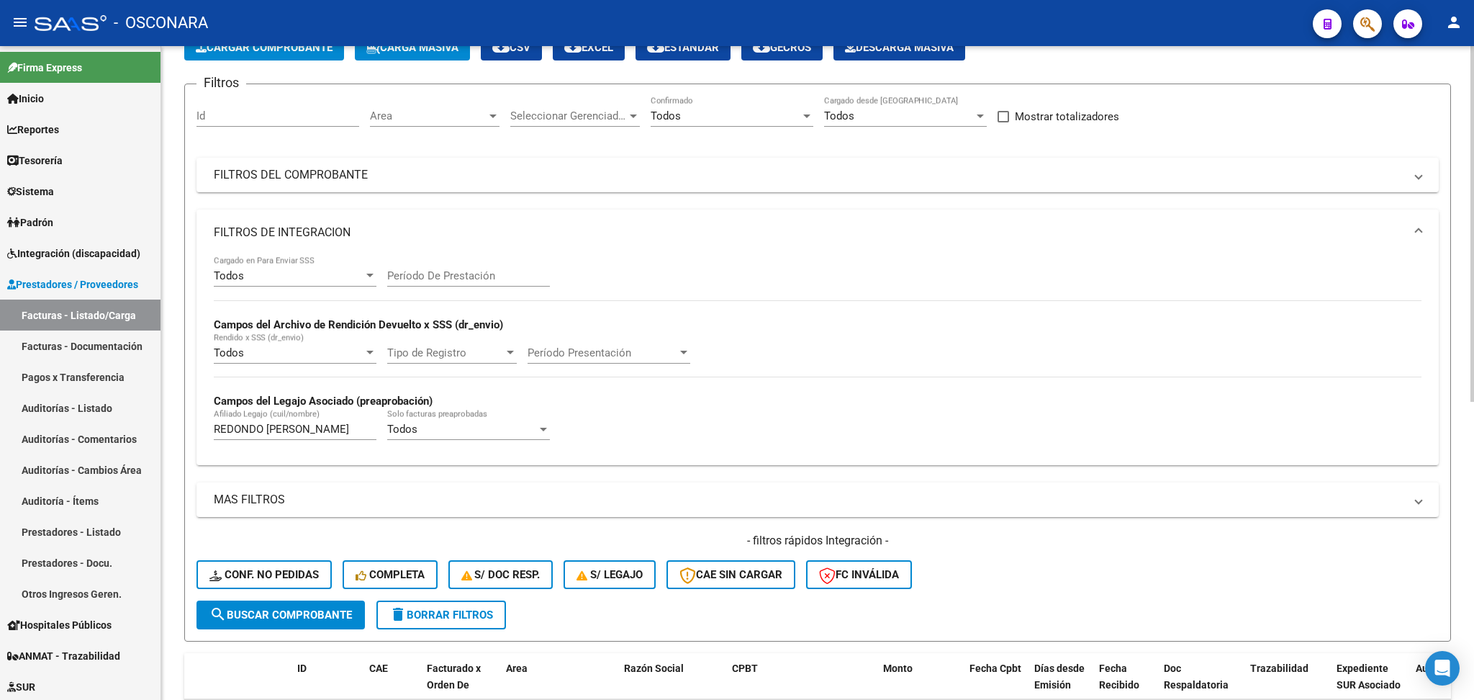
scroll to position [0, 0]
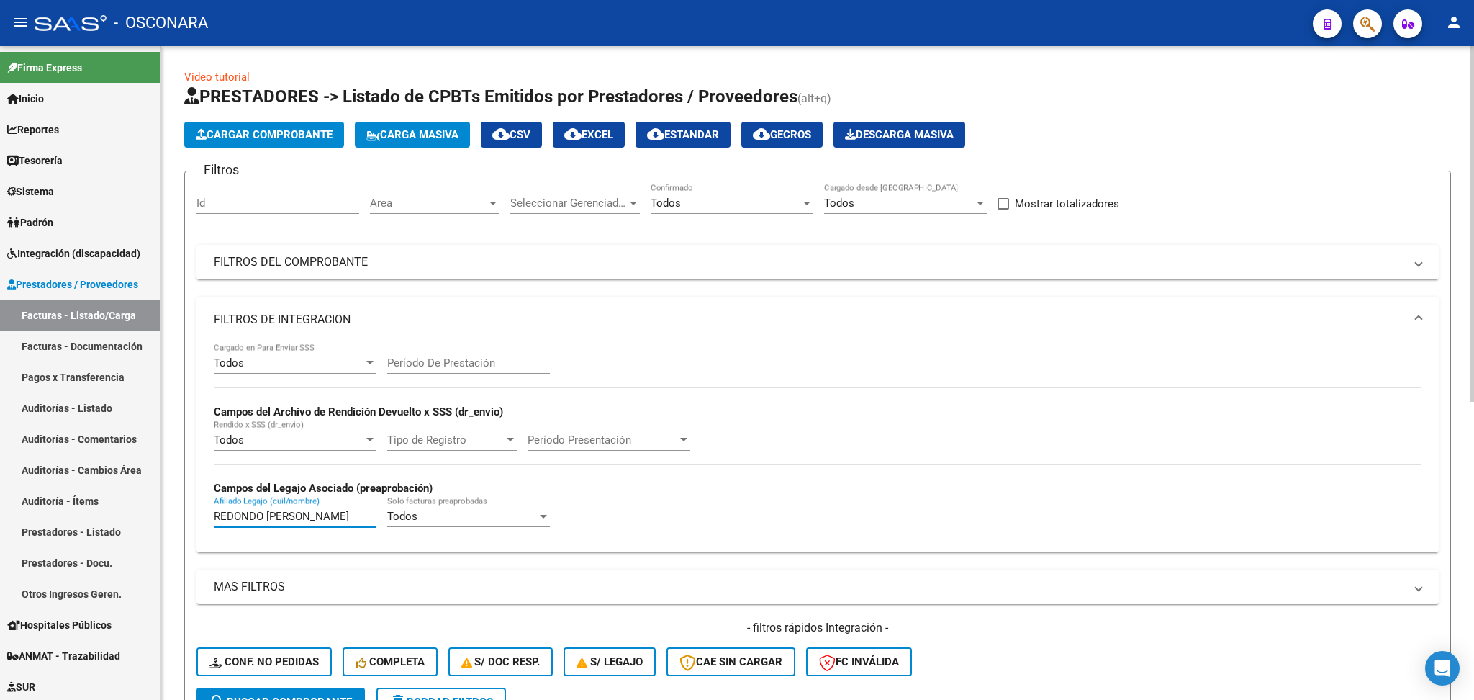
drag, startPoint x: 370, startPoint y: 515, endPoint x: 213, endPoint y: 502, distance: 157.5
click at [214, 502] on div "REDONDO [PERSON_NAME] (cuil/nombre)" at bounding box center [295, 511] width 163 height 31
paste input "[PERSON_NAME] [PERSON_NAME]"
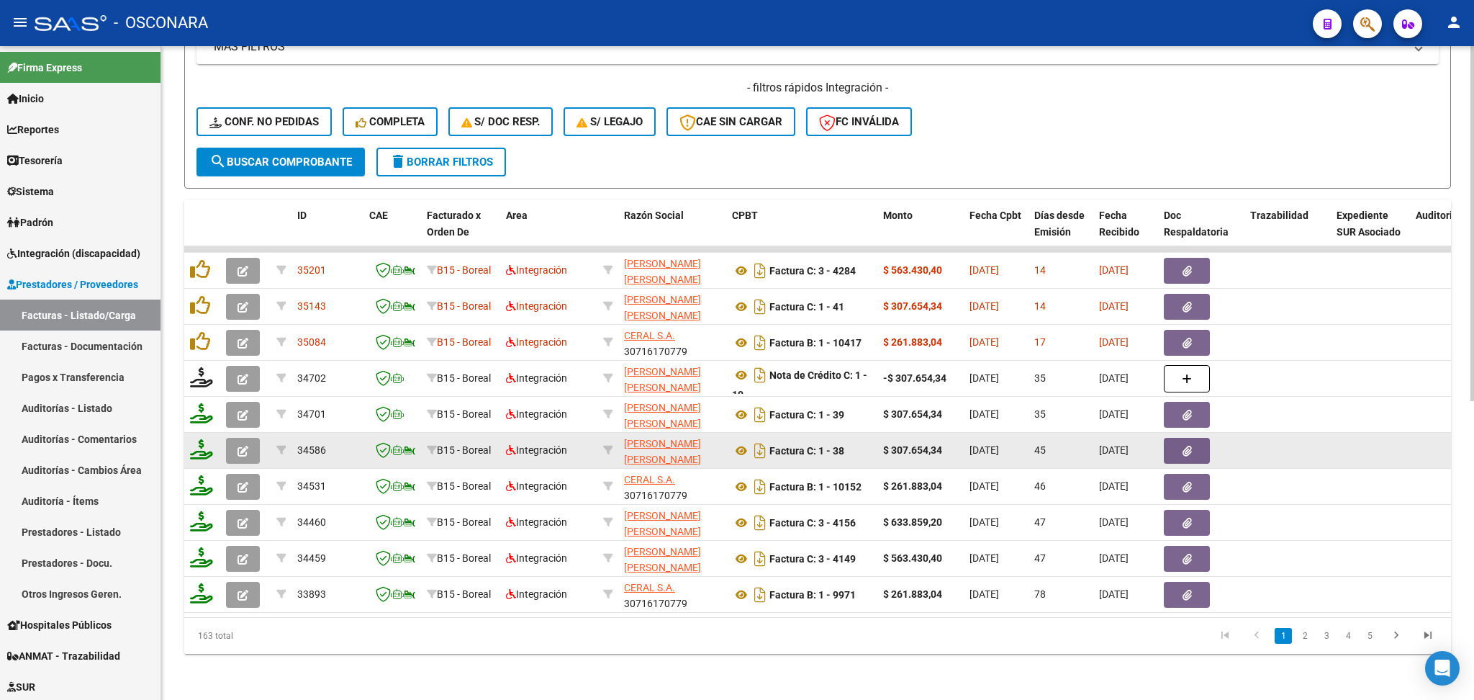
type input "[PERSON_NAME] [PERSON_NAME]"
click at [245, 446] on icon "button" at bounding box center [243, 451] width 11 height 11
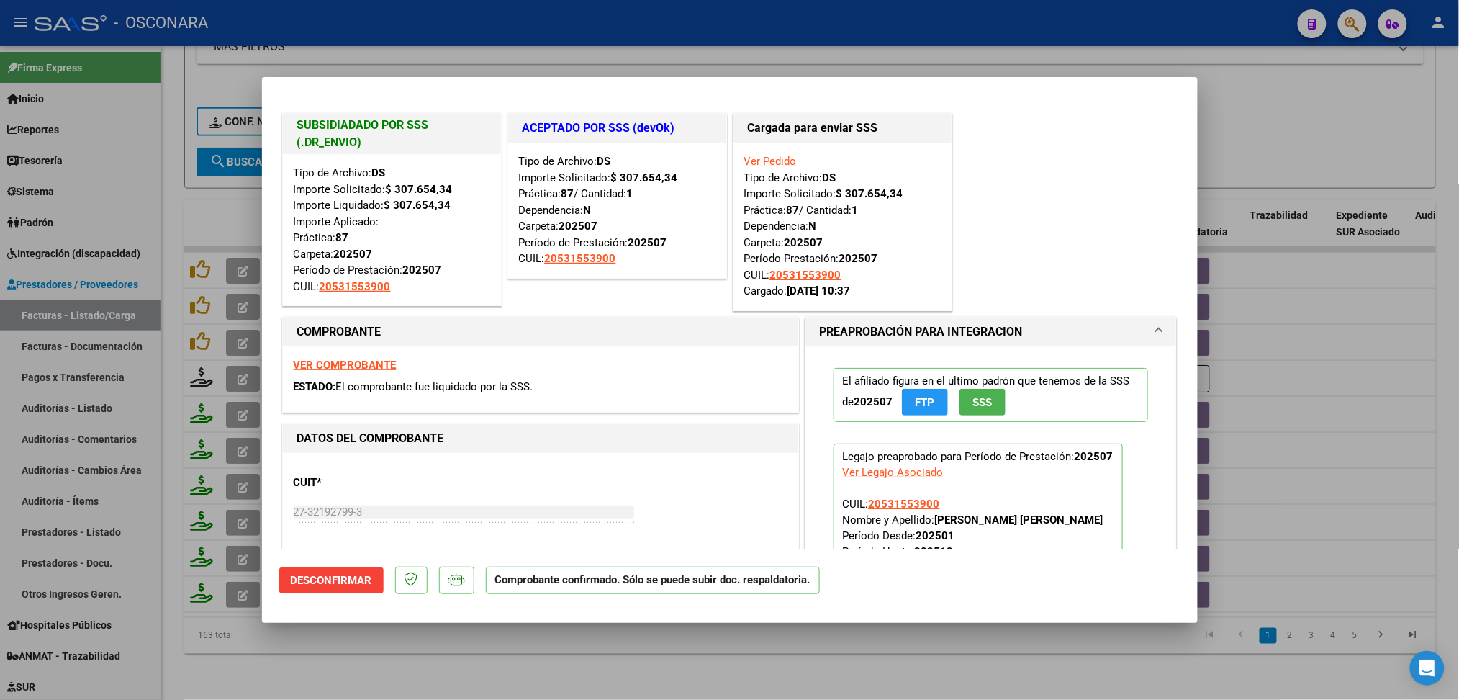
click at [502, 665] on div at bounding box center [729, 350] width 1459 height 700
type input "$ 0,00"
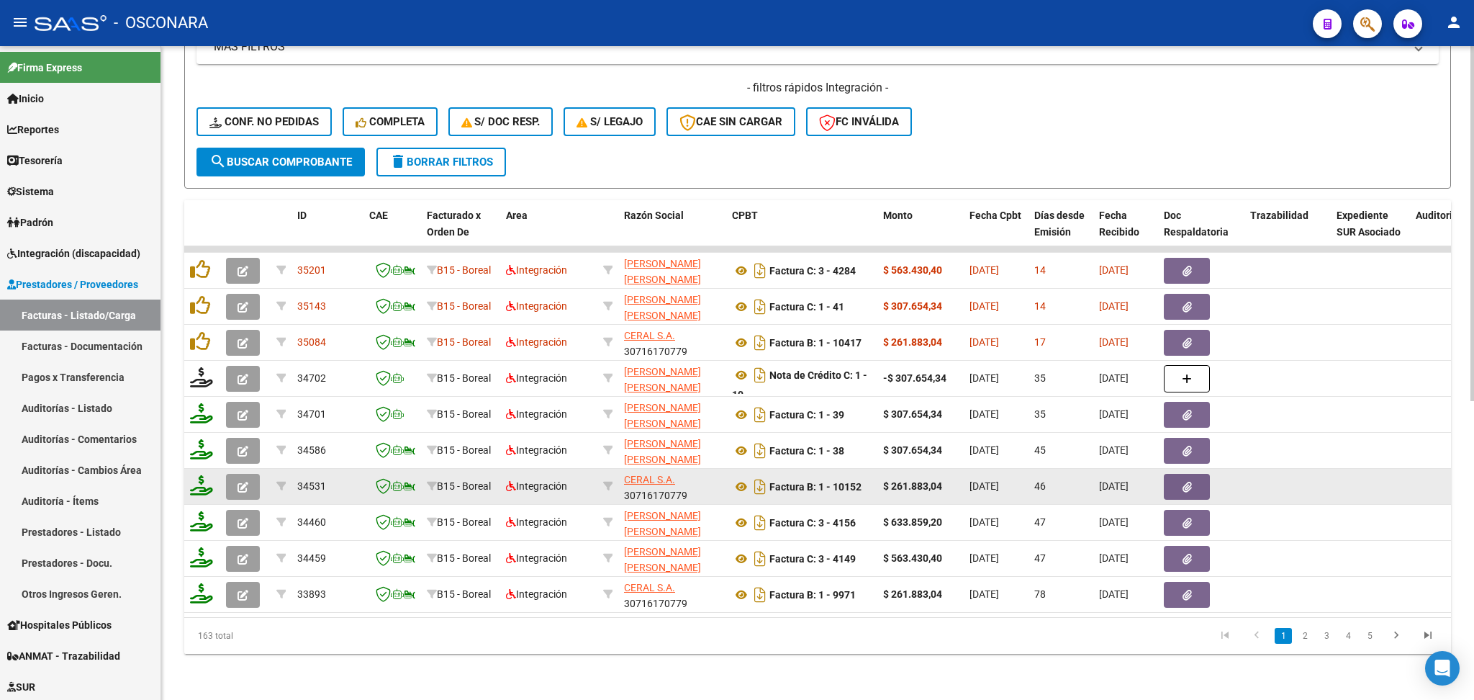
click at [248, 474] on button "button" at bounding box center [243, 487] width 34 height 26
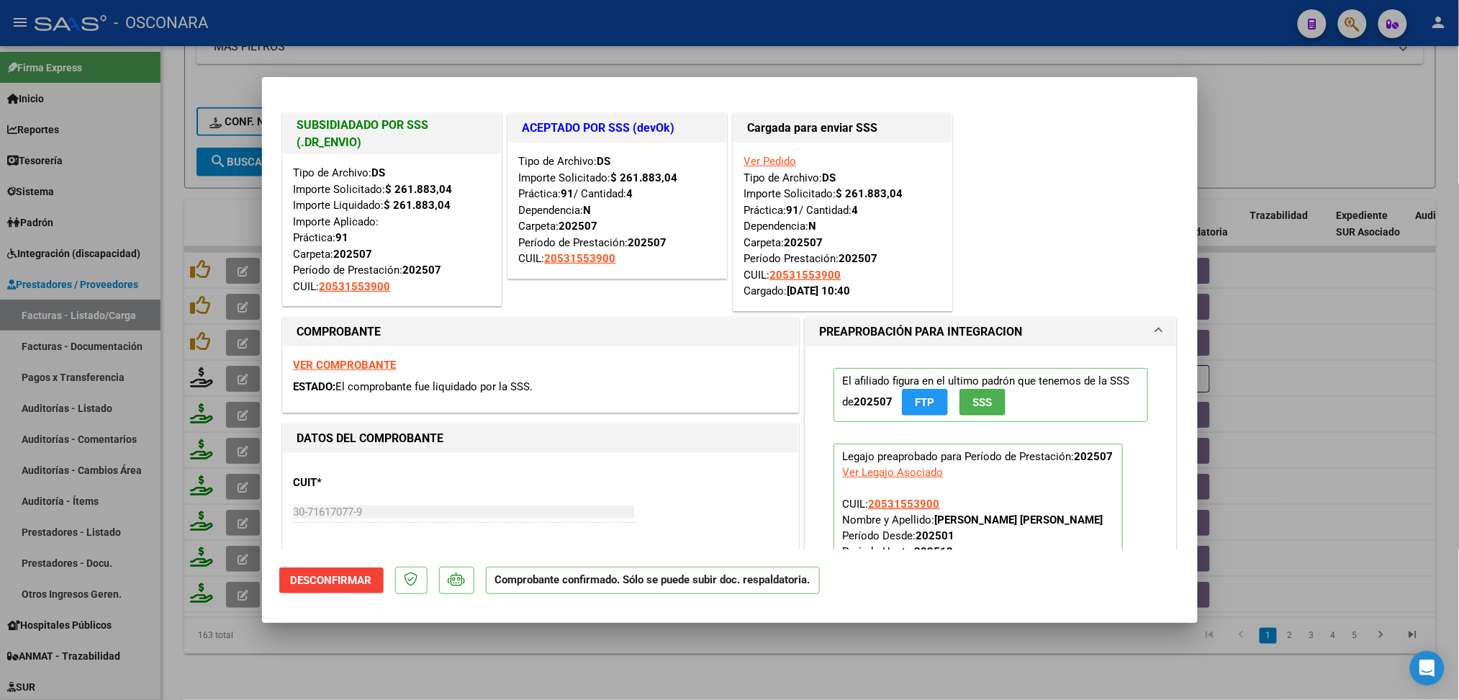
click at [543, 668] on div at bounding box center [729, 350] width 1459 height 700
type input "$ 0,00"
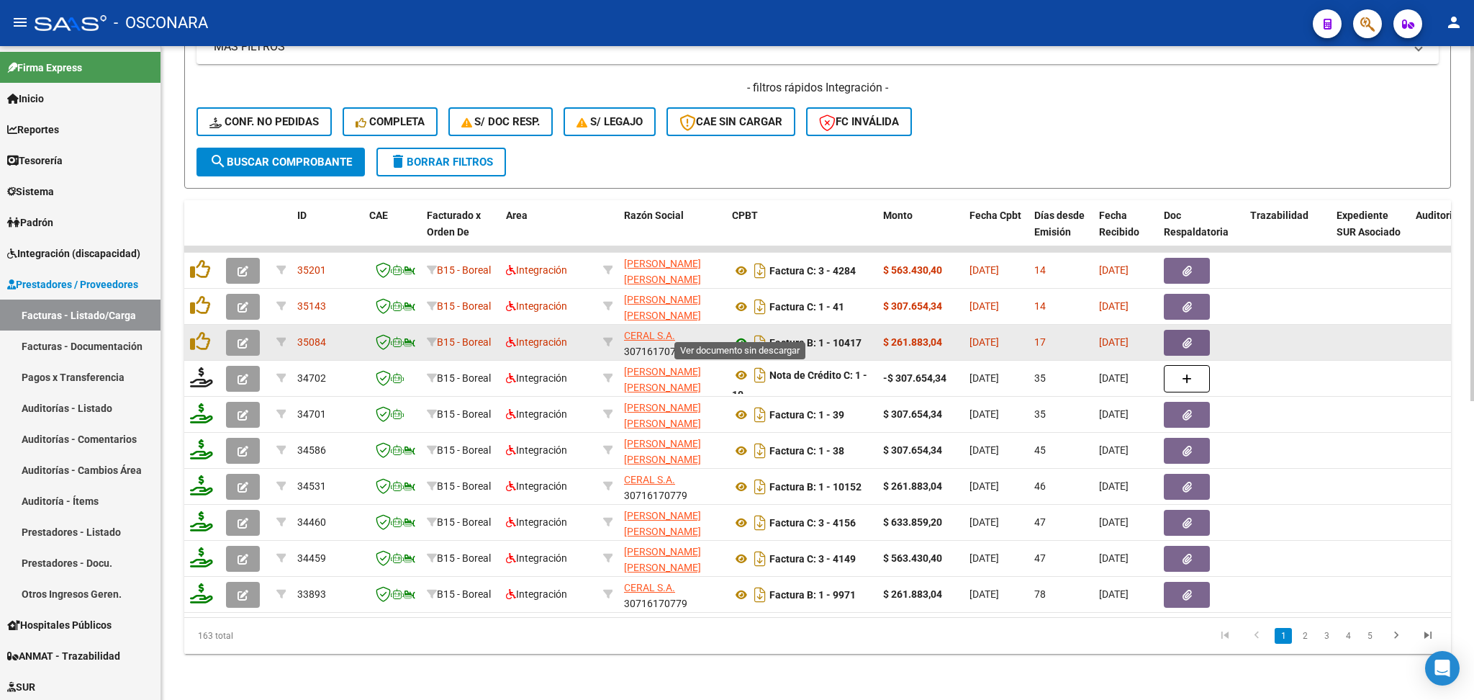
click at [741, 334] on icon at bounding box center [741, 342] width 19 height 17
click at [1200, 330] on button "button" at bounding box center [1187, 343] width 46 height 26
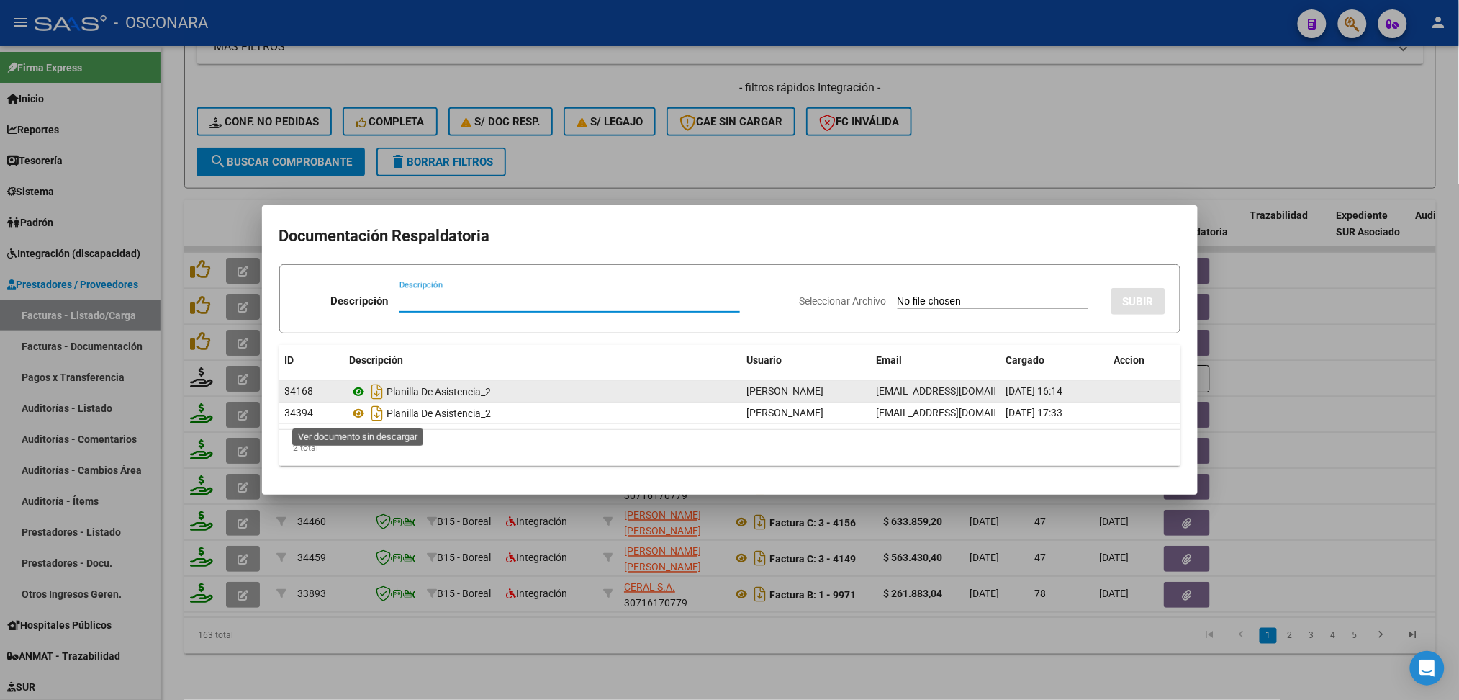
drag, startPoint x: 354, startPoint y: 413, endPoint x: 360, endPoint y: 397, distance: 17.5
click at [354, 413] on icon at bounding box center [359, 413] width 19 height 17
click at [364, 389] on icon at bounding box center [359, 391] width 19 height 17
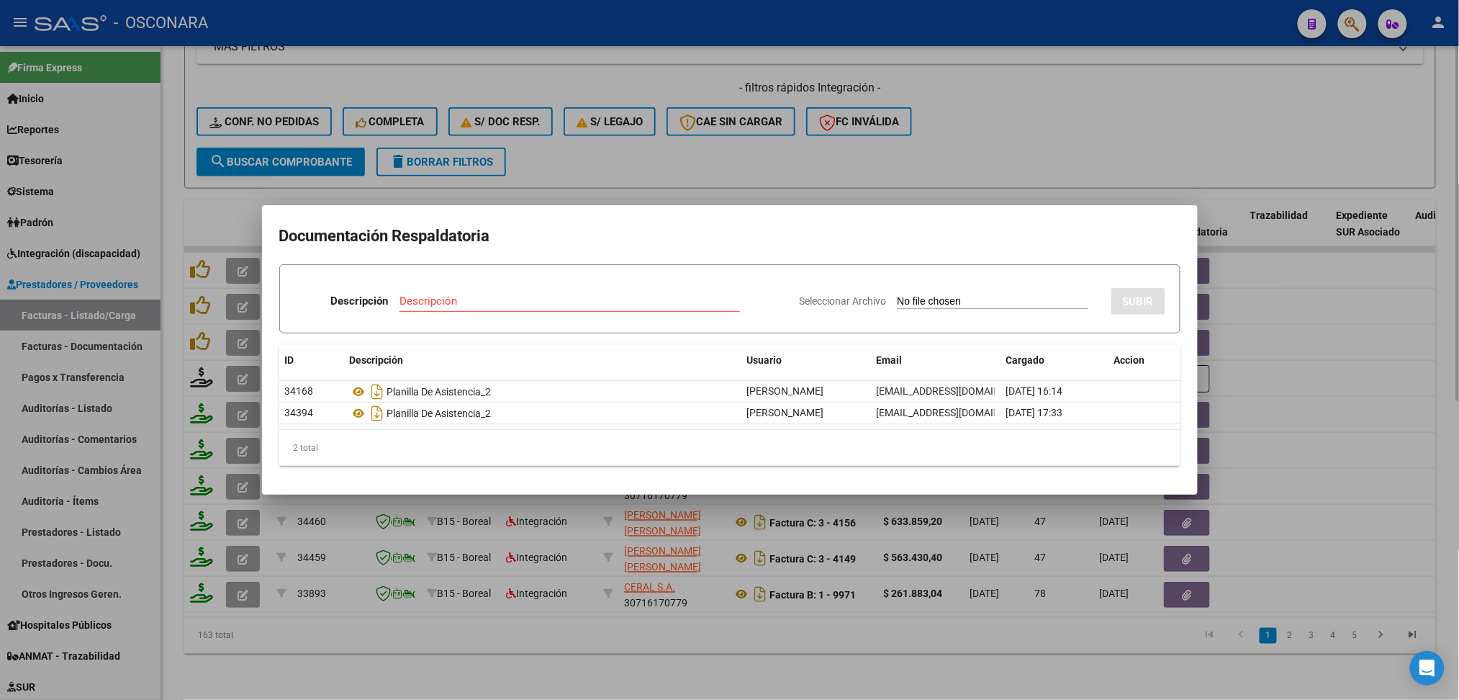
click at [585, 151] on div at bounding box center [729, 350] width 1459 height 700
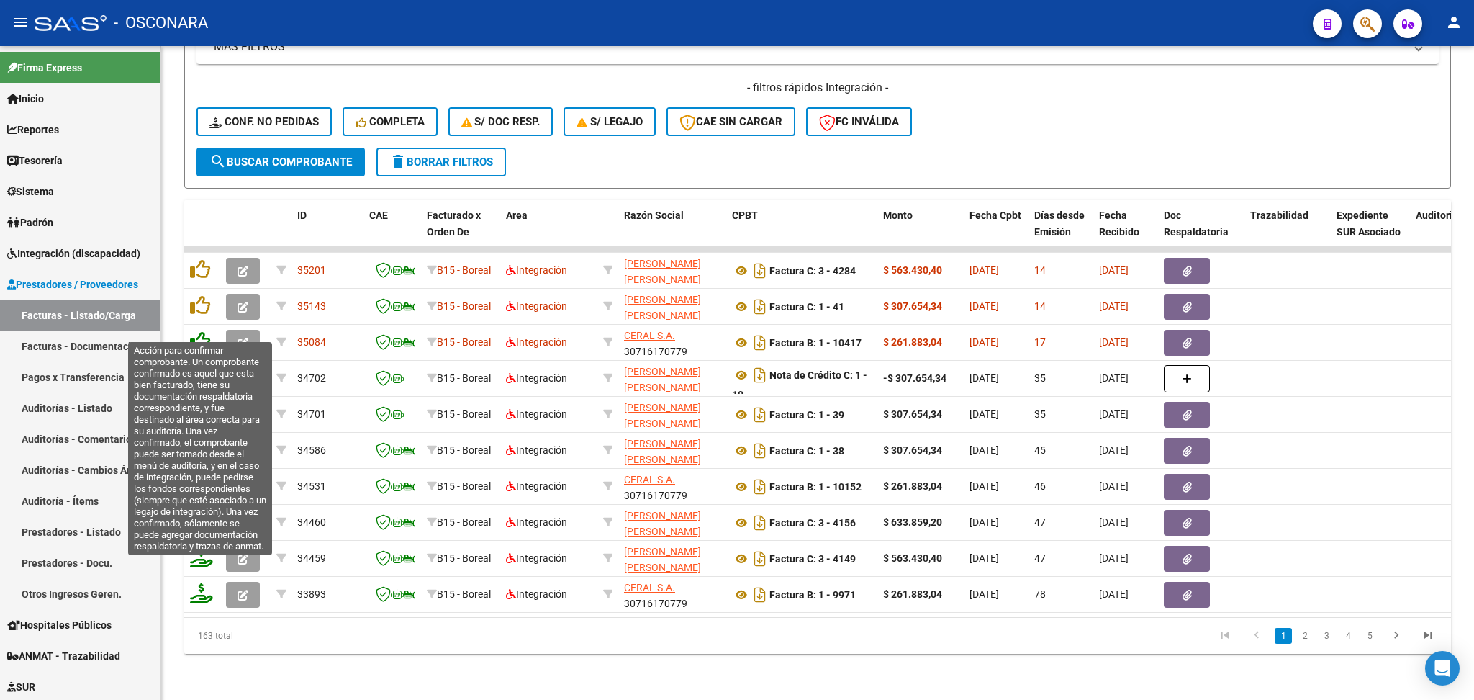
click at [197, 331] on icon at bounding box center [200, 341] width 20 height 20
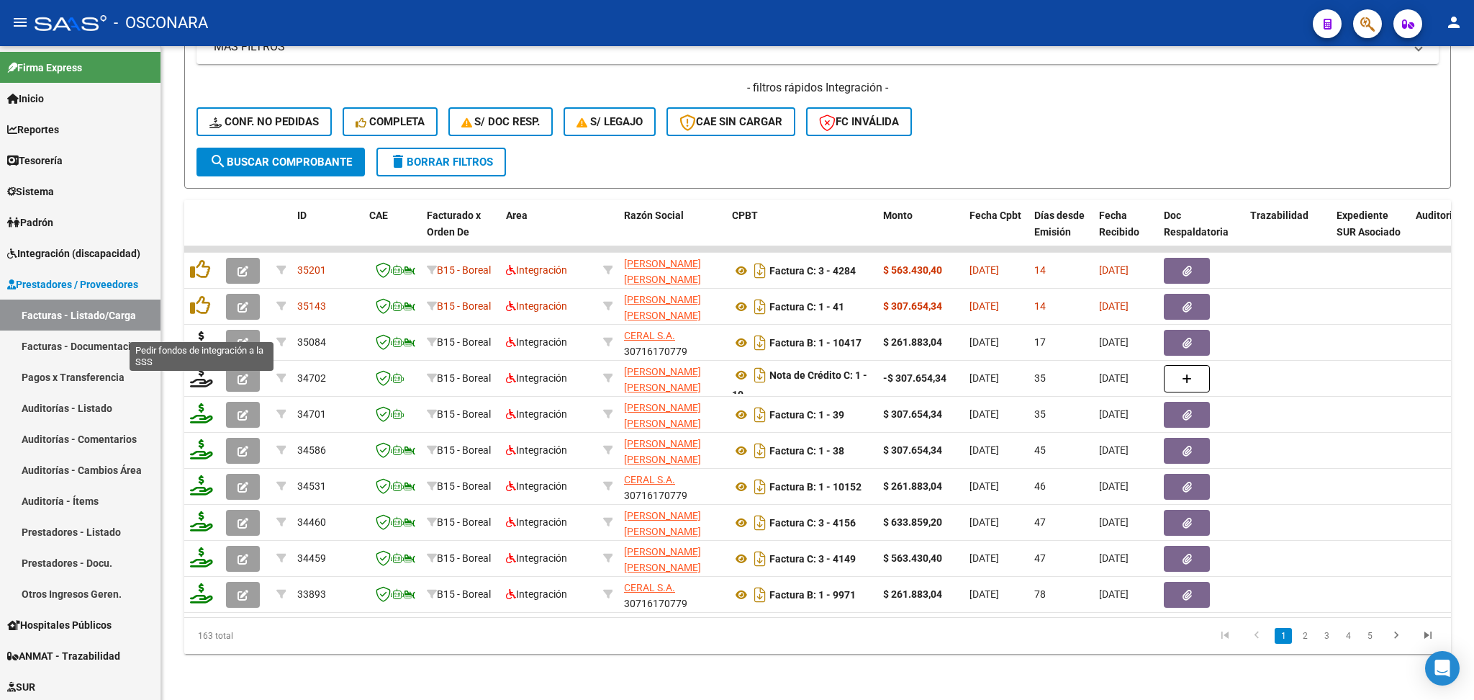
click at [200, 331] on icon at bounding box center [201, 341] width 23 height 20
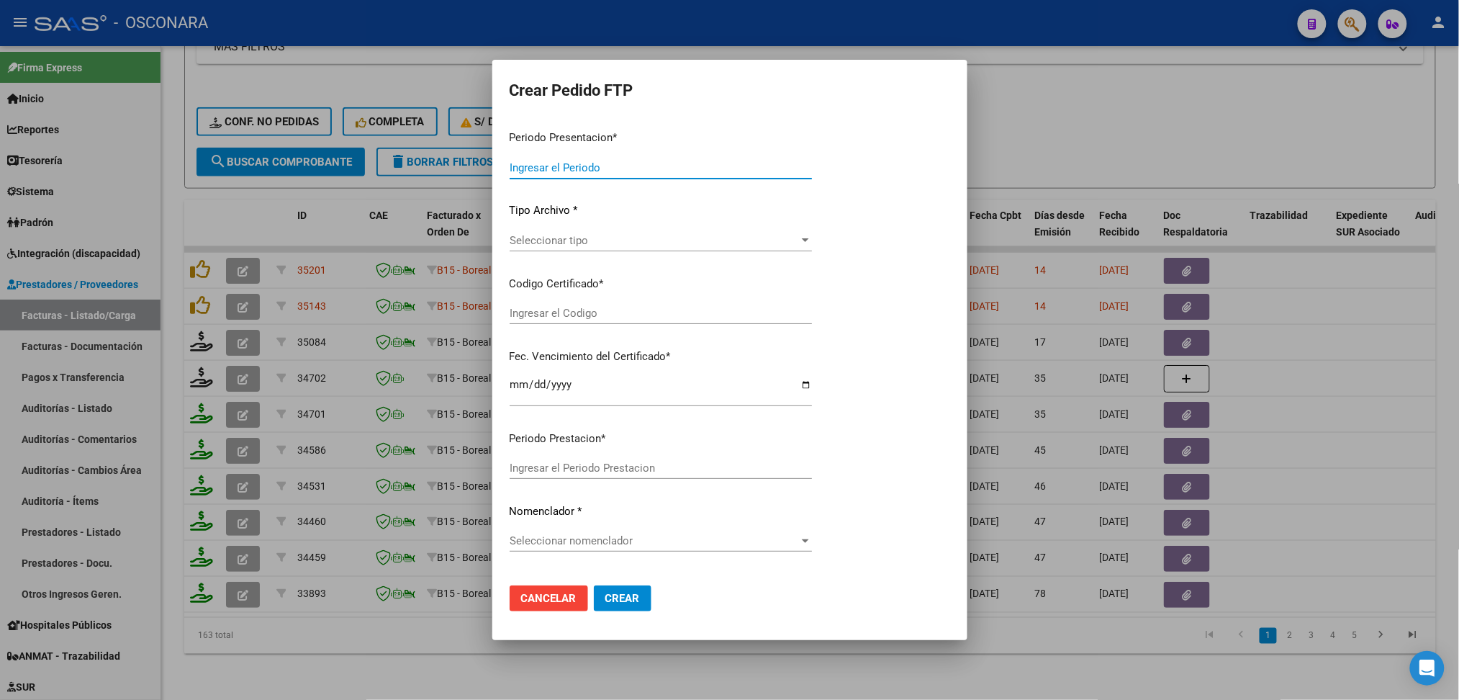
type input "202508"
type input "$ 261.883,04"
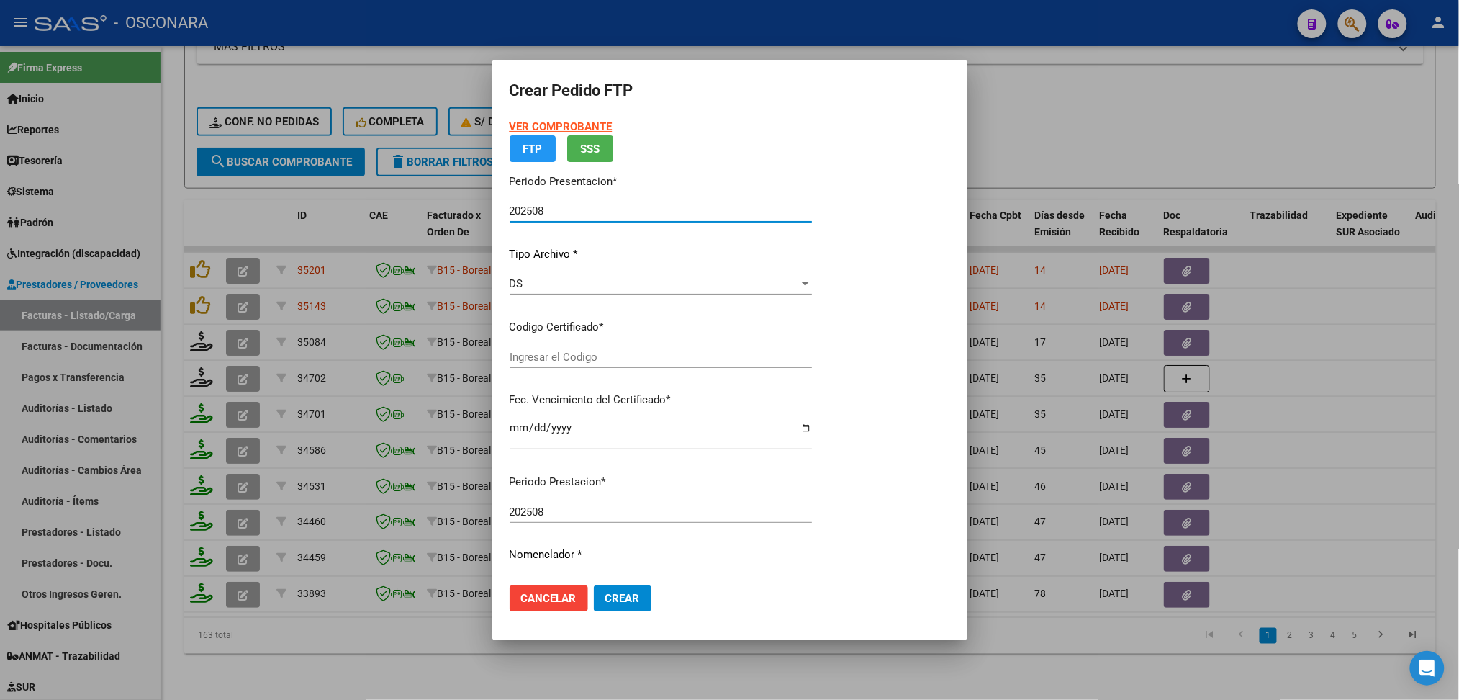
type input "ARG02000531553902023080220280802MZA200"
type input "[DATE]"
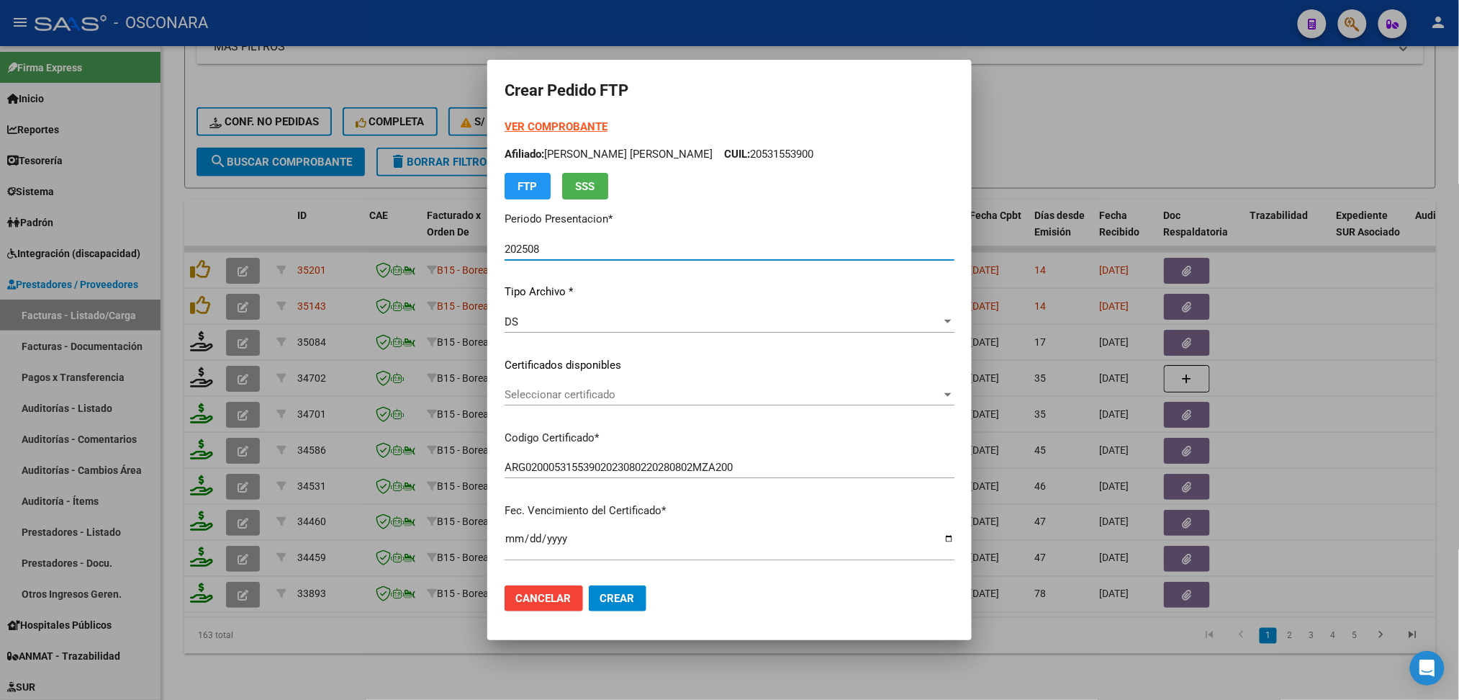
click at [568, 396] on span "Seleccionar certificado" at bounding box center [723, 394] width 437 height 13
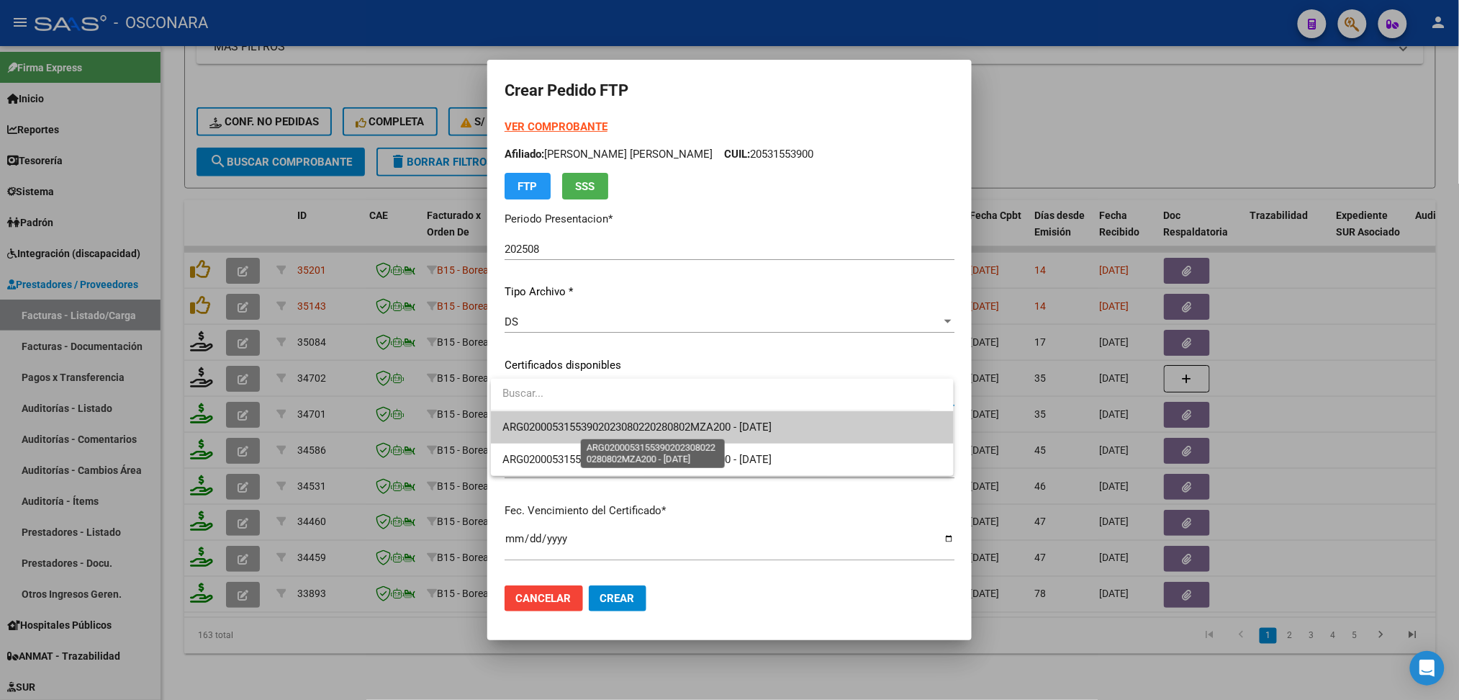
click at [571, 425] on span "ARG02000531553902023080220280802MZA200 - [DATE]" at bounding box center [636, 426] width 269 height 13
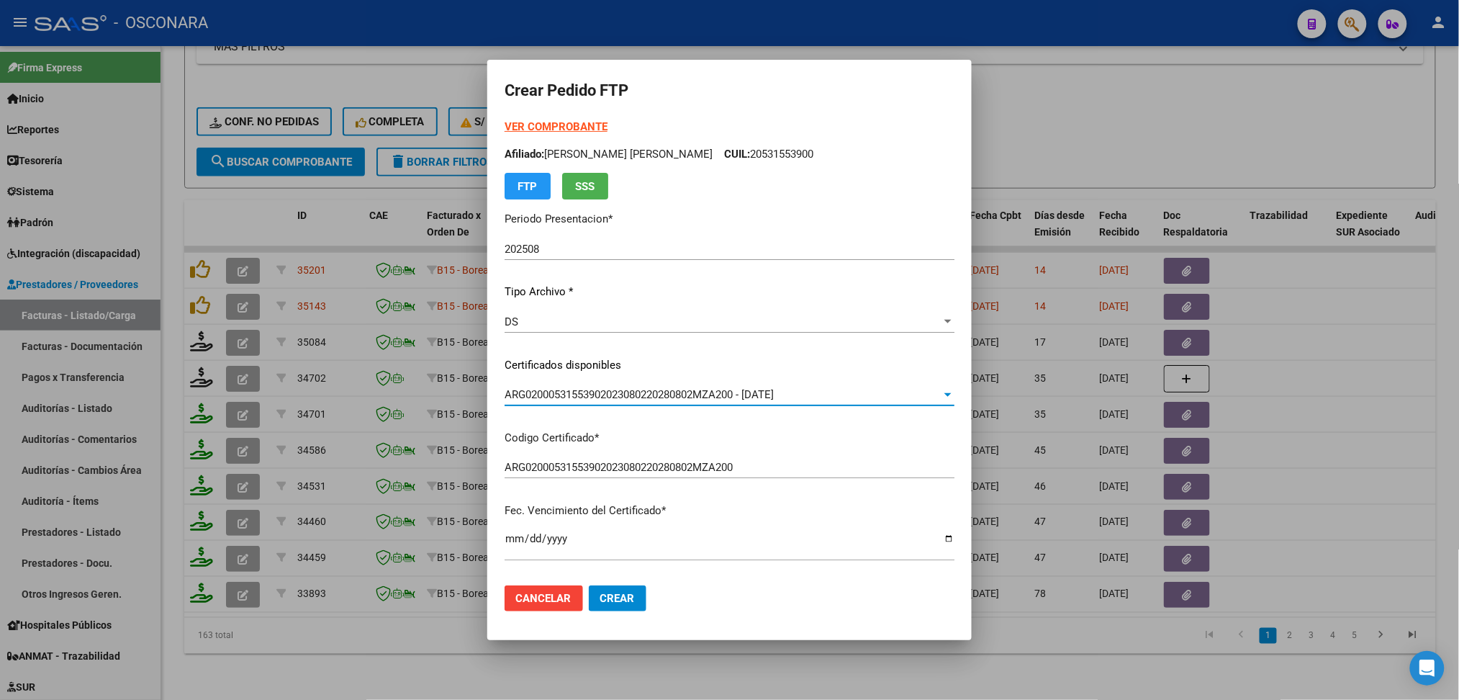
scroll to position [468, 0]
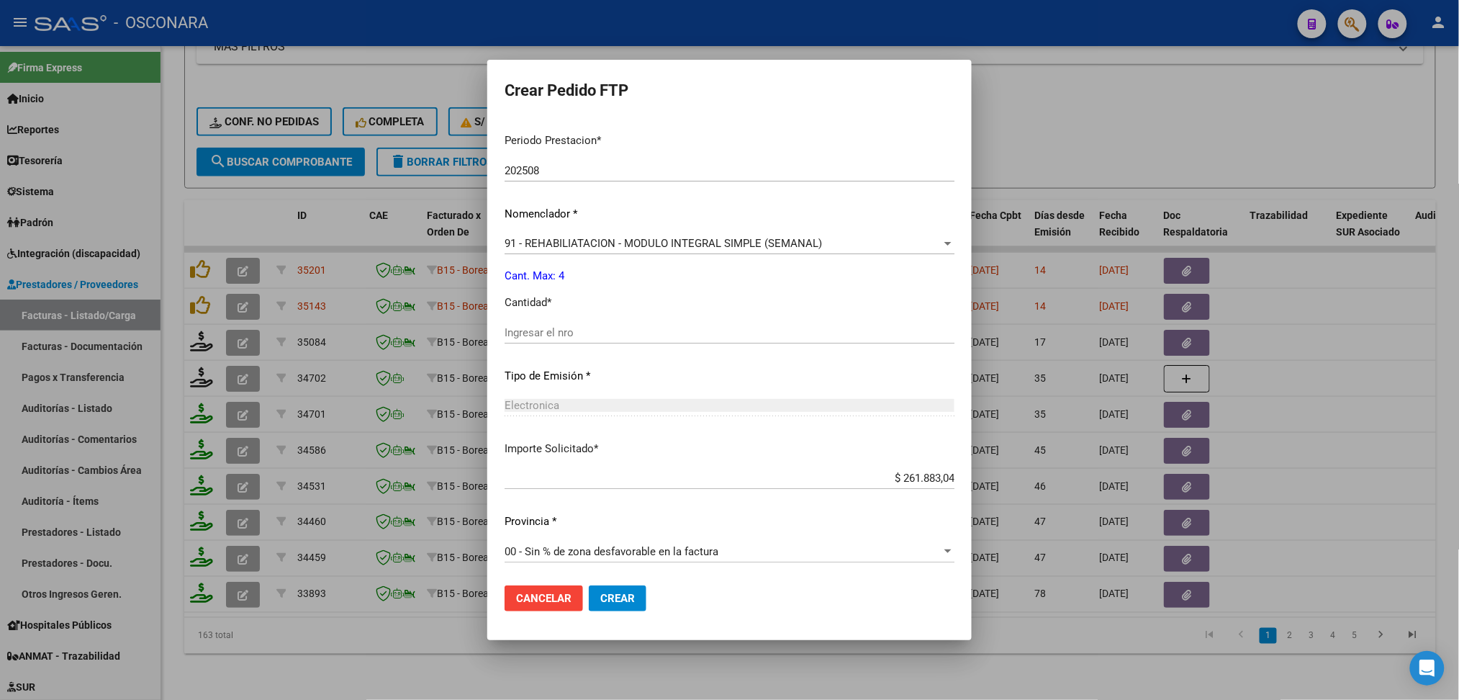
click at [546, 336] on input "Ingresar el nro" at bounding box center [730, 332] width 450 height 13
type input "4"
click at [589, 585] on button "Crear" at bounding box center [618, 598] width 58 height 26
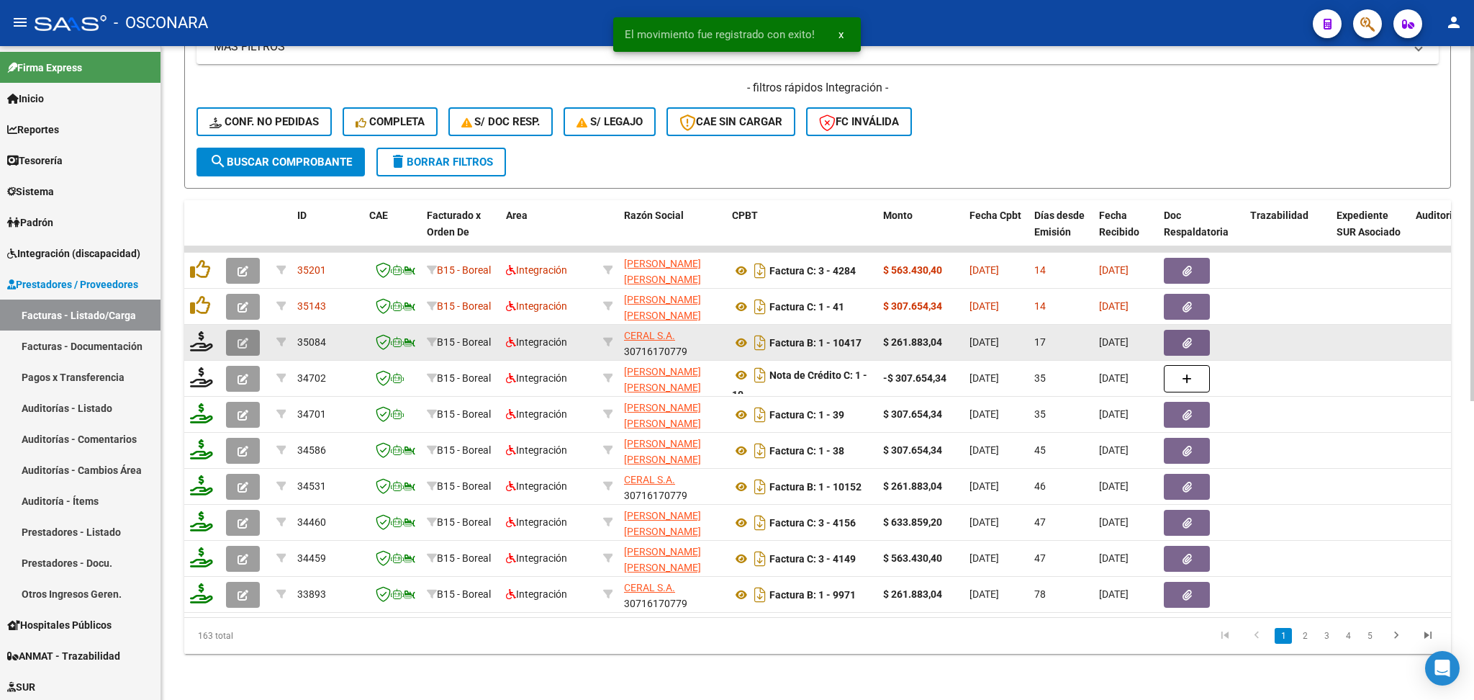
click at [248, 330] on button "button" at bounding box center [243, 343] width 34 height 26
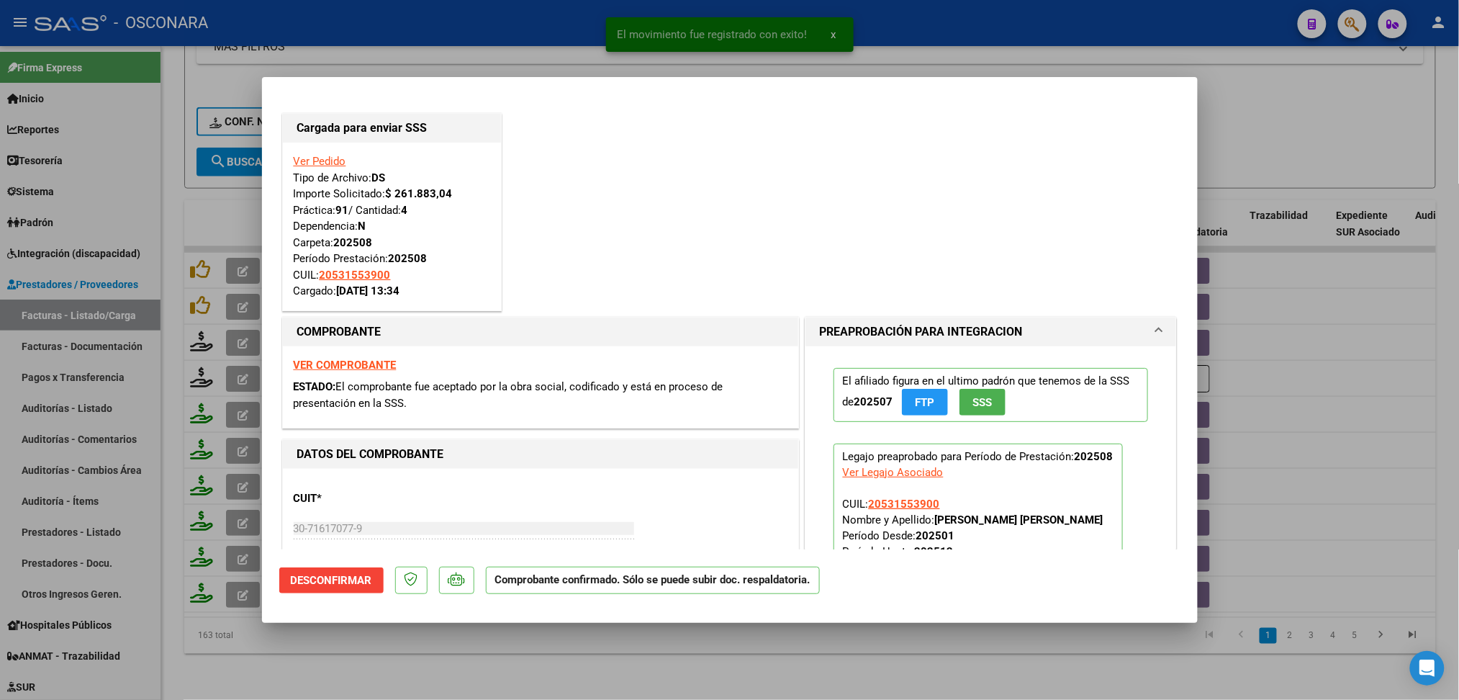
click at [512, 639] on div at bounding box center [729, 350] width 1459 height 700
type input "$ 0,00"
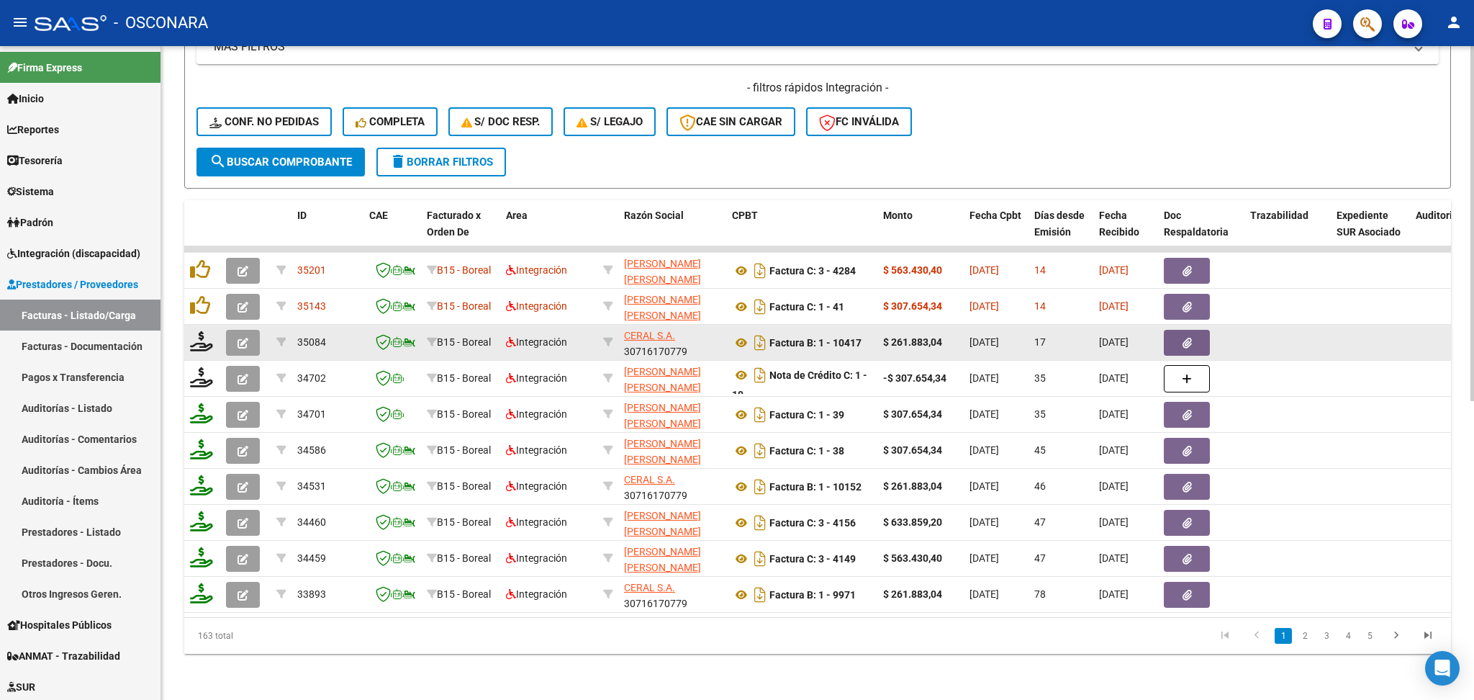
click at [249, 330] on button "button" at bounding box center [243, 343] width 34 height 26
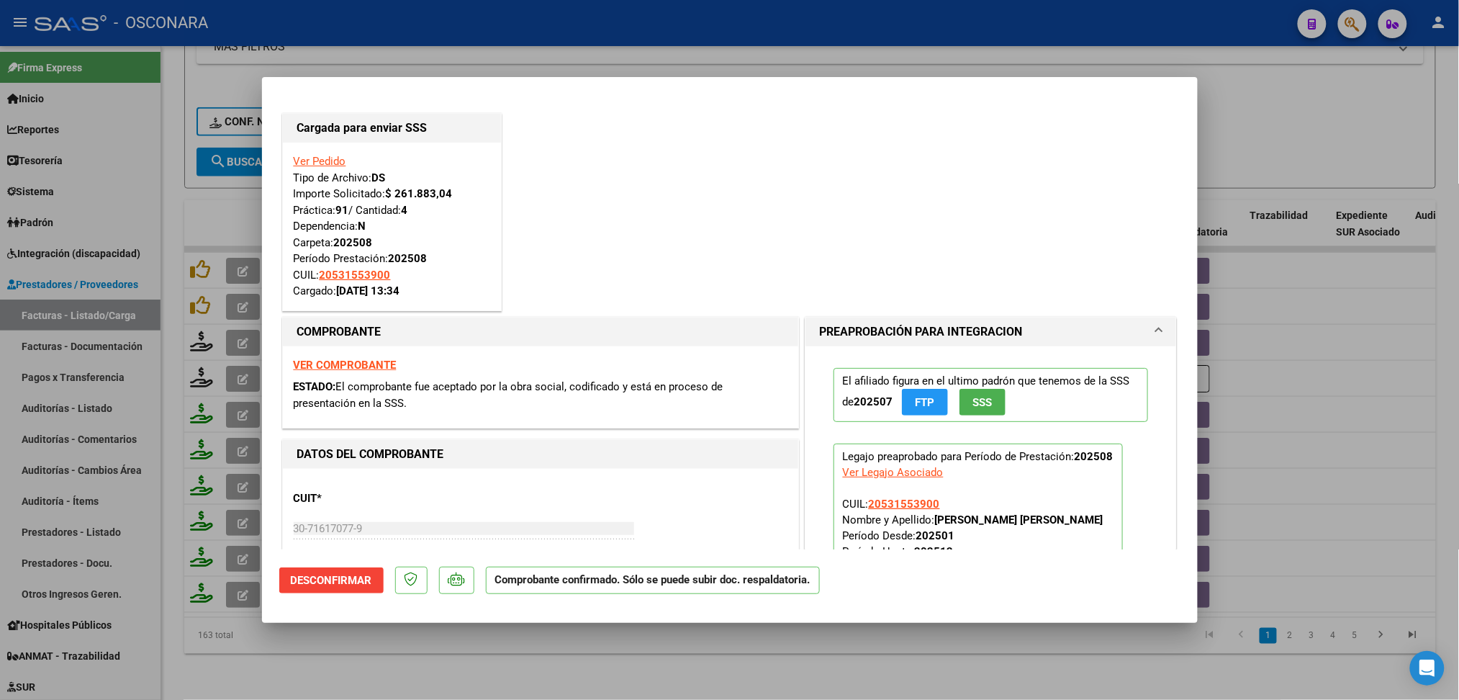
click at [446, 649] on div at bounding box center [729, 350] width 1459 height 700
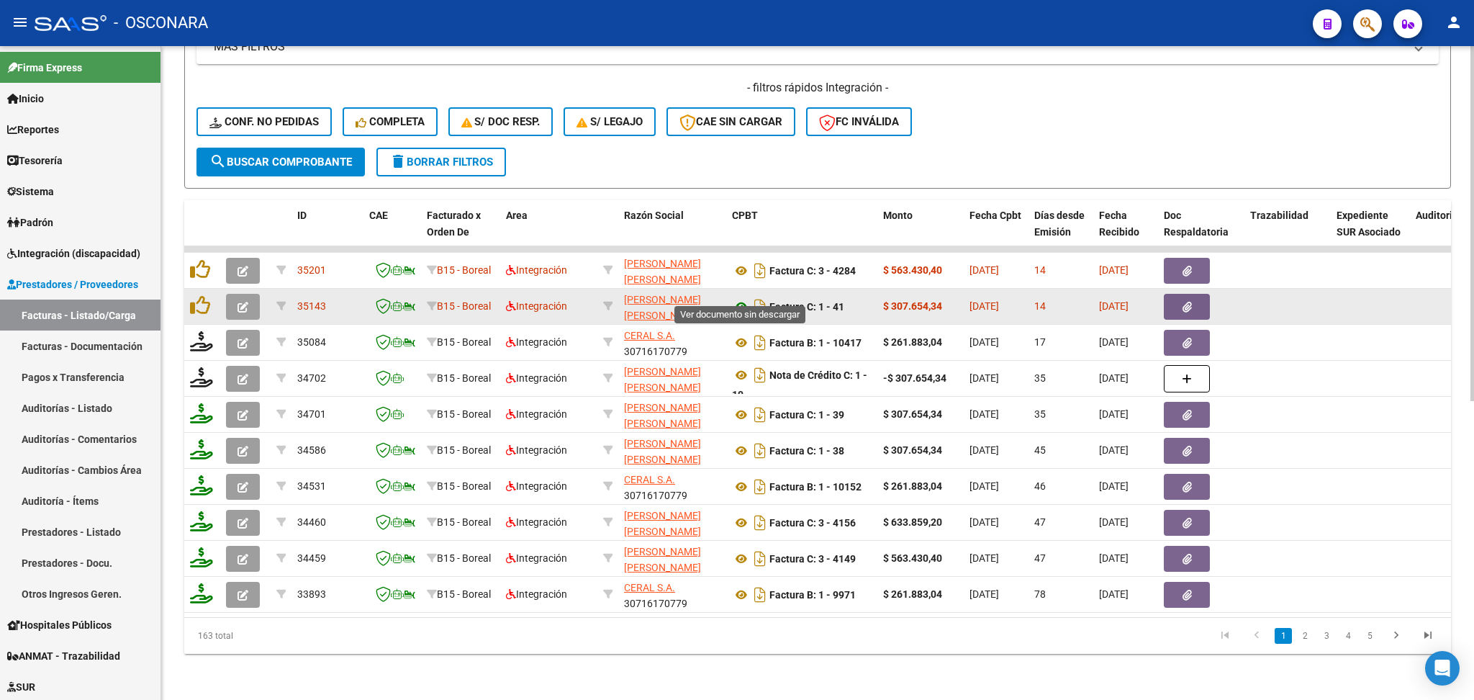
click at [741, 298] on icon at bounding box center [741, 306] width 19 height 17
click at [1201, 299] on button "button" at bounding box center [1187, 307] width 46 height 26
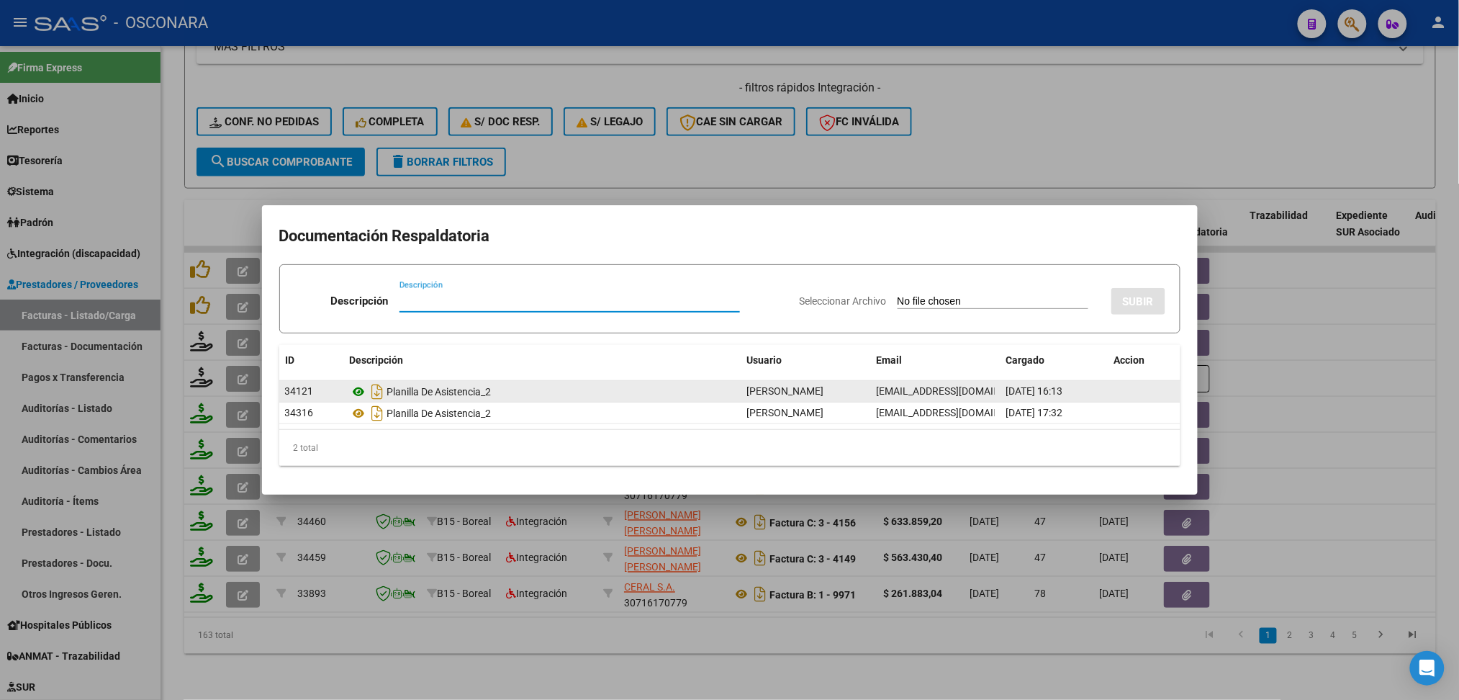
click at [360, 395] on icon at bounding box center [359, 391] width 19 height 17
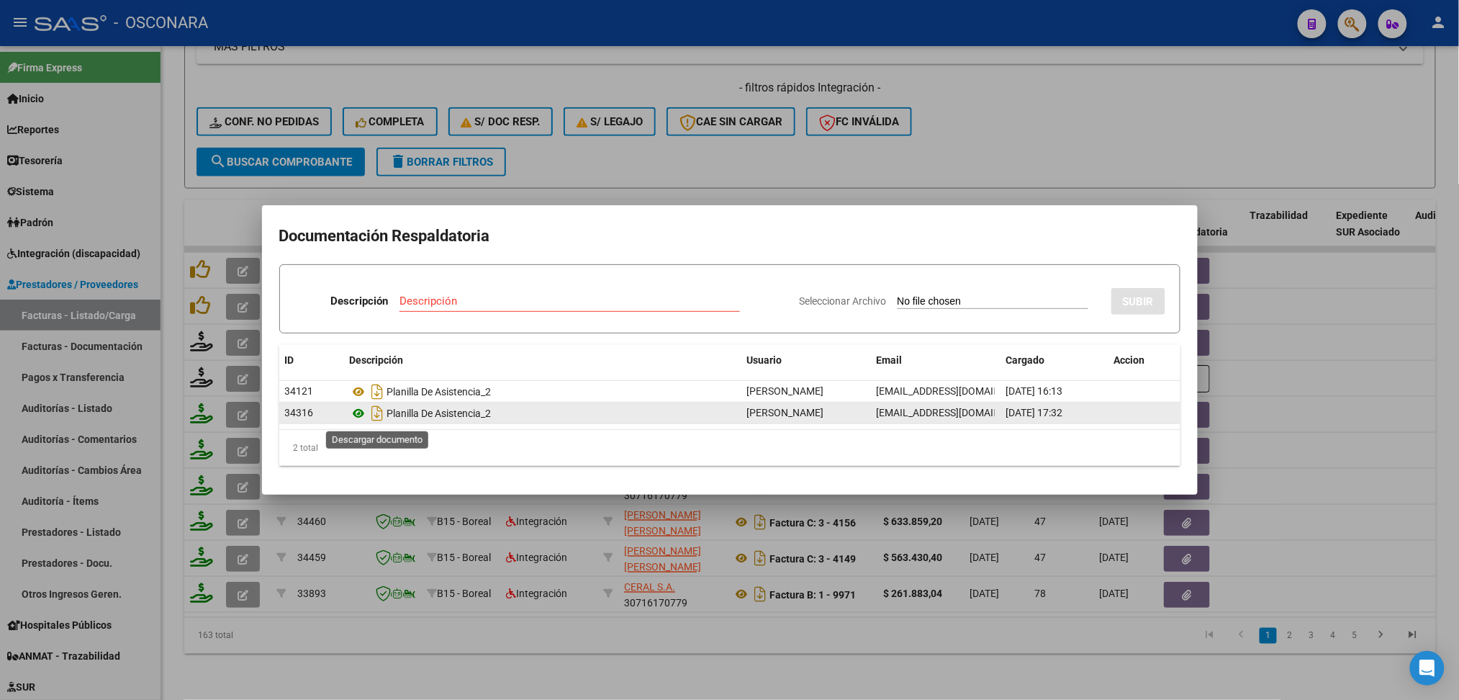
click at [366, 415] on icon at bounding box center [359, 413] width 19 height 17
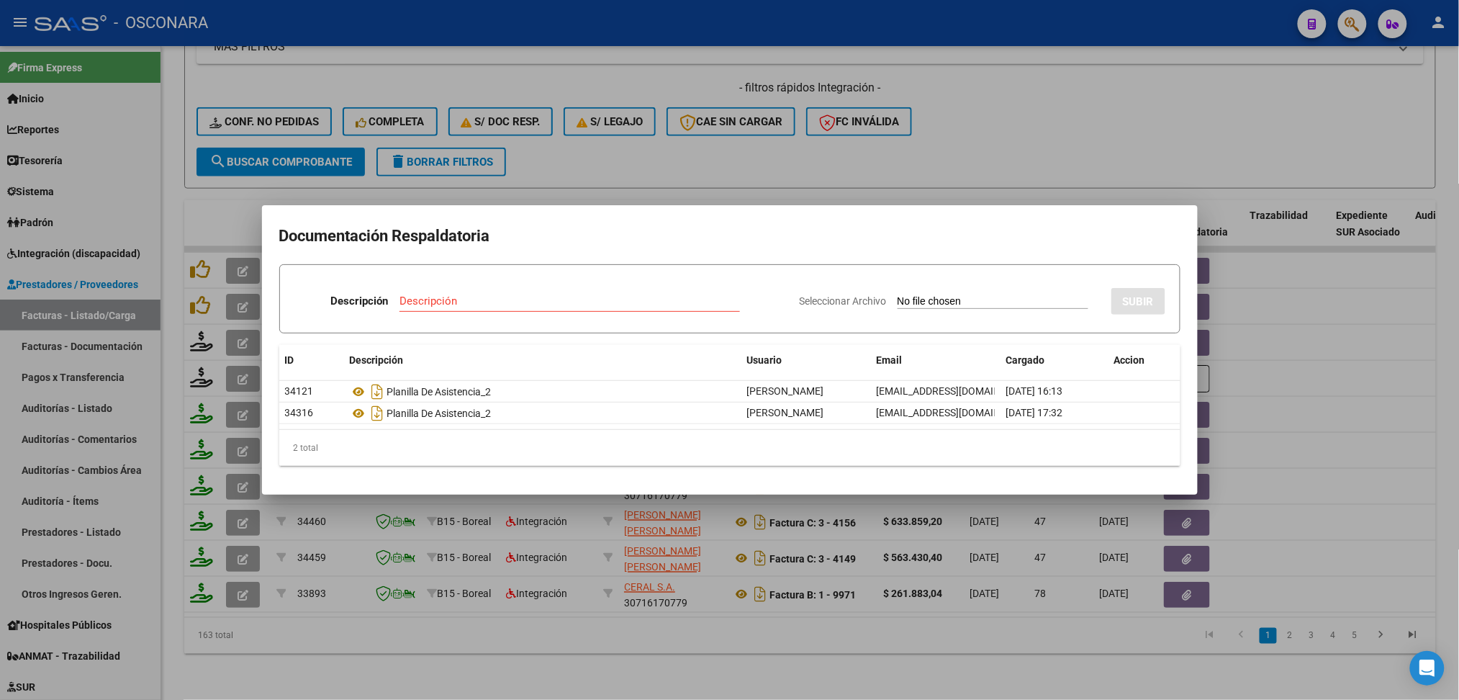
click at [585, 143] on div at bounding box center [729, 350] width 1459 height 700
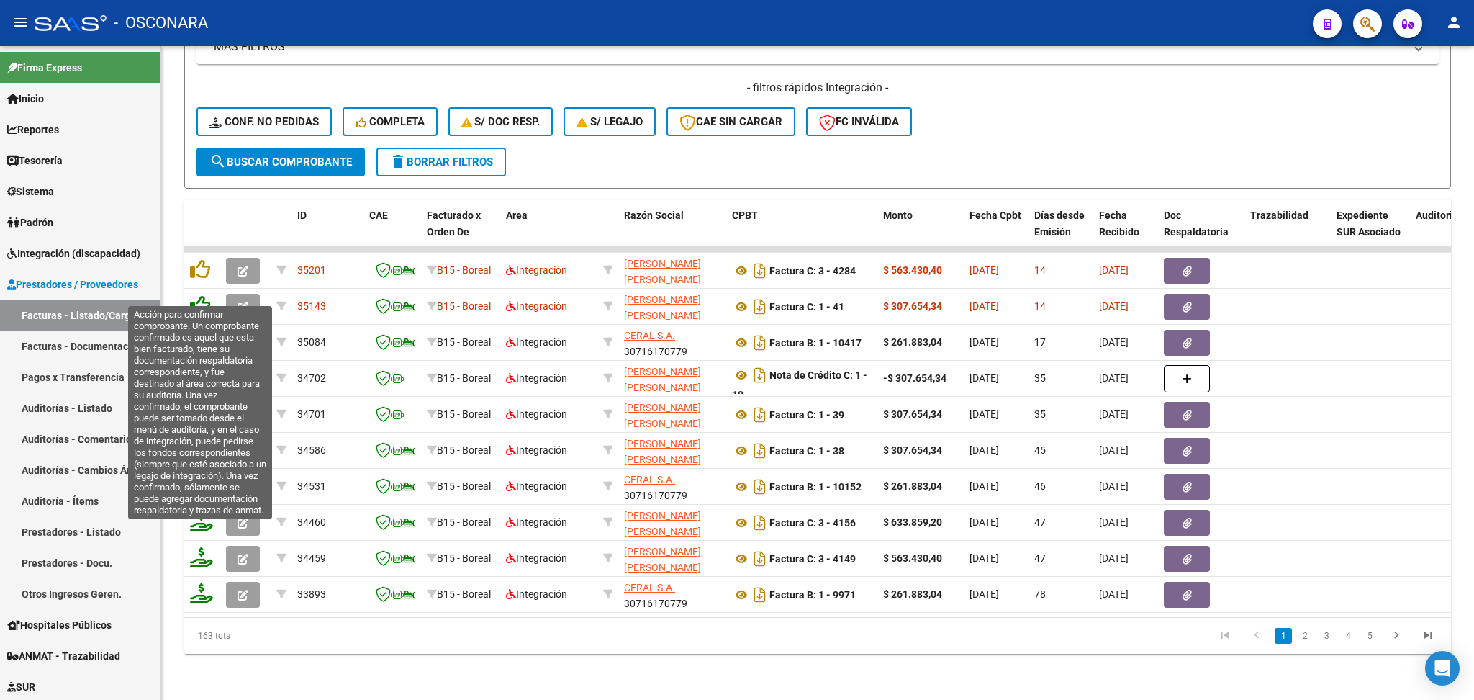
click at [202, 295] on icon at bounding box center [200, 305] width 20 height 20
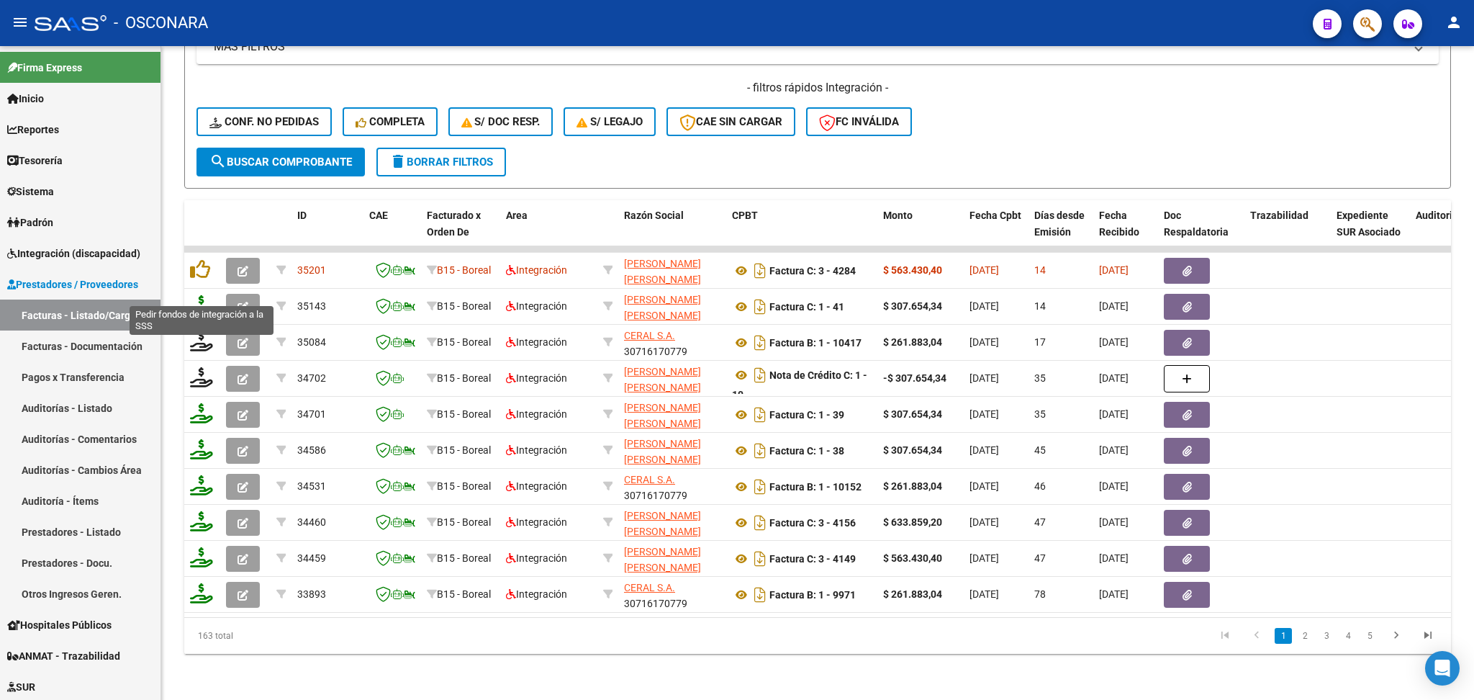
click at [199, 295] on icon at bounding box center [201, 305] width 23 height 20
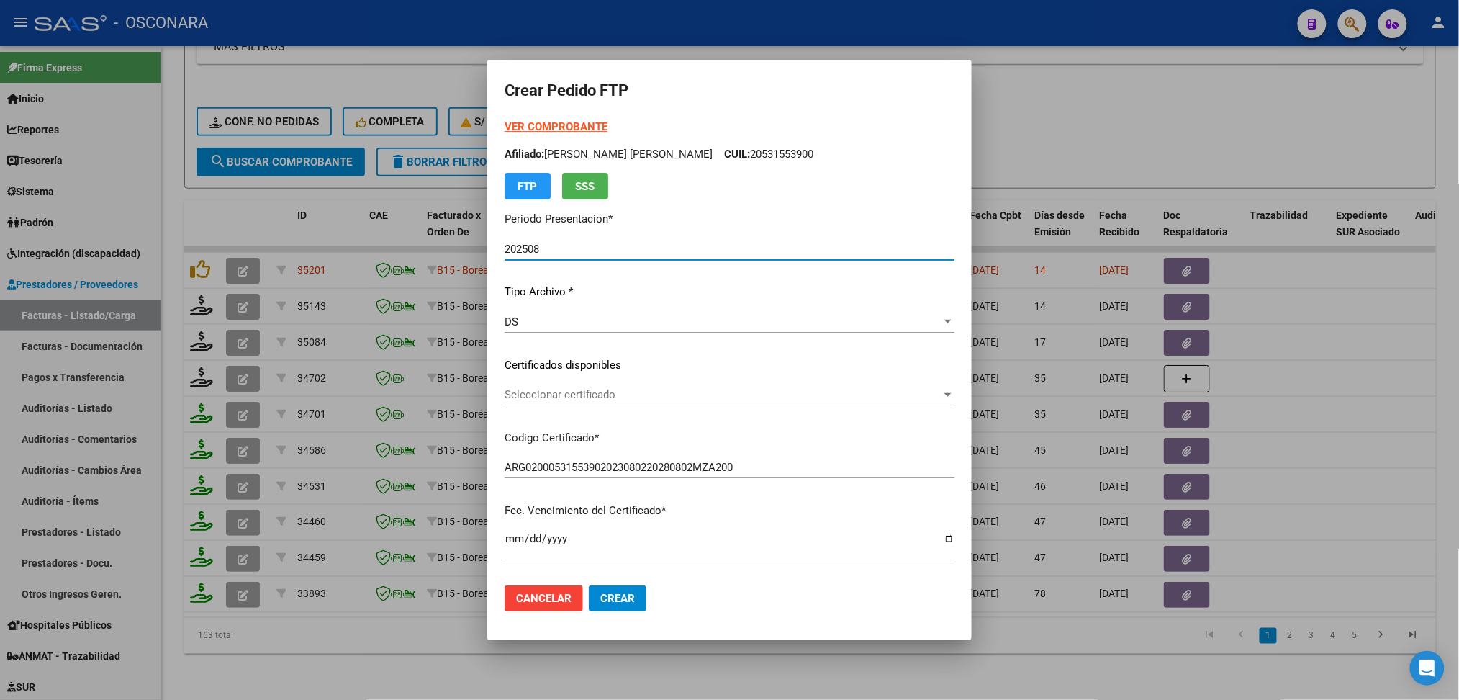
click at [547, 396] on span "Seleccionar certificado" at bounding box center [723, 394] width 437 height 13
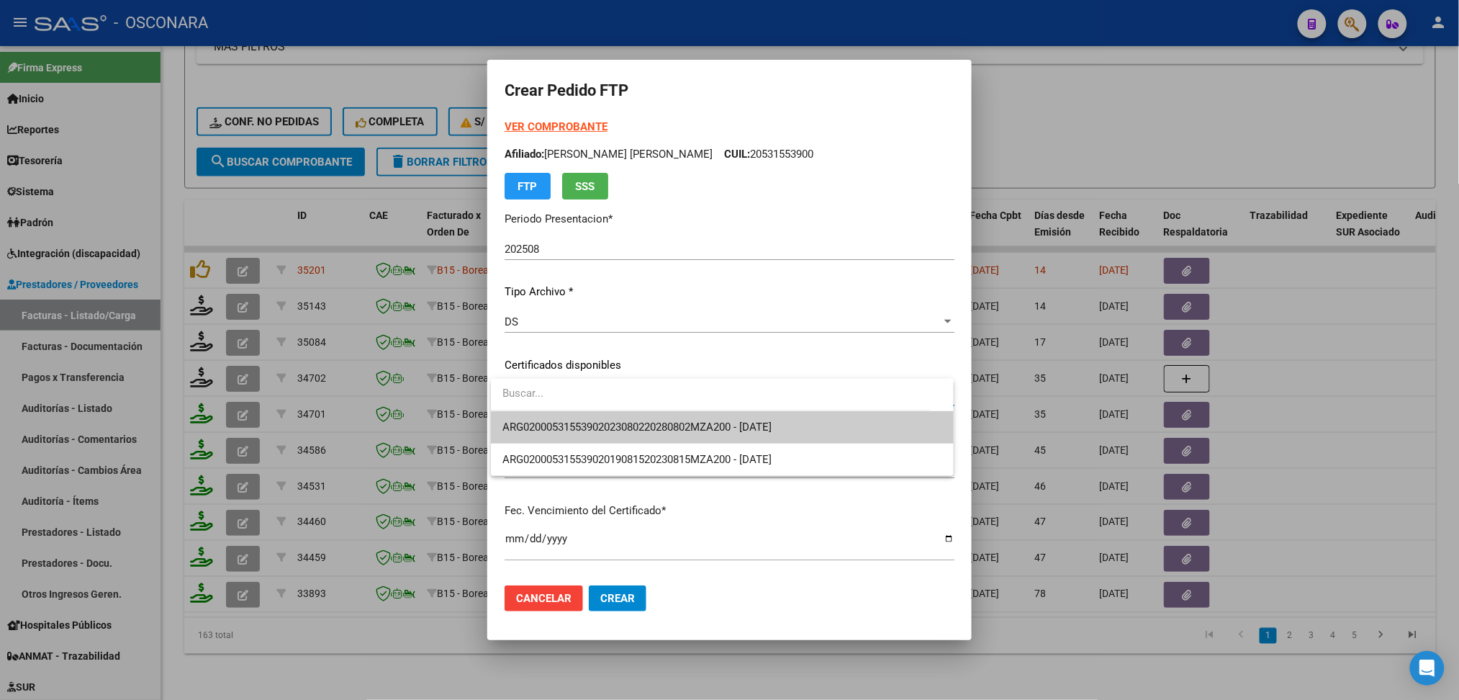
click at [554, 423] on span "ARG02000531553902023080220280802MZA200 - [DATE]" at bounding box center [636, 426] width 269 height 13
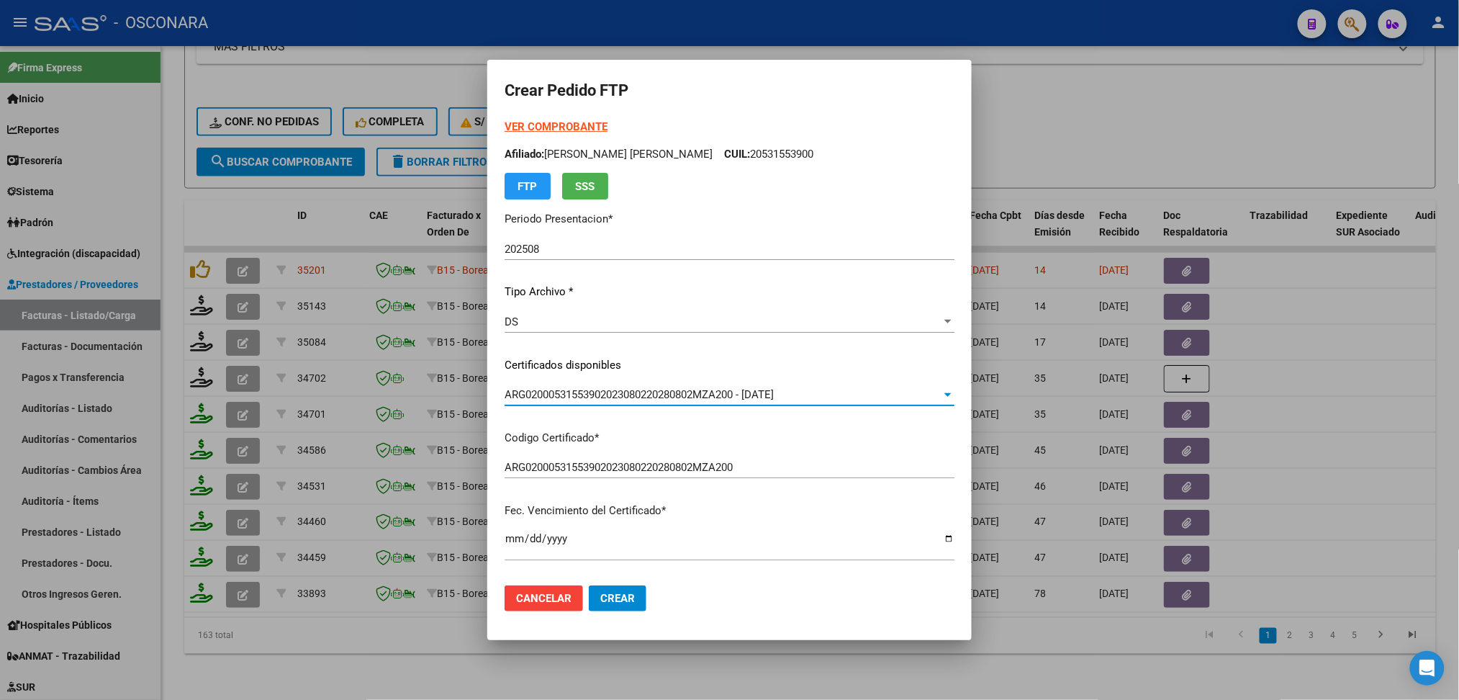
scroll to position [384, 0]
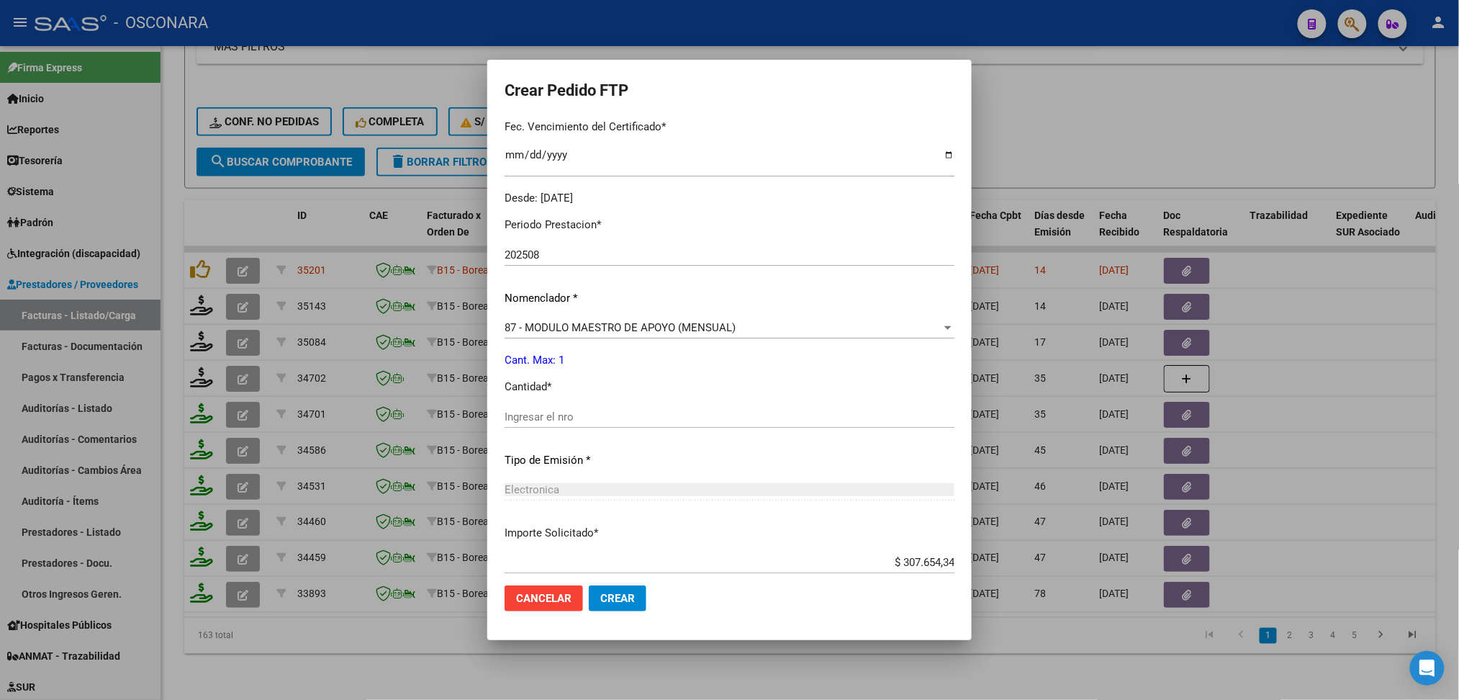
click at [554, 420] on input "Ingresar el nro" at bounding box center [730, 416] width 450 height 13
click at [589, 585] on button "Crear" at bounding box center [618, 598] width 58 height 26
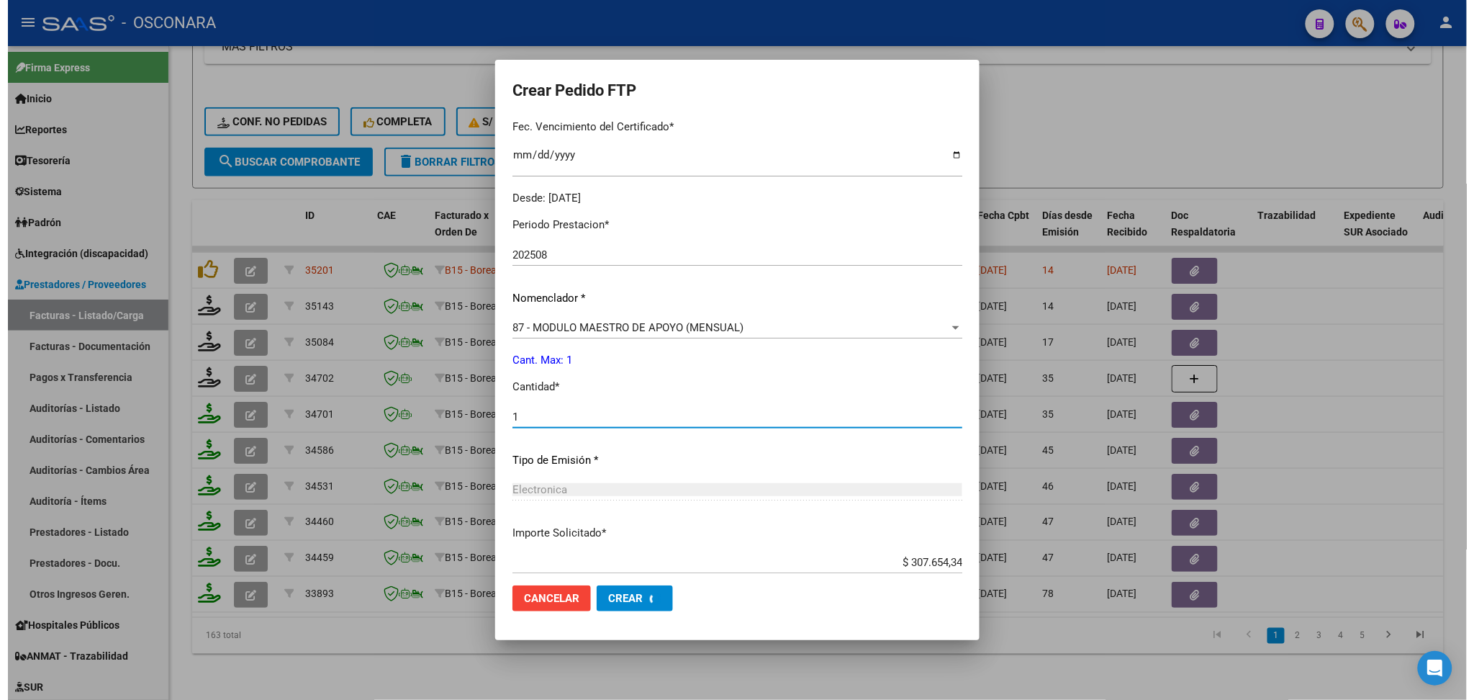
scroll to position [303, 0]
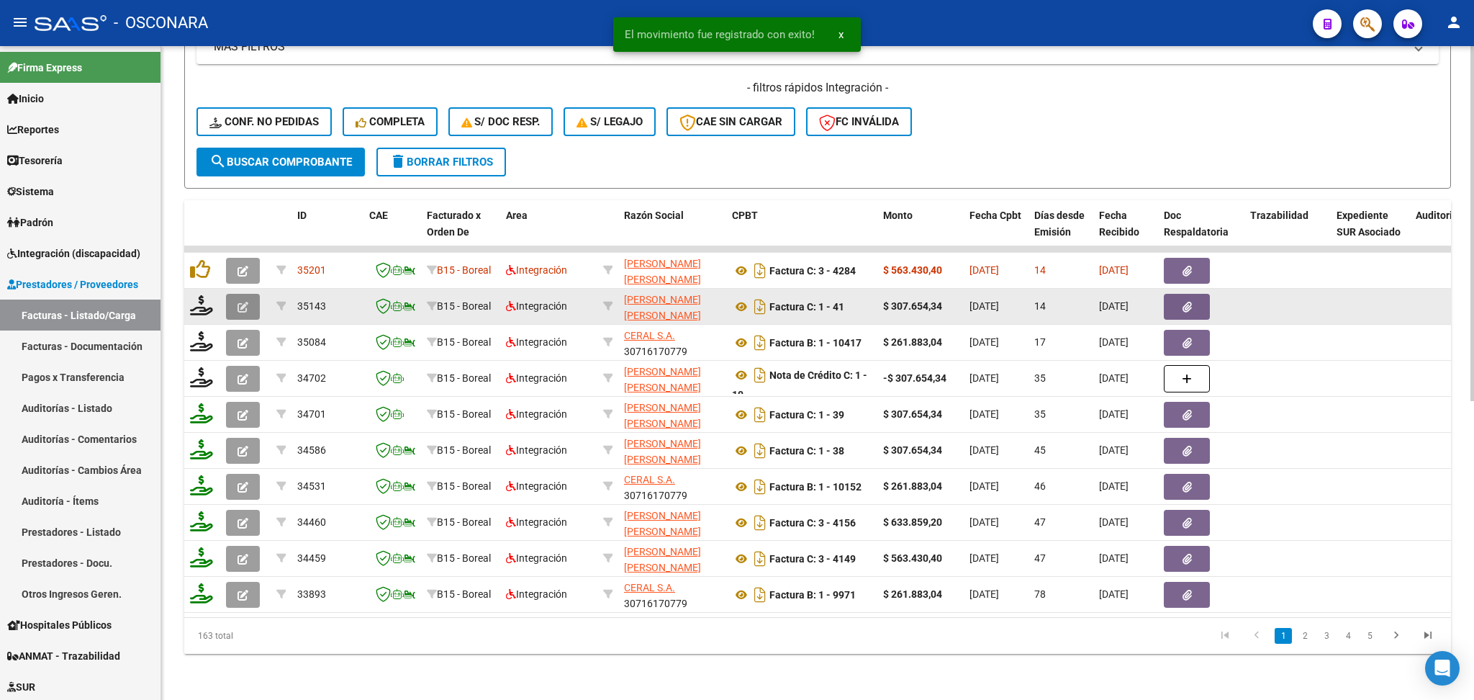
click at [249, 294] on button "button" at bounding box center [243, 307] width 34 height 26
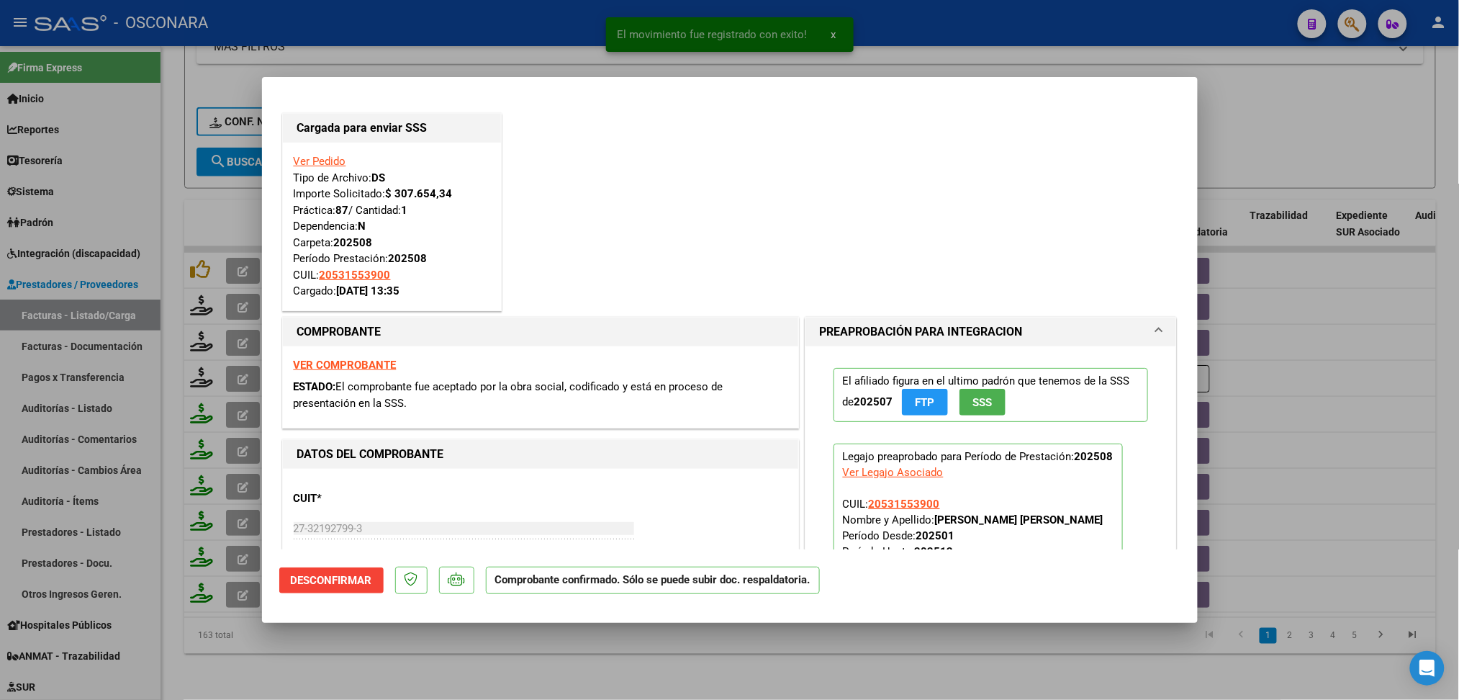
click at [400, 683] on div at bounding box center [729, 350] width 1459 height 700
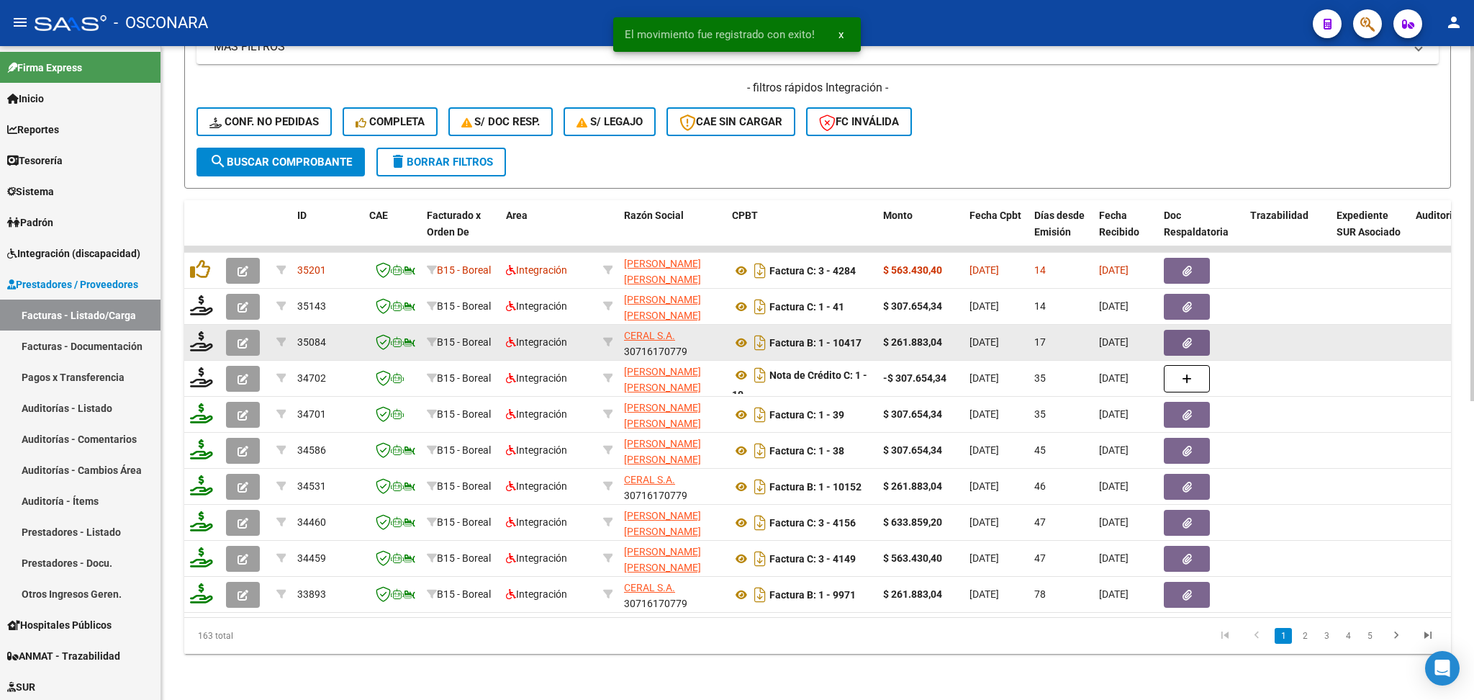
click at [246, 338] on icon "button" at bounding box center [243, 343] width 11 height 11
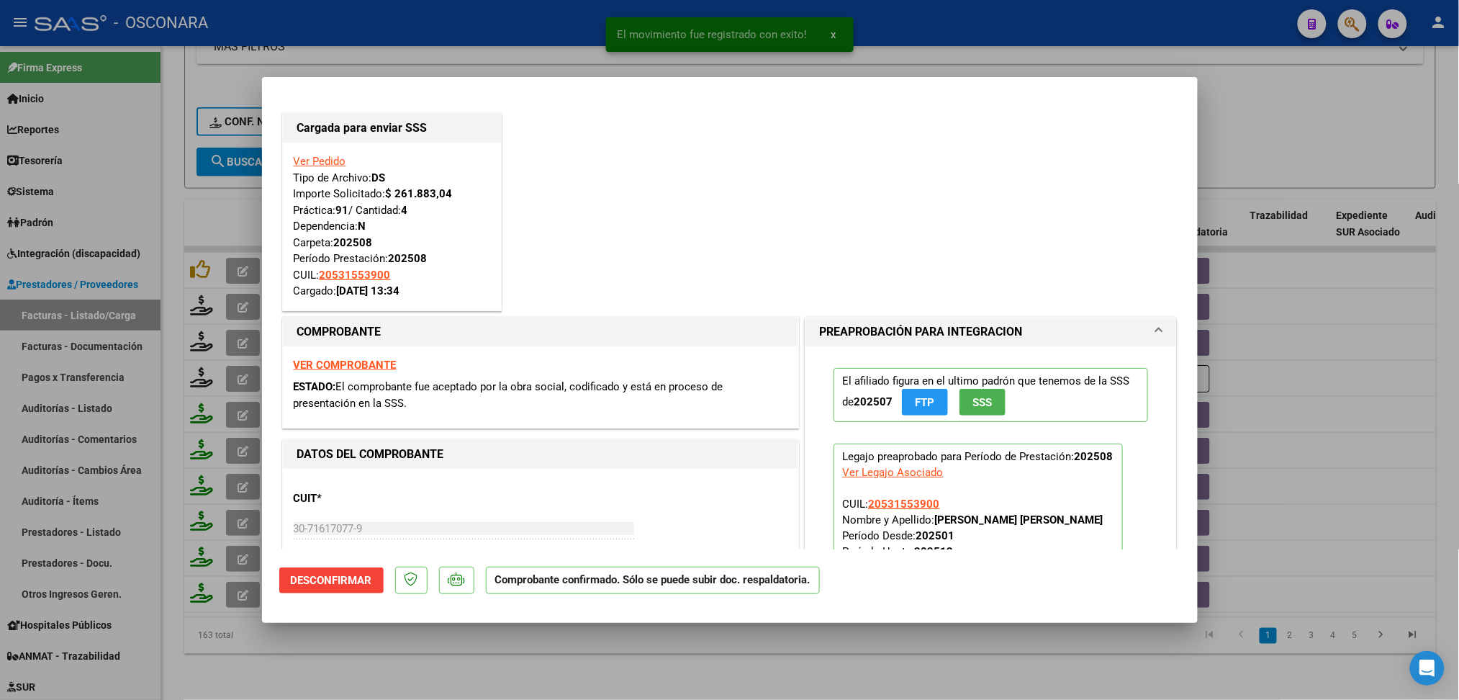
click at [411, 648] on div at bounding box center [729, 350] width 1459 height 700
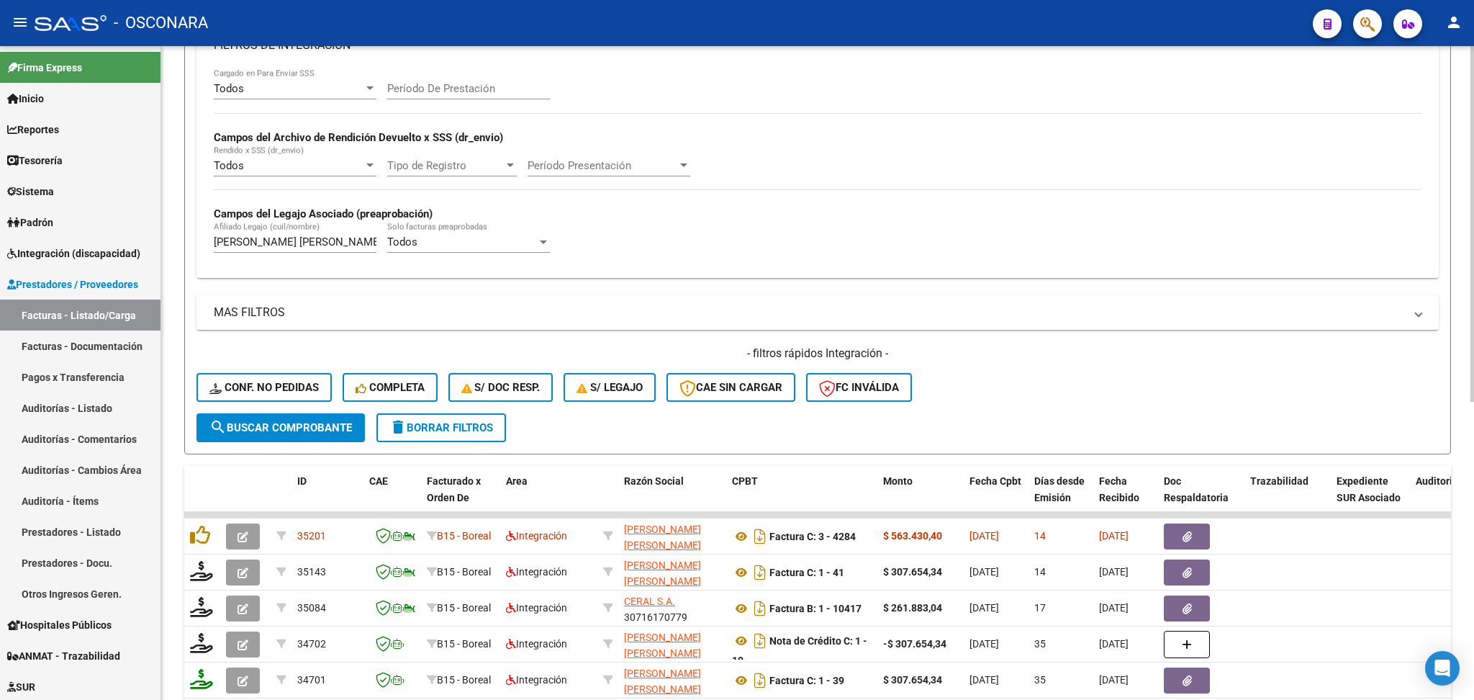
scroll to position [263, 0]
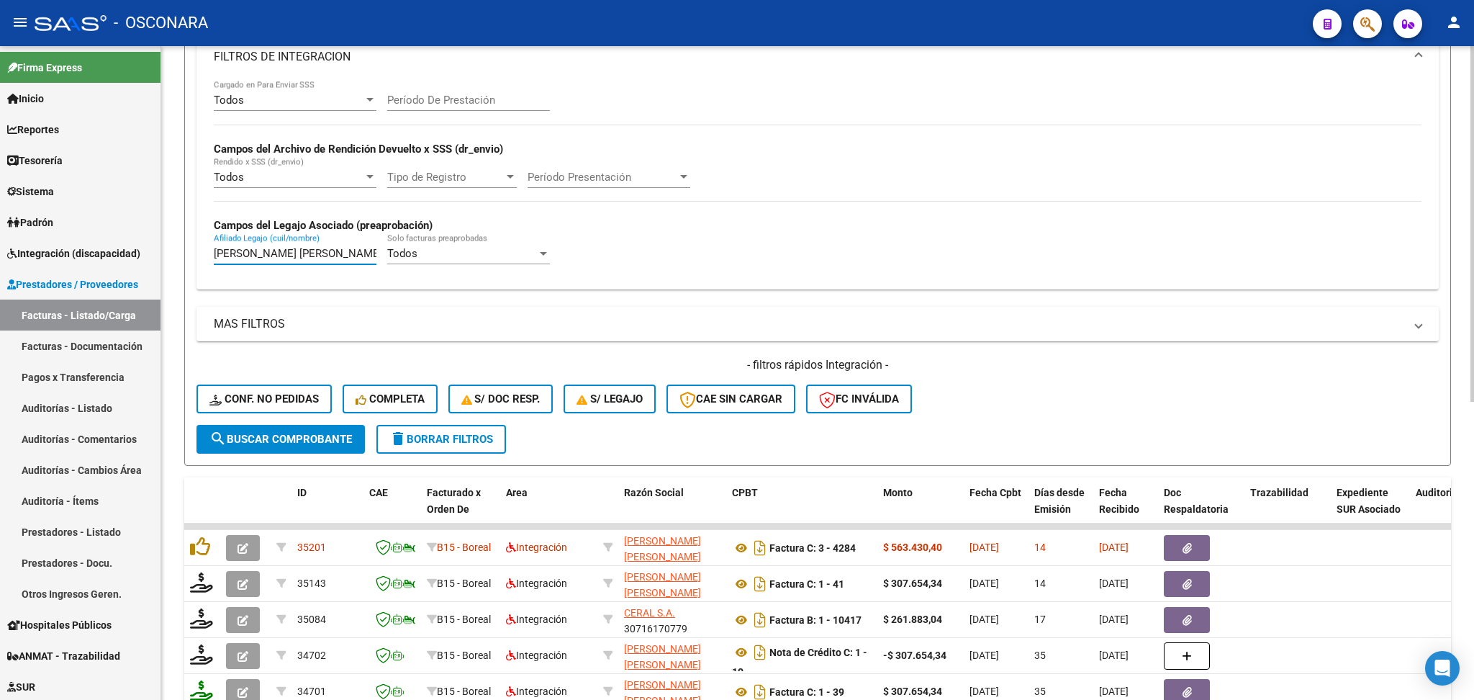
drag, startPoint x: 373, startPoint y: 253, endPoint x: 170, endPoint y: 256, distance: 203.0
click at [170, 256] on div "Video tutorial PRESTADORES -> Listado de CPBTs Emitidos por Prestadores / Prove…" at bounding box center [817, 380] width 1313 height 1194
paste input "[PERSON_NAME] [PERSON_NAME]"
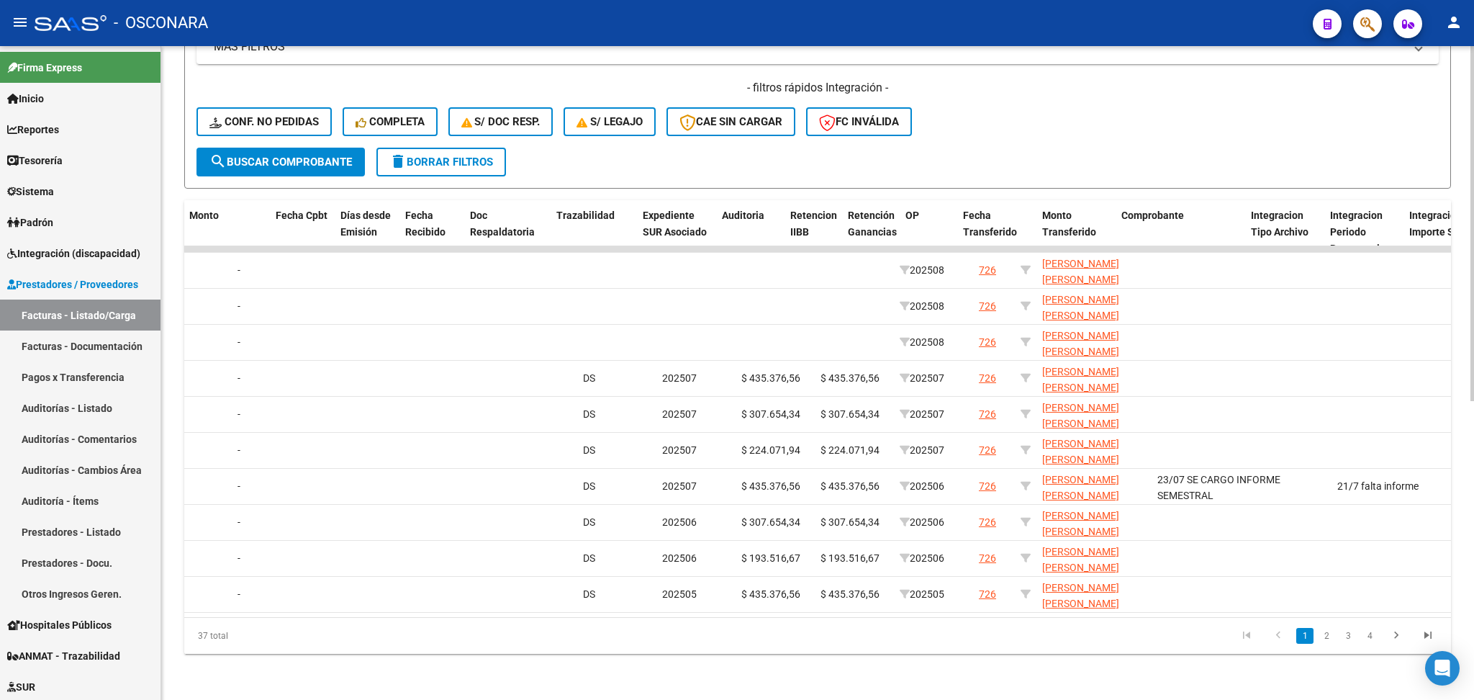
scroll to position [0, 0]
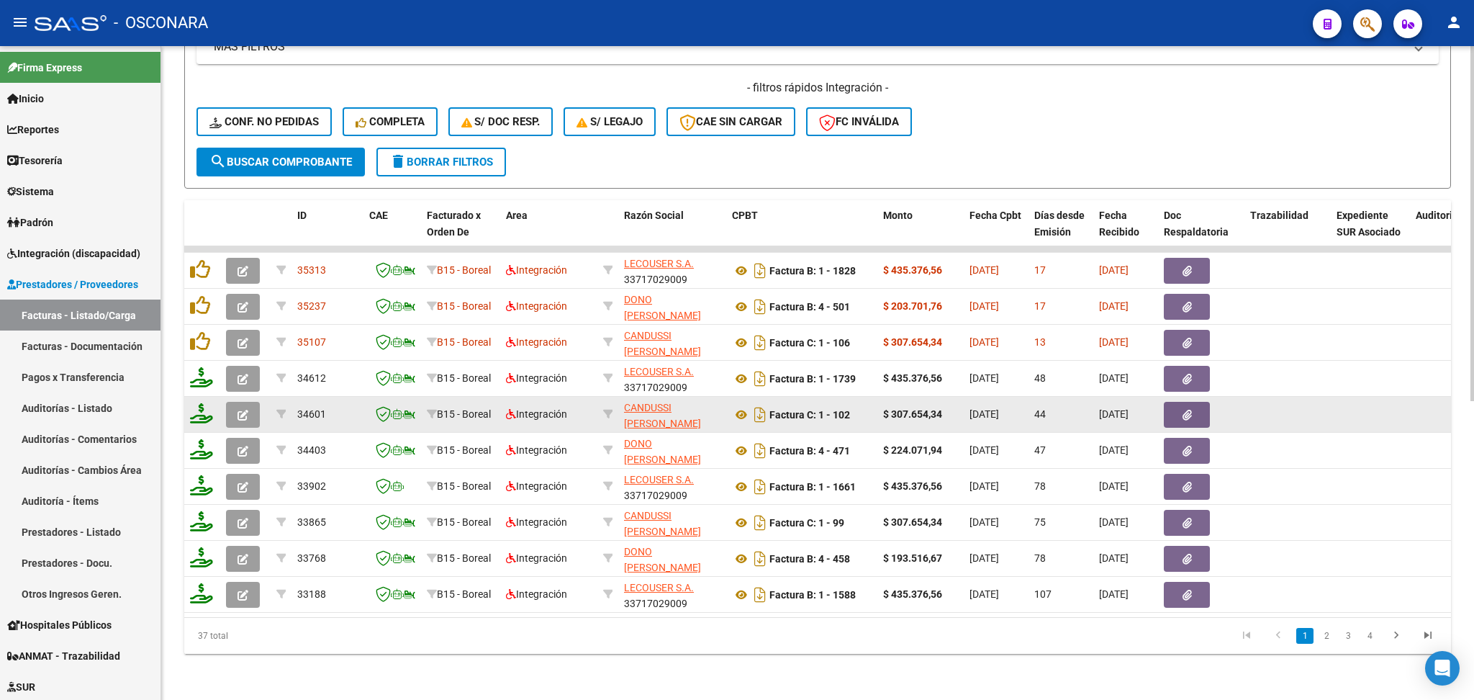
click at [243, 410] on icon "button" at bounding box center [243, 415] width 11 height 11
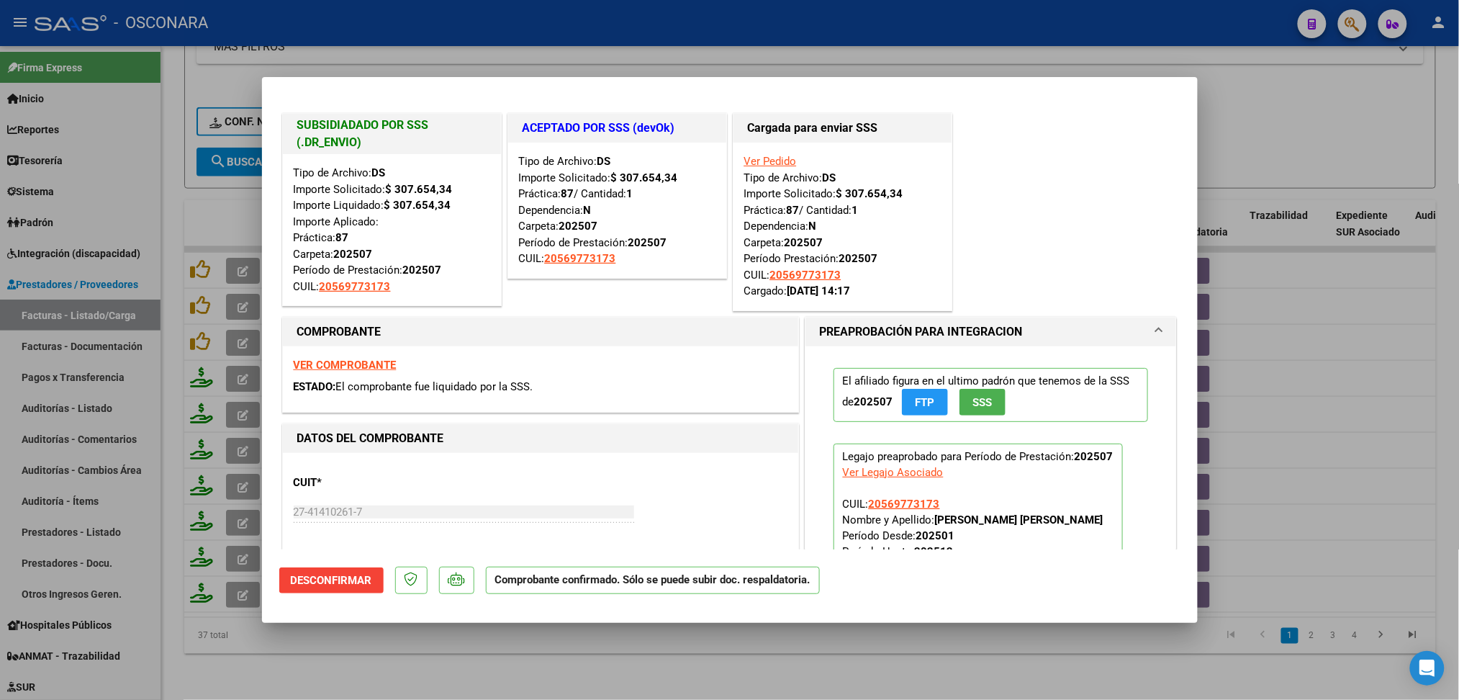
click at [597, 681] on div at bounding box center [729, 350] width 1459 height 700
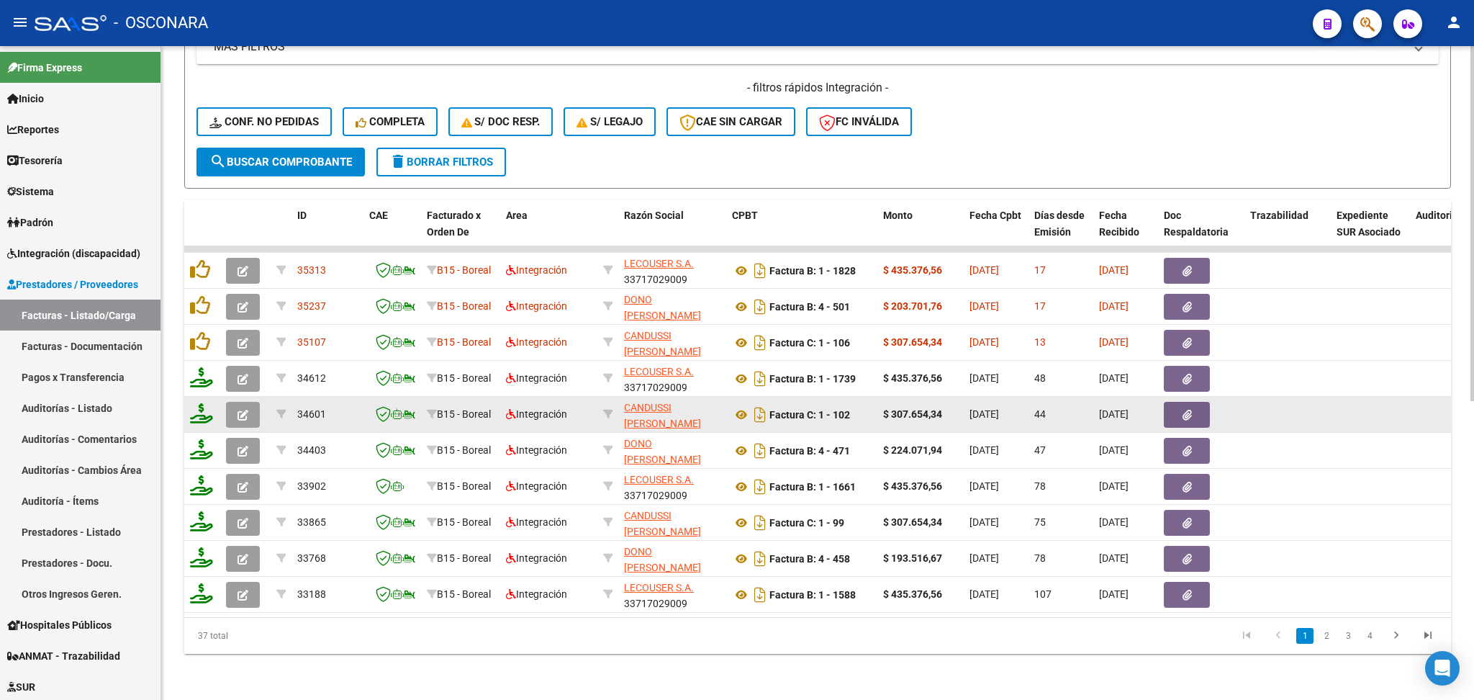
click at [224, 397] on datatable-body-cell at bounding box center [245, 414] width 50 height 35
click at [240, 410] on icon "button" at bounding box center [243, 415] width 11 height 11
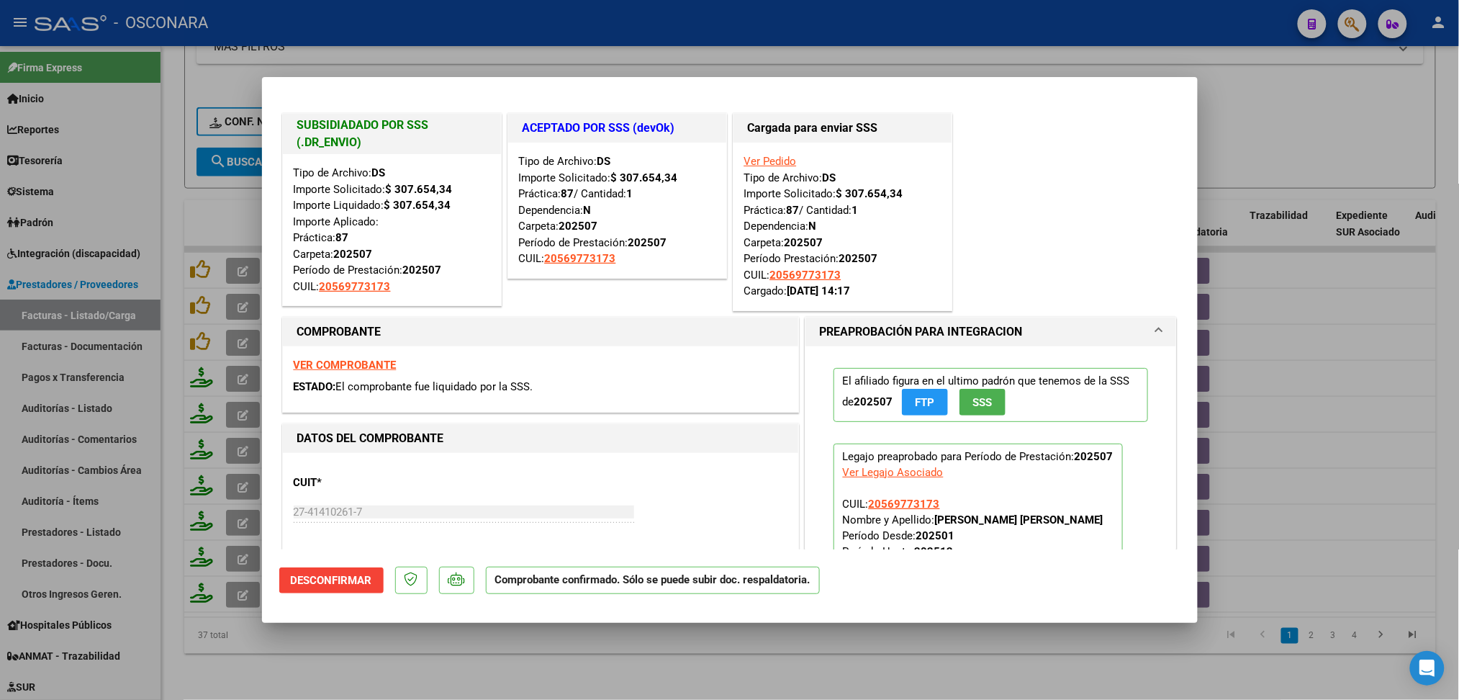
click at [479, 655] on div at bounding box center [729, 350] width 1459 height 700
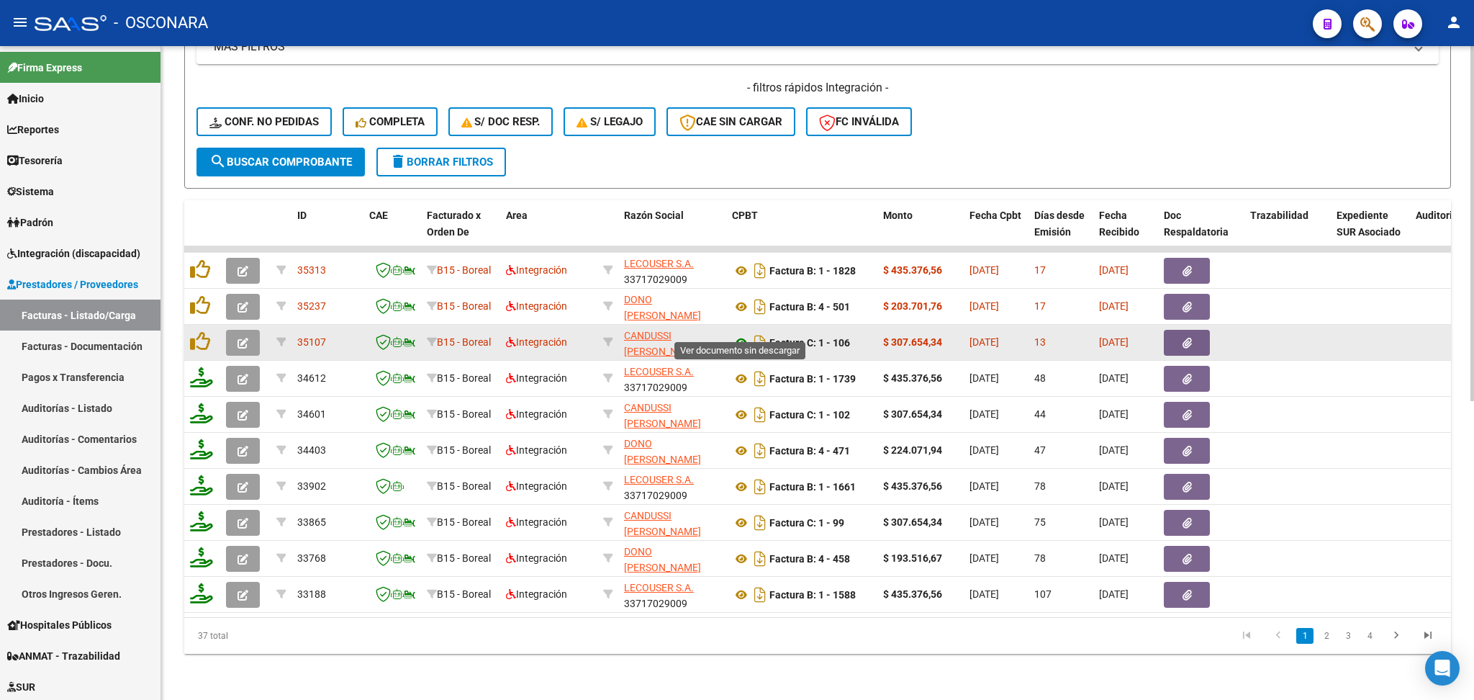
click at [741, 334] on icon at bounding box center [741, 342] width 19 height 17
click at [1183, 338] on icon "button" at bounding box center [1187, 343] width 9 height 11
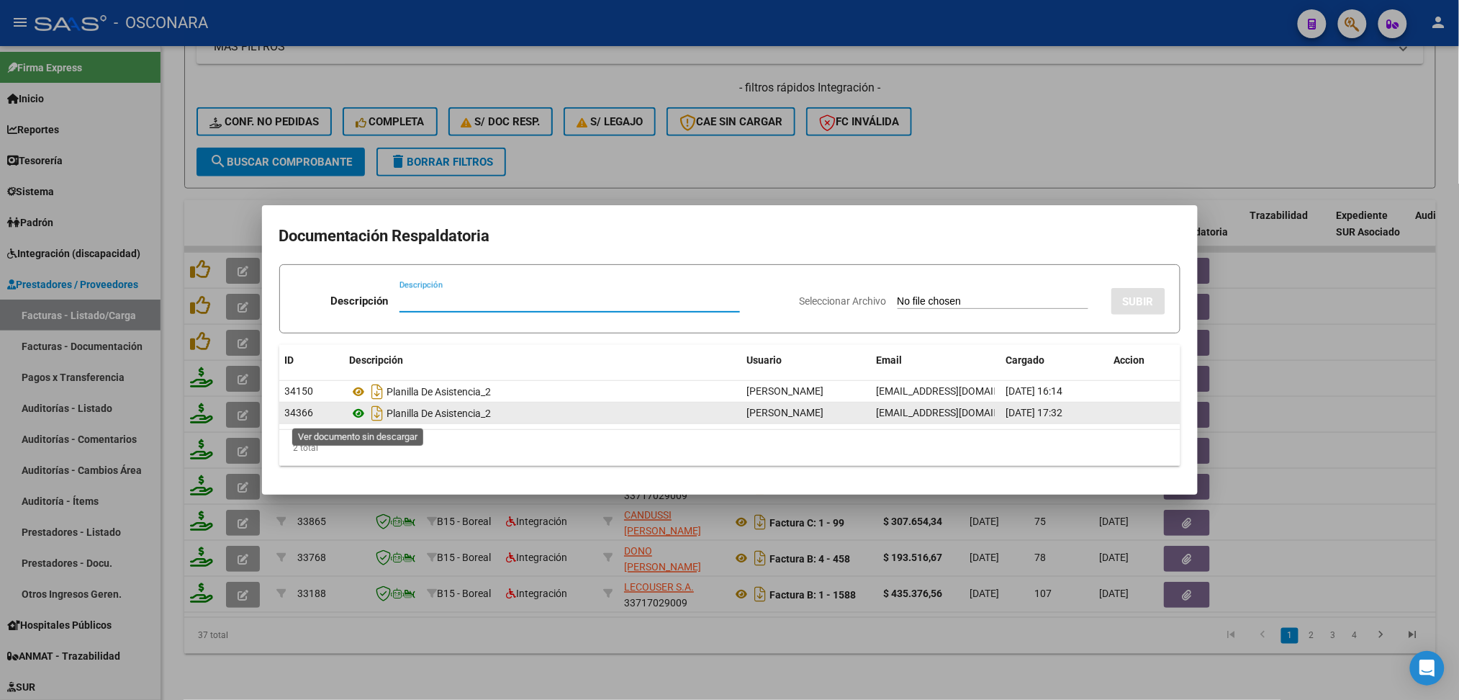
click at [358, 407] on icon at bounding box center [359, 413] width 19 height 17
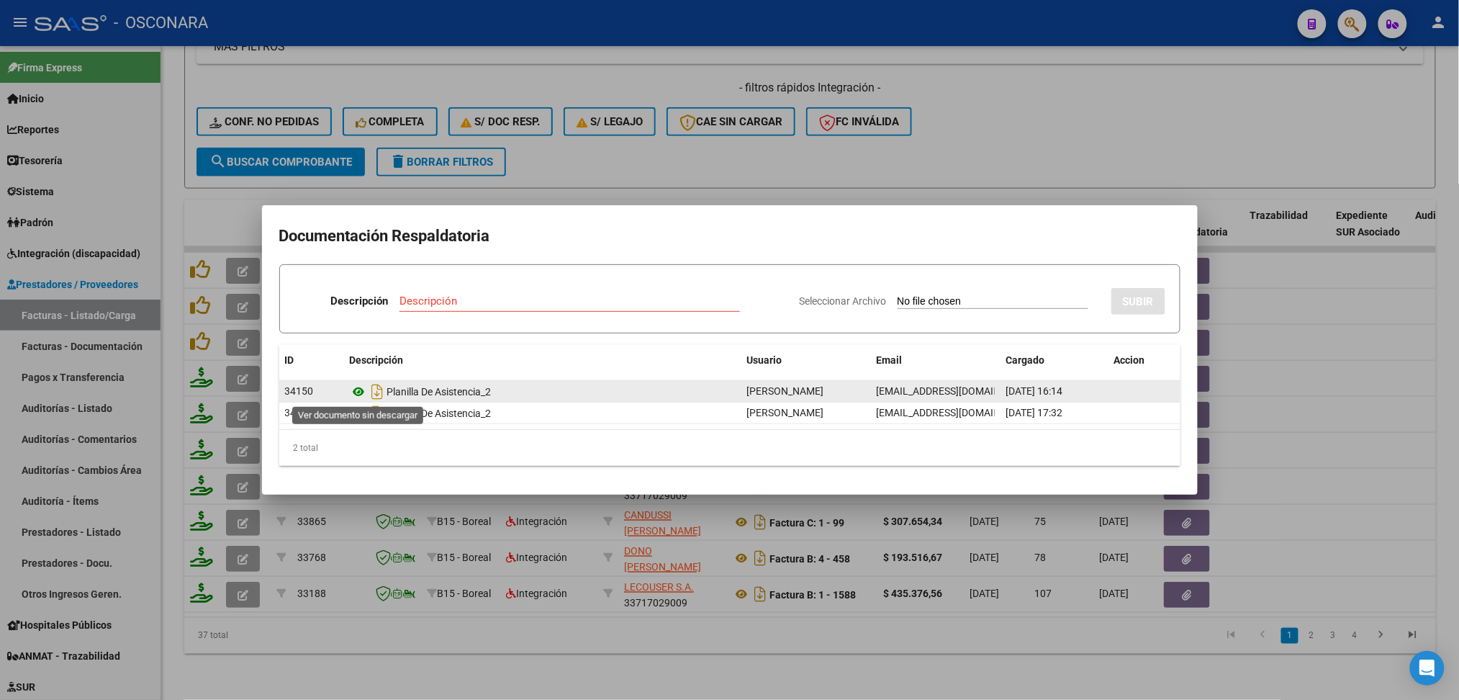
click at [360, 387] on icon at bounding box center [359, 391] width 19 height 17
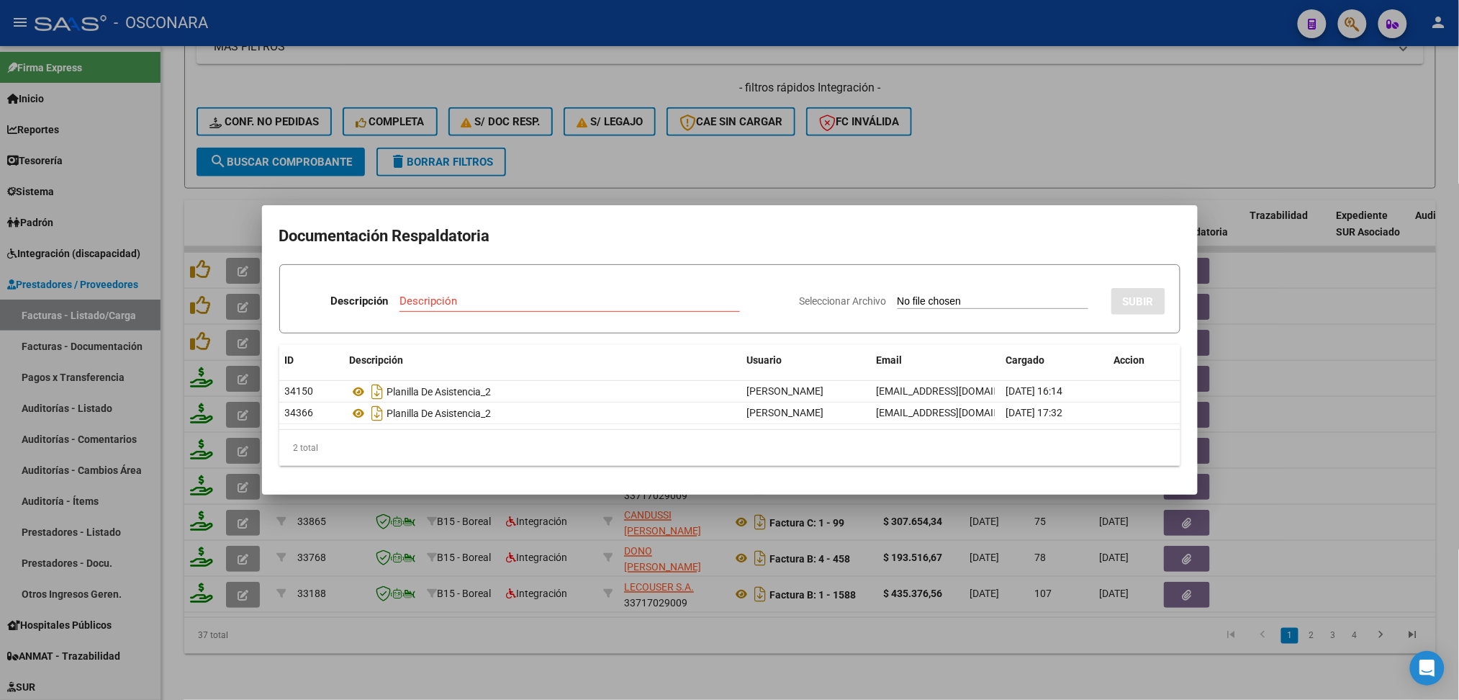
click at [639, 136] on div at bounding box center [729, 350] width 1459 height 700
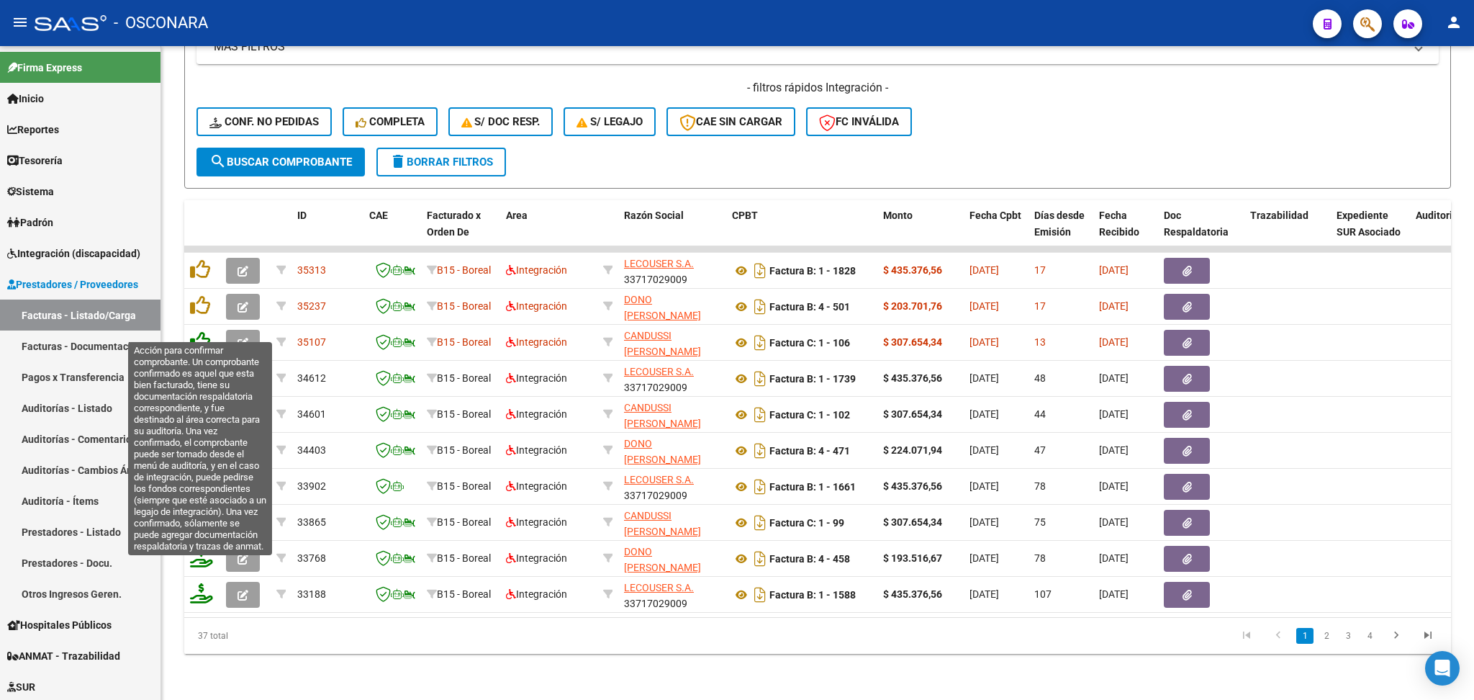
click at [198, 332] on icon at bounding box center [200, 341] width 20 height 20
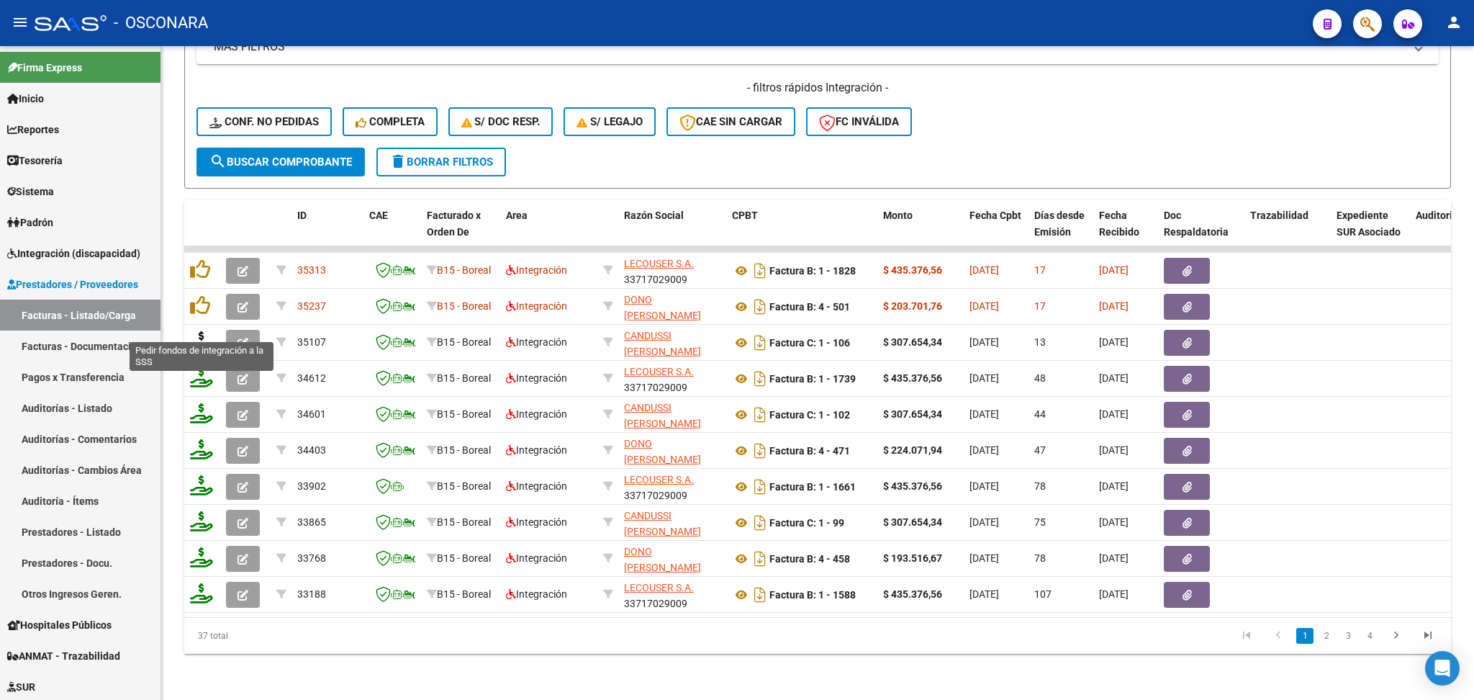
click at [202, 331] on icon at bounding box center [201, 341] width 23 height 20
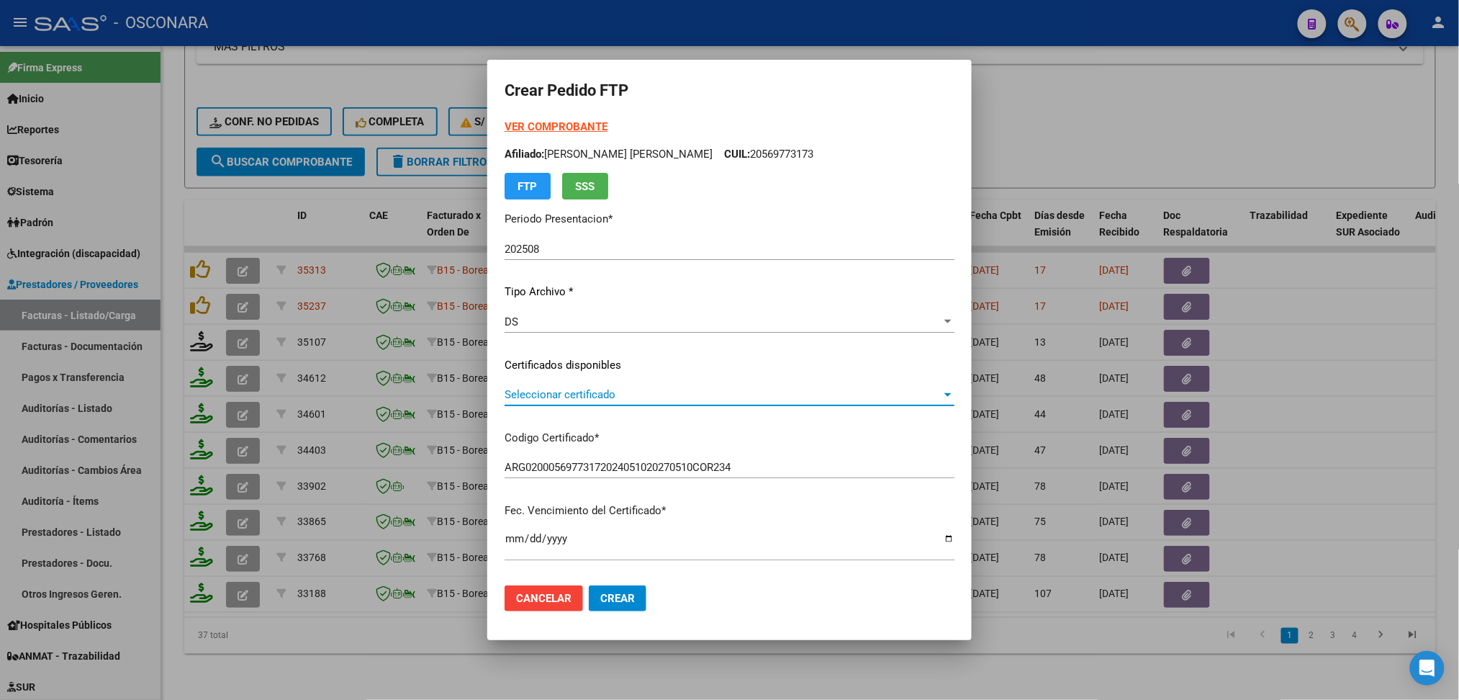
click at [539, 394] on span "Seleccionar certificado" at bounding box center [723, 394] width 437 height 13
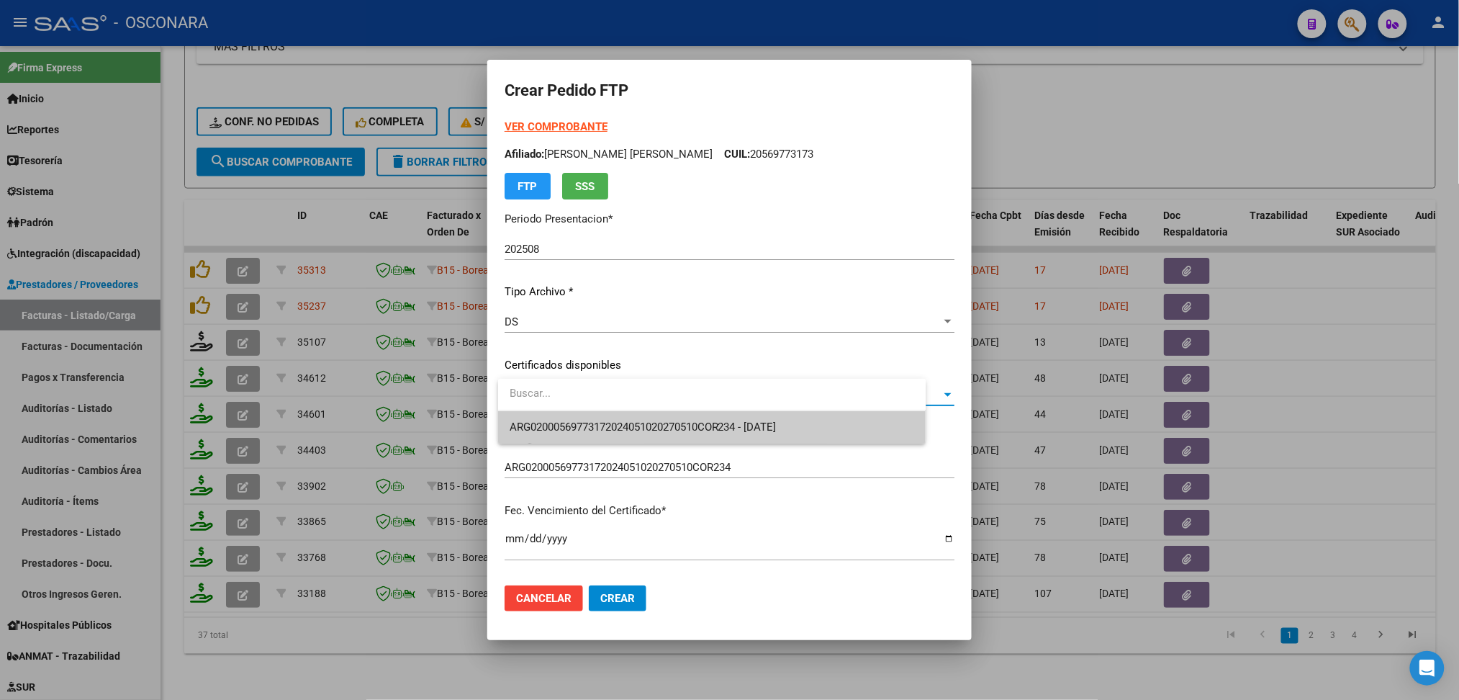
click at [542, 412] on span "ARG02000569773172024051020270510COR234 - [DATE]" at bounding box center [712, 427] width 405 height 32
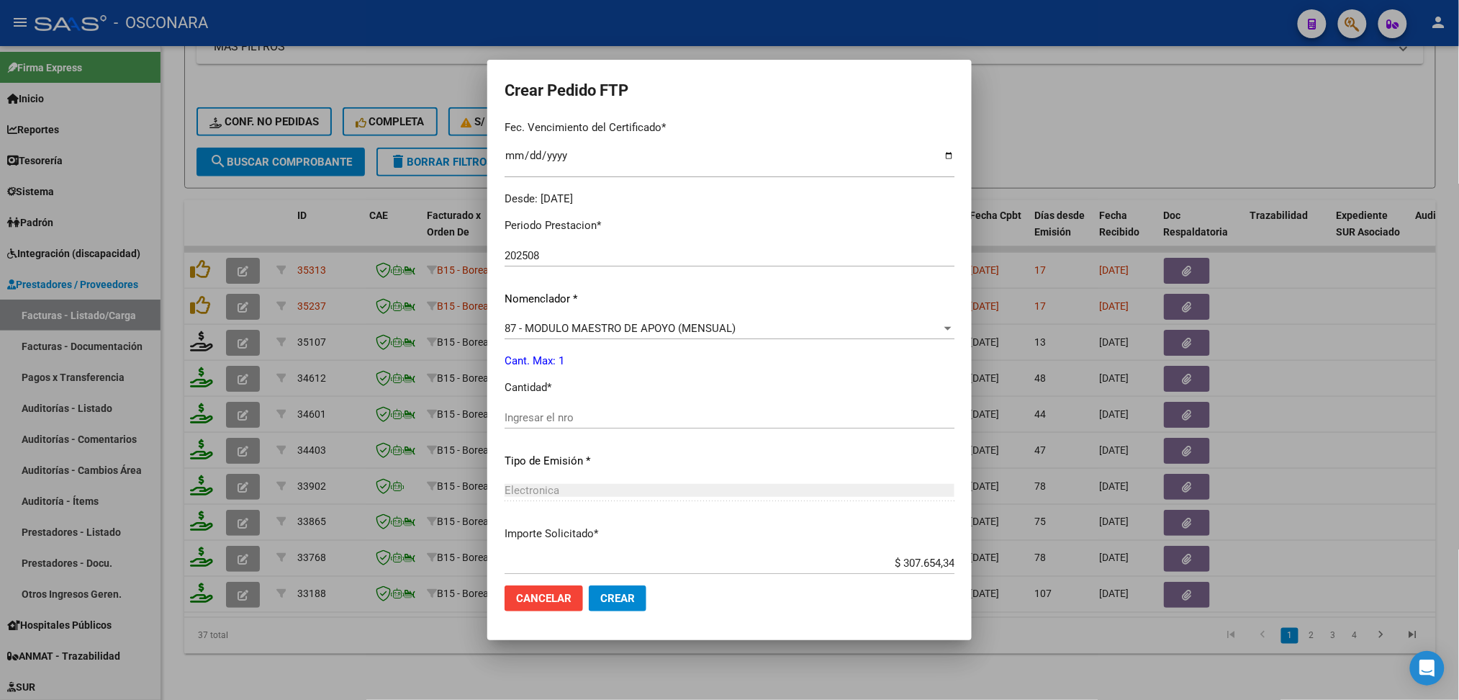
scroll to position [384, 0]
click at [566, 418] on input "Ingresar el nro" at bounding box center [730, 416] width 450 height 13
click at [589, 585] on button "Crear" at bounding box center [618, 598] width 58 height 26
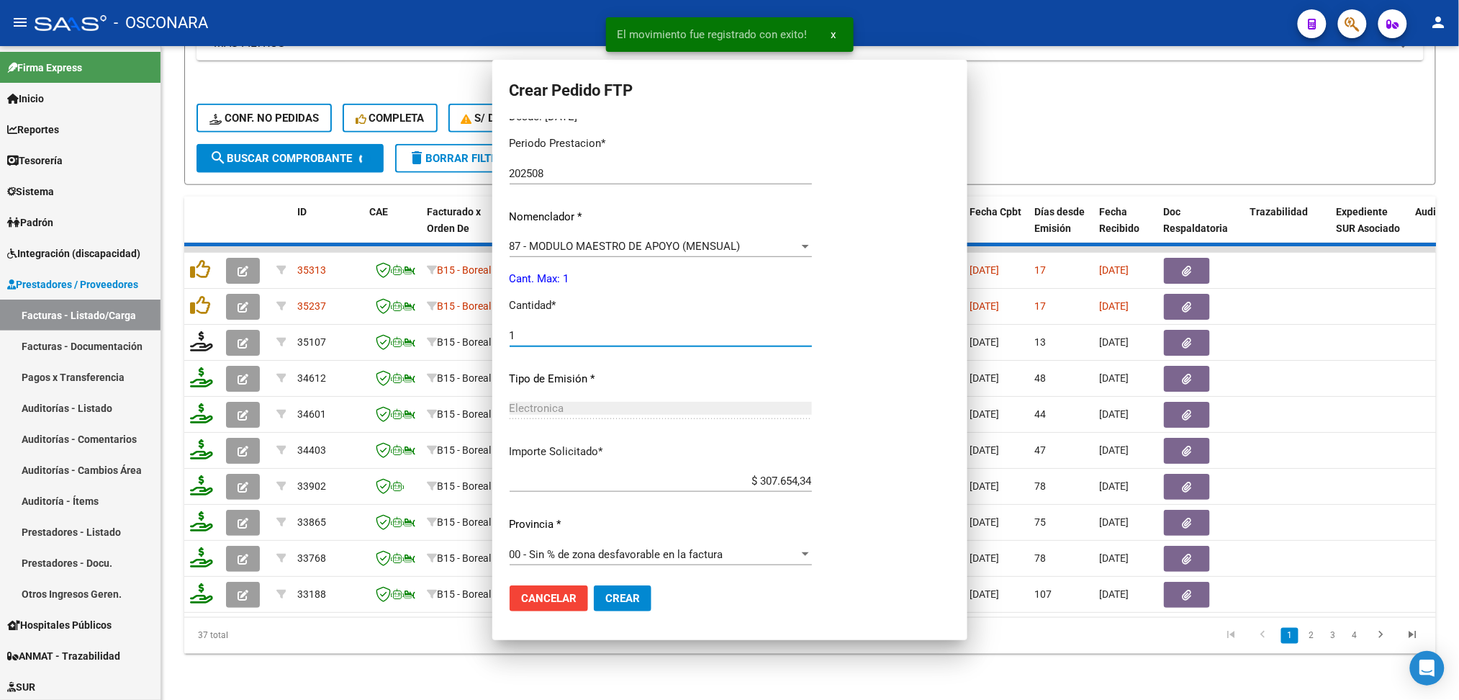
scroll to position [303, 0]
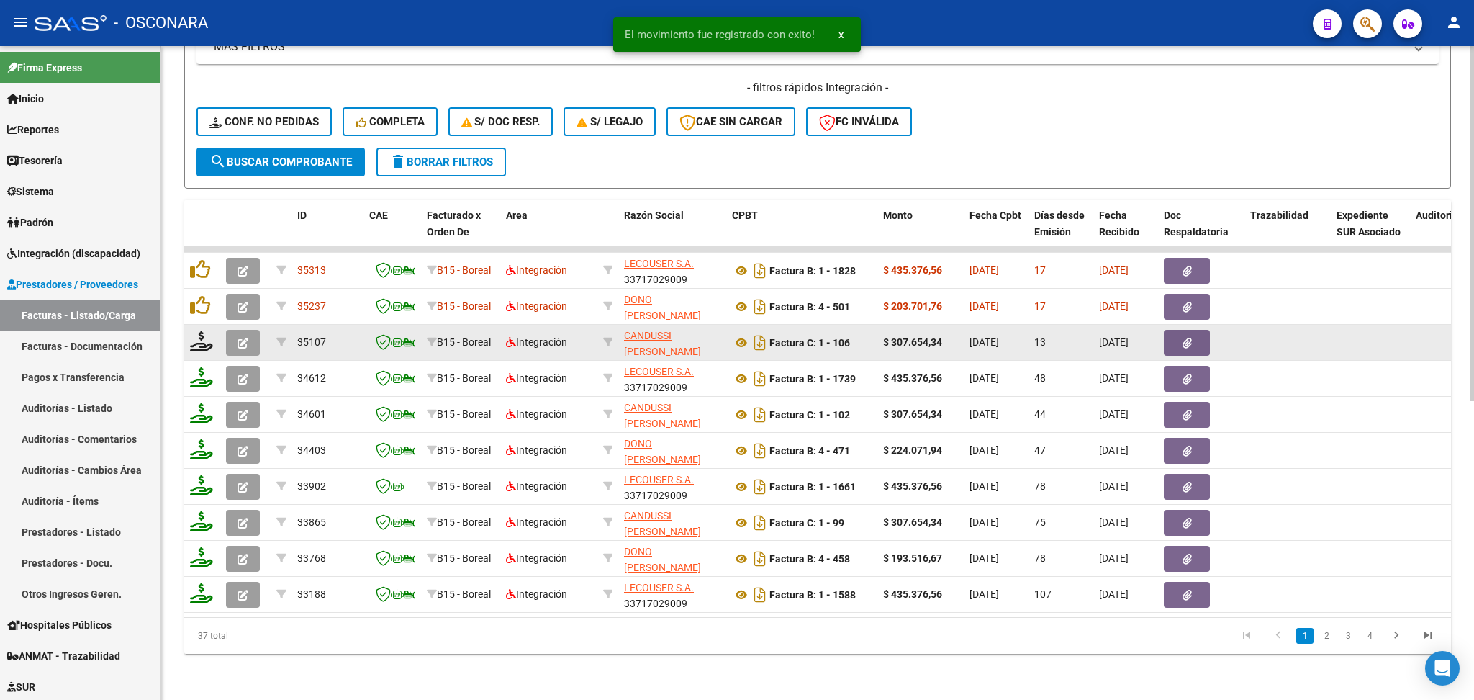
click at [248, 330] on button "button" at bounding box center [243, 343] width 34 height 26
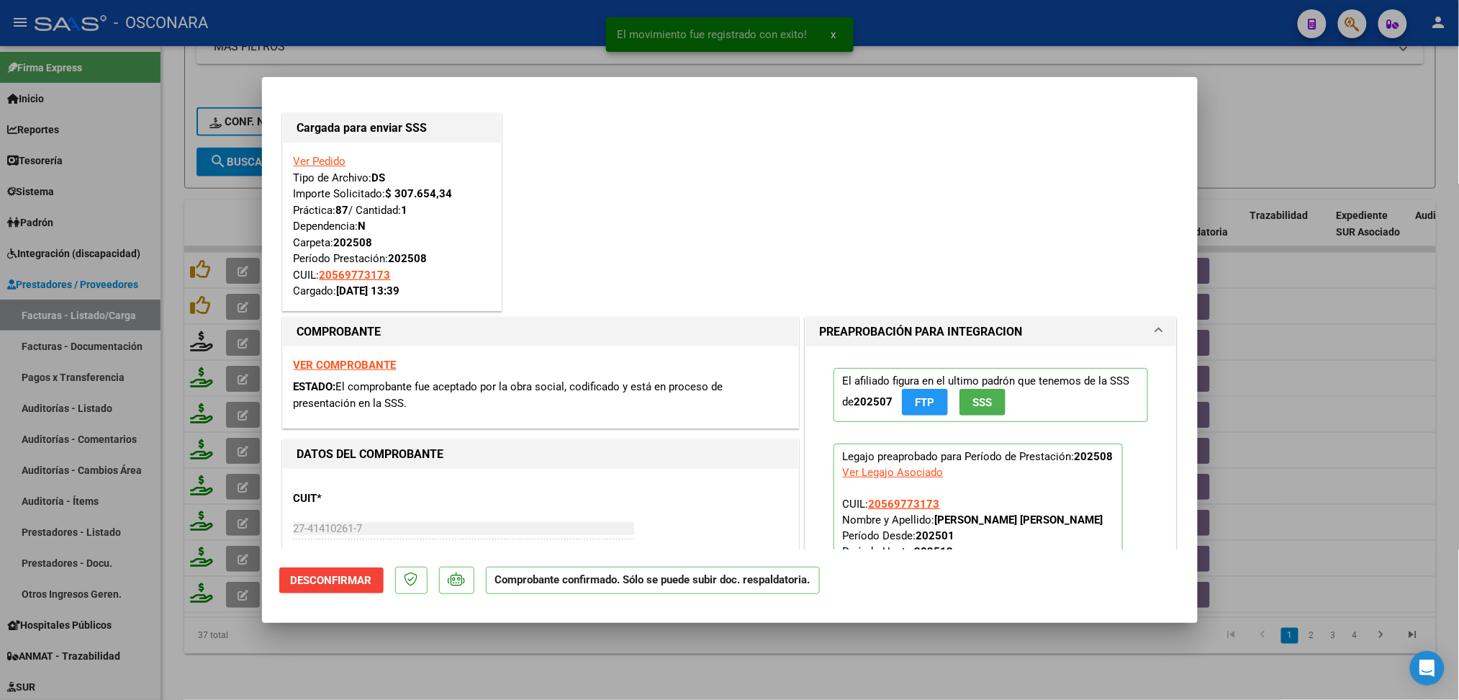
click at [713, 662] on div at bounding box center [729, 350] width 1459 height 700
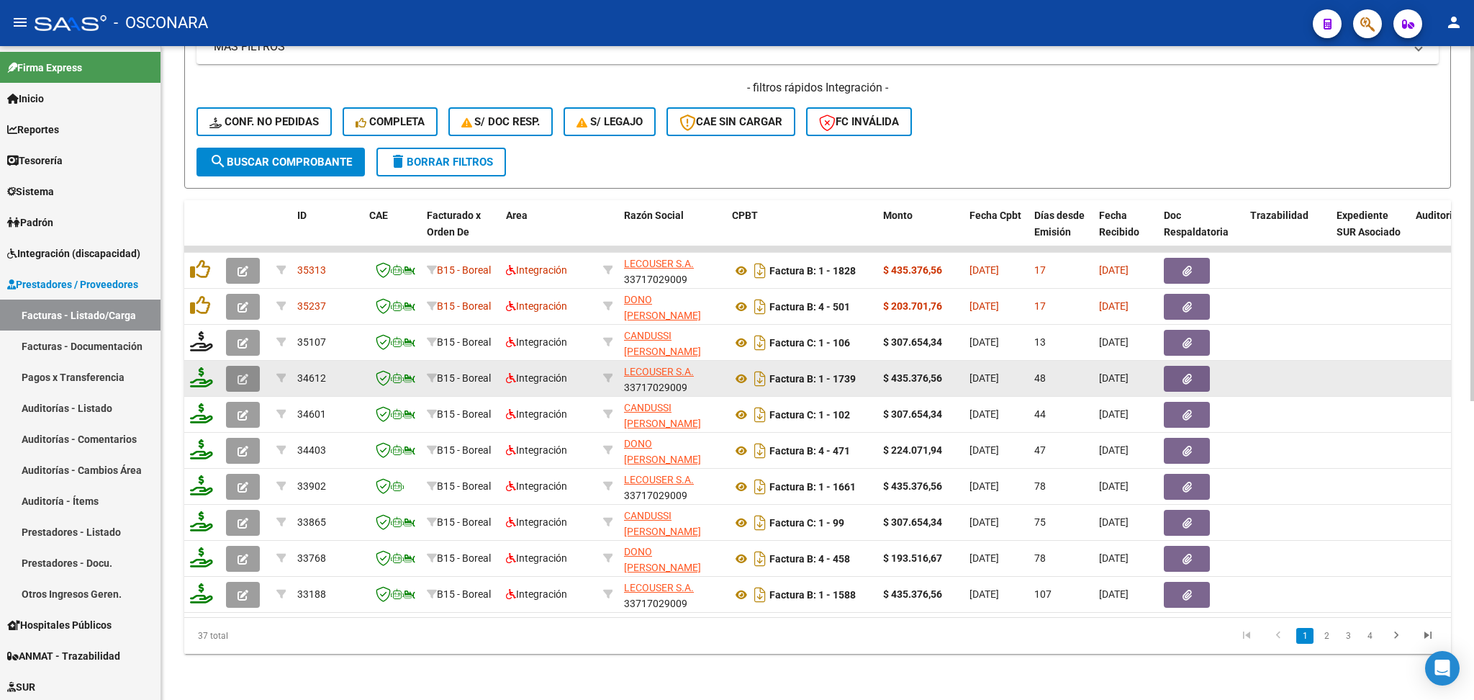
click at [240, 372] on span "button" at bounding box center [243, 378] width 11 height 13
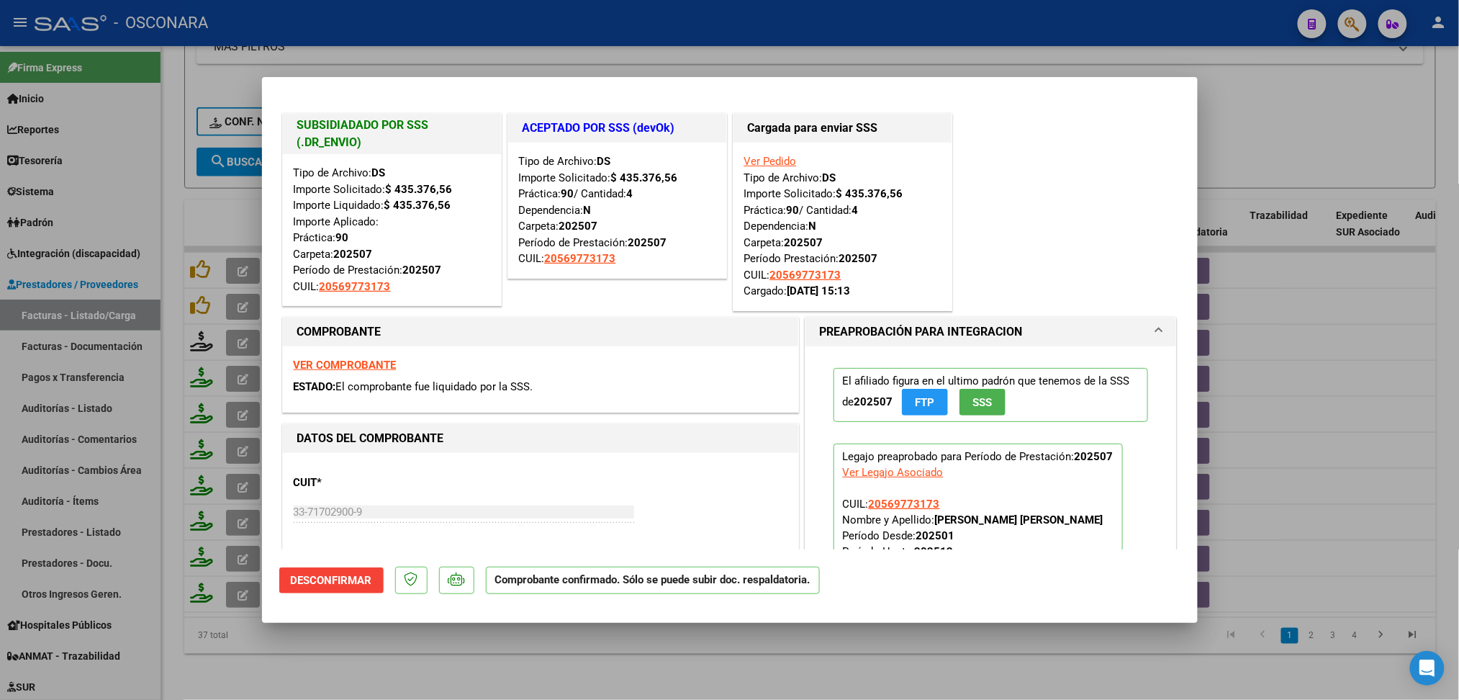
click at [721, 672] on div at bounding box center [729, 350] width 1459 height 700
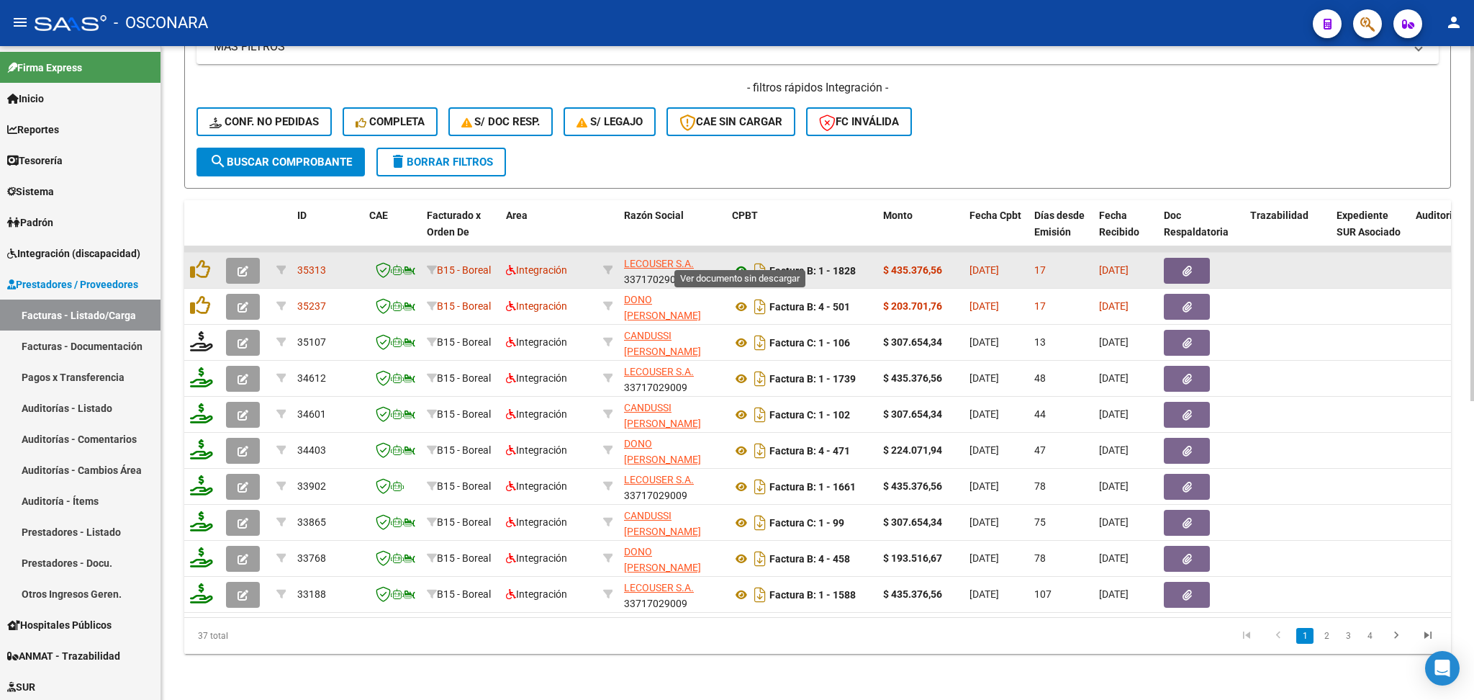
click at [737, 262] on icon at bounding box center [741, 270] width 19 height 17
click at [1187, 266] on icon "button" at bounding box center [1187, 271] width 9 height 11
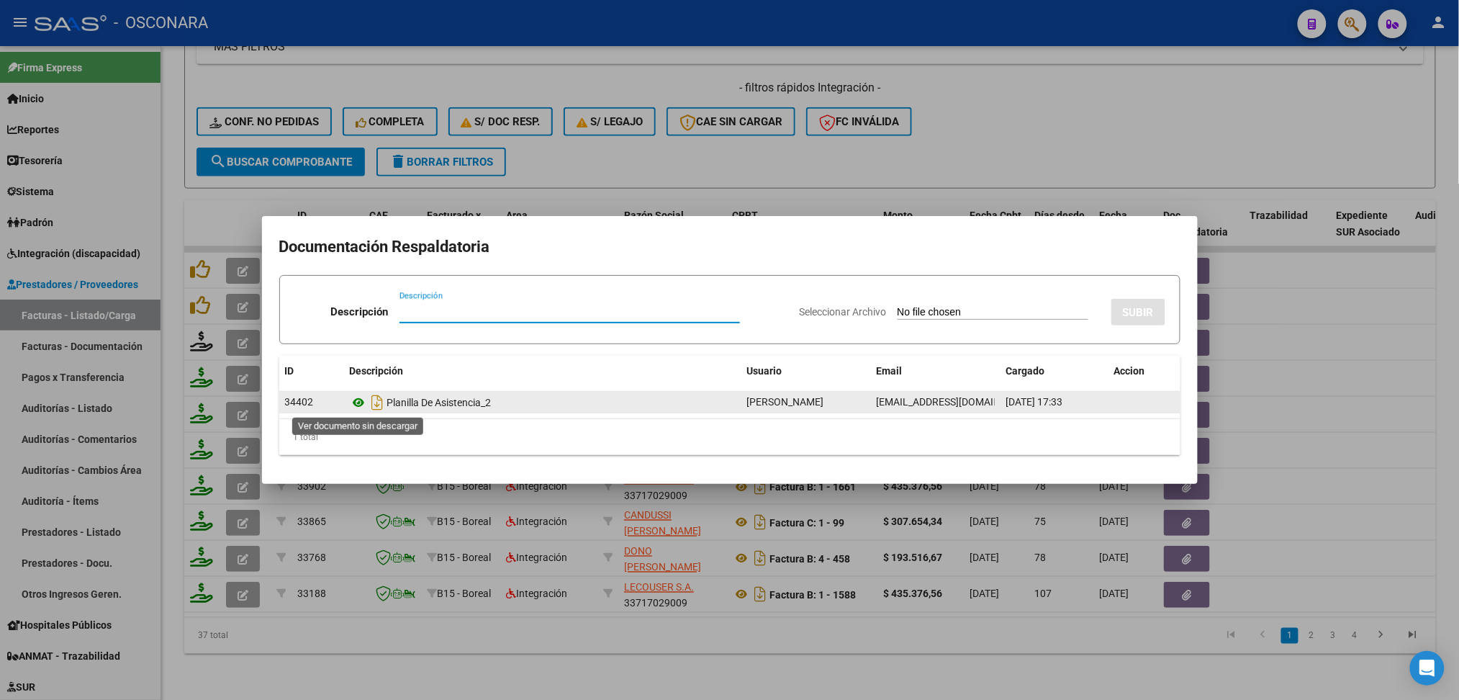
click at [363, 399] on icon at bounding box center [359, 402] width 19 height 17
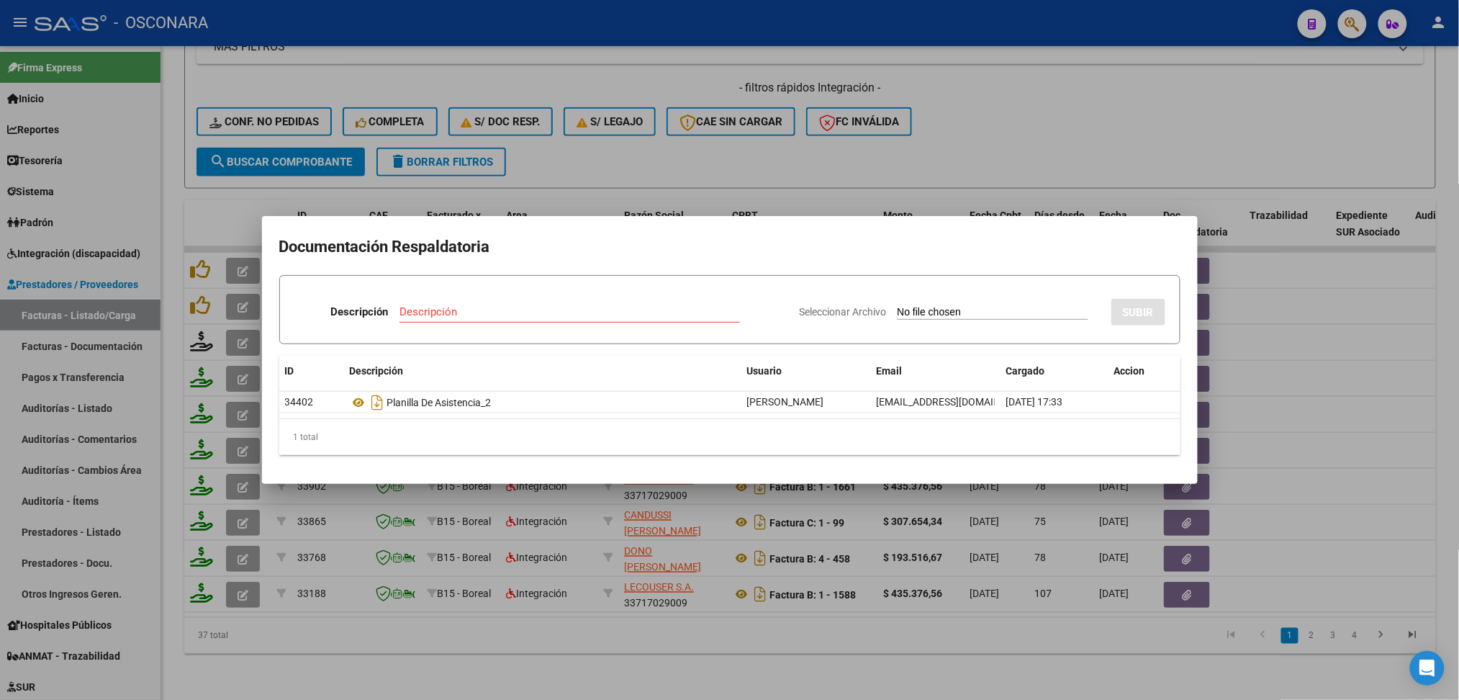
click at [634, 141] on div at bounding box center [729, 350] width 1459 height 700
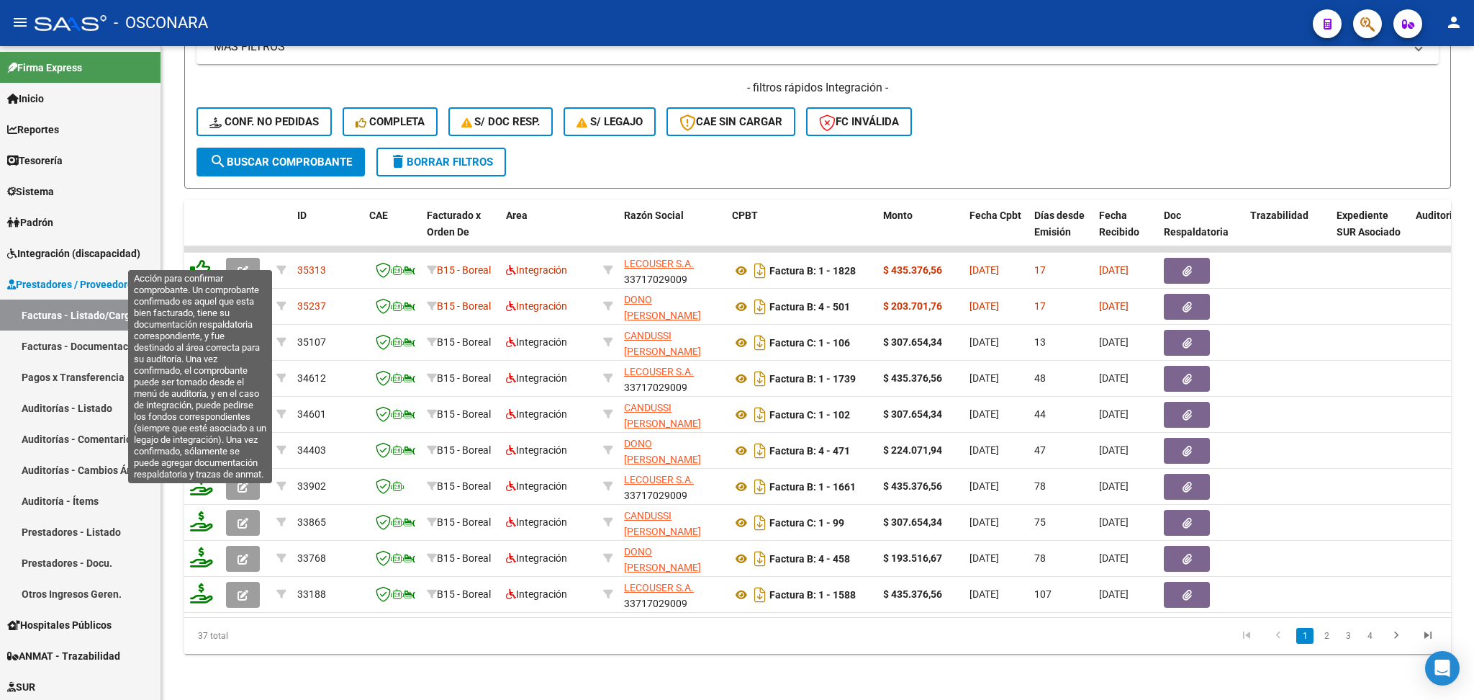
click at [202, 259] on icon at bounding box center [200, 269] width 20 height 20
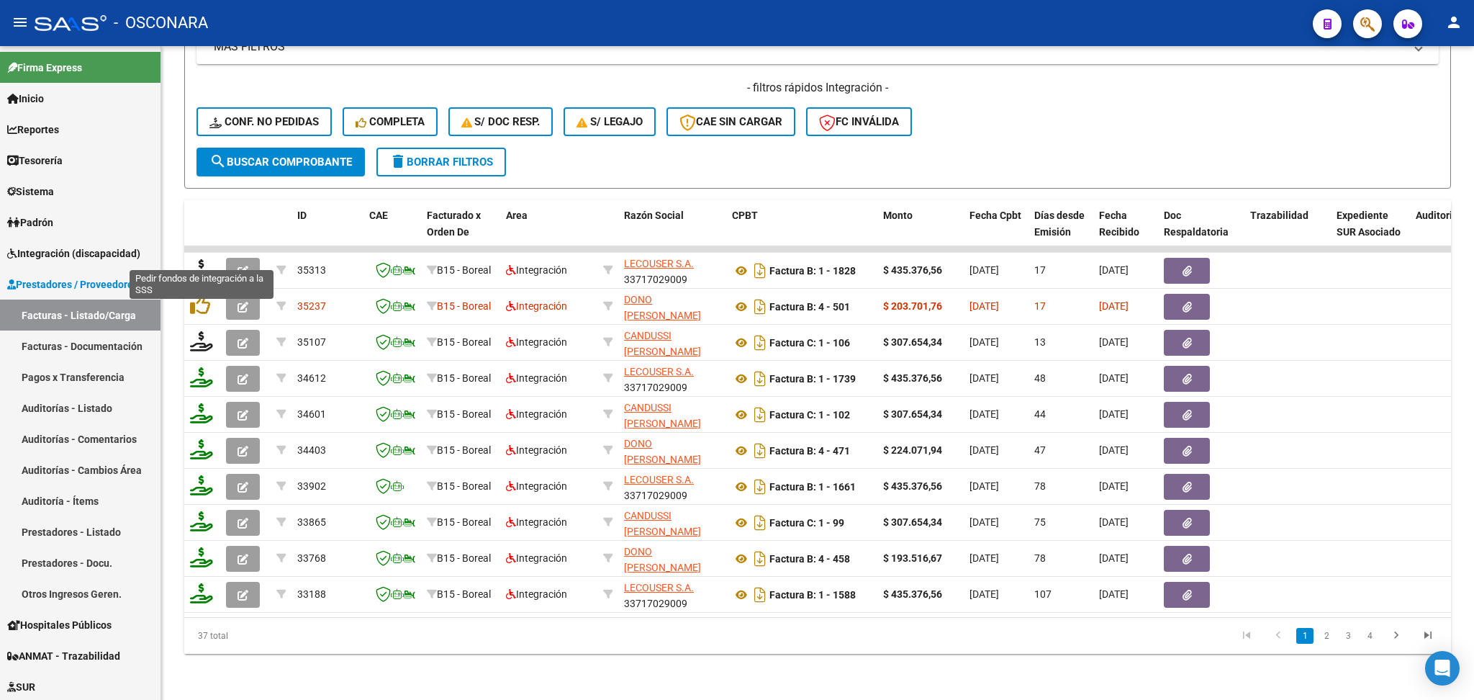
click at [199, 259] on icon at bounding box center [201, 269] width 23 height 20
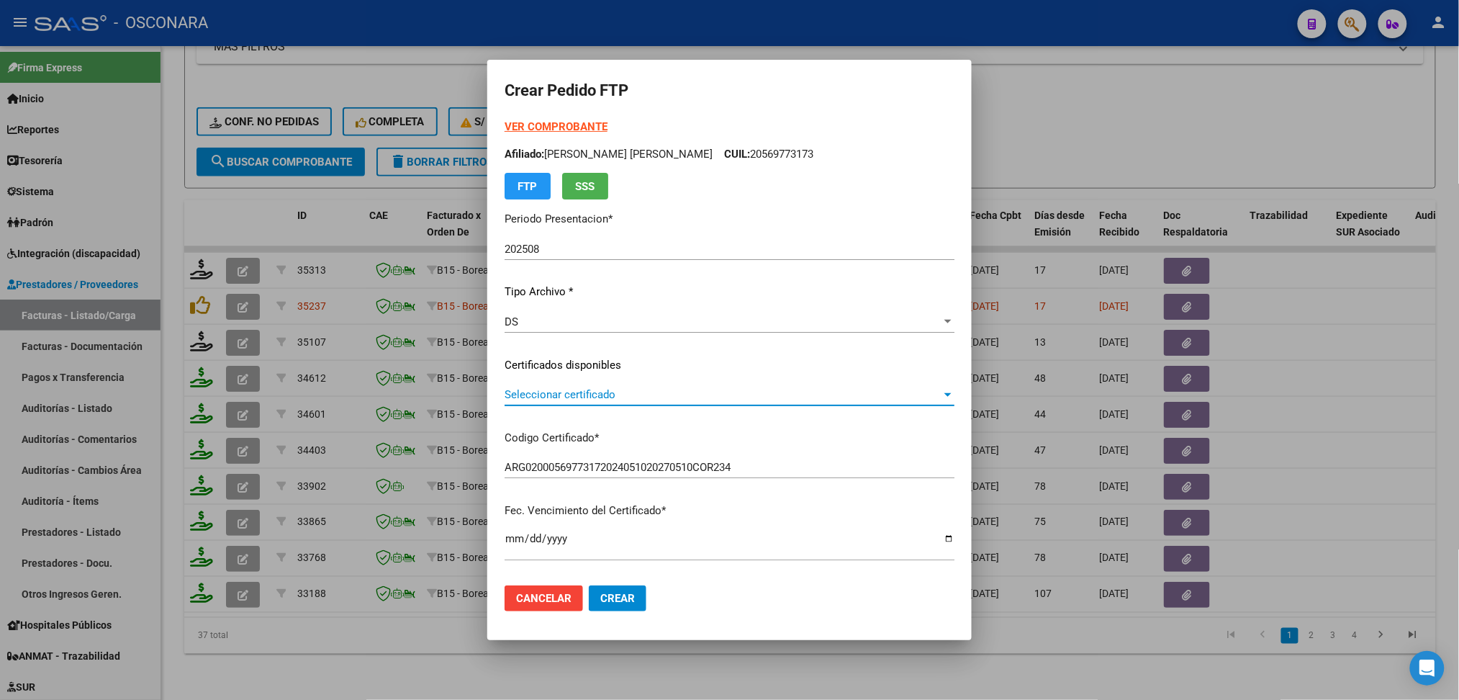
click at [561, 396] on span "Seleccionar certificado" at bounding box center [723, 394] width 437 height 13
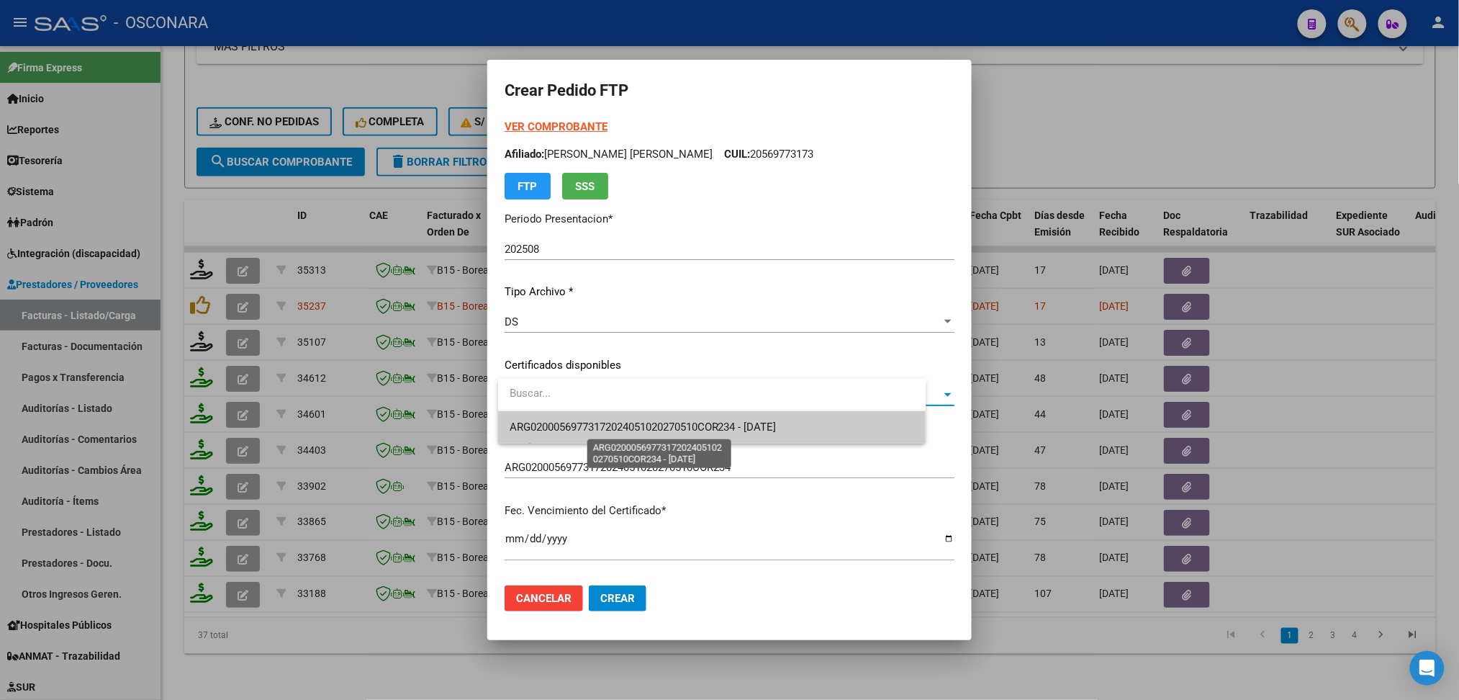
click at [570, 431] on span "ARG02000569773172024051020270510COR234 - [DATE]" at bounding box center [643, 426] width 267 height 13
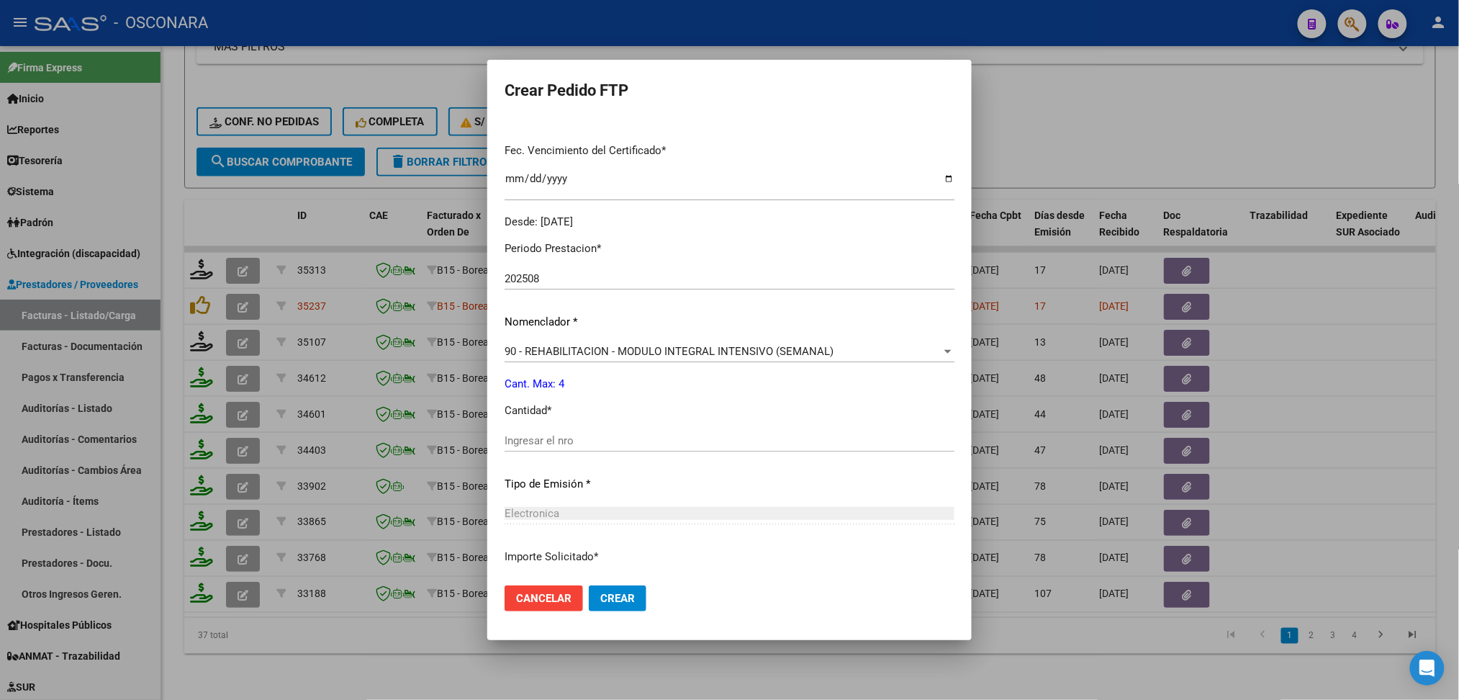
scroll to position [384, 0]
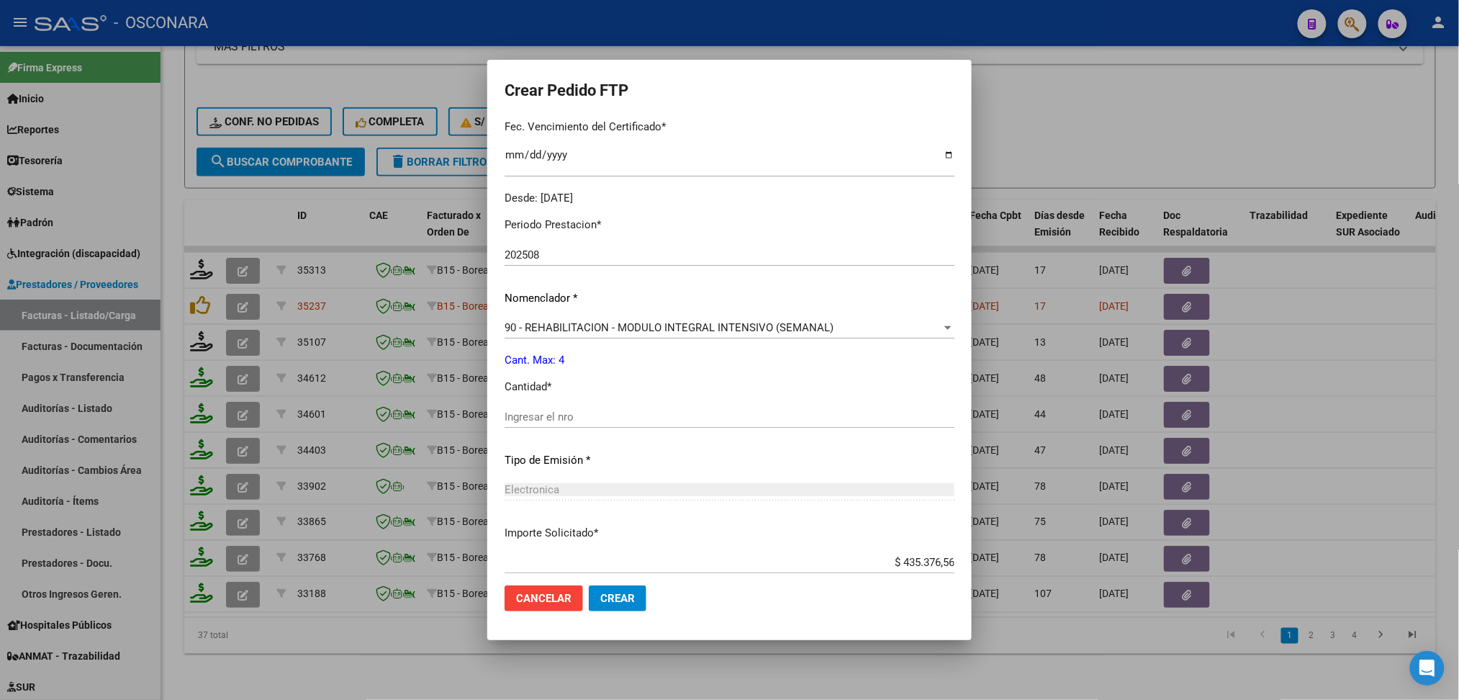
click at [564, 418] on input "Ingresar el nro" at bounding box center [730, 416] width 450 height 13
click at [589, 585] on button "Crear" at bounding box center [618, 598] width 58 height 26
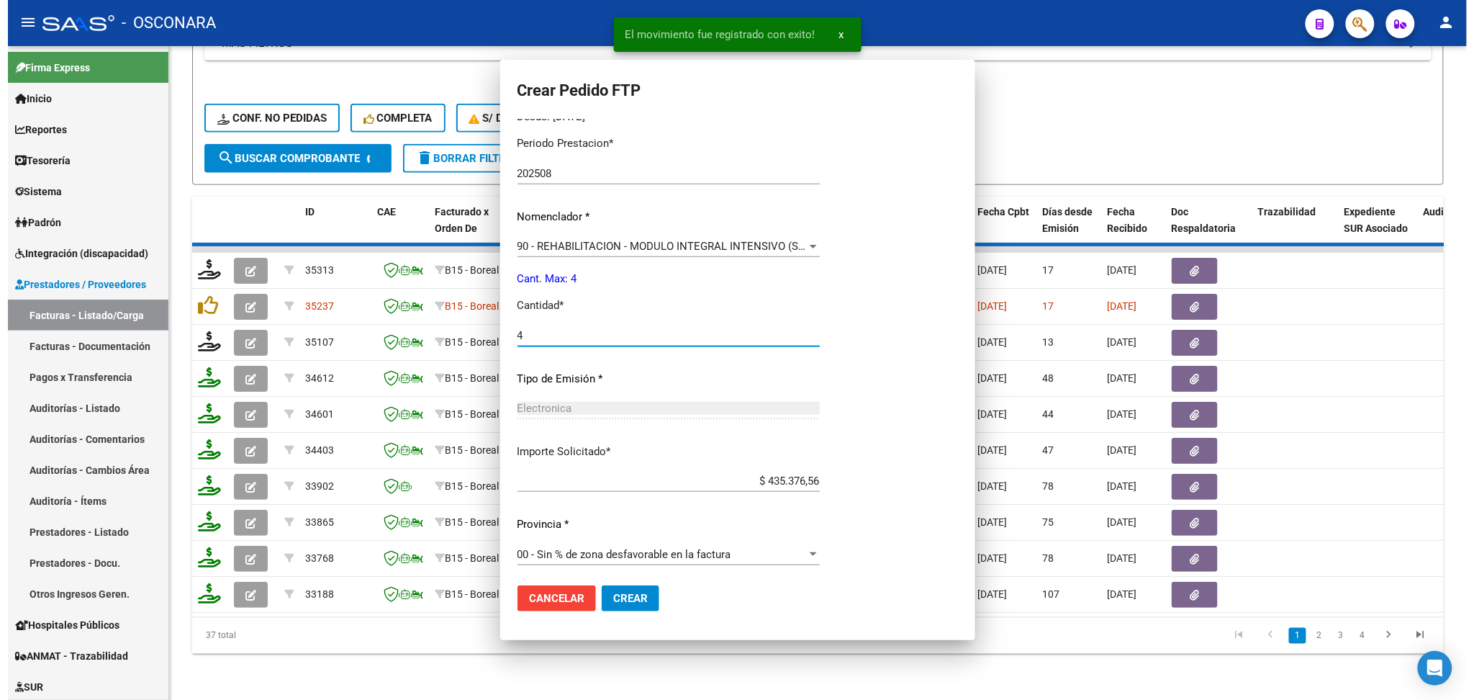
scroll to position [303, 0]
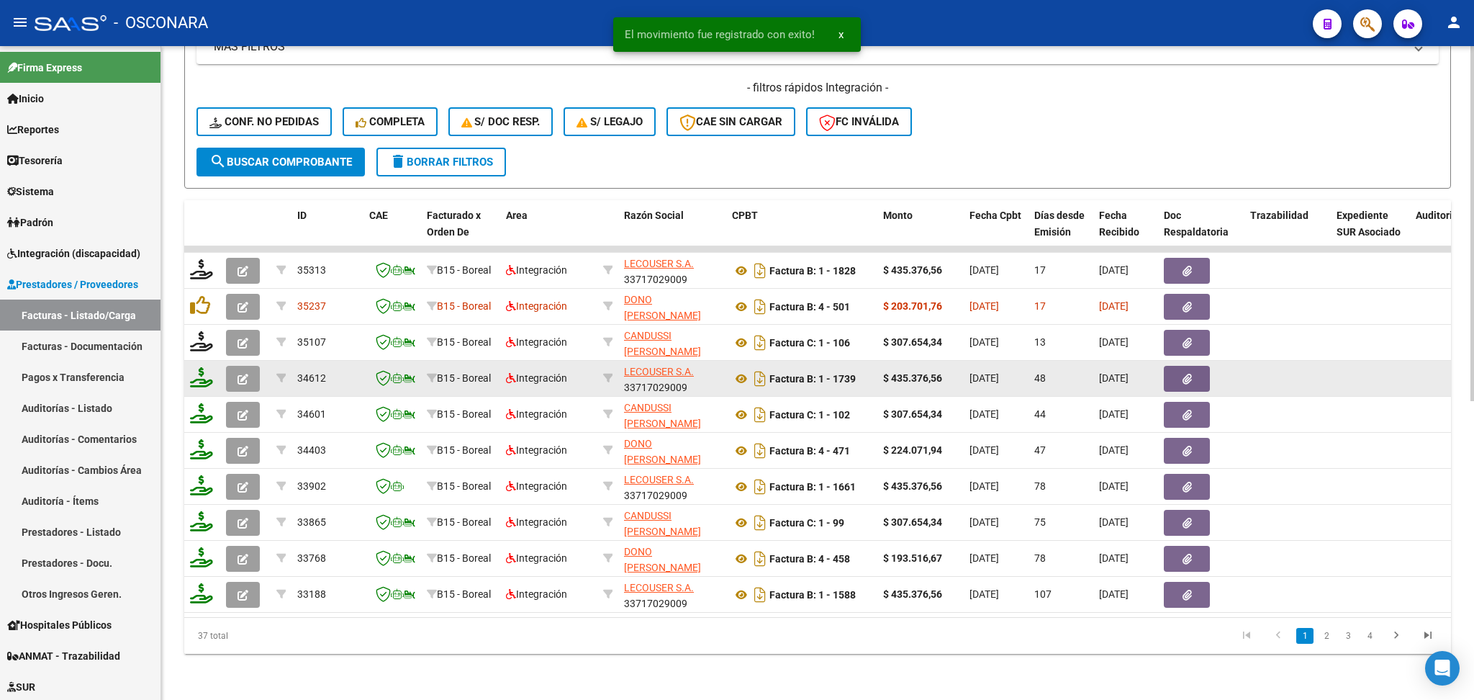
click at [228, 366] on button "button" at bounding box center [243, 379] width 34 height 26
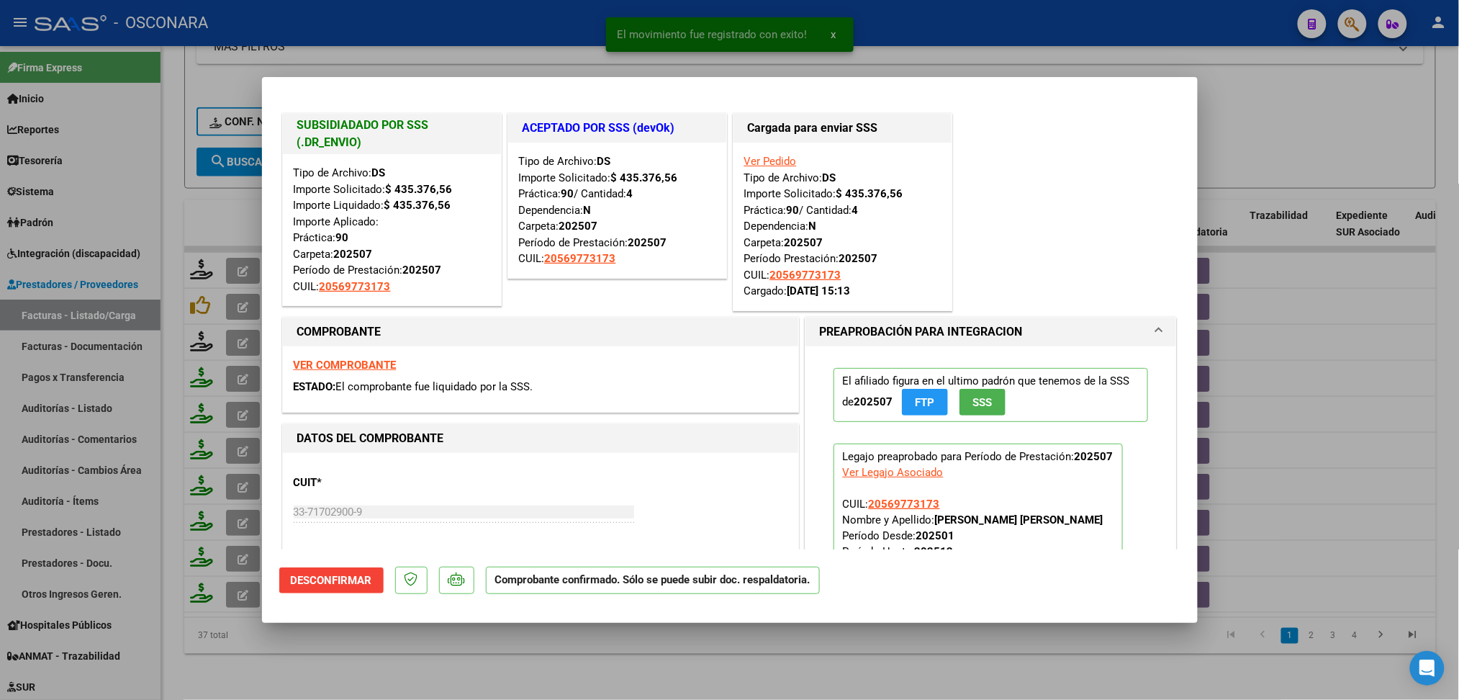
click at [466, 644] on div at bounding box center [729, 350] width 1459 height 700
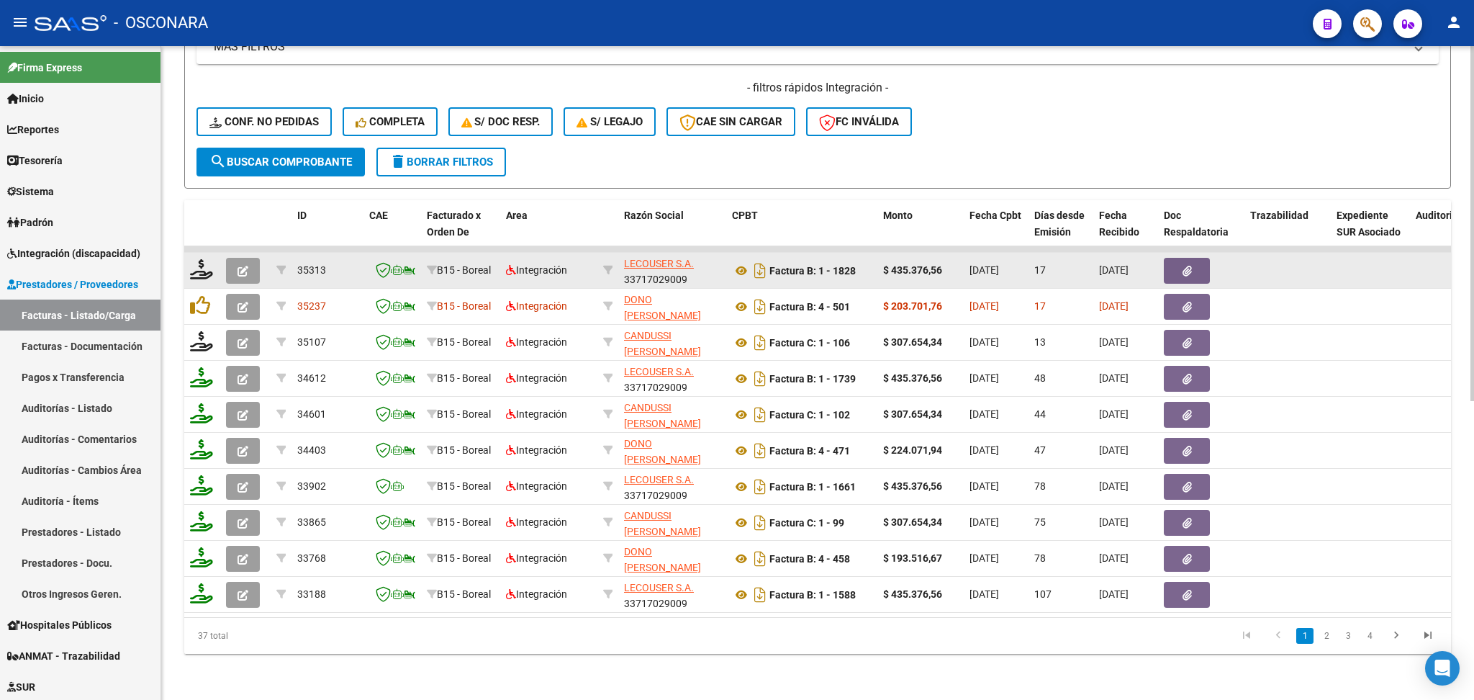
click at [238, 266] on icon "button" at bounding box center [243, 271] width 11 height 11
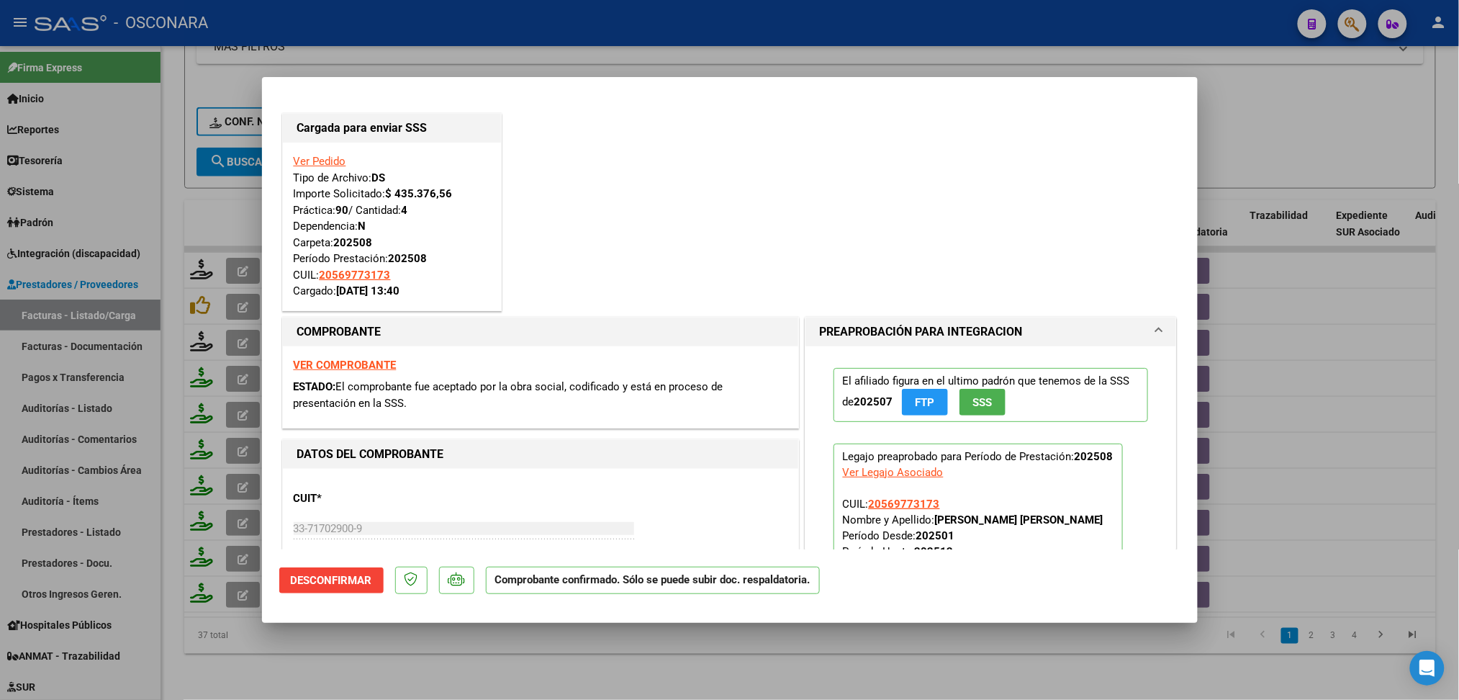
click at [490, 668] on div at bounding box center [729, 350] width 1459 height 700
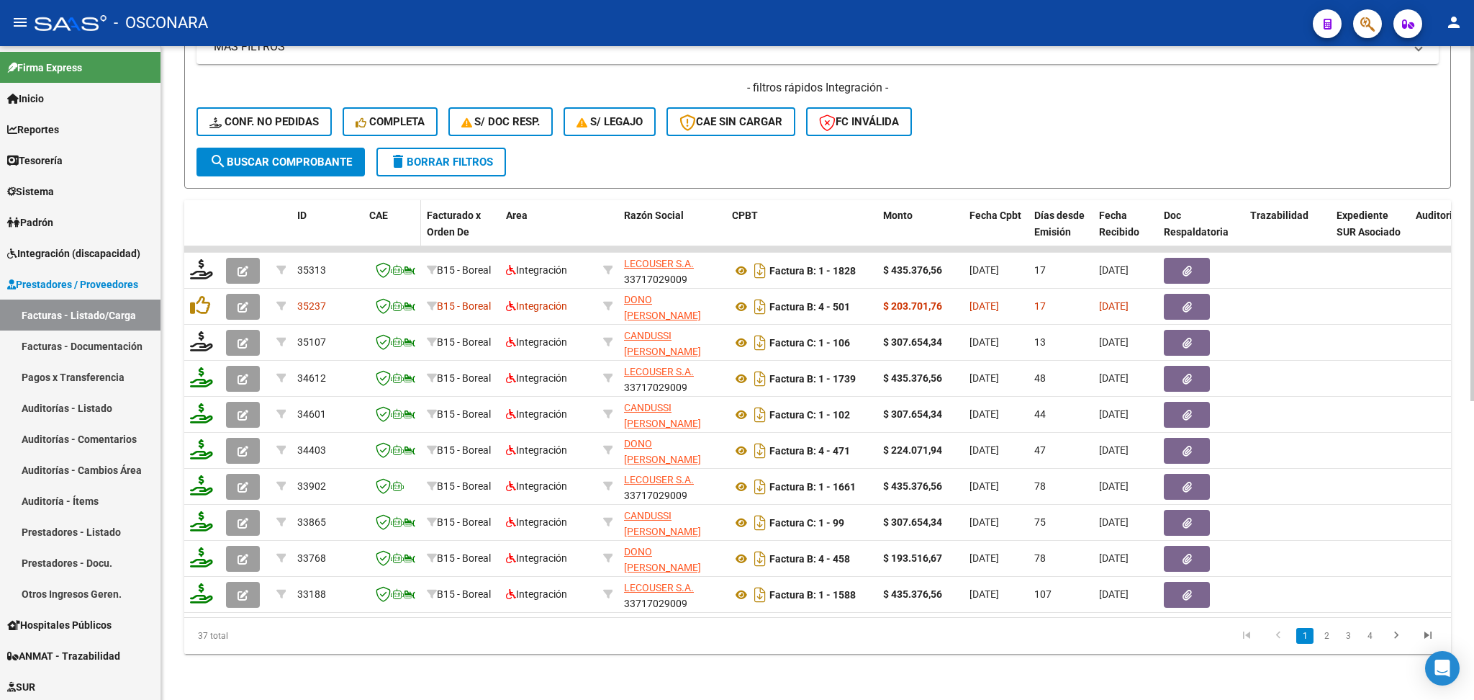
scroll to position [359, 0]
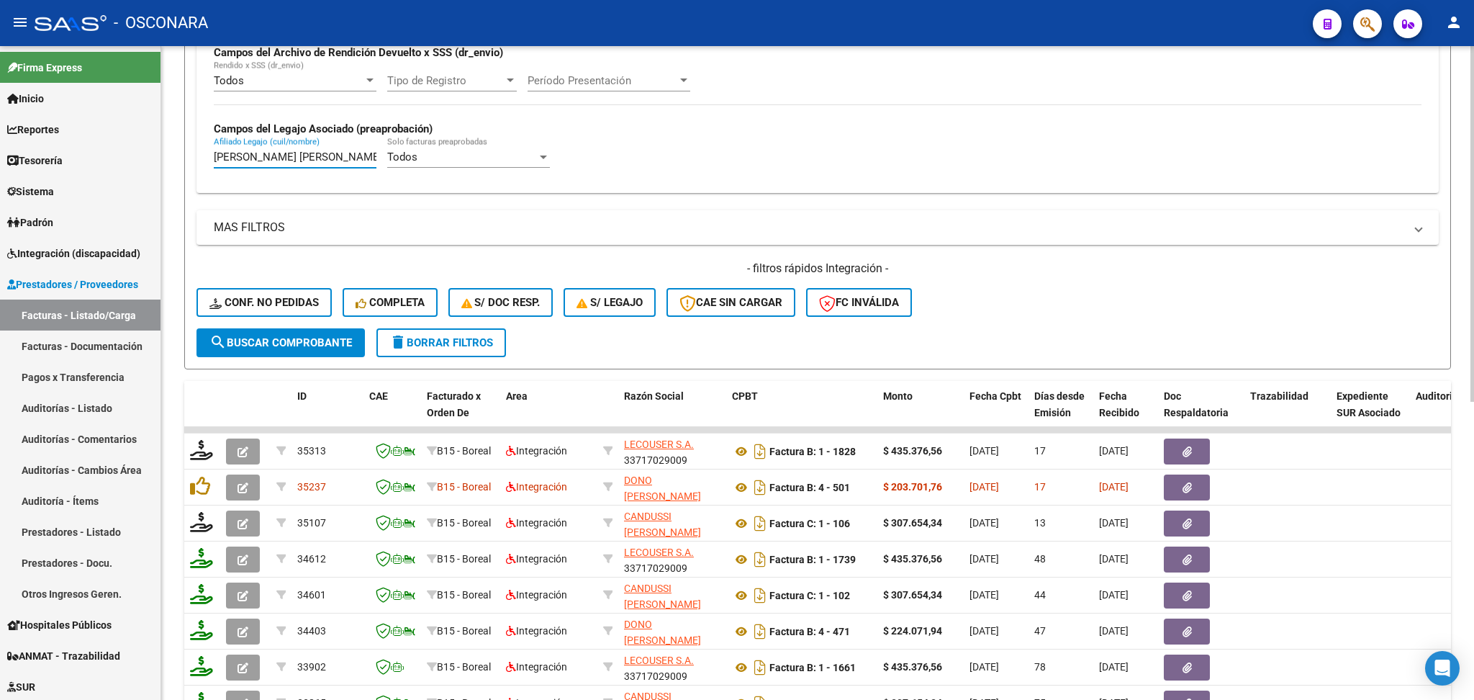
drag, startPoint x: 339, startPoint y: 155, endPoint x: 182, endPoint y: 162, distance: 157.1
click at [182, 162] on div "Video tutorial PRESTADORES -> Listado de CPBTs Emitidos por Prestadores / Prove…" at bounding box center [817, 284] width 1313 height 1194
paste input "[PERSON_NAME] [PERSON_NAME]"
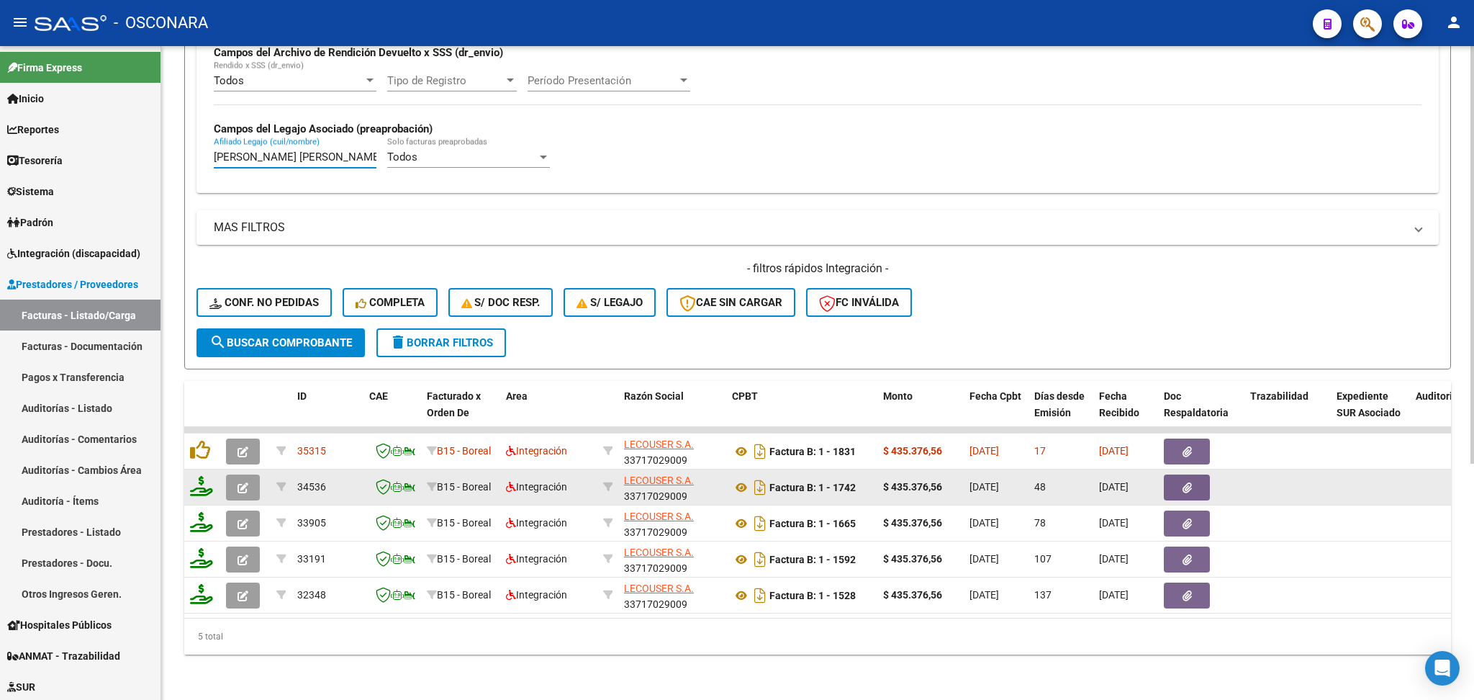
click at [230, 484] on button "button" at bounding box center [243, 487] width 34 height 26
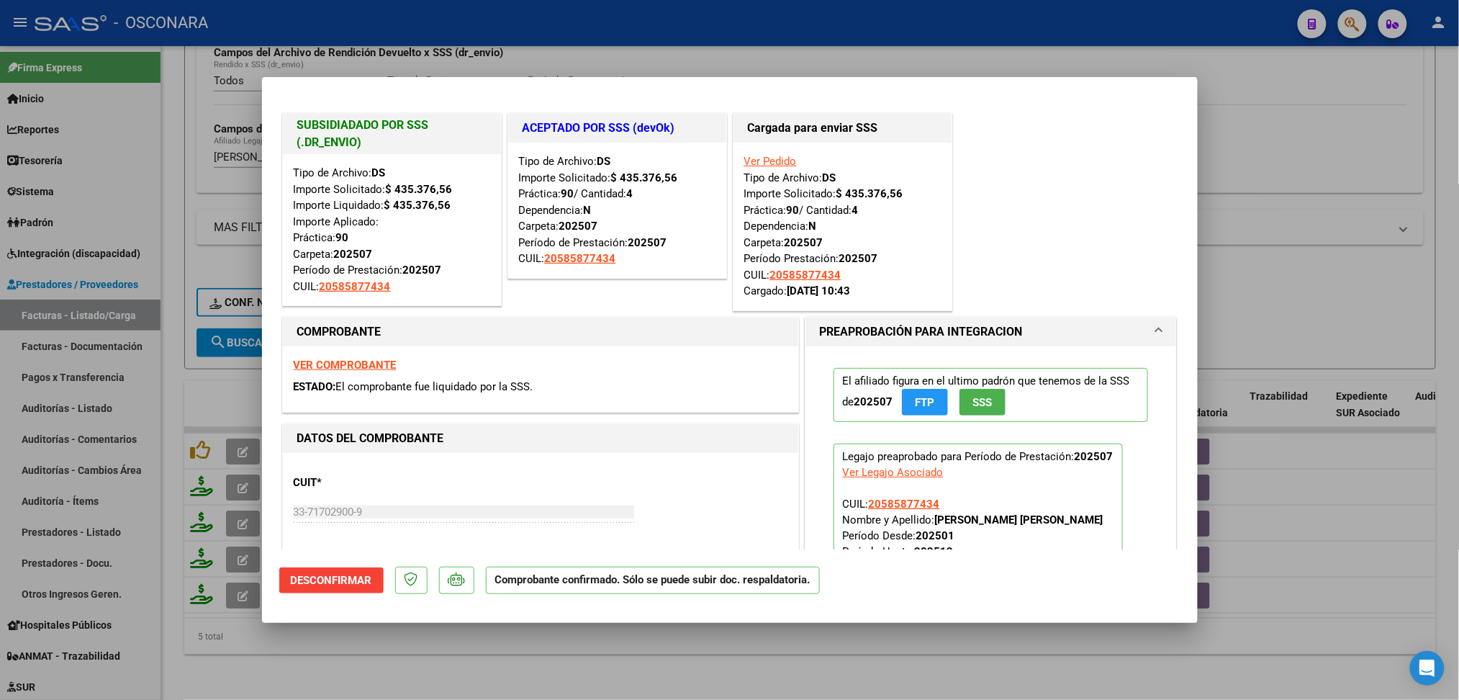
click at [386, 657] on div at bounding box center [729, 350] width 1459 height 700
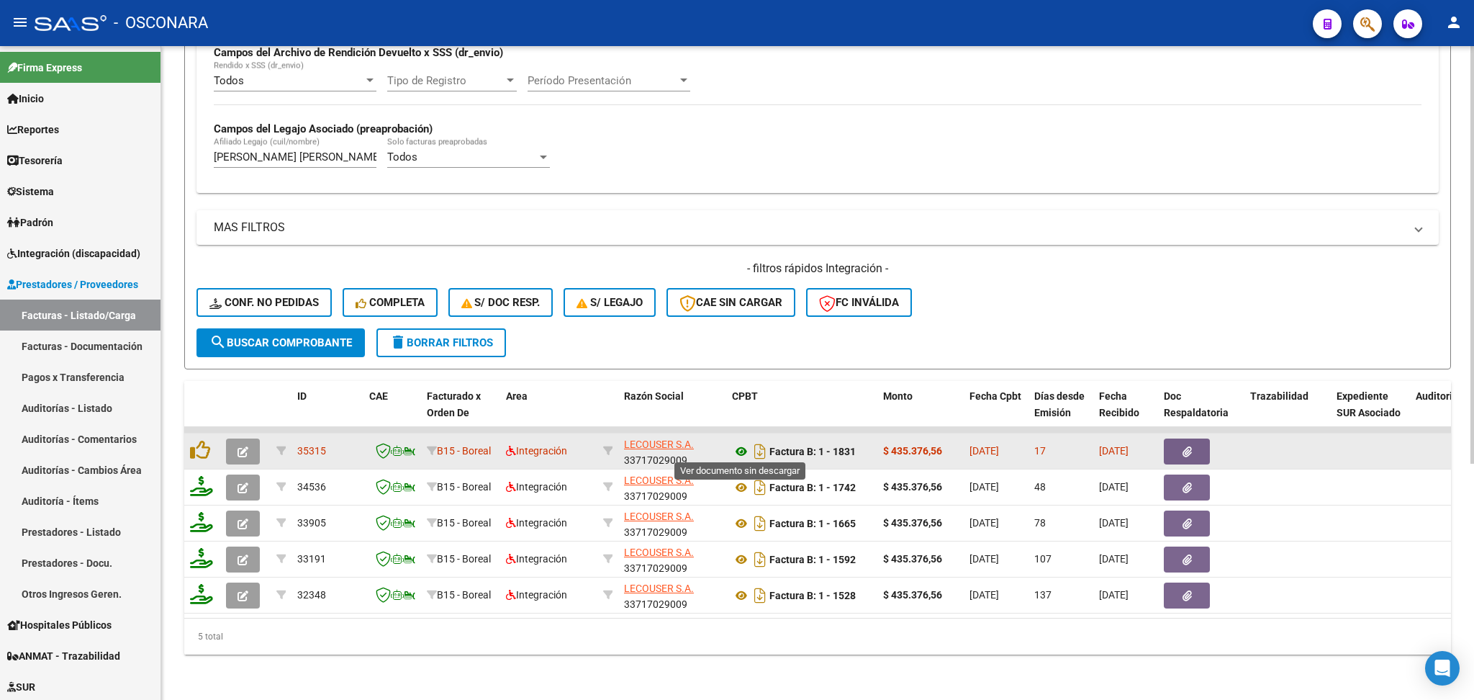
click at [743, 448] on icon at bounding box center [741, 451] width 19 height 17
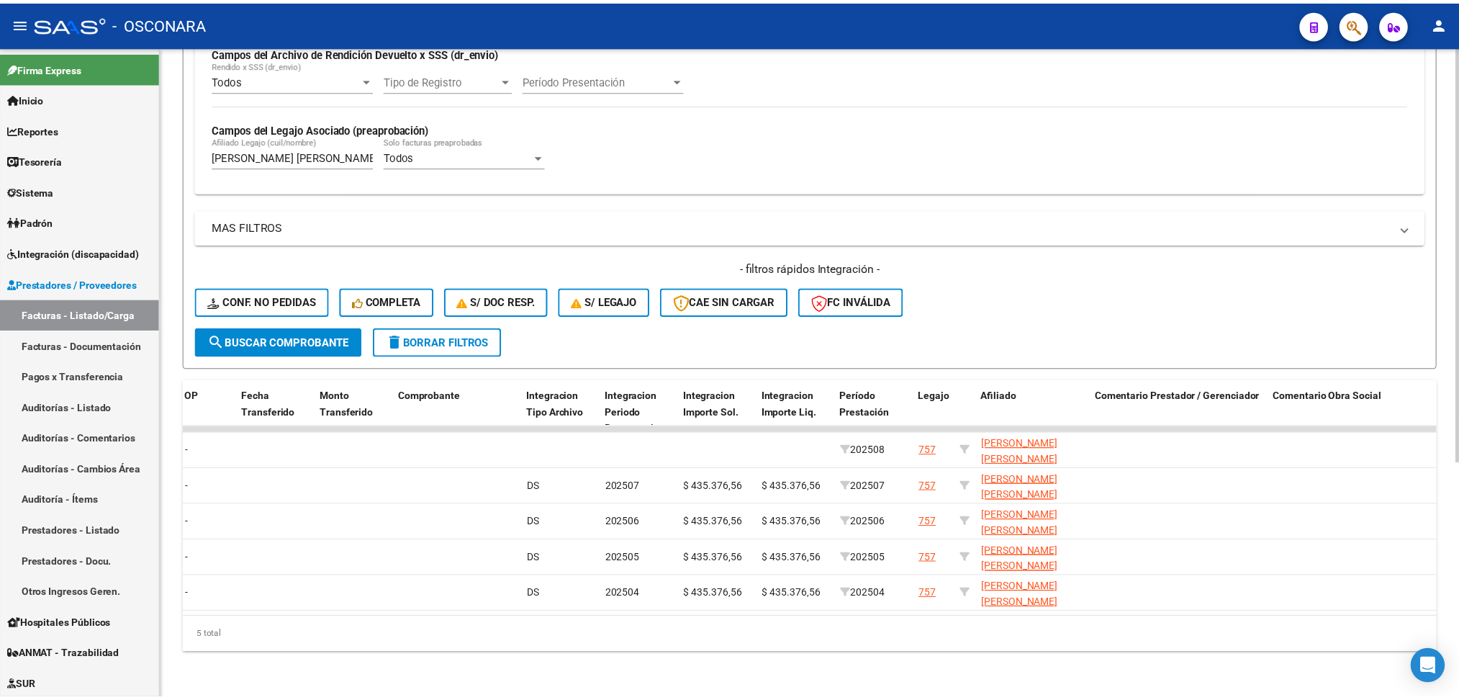
scroll to position [0, 0]
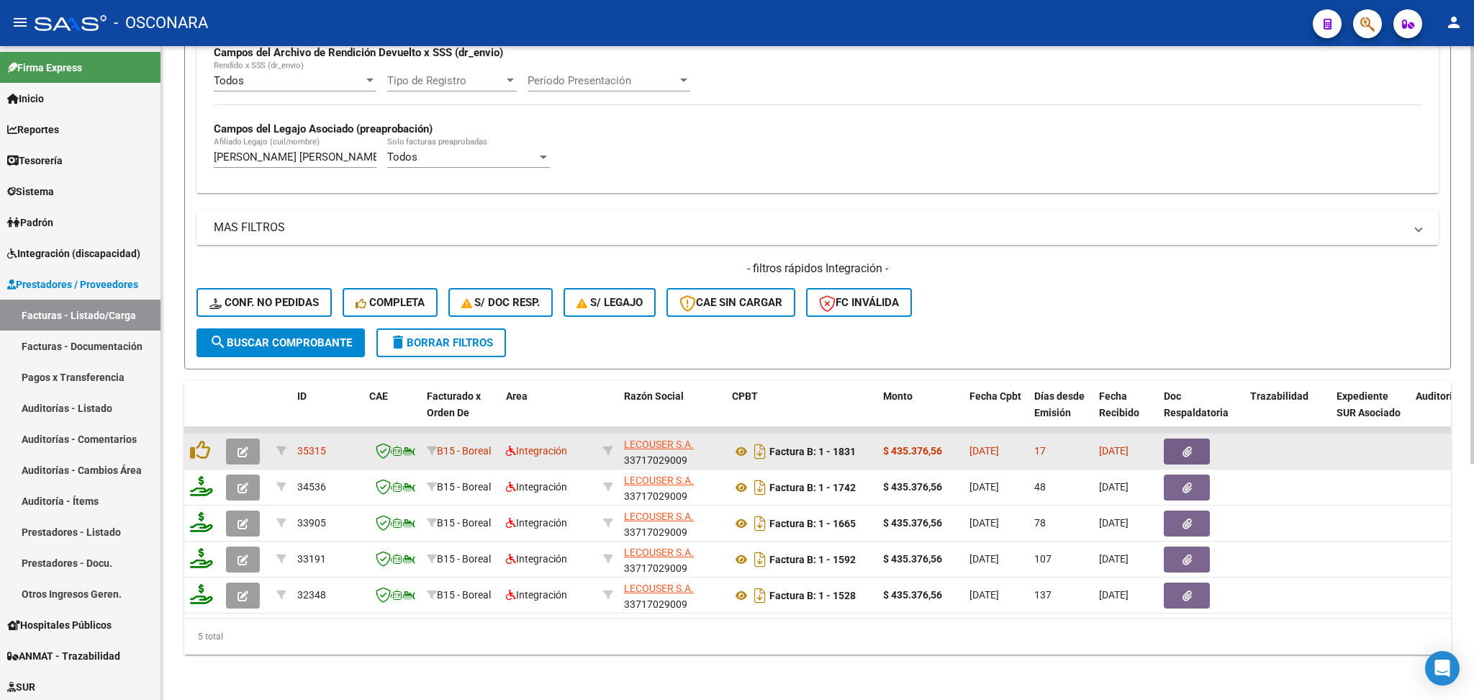
click at [1191, 438] on button "button" at bounding box center [1187, 451] width 46 height 26
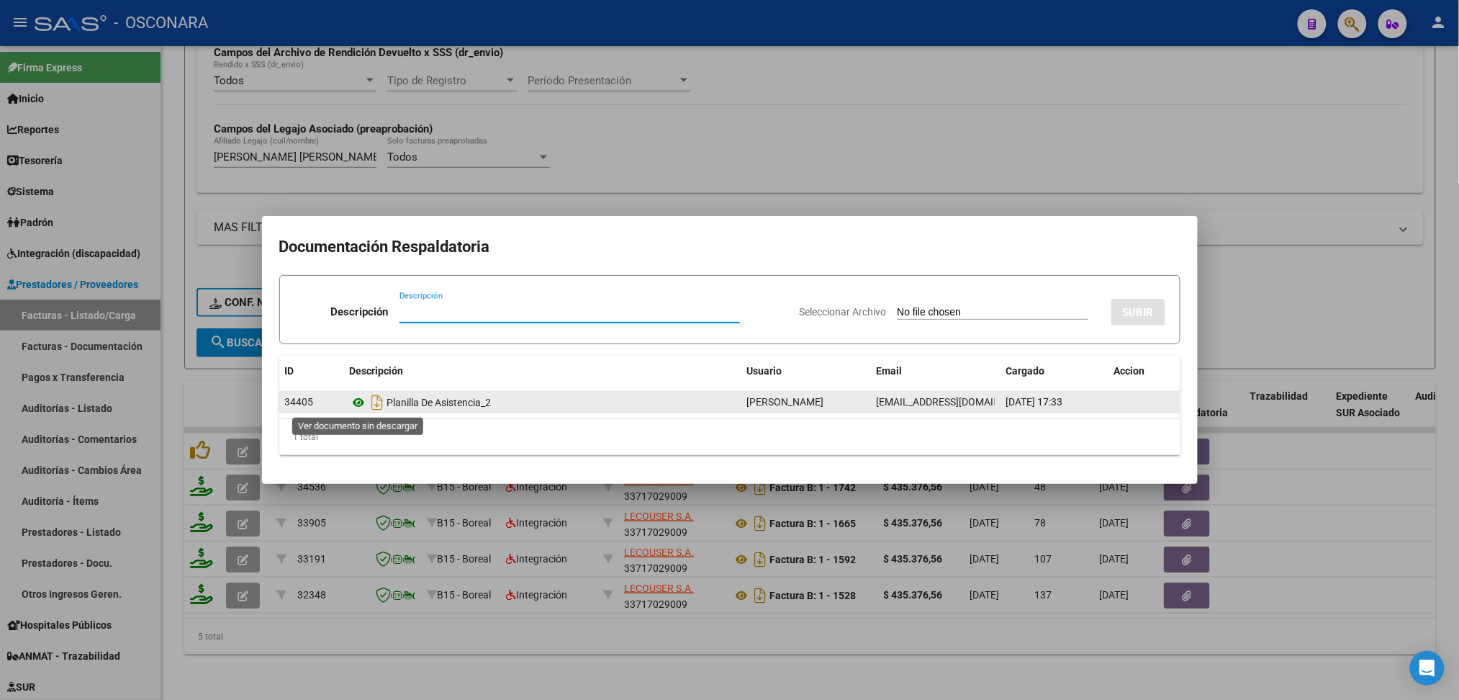
click at [354, 401] on icon at bounding box center [359, 402] width 19 height 17
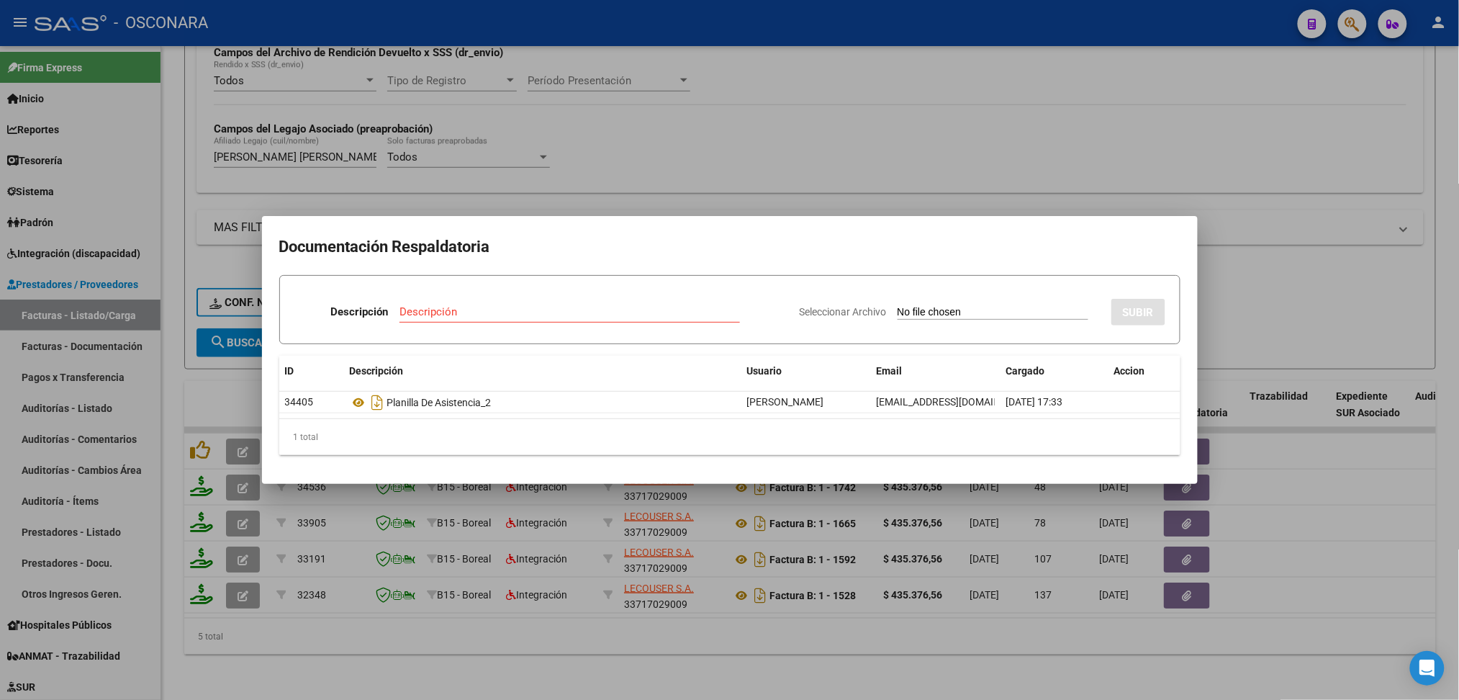
click at [615, 145] on div at bounding box center [729, 350] width 1459 height 700
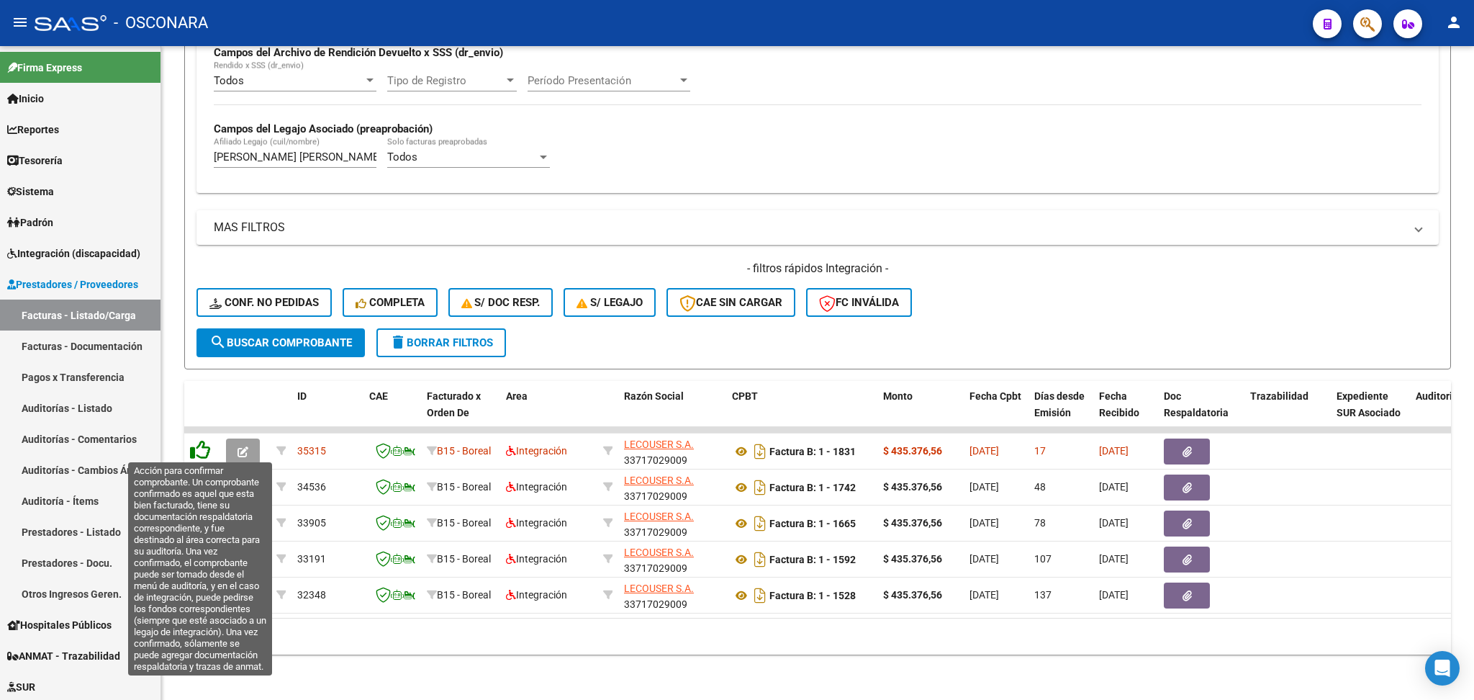
click at [202, 448] on icon at bounding box center [200, 450] width 20 height 20
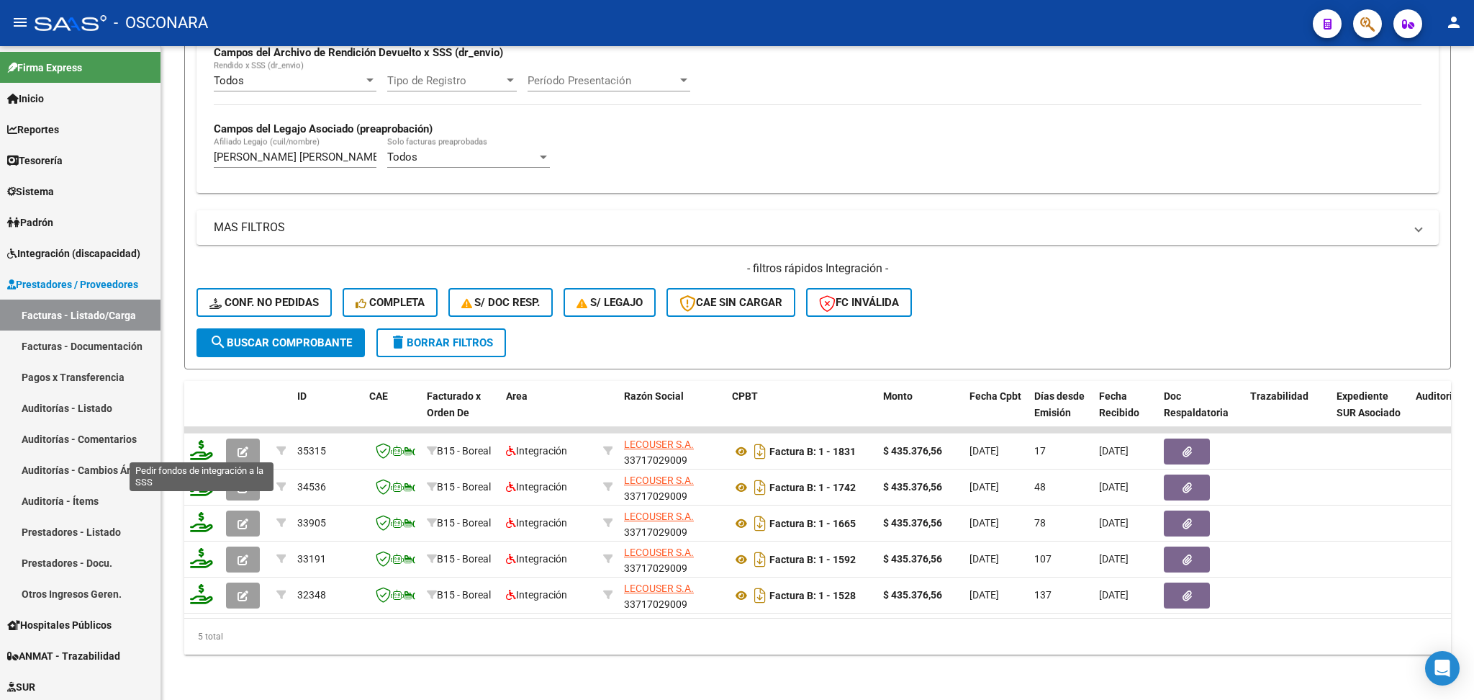
click at [201, 453] on icon at bounding box center [201, 450] width 23 height 20
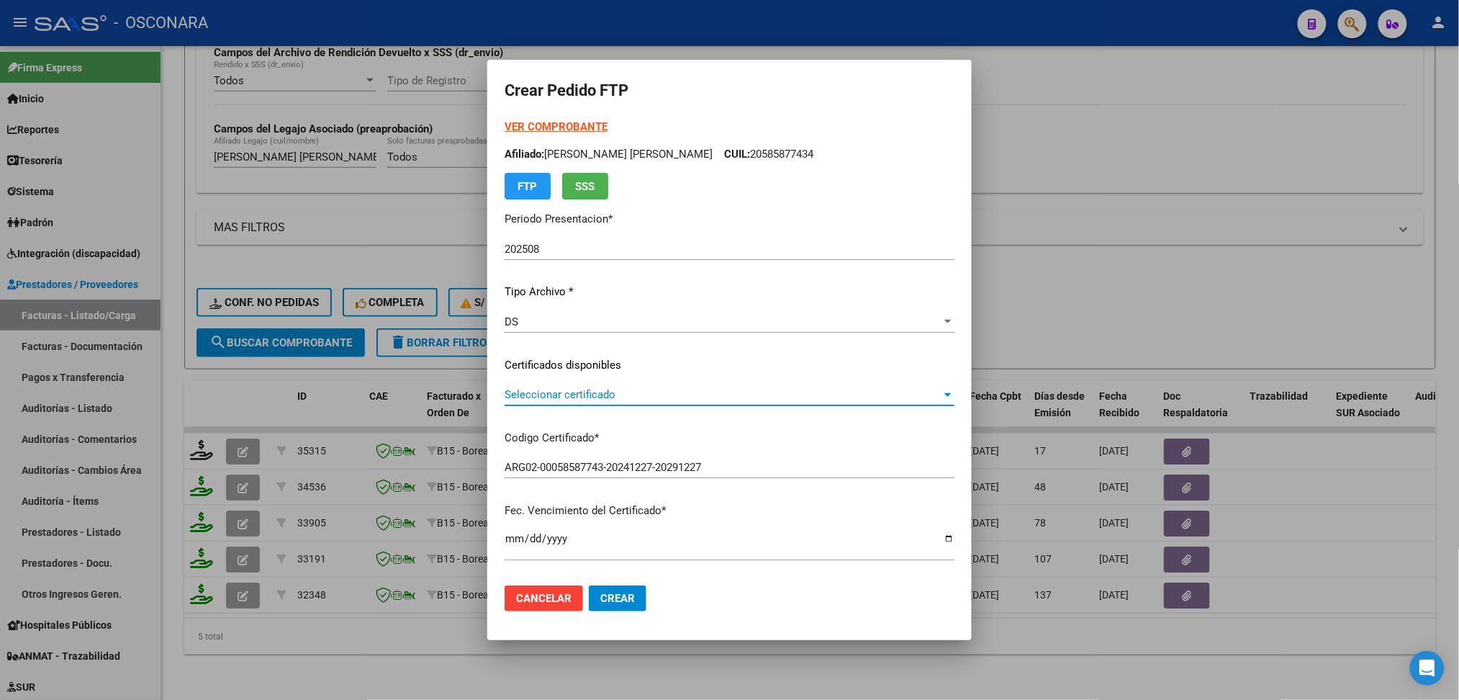
click at [577, 397] on span "Seleccionar certificado" at bounding box center [723, 394] width 437 height 13
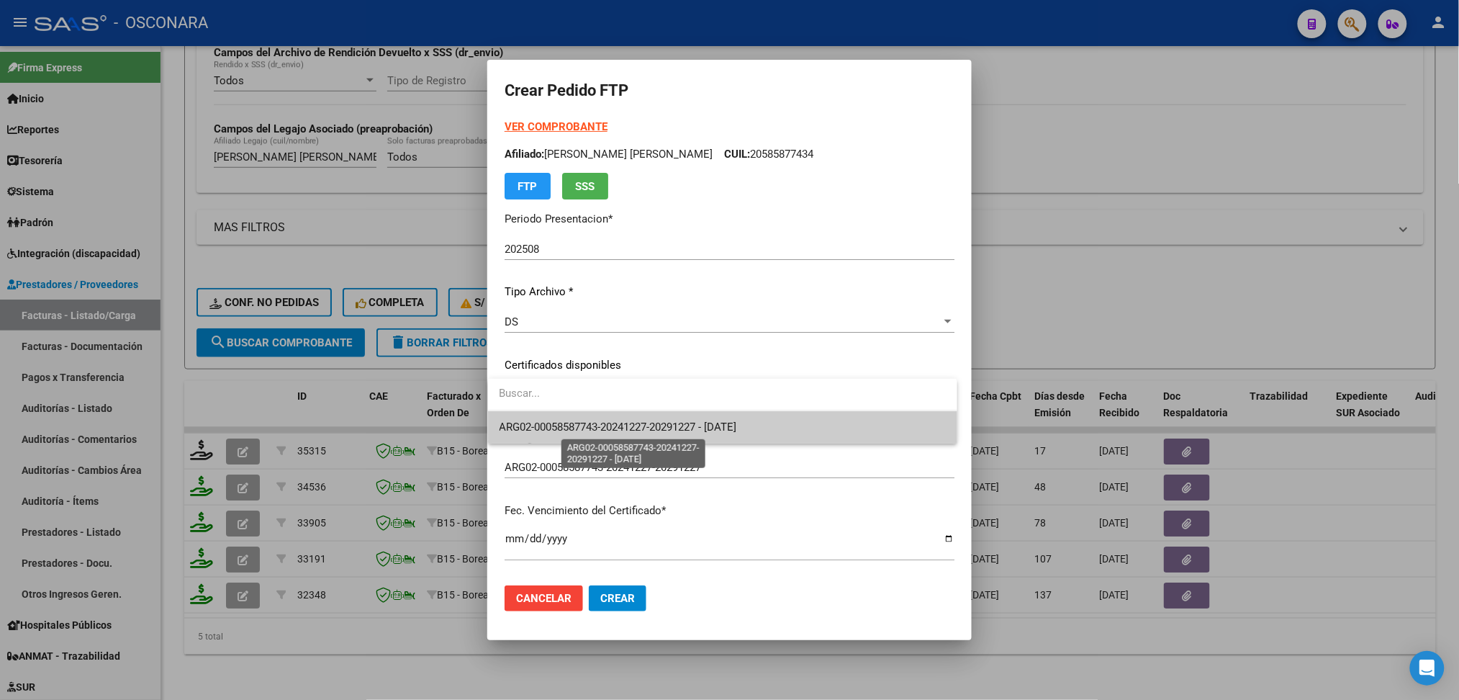
click at [571, 420] on span "ARG02-00058587743-20241227-20291227 - [DATE]" at bounding box center [619, 426] width 238 height 13
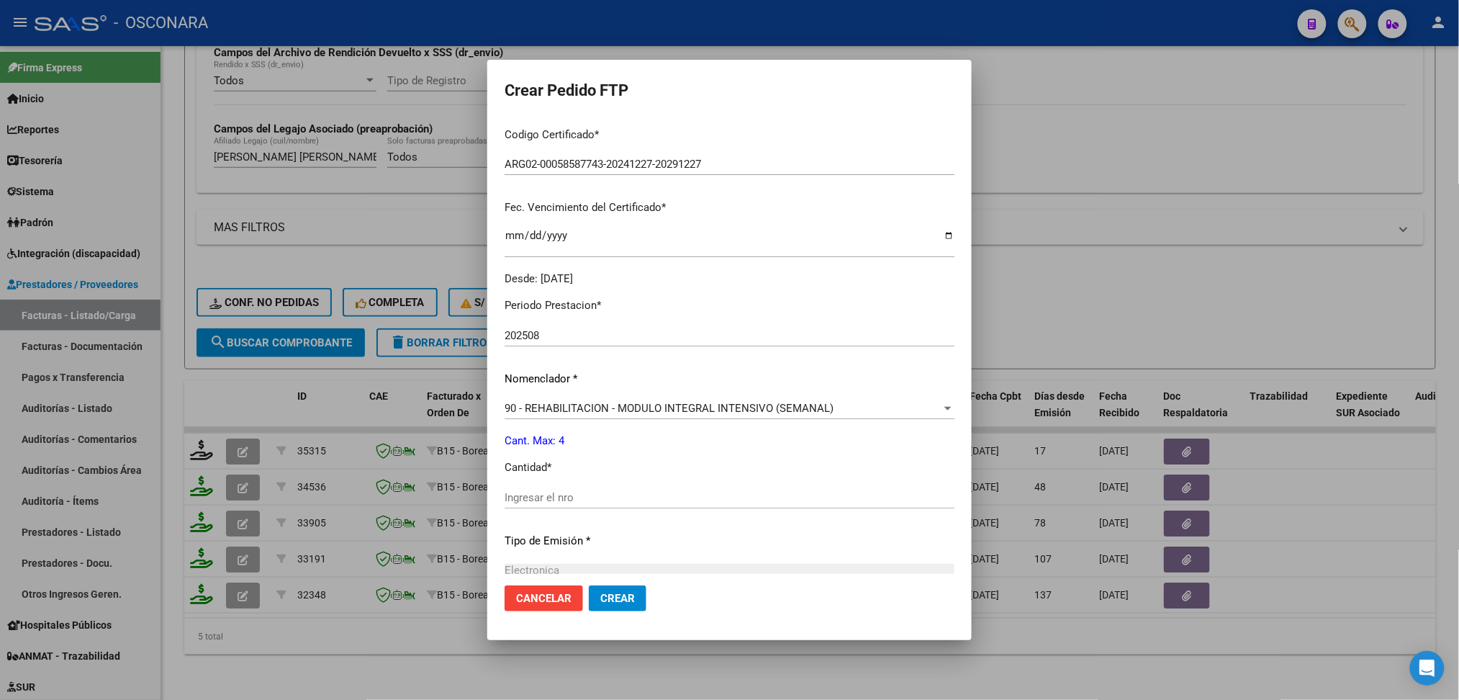
scroll to position [468, 0]
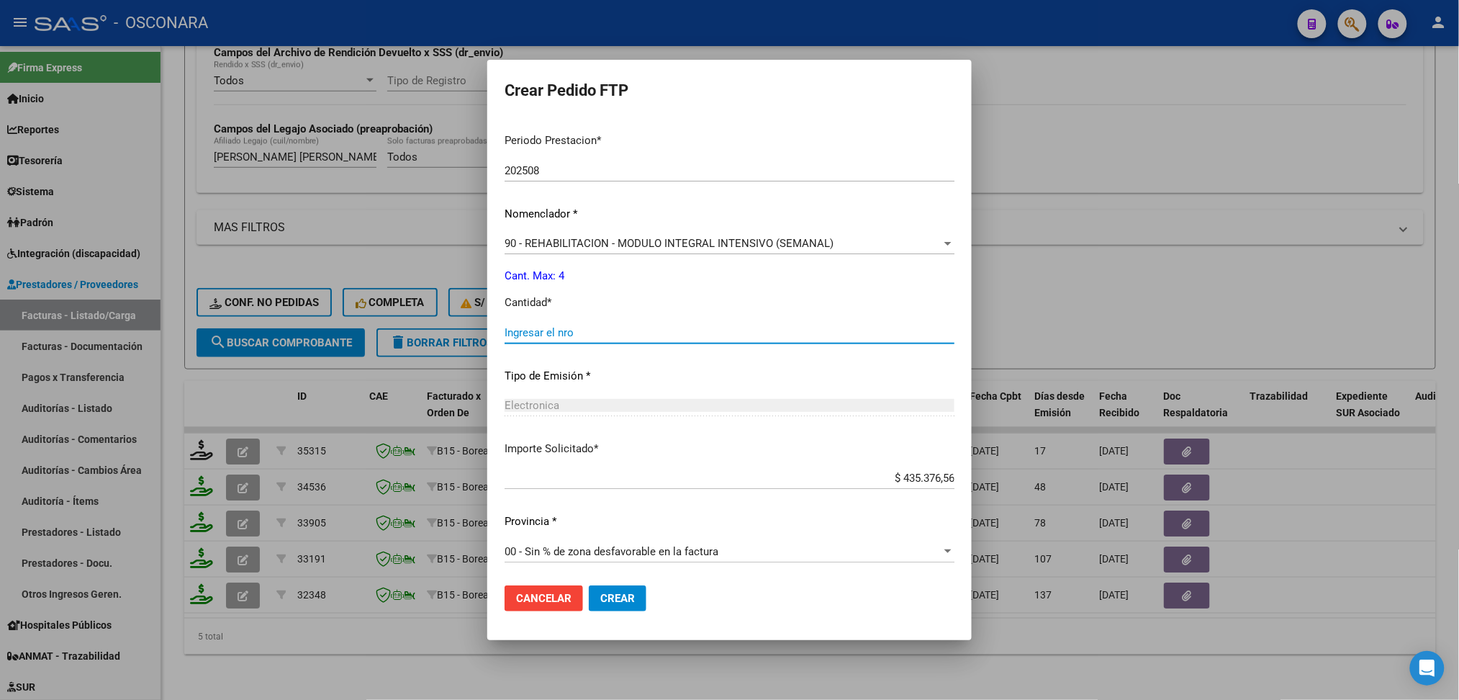
click at [555, 331] on input "Ingresar el nro" at bounding box center [730, 332] width 450 height 13
click at [589, 585] on button "Crear" at bounding box center [618, 598] width 58 height 26
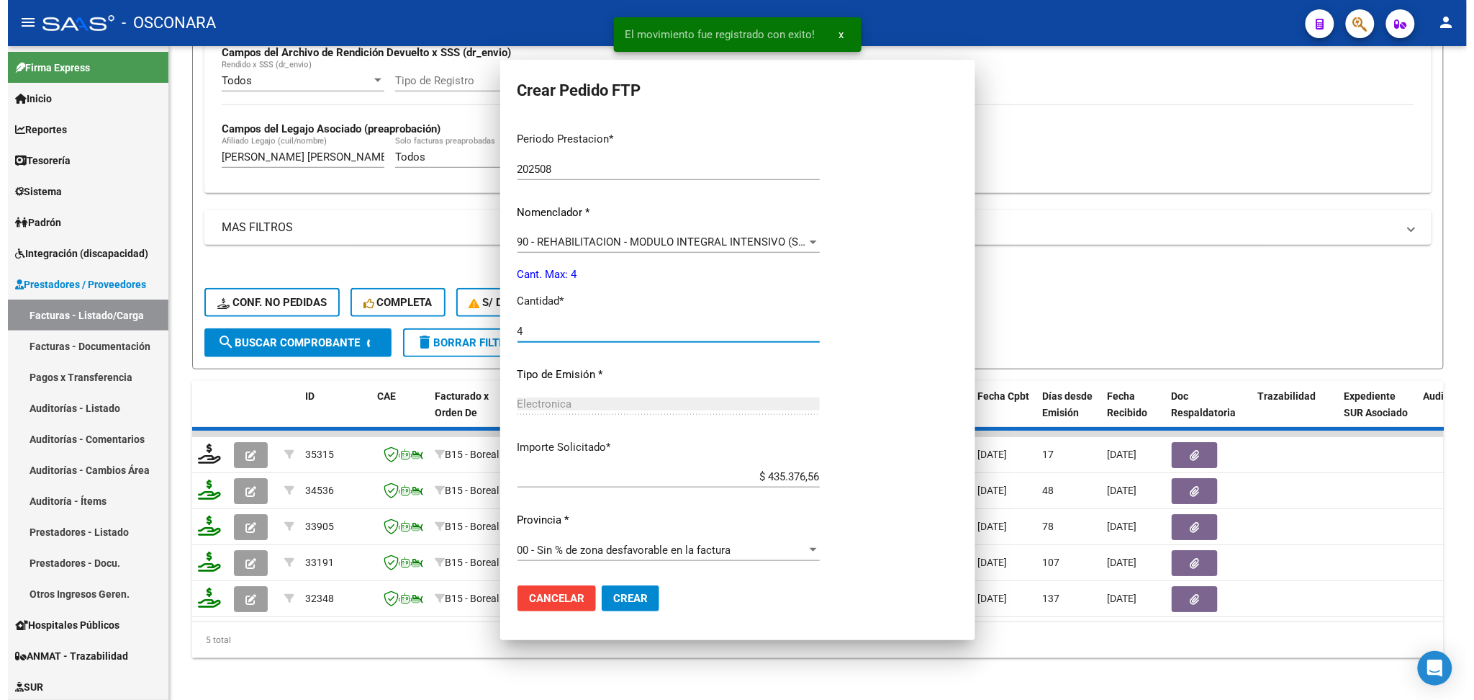
scroll to position [387, 0]
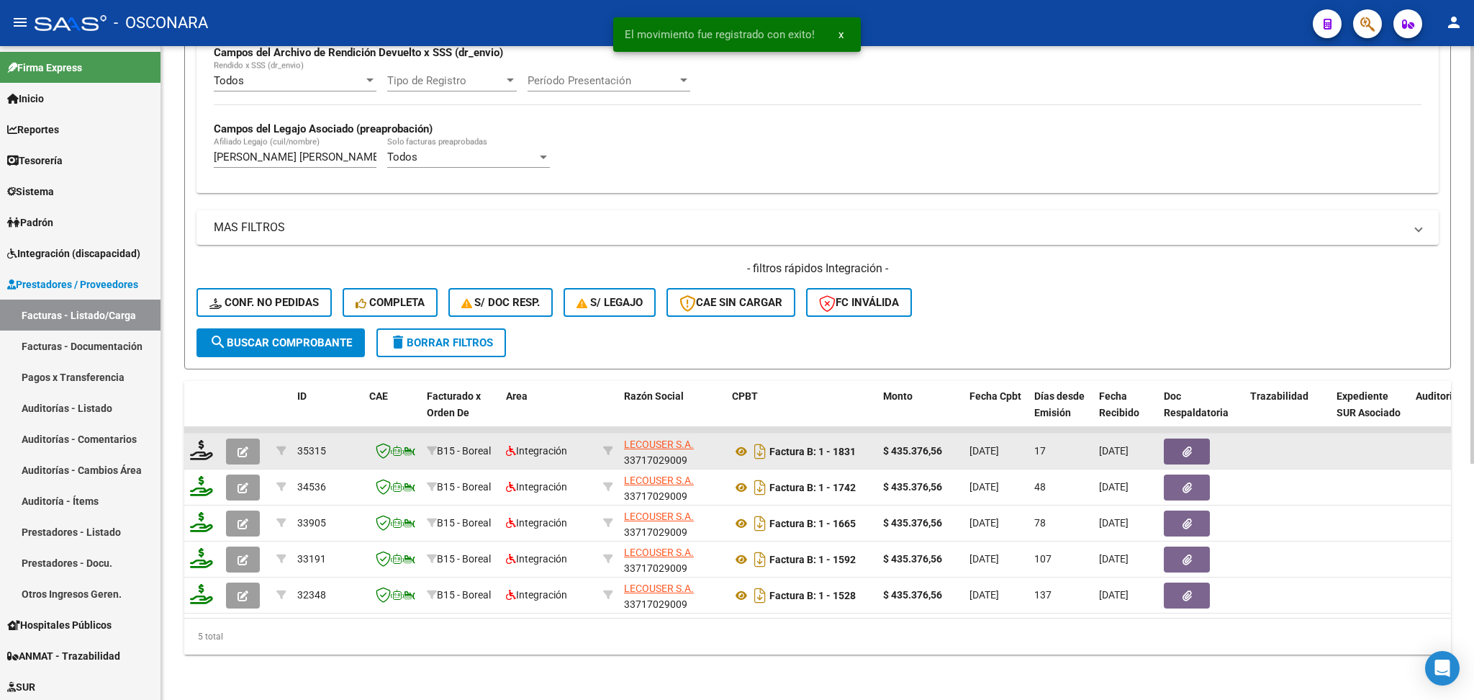
click at [243, 446] on icon "button" at bounding box center [243, 451] width 11 height 11
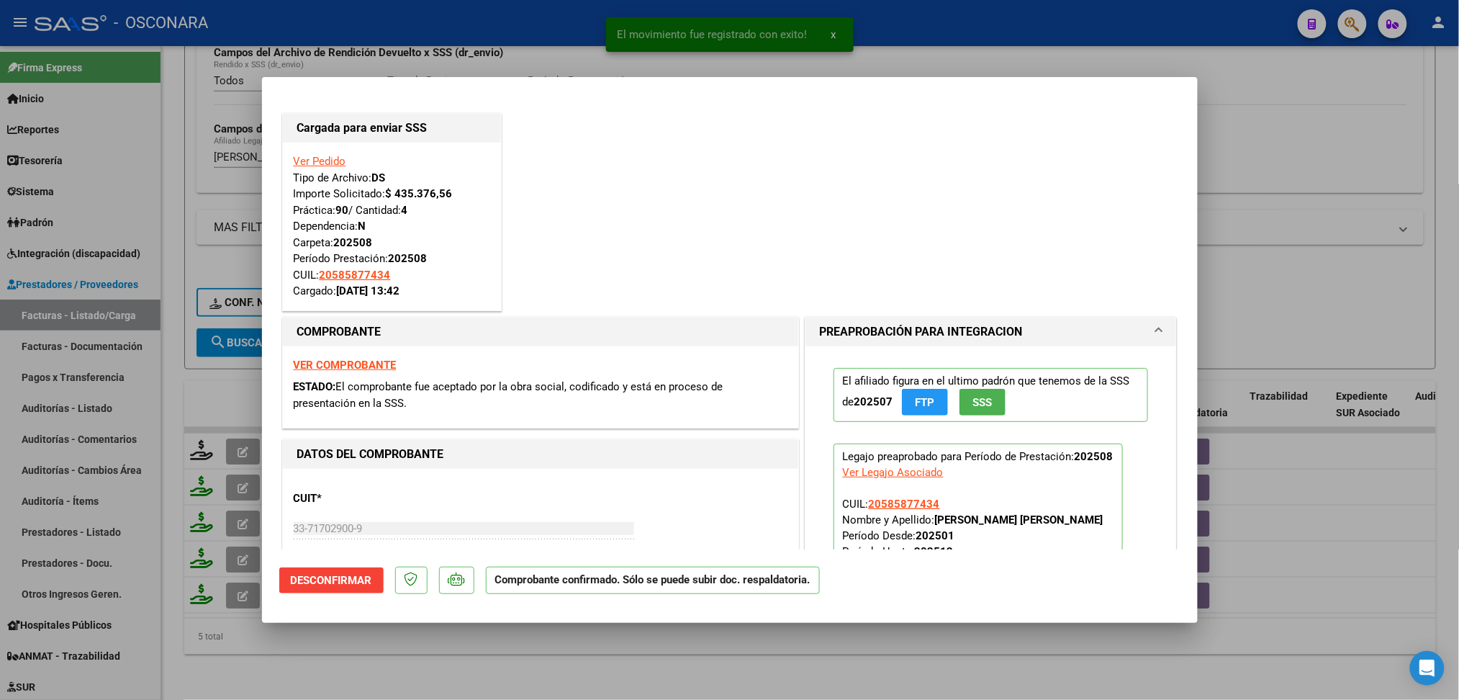
click at [480, 667] on div at bounding box center [729, 350] width 1459 height 700
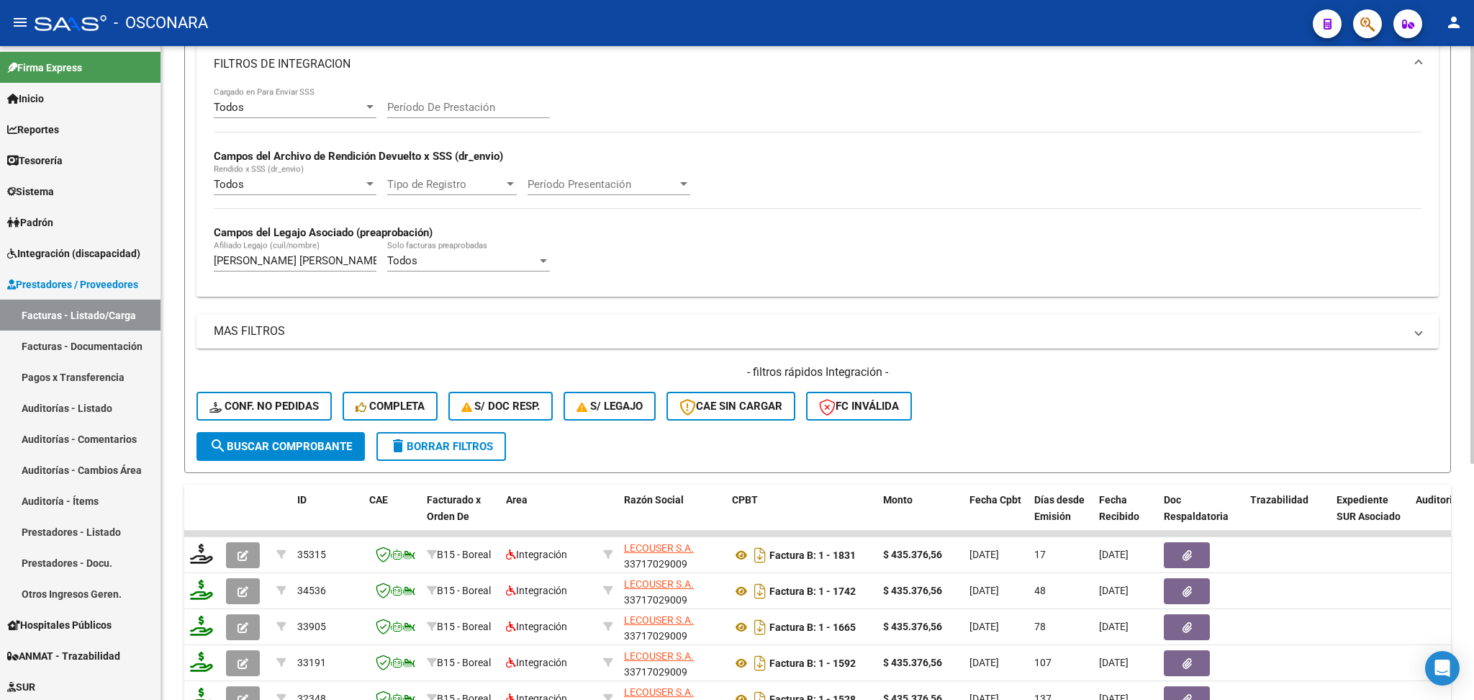
scroll to position [167, 0]
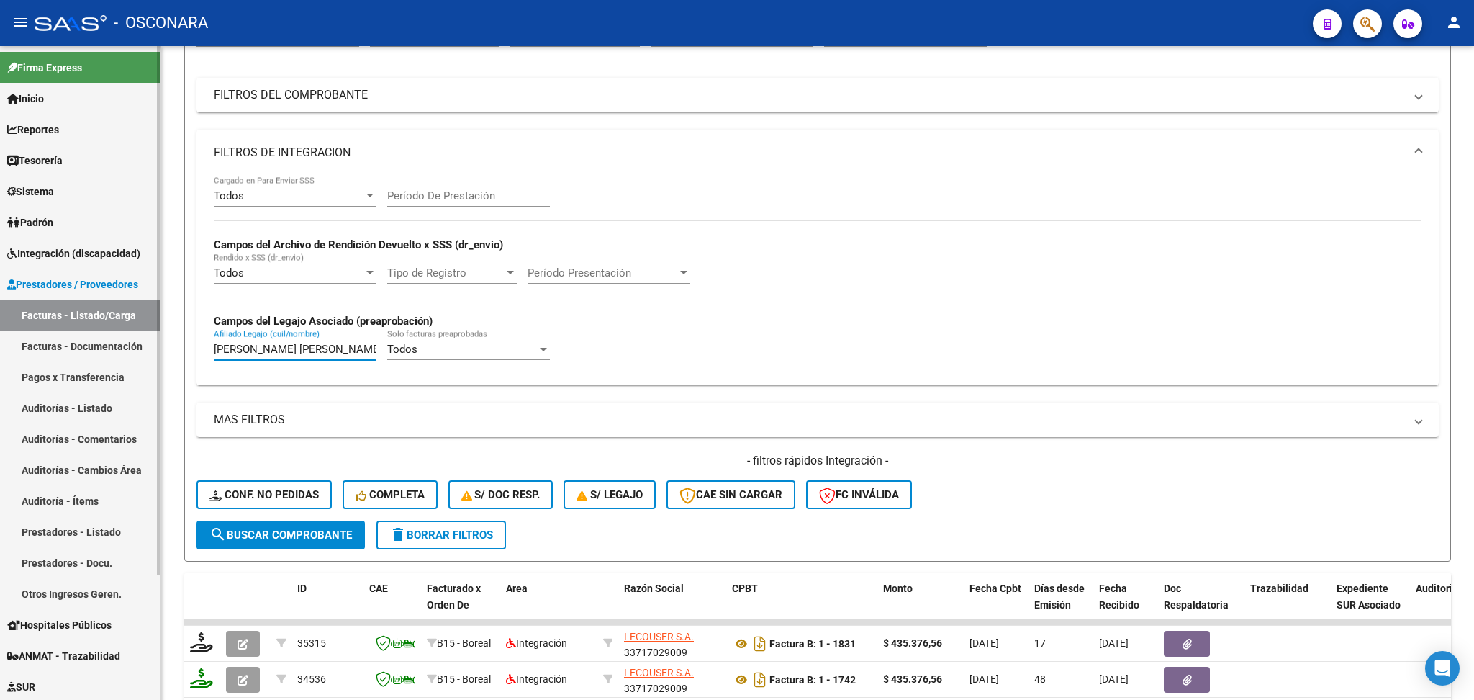
drag, startPoint x: 370, startPoint y: 351, endPoint x: 130, endPoint y: 346, distance: 240.5
click at [130, 346] on mat-sidenav-container "Firma Express Inicio Calendario SSS Instructivos Contacto OS Reportes Ingresos …" at bounding box center [737, 373] width 1474 height 654
paste input "ALCUCERO [PERSON_NAME] [PERSON_NAME]"
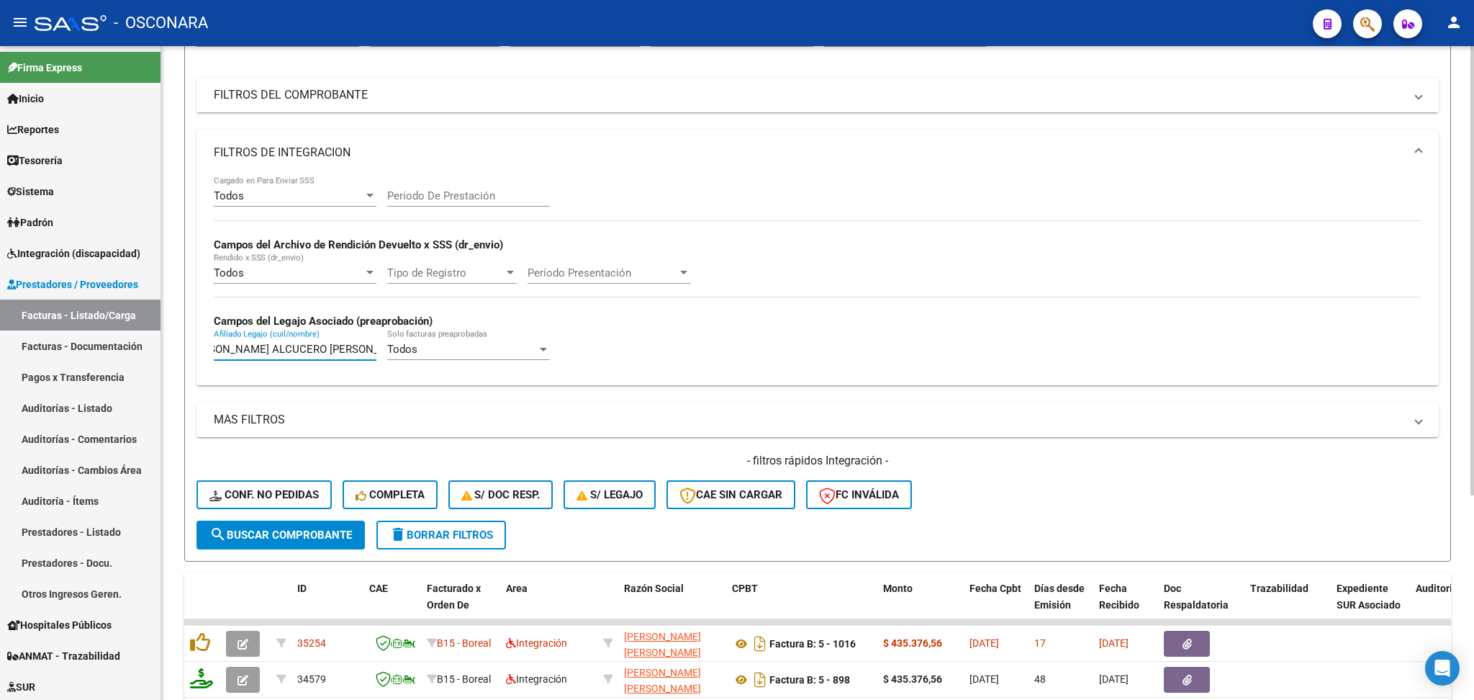
scroll to position [299, 0]
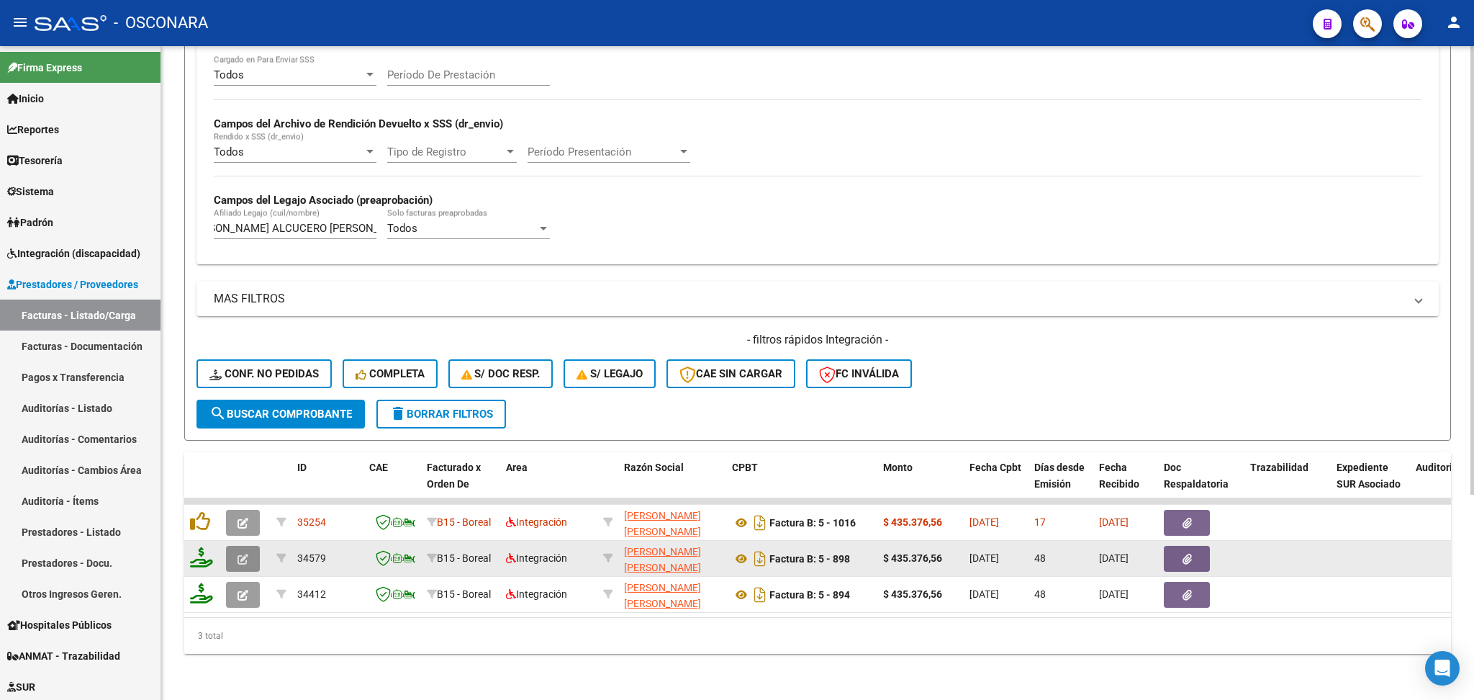
click at [244, 554] on icon "button" at bounding box center [243, 559] width 11 height 11
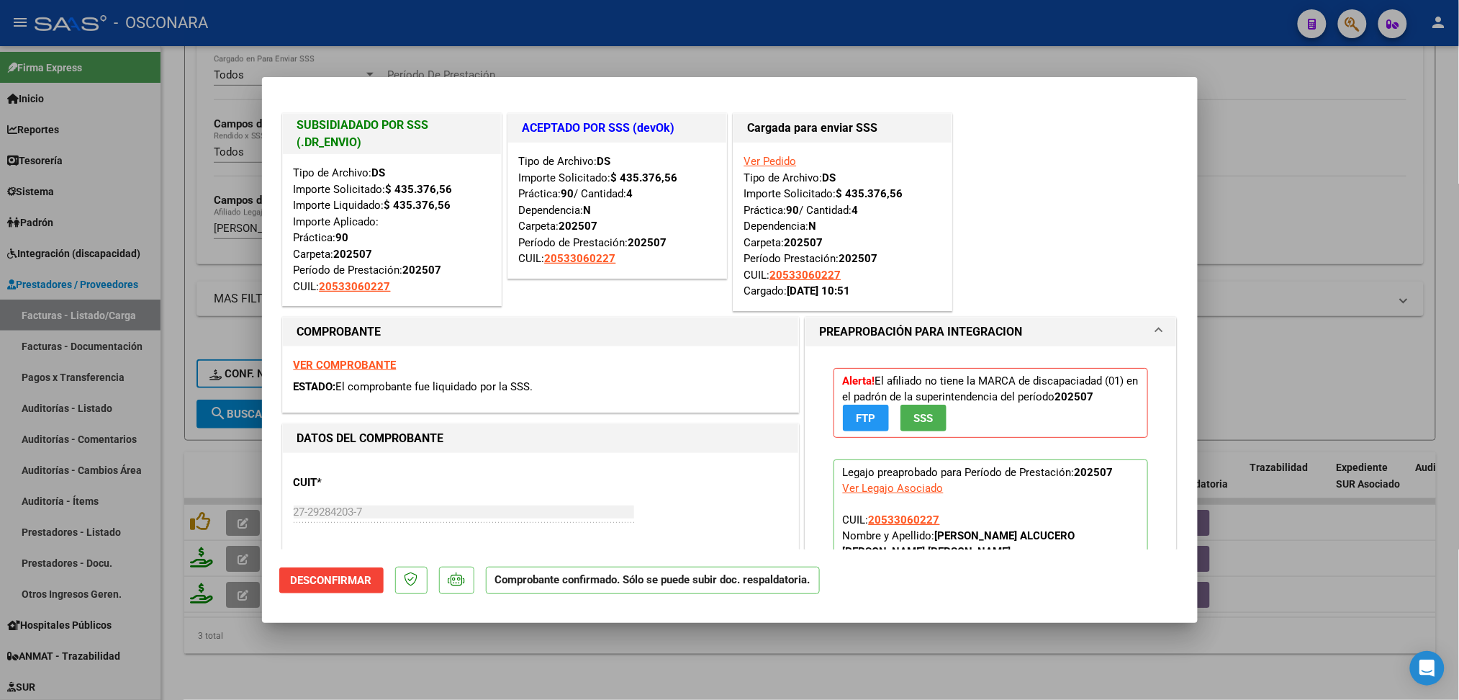
click at [403, 662] on div at bounding box center [729, 350] width 1459 height 700
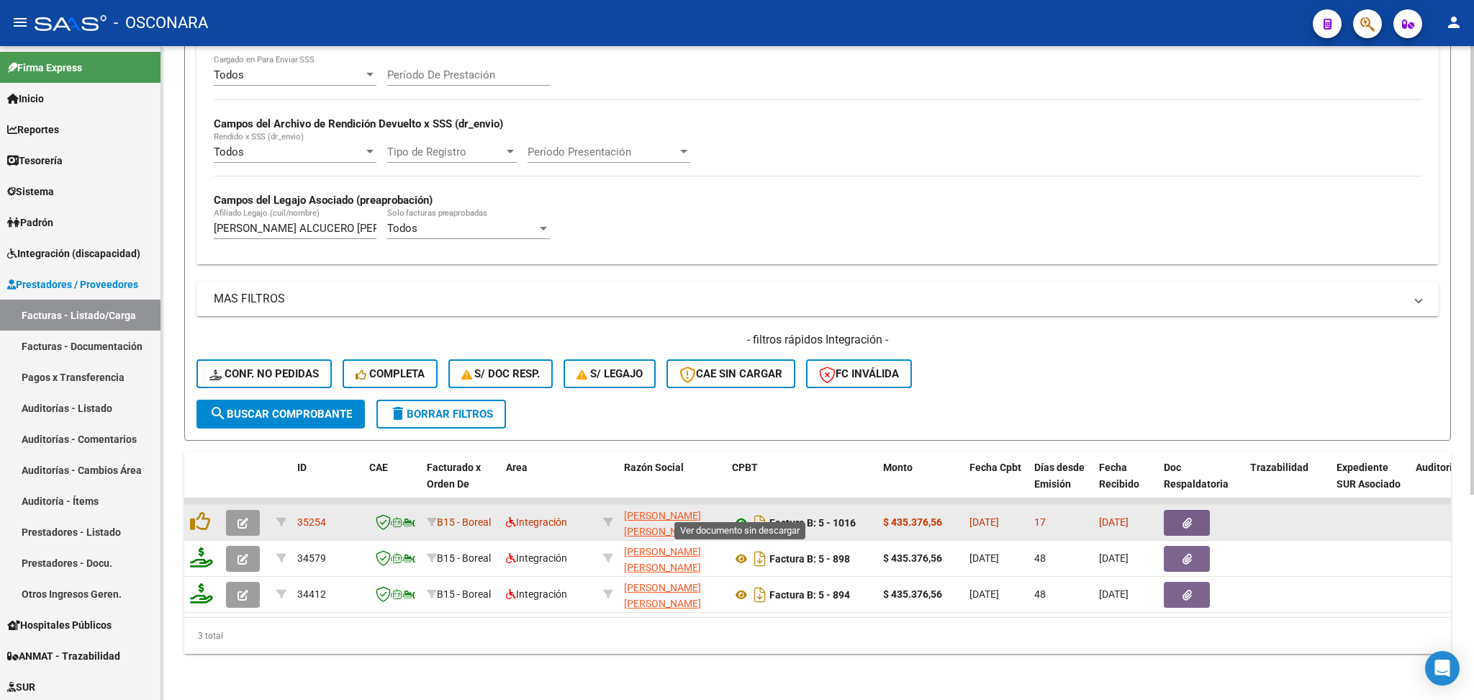
click at [739, 514] on icon at bounding box center [741, 522] width 19 height 17
click at [1173, 510] on button "button" at bounding box center [1187, 523] width 46 height 26
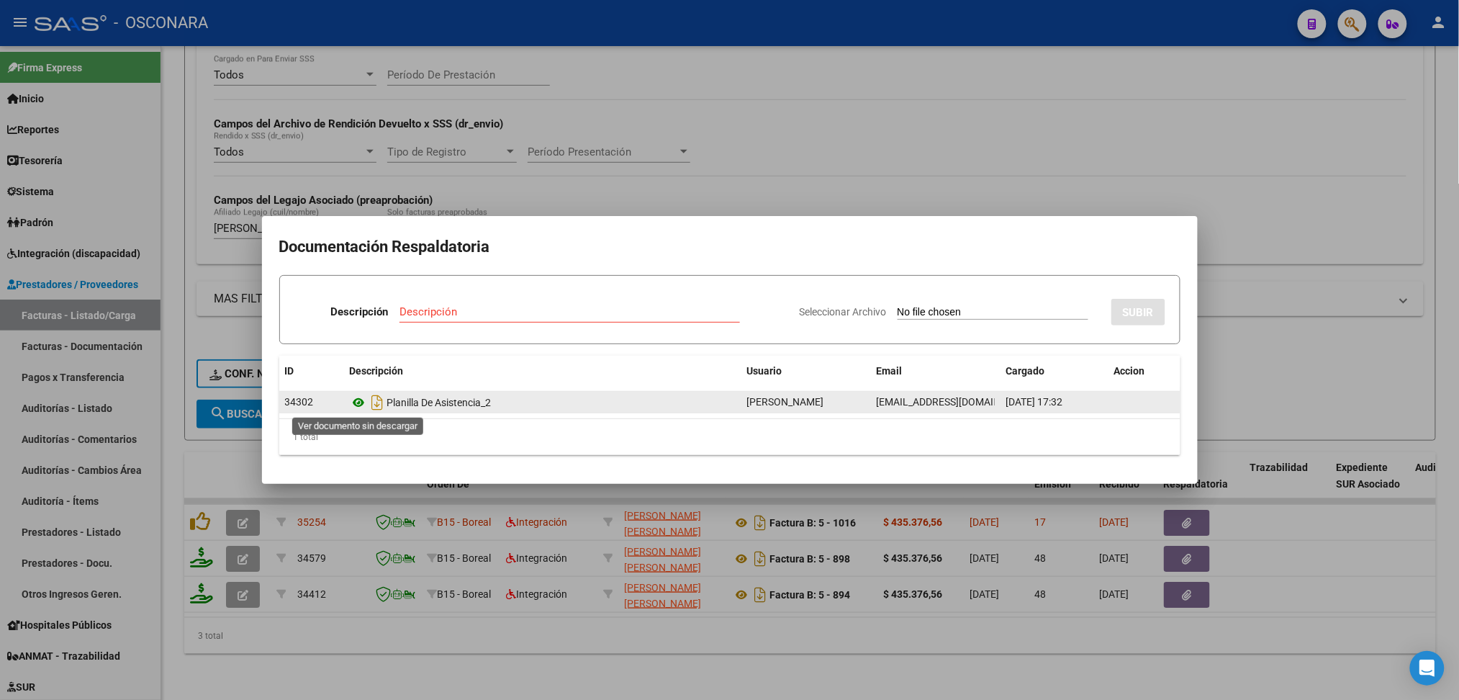
click at [362, 400] on icon at bounding box center [359, 402] width 19 height 17
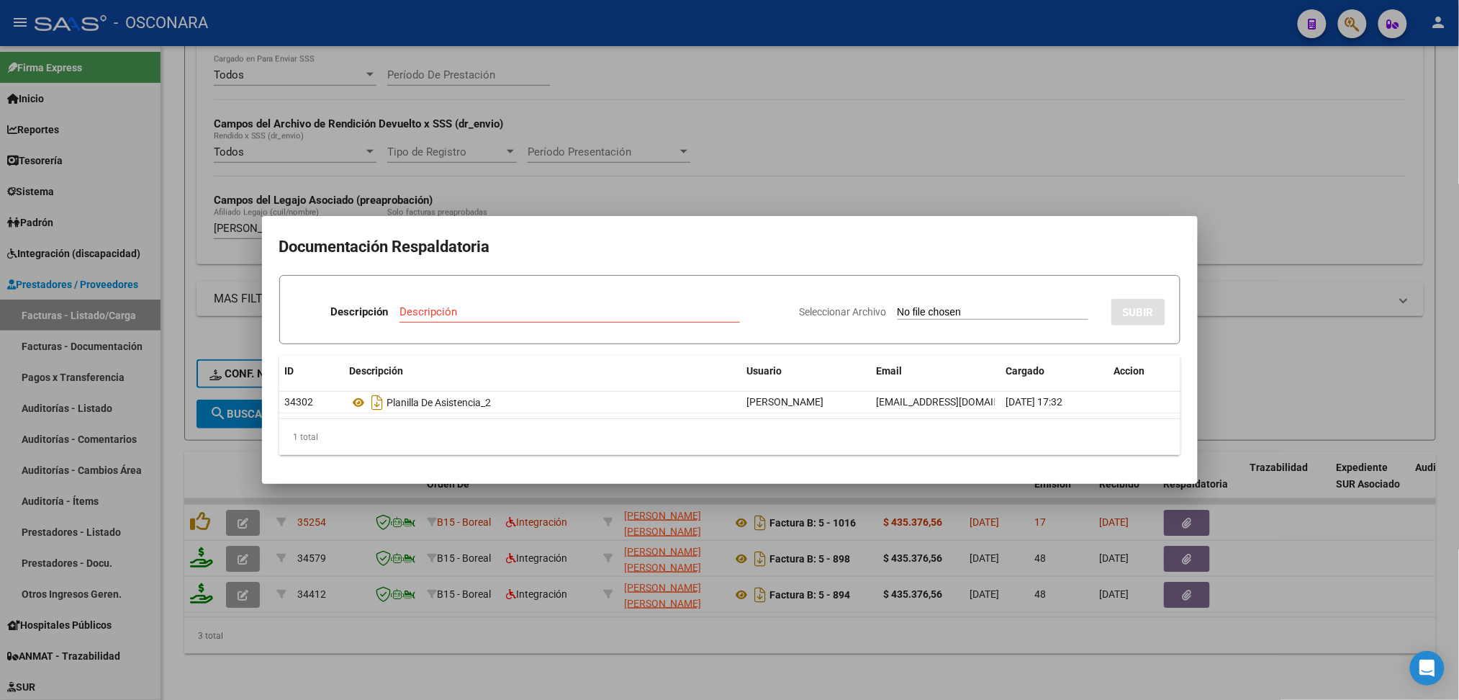
click at [651, 197] on div at bounding box center [729, 350] width 1459 height 700
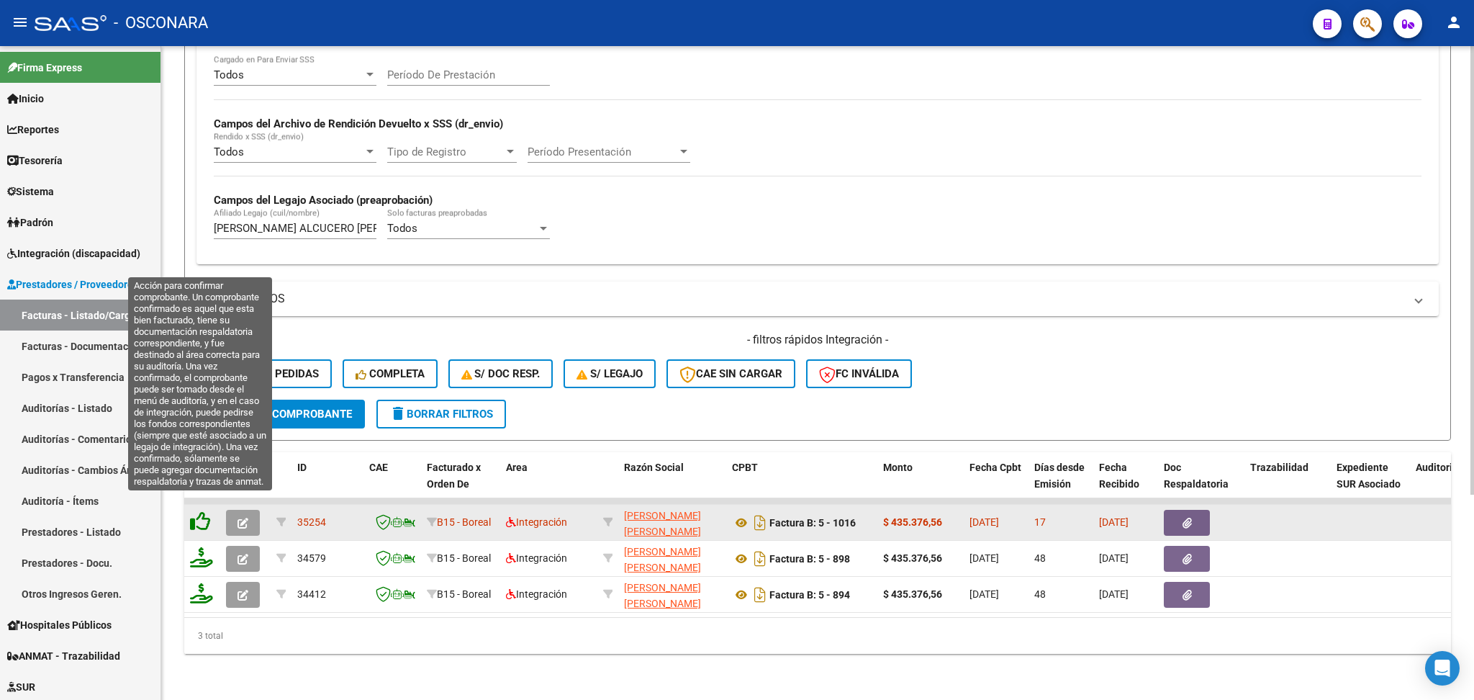
click at [194, 511] on icon at bounding box center [200, 521] width 20 height 20
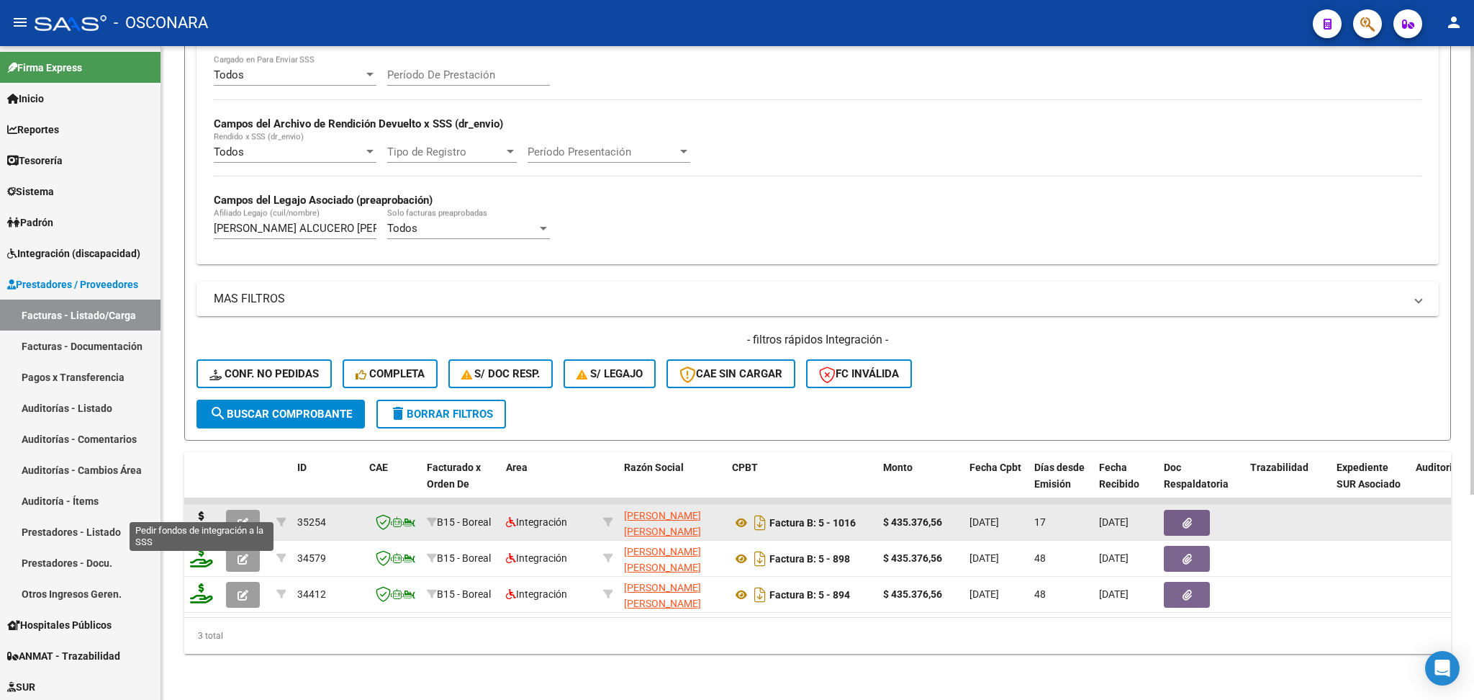
click at [200, 511] on icon at bounding box center [201, 521] width 23 height 20
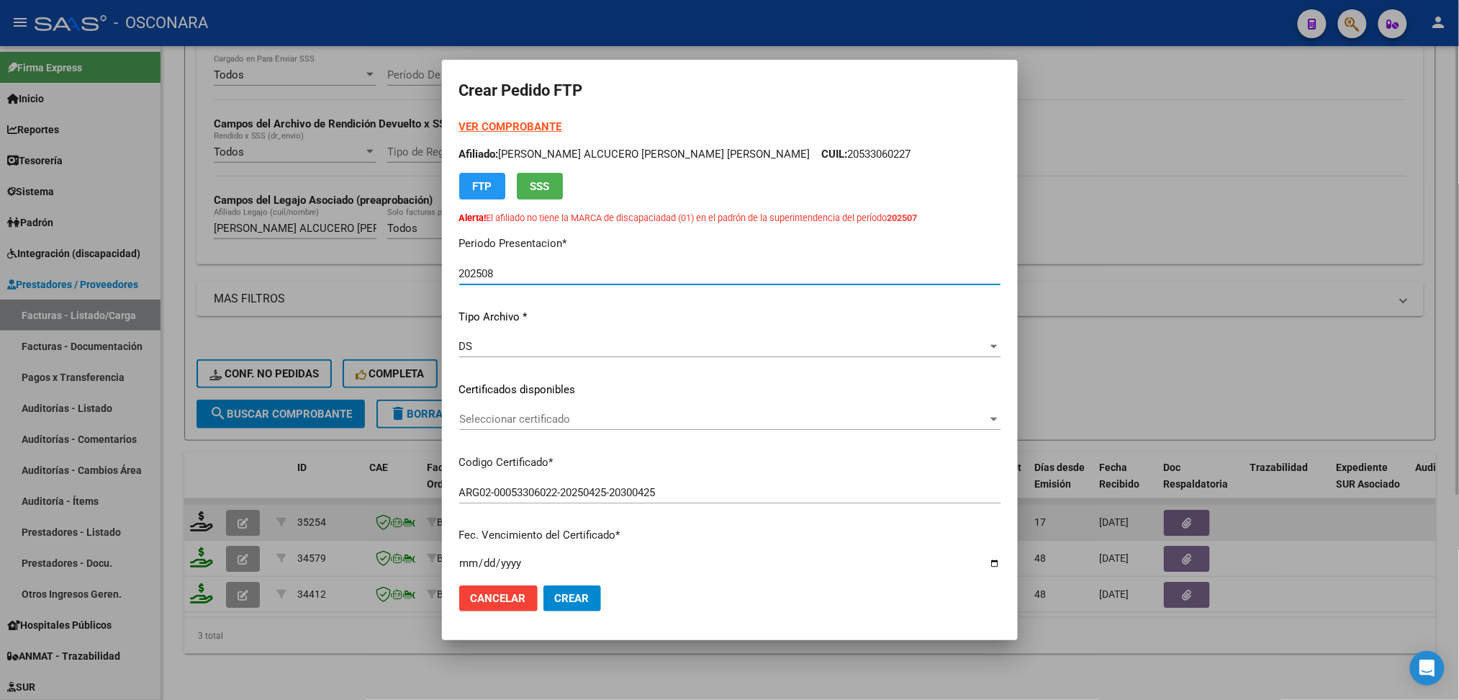
click at [549, 416] on span "Seleccionar certificado" at bounding box center [723, 418] width 528 height 13
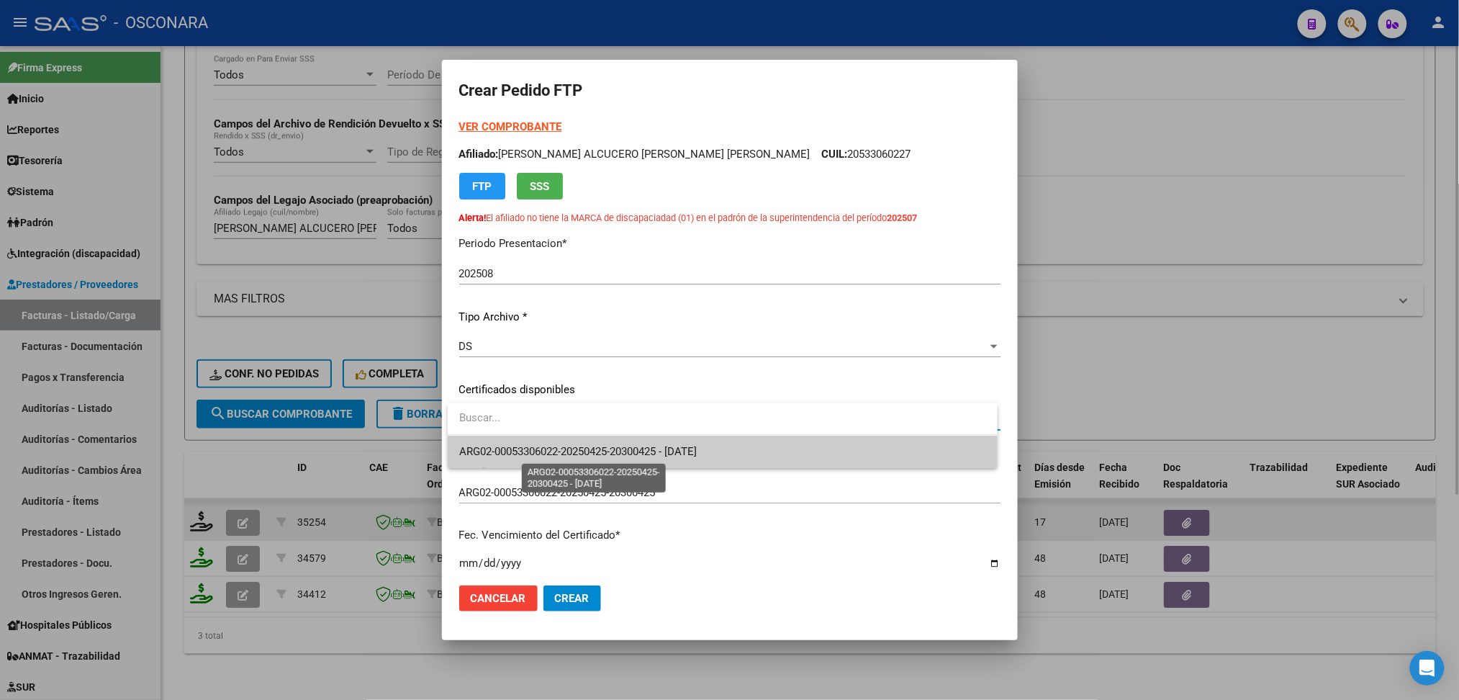
click at [547, 445] on span "ARG02-00053306022-20250425-20300425 - [DATE]" at bounding box center [578, 451] width 238 height 13
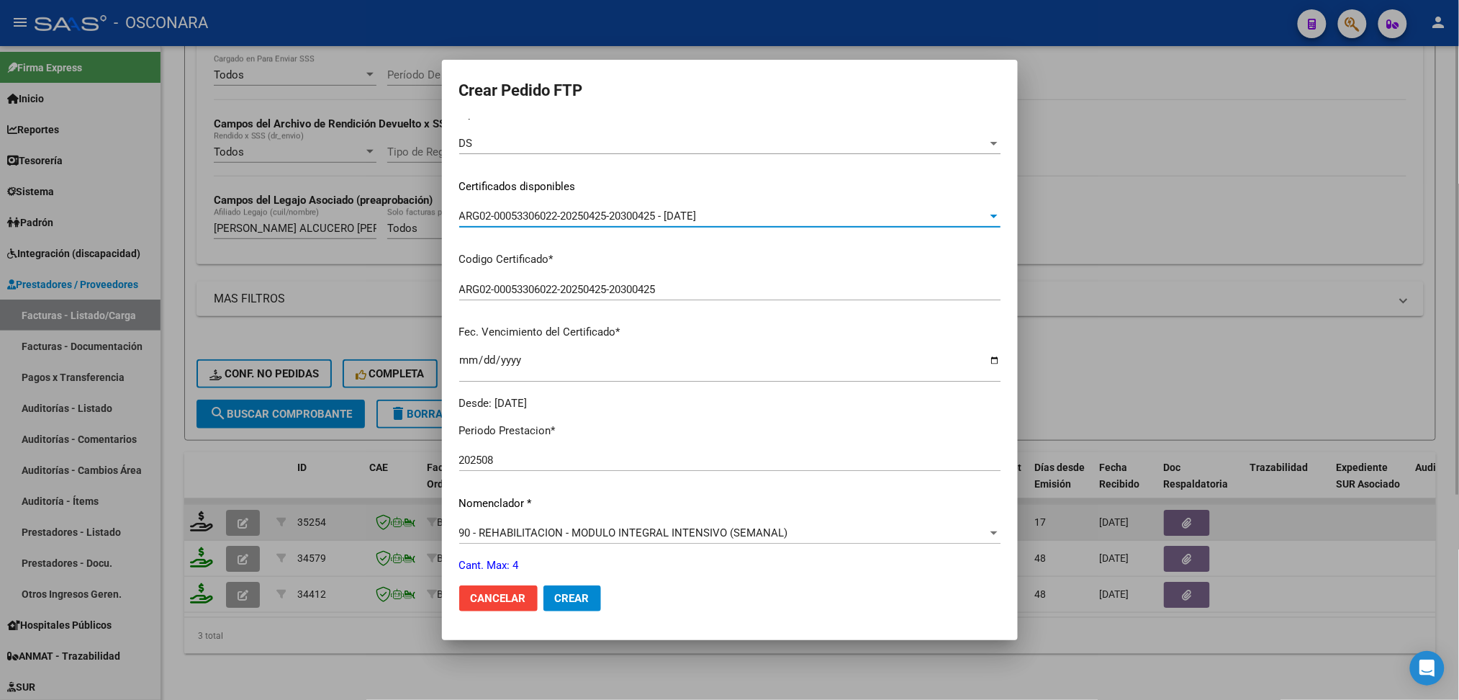
scroll to position [384, 0]
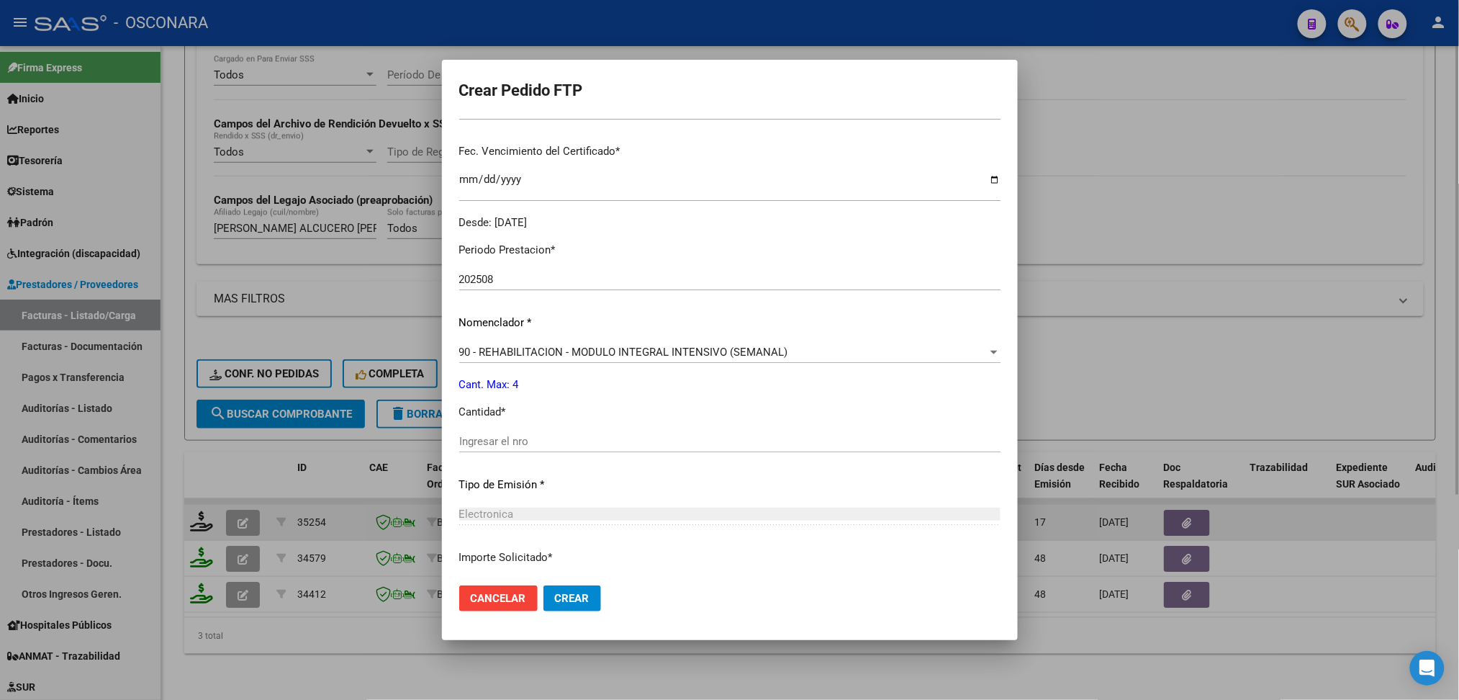
click at [520, 439] on input "Ingresar el nro" at bounding box center [729, 441] width 541 height 13
click at [543, 585] on button "Crear" at bounding box center [572, 598] width 58 height 26
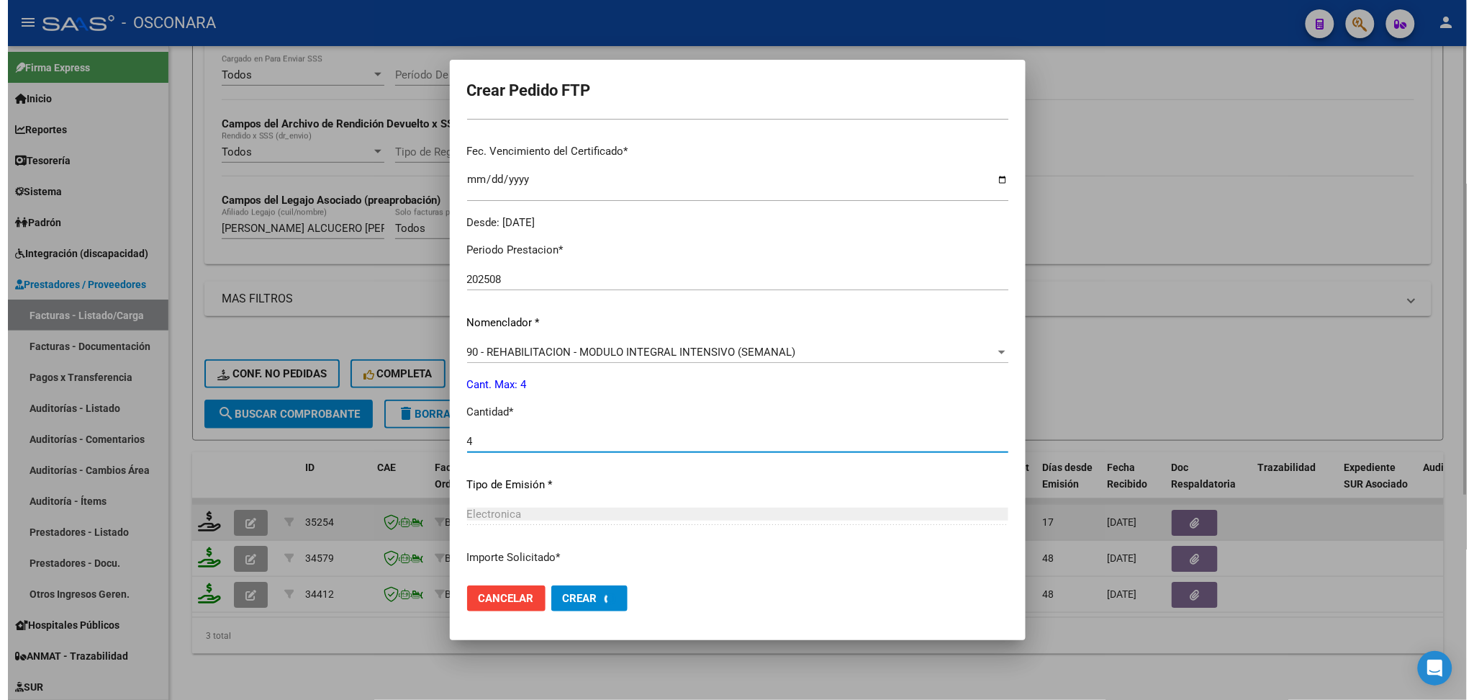
scroll to position [0, 0]
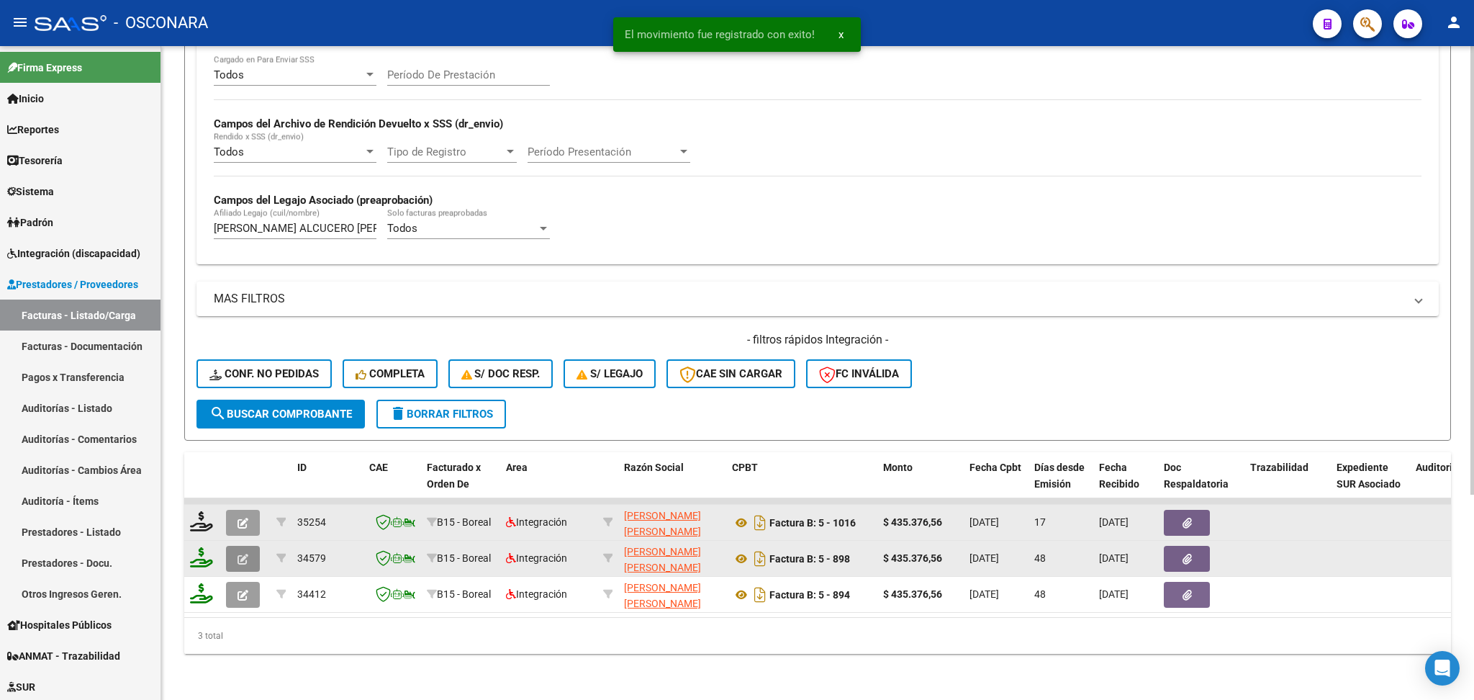
click at [244, 554] on icon "button" at bounding box center [243, 559] width 11 height 11
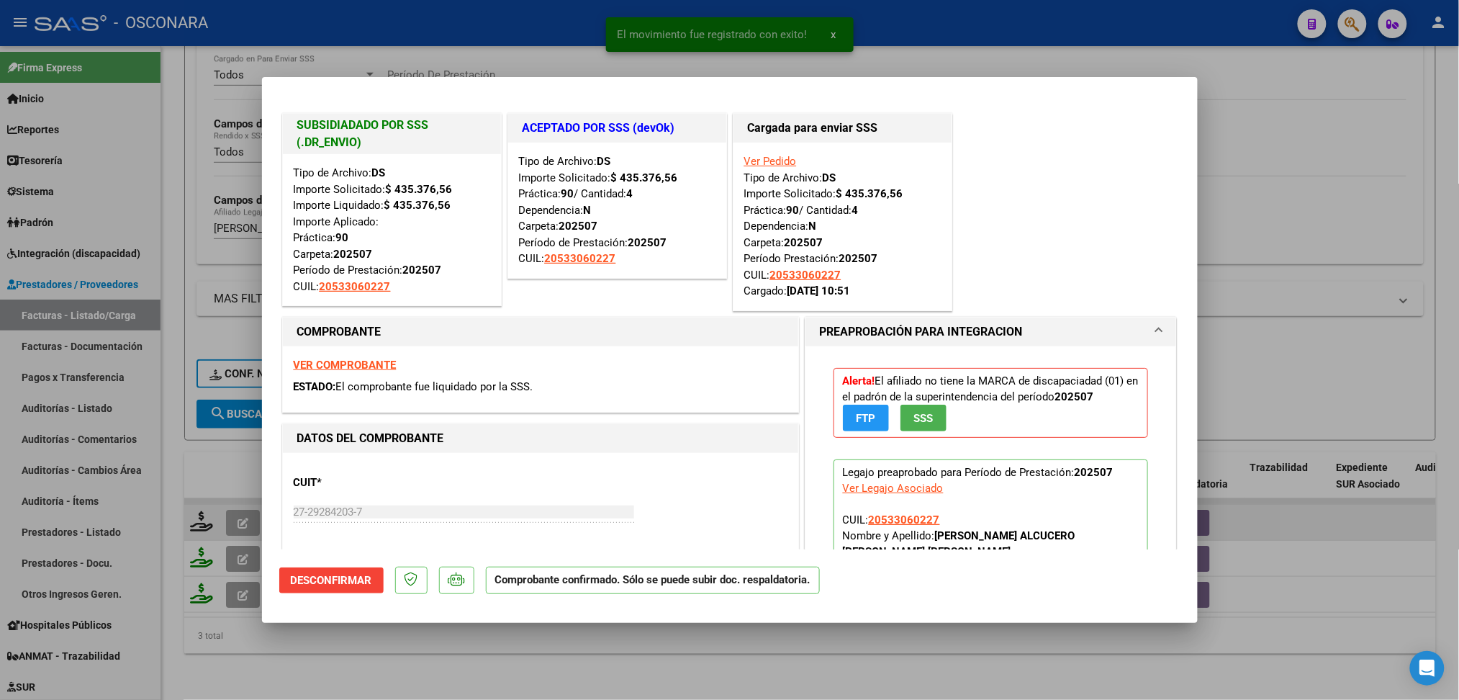
click at [338, 663] on div at bounding box center [729, 350] width 1459 height 700
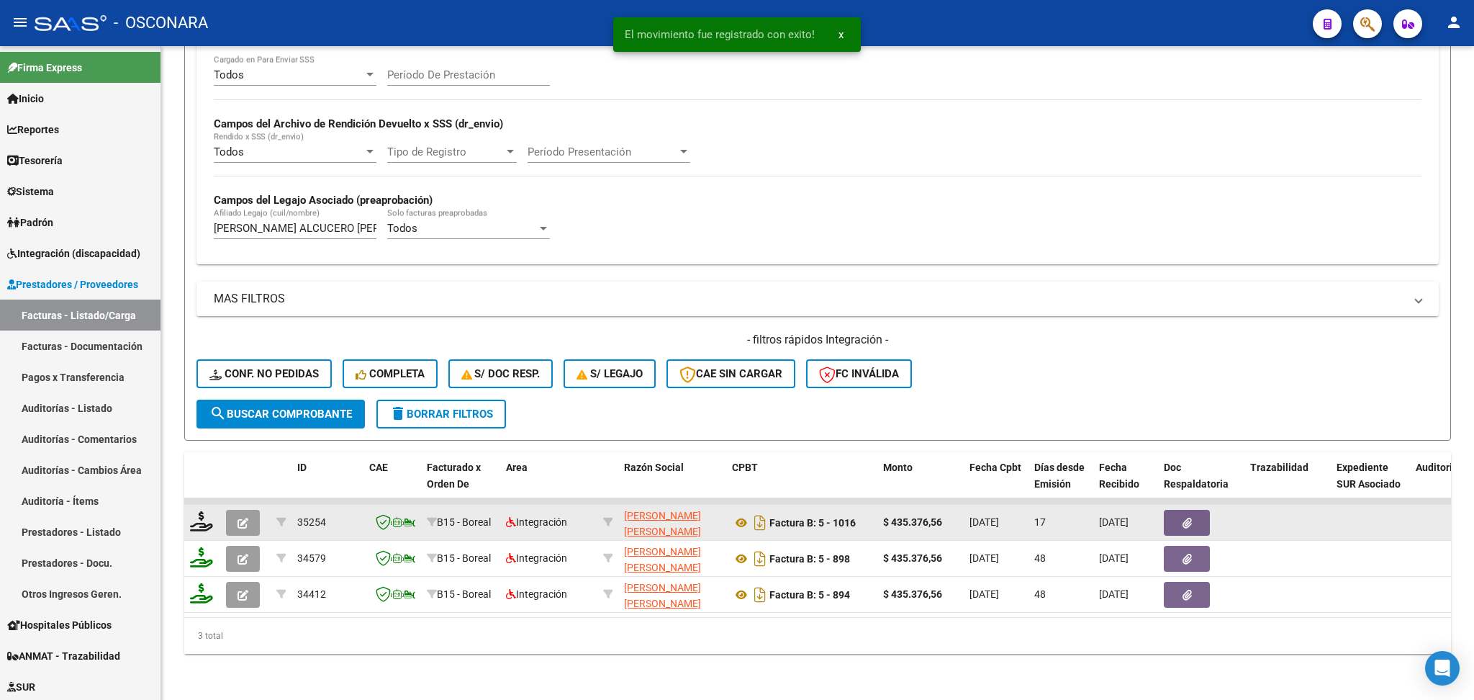
click at [245, 510] on button "button" at bounding box center [243, 523] width 34 height 26
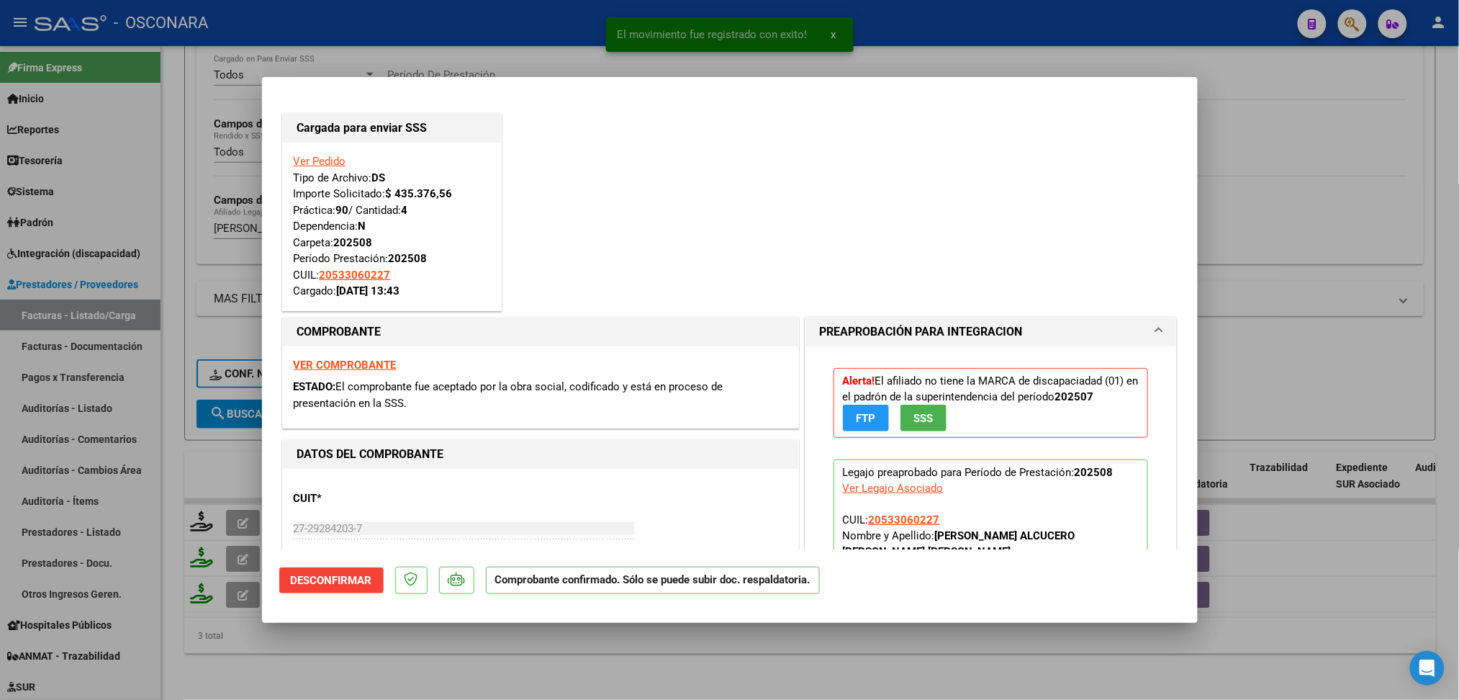
click at [348, 663] on div at bounding box center [729, 350] width 1459 height 700
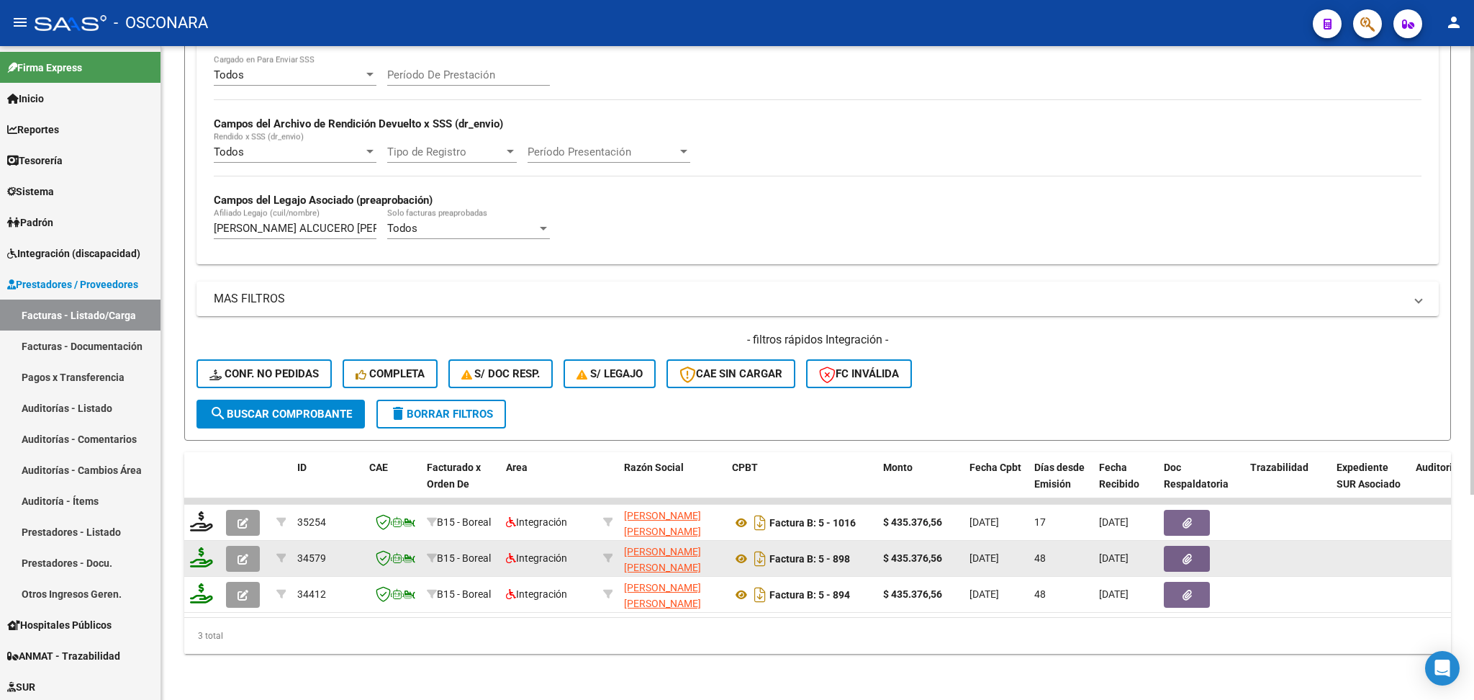
click at [240, 554] on icon "button" at bounding box center [243, 559] width 11 height 11
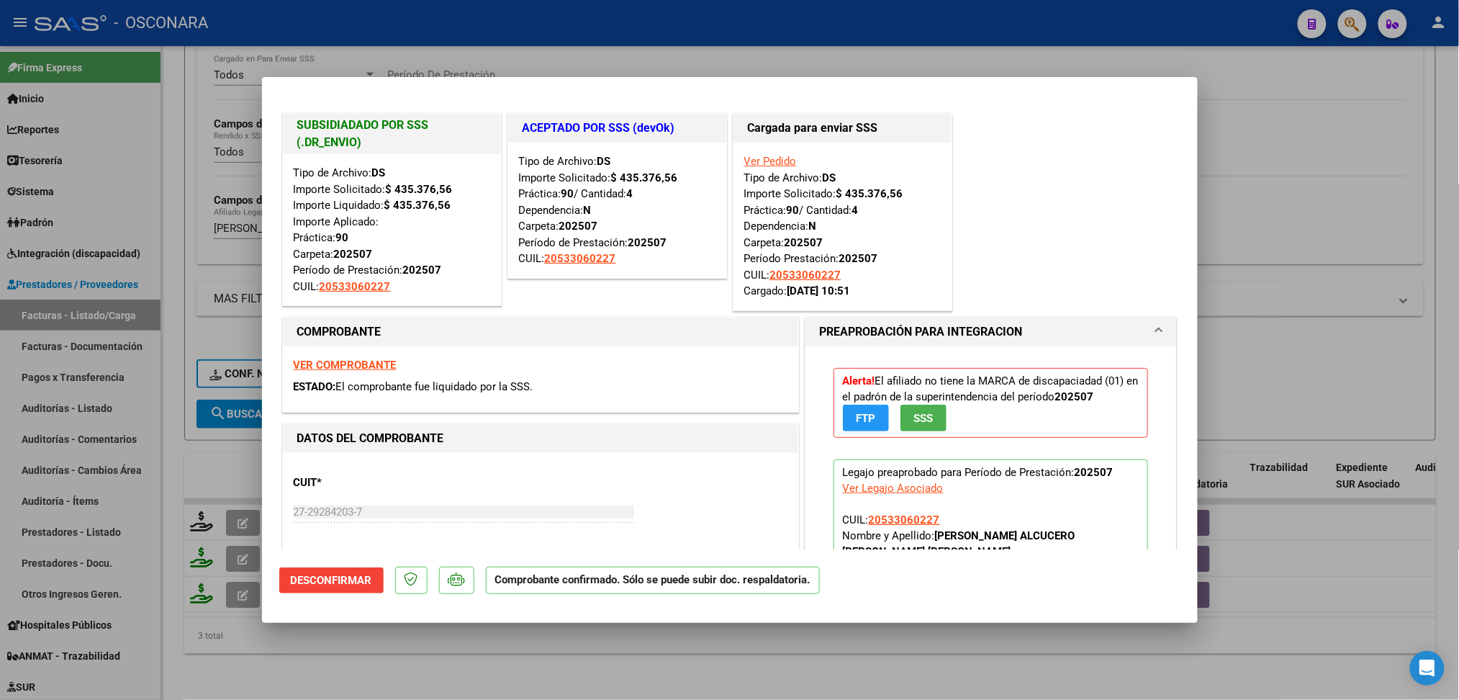
click at [313, 674] on div at bounding box center [729, 350] width 1459 height 700
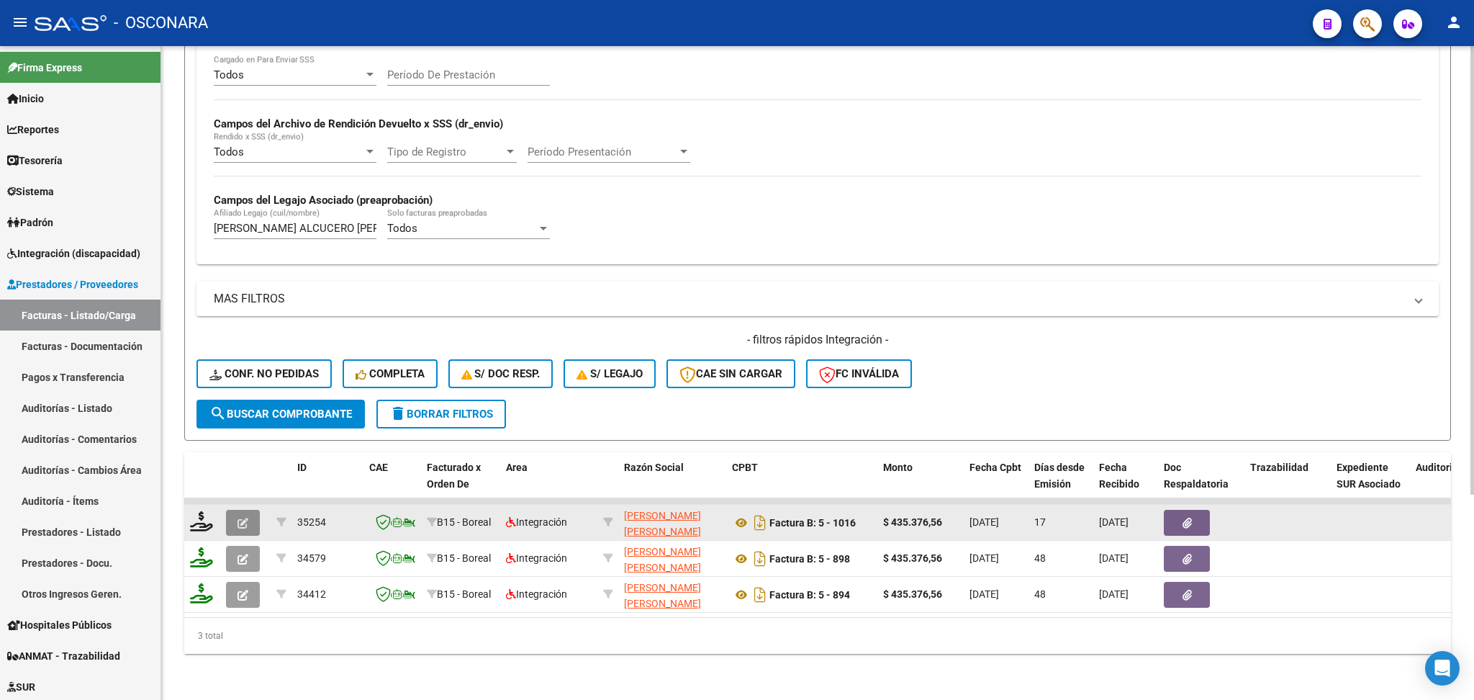
click at [243, 518] on icon "button" at bounding box center [243, 523] width 11 height 11
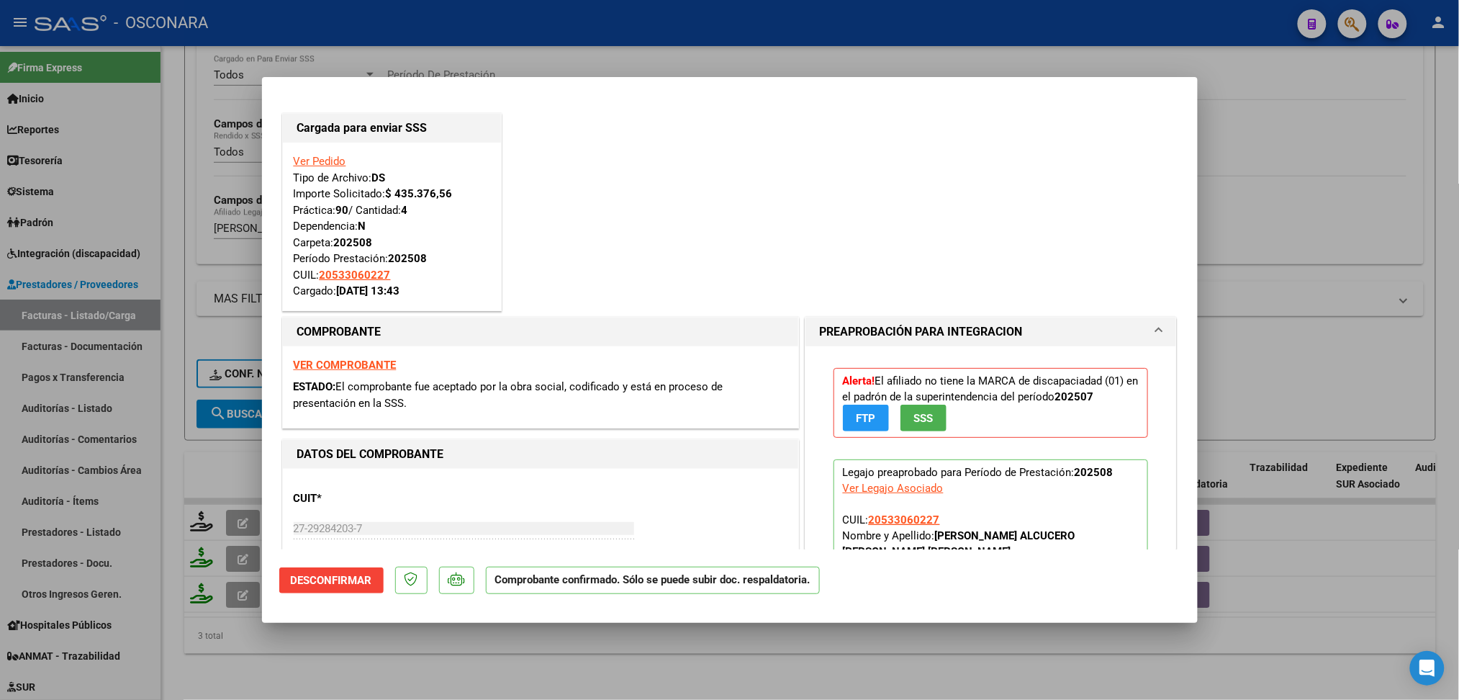
click at [457, 644] on div at bounding box center [729, 350] width 1459 height 700
